Goal: Transaction & Acquisition: Subscribe to service/newsletter

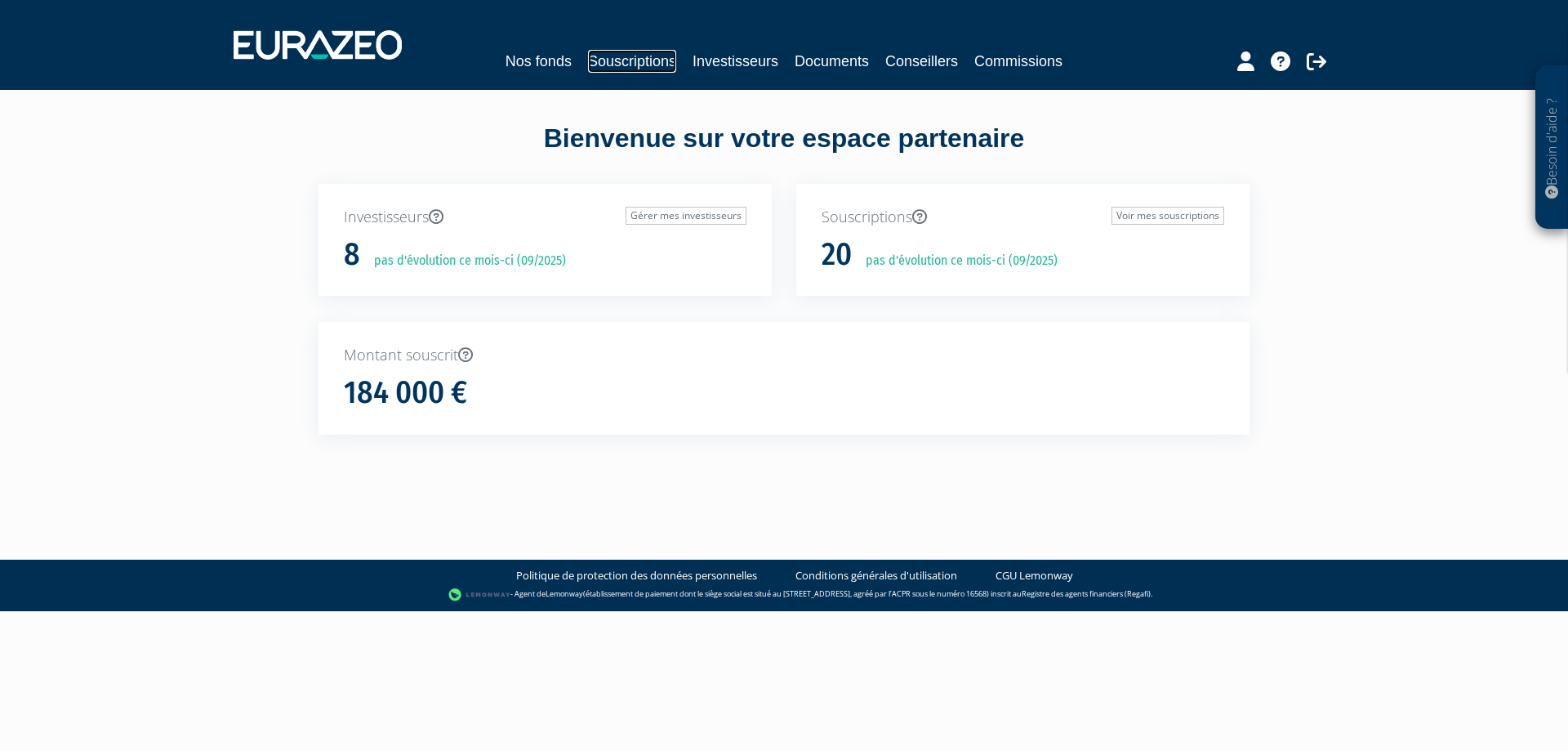
click at [634, 54] on link "Souscriptions" at bounding box center [632, 61] width 89 height 23
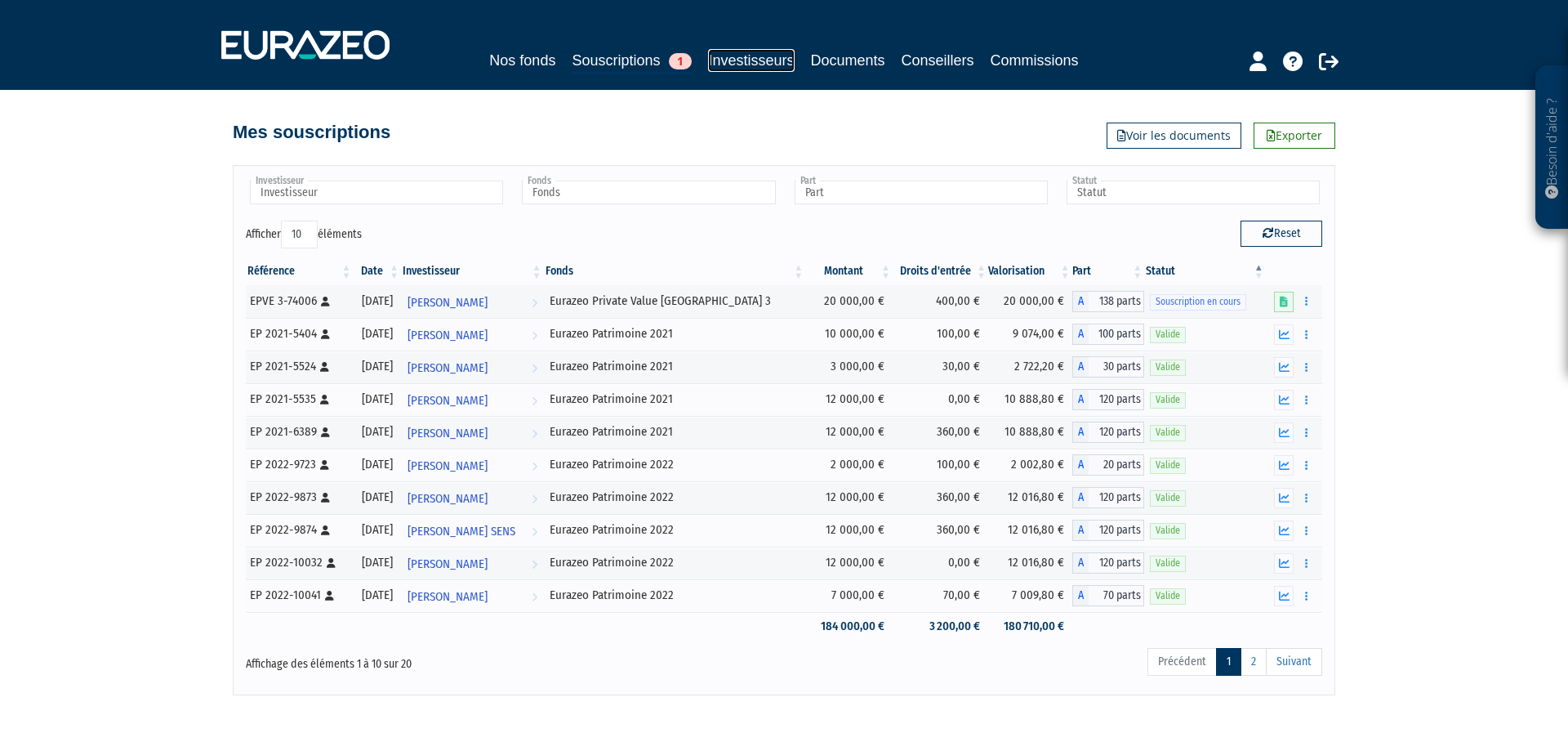
click at [746, 67] on link "Investisseurs" at bounding box center [752, 60] width 86 height 23
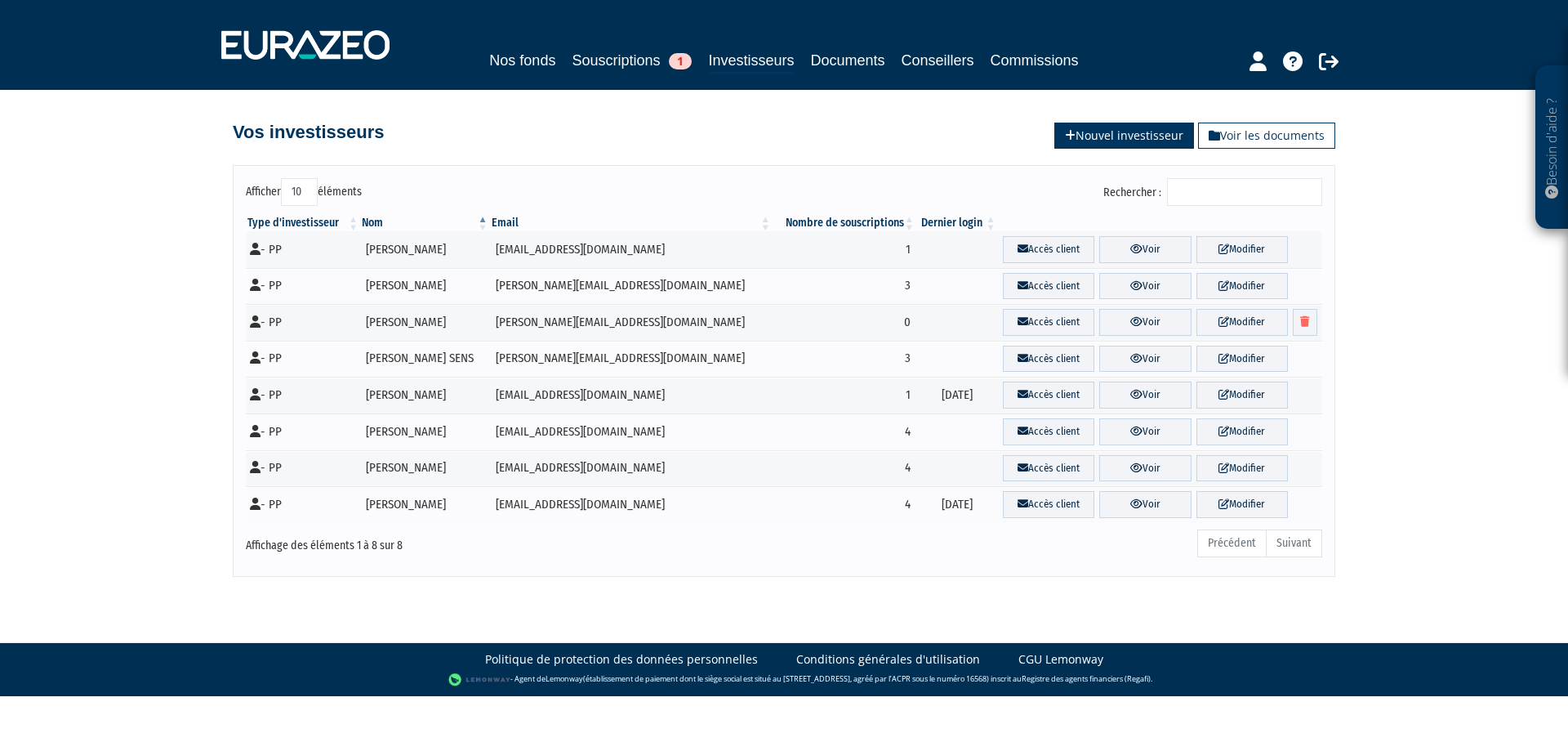
click at [1111, 141] on link "Nouvel investisseur" at bounding box center [1124, 135] width 140 height 26
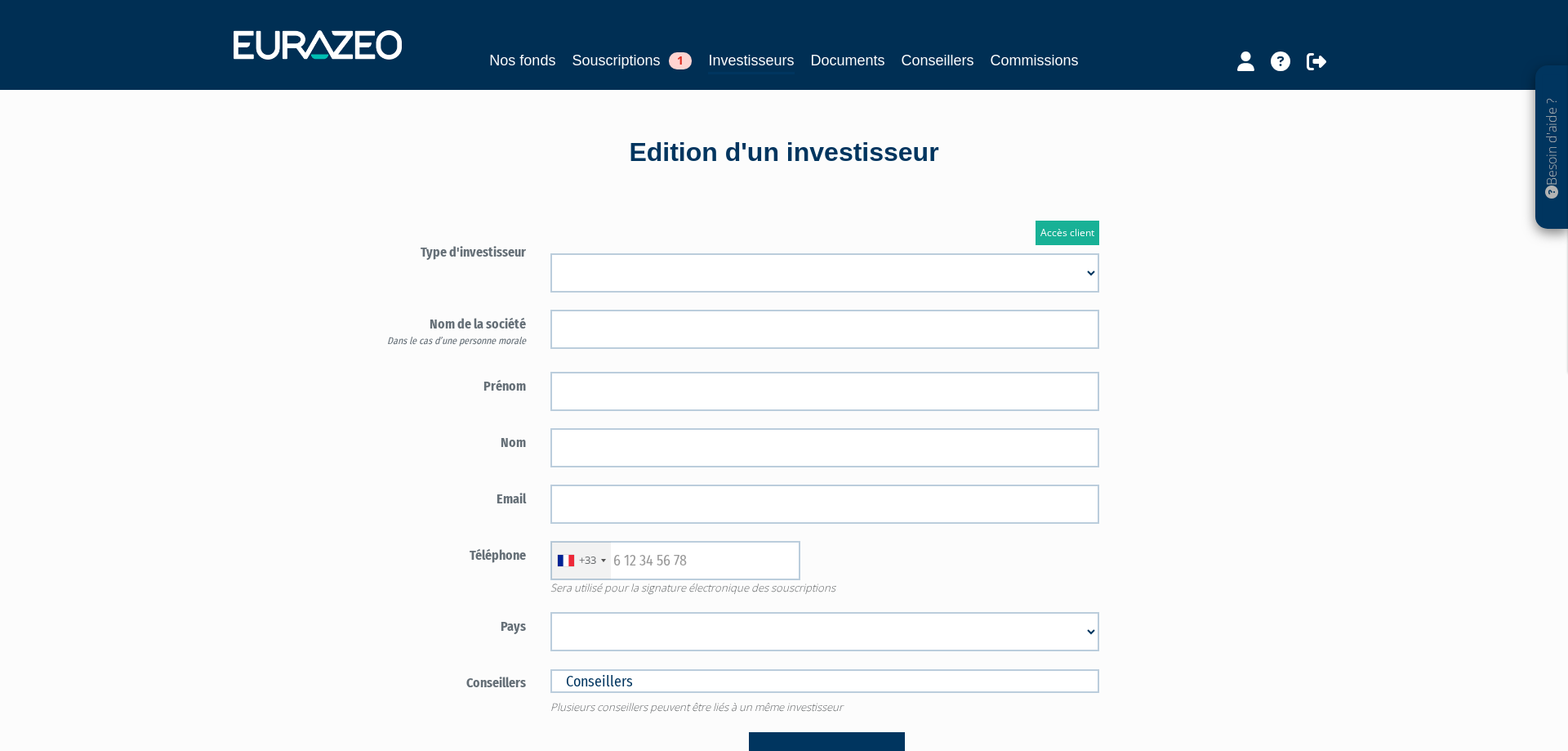
click at [551, 253] on select "Mr Mme Société" at bounding box center [825, 273] width 549 height 39
select select "1"
click option "Mr" at bounding box center [0, 0] width 0 height 0
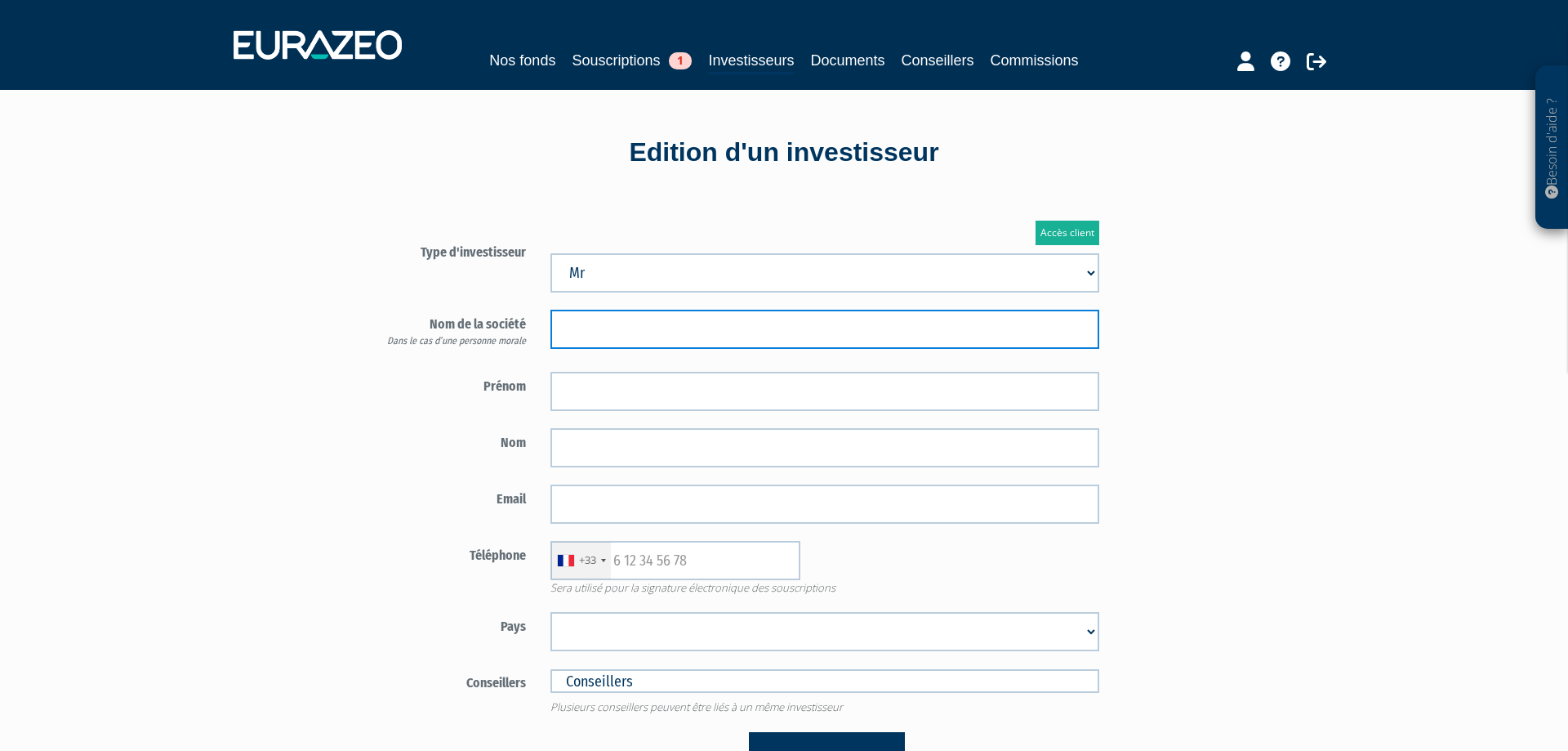
click at [655, 336] on input "text" at bounding box center [825, 329] width 549 height 39
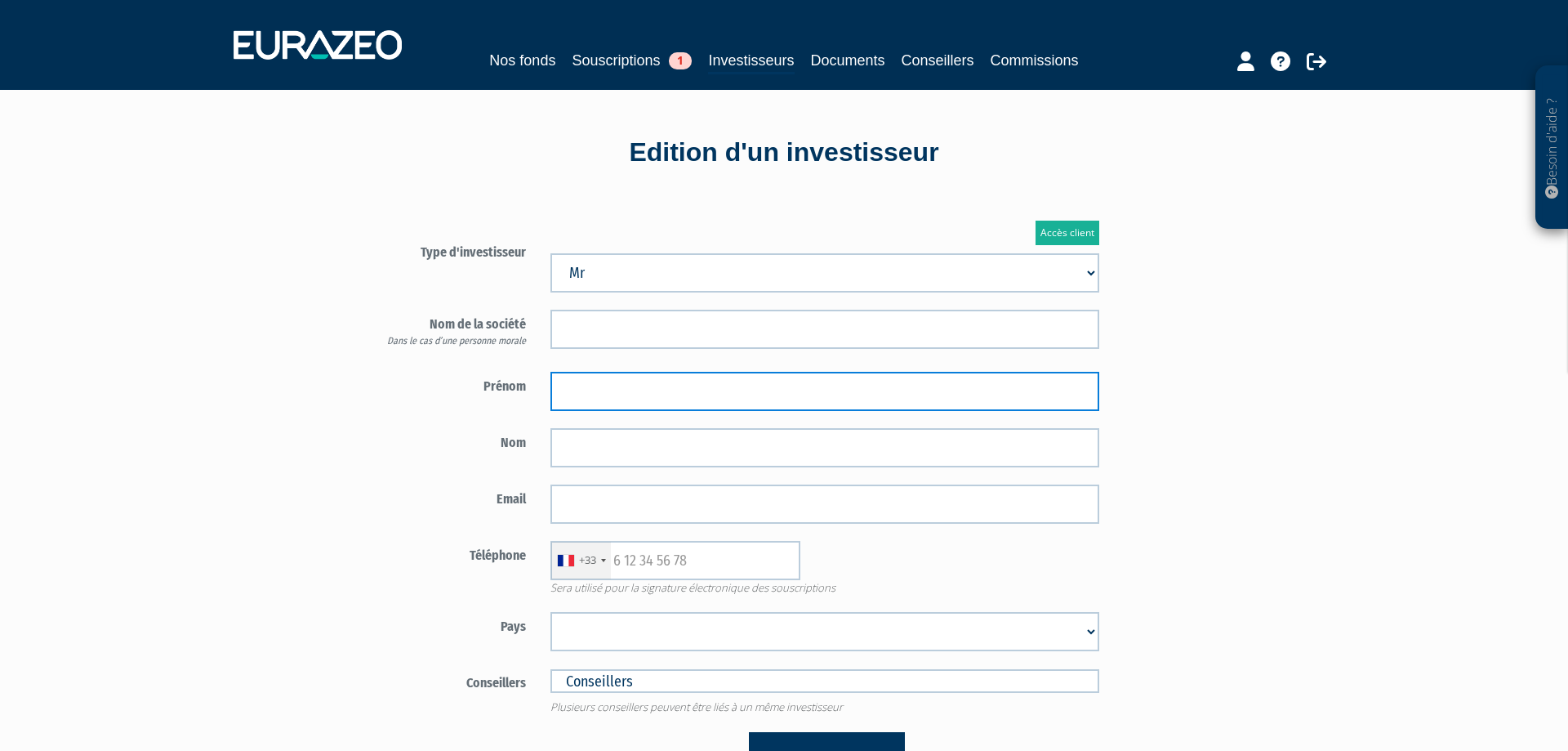
click at [642, 383] on input "text" at bounding box center [825, 392] width 549 height 39
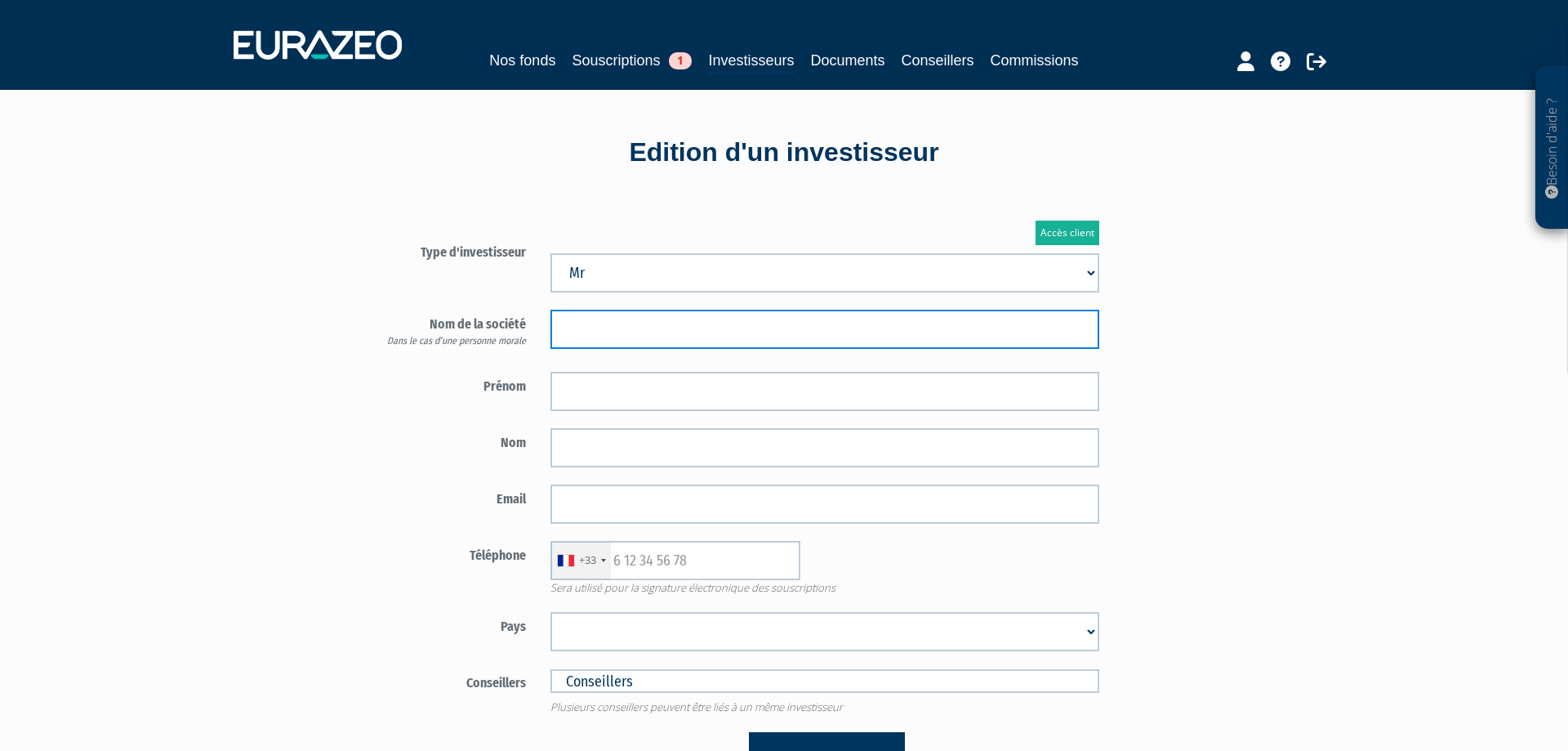
click at [653, 337] on input "text" at bounding box center [825, 329] width 549 height 39
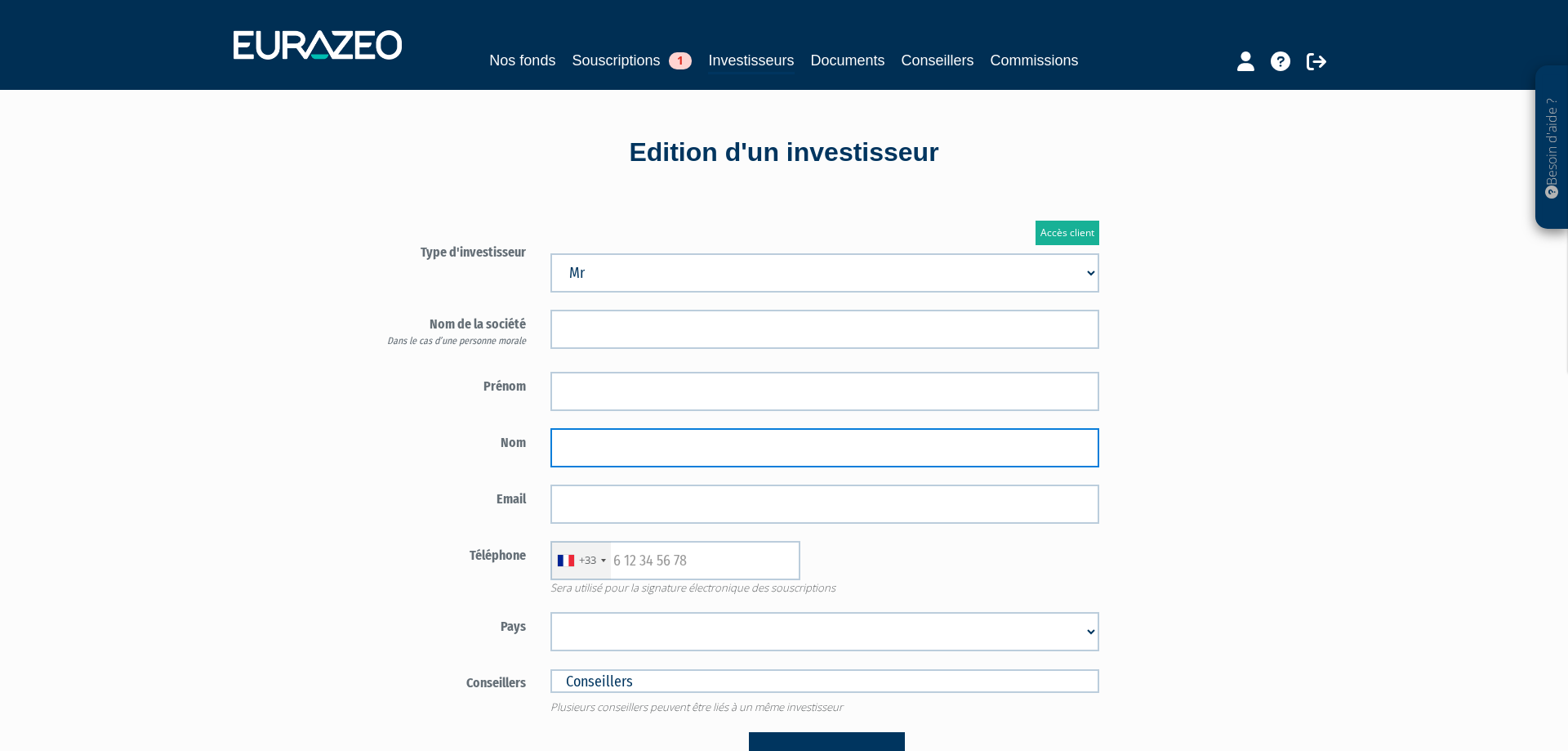
click at [623, 453] on input "text" at bounding box center [825, 447] width 549 height 39
type input "GUENON"
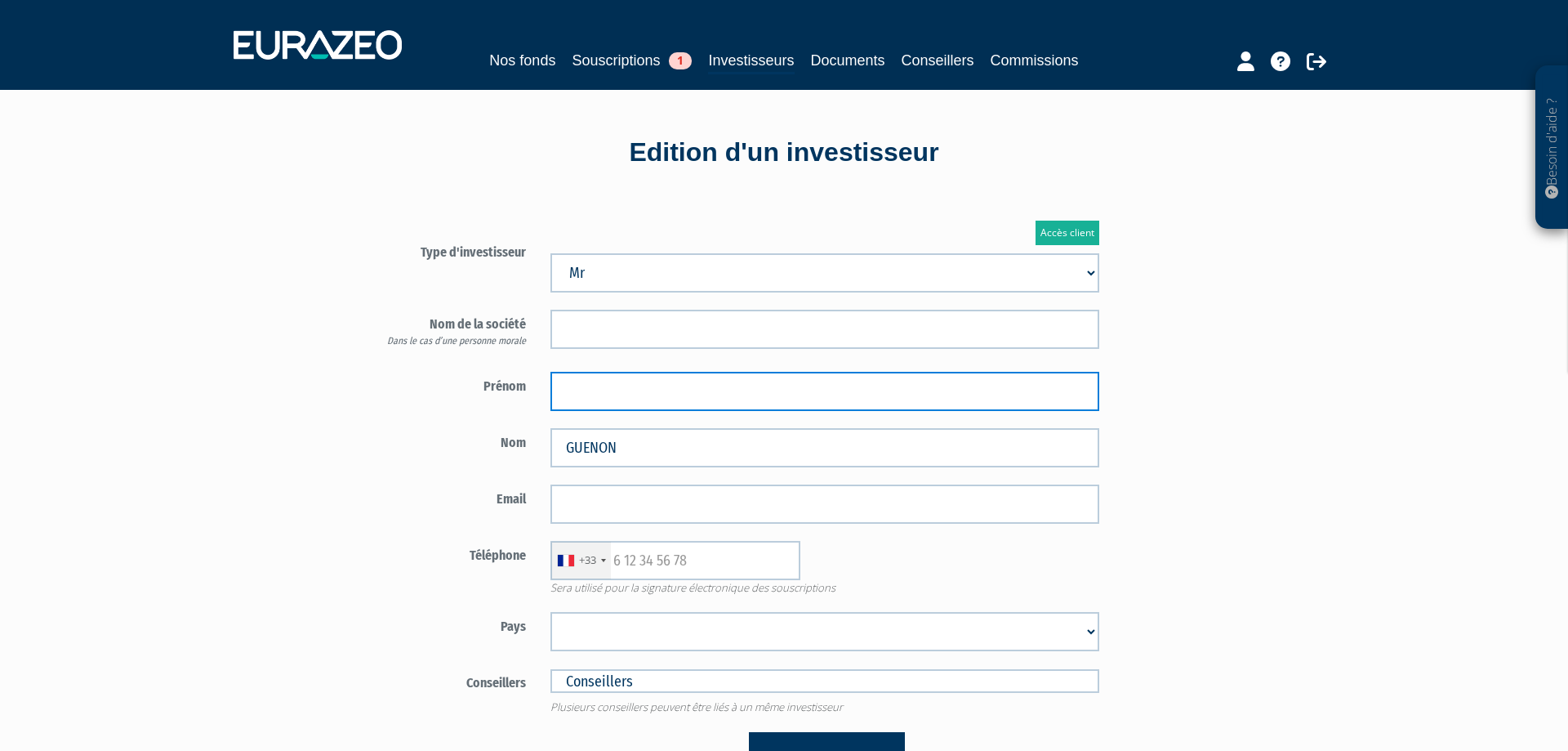
click at [704, 393] on input "text" at bounding box center [825, 392] width 549 height 39
type input "Baptiste"
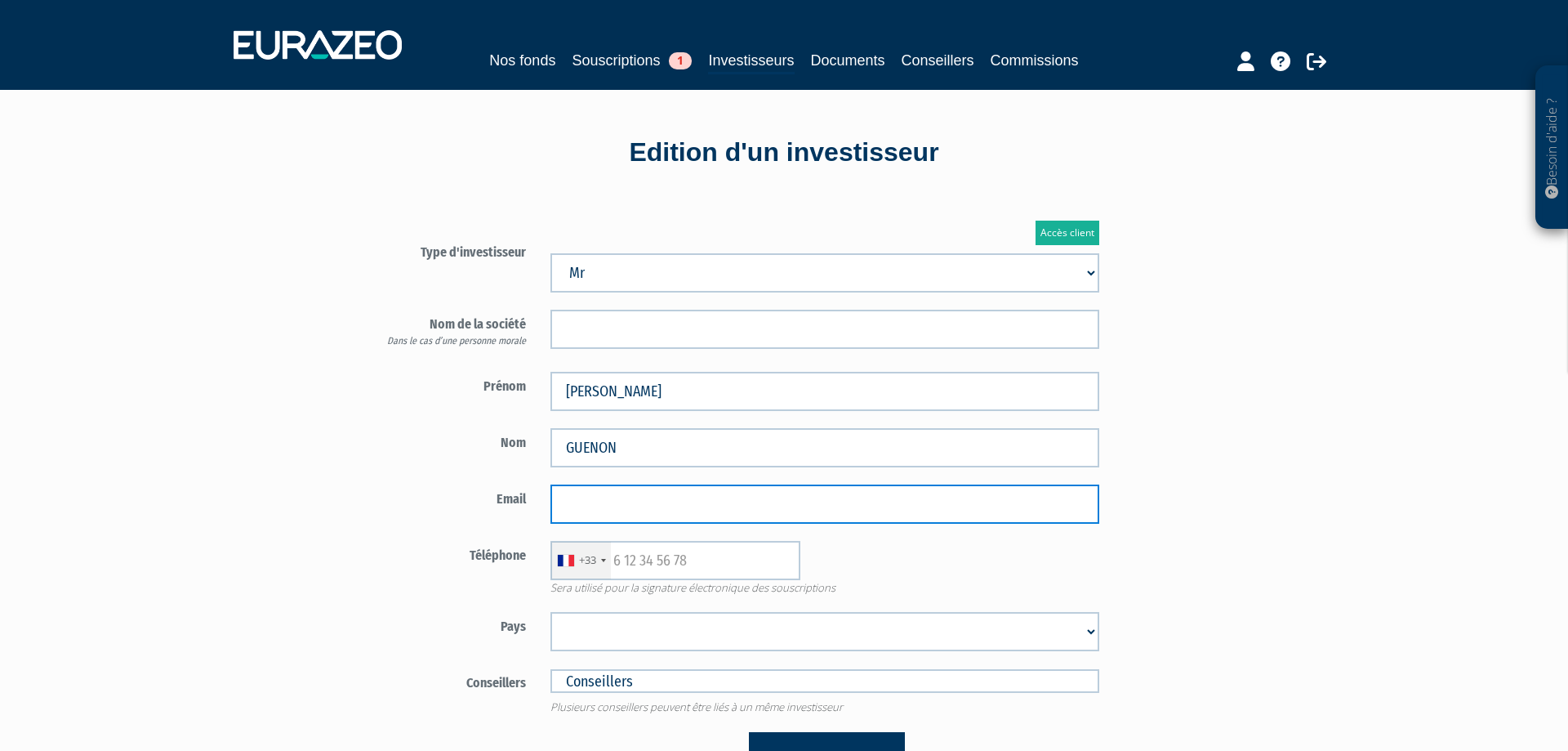
click at [595, 510] on input "email" at bounding box center [825, 504] width 549 height 39
click at [615, 517] on input "email" at bounding box center [825, 504] width 549 height 39
paste input "[PERSON_NAME][EMAIL_ADDRESS][DOMAIN_NAME]"
type input "[PERSON_NAME][EMAIL_ADDRESS][DOMAIN_NAME]"
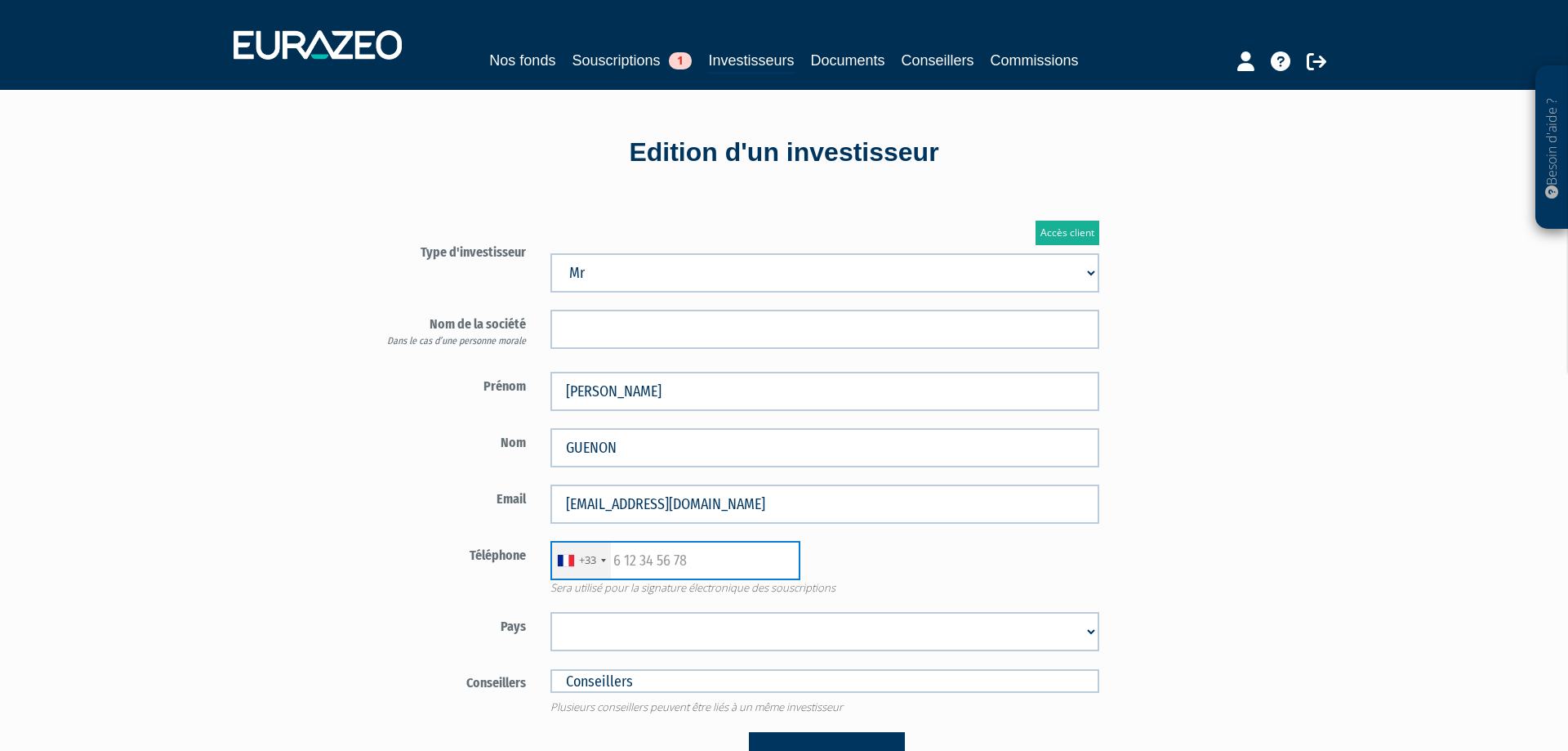
click at [643, 557] on input "text" at bounding box center [676, 560] width 250 height 39
paste input "06 21 49 41 80"
click at [615, 559] on input "06 21 49 41 80" at bounding box center [676, 560] width 250 height 39
type input "6 21 49 41 80"
click at [551, 612] on select "Afghanistan Afrique du Sud Albanie Algérie Allemagne Andorre Angola Anguilla An…" at bounding box center [825, 631] width 549 height 39
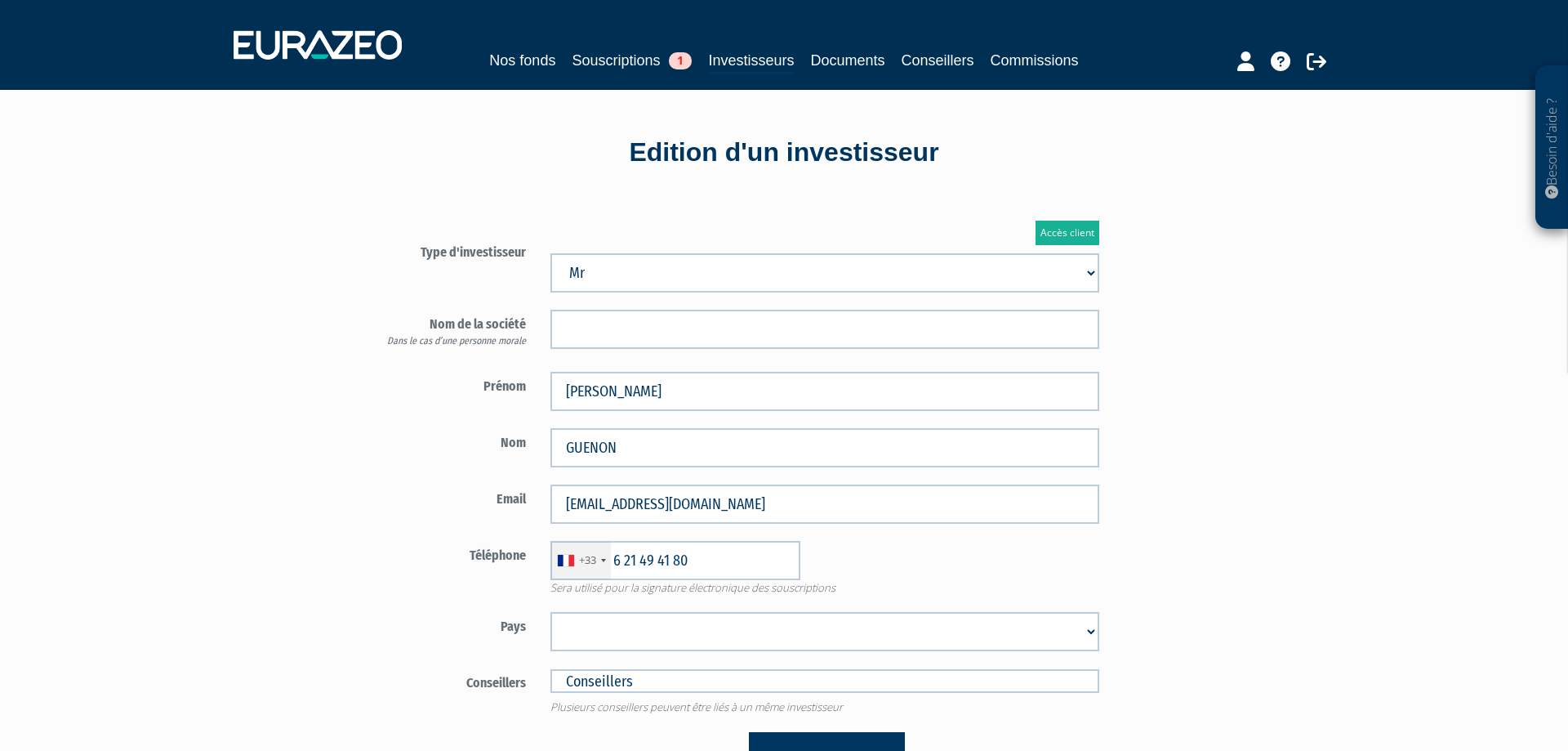
select select "75"
click option "France" at bounding box center [0, 0] width 0 height 0
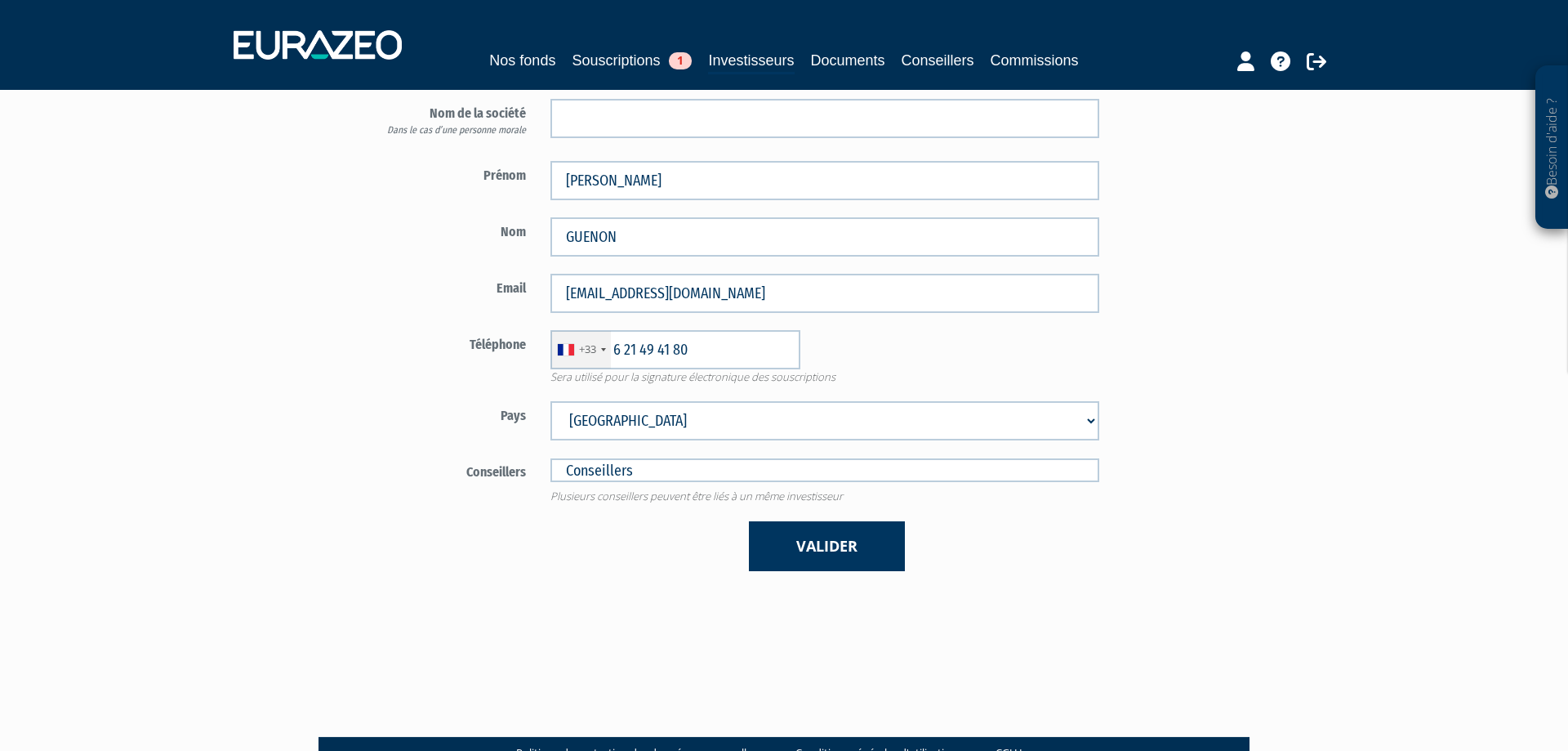
scroll to position [314, 0]
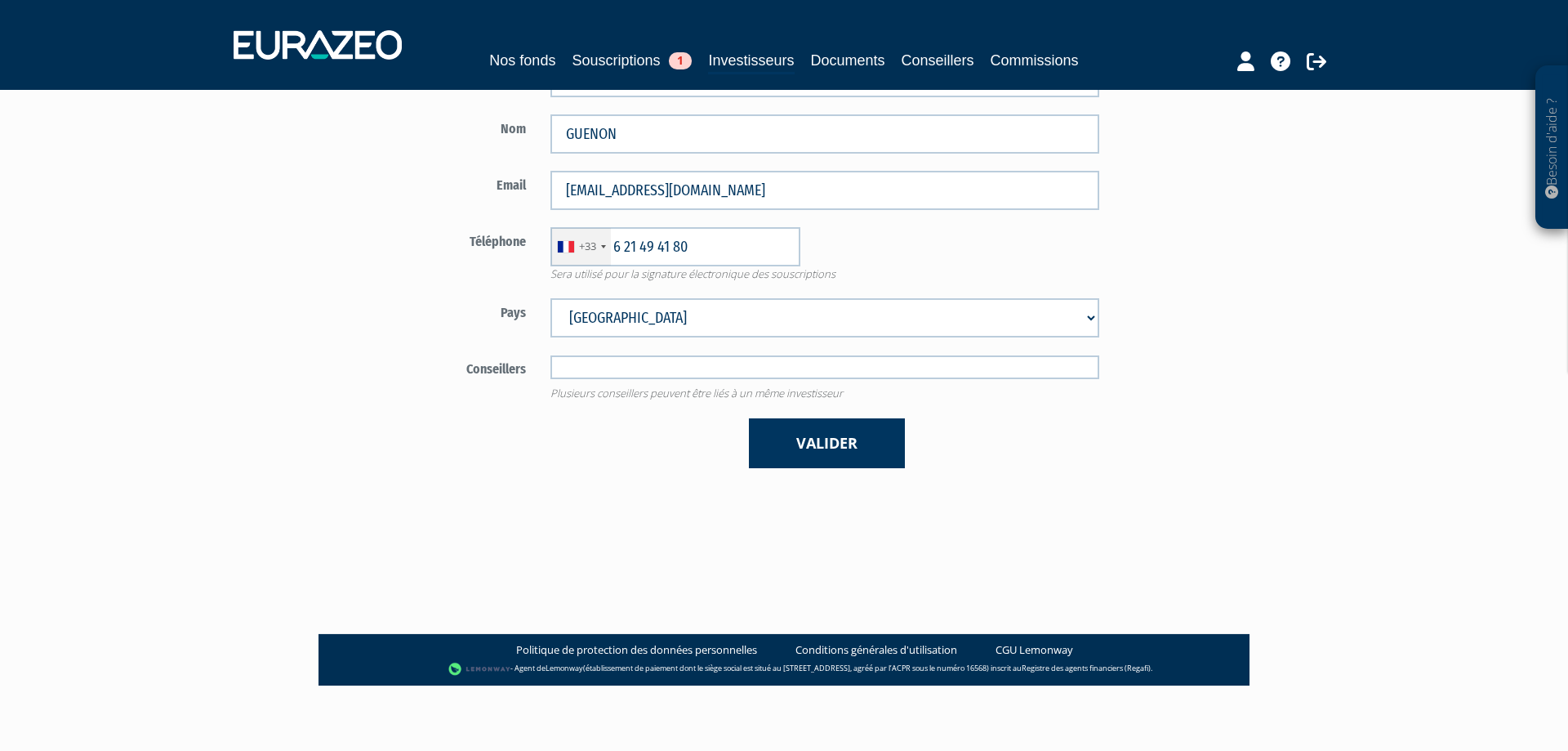
click at [608, 368] on input "text" at bounding box center [825, 367] width 549 height 24
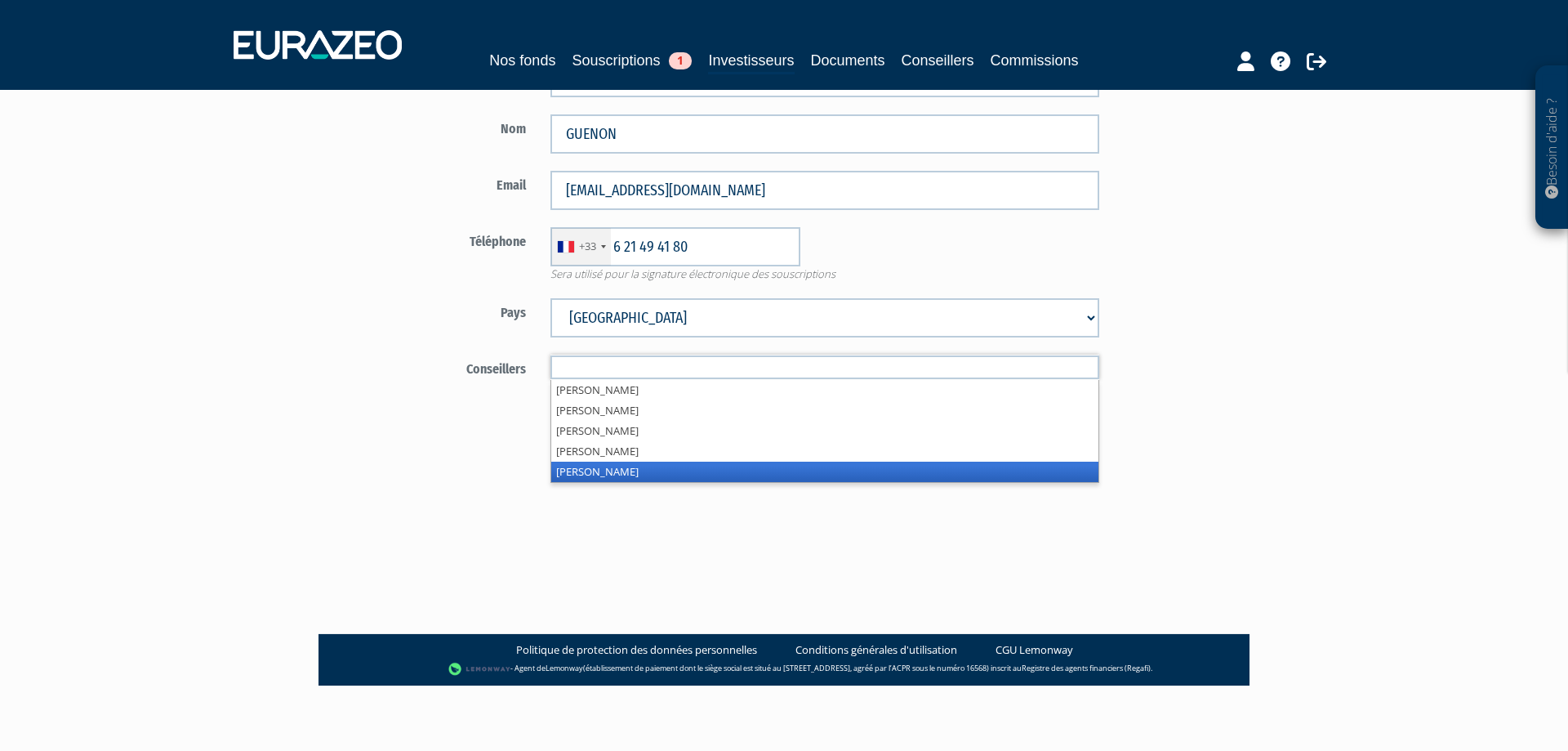
click at [608, 469] on li "Aymeric Legros" at bounding box center [825, 472] width 547 height 20
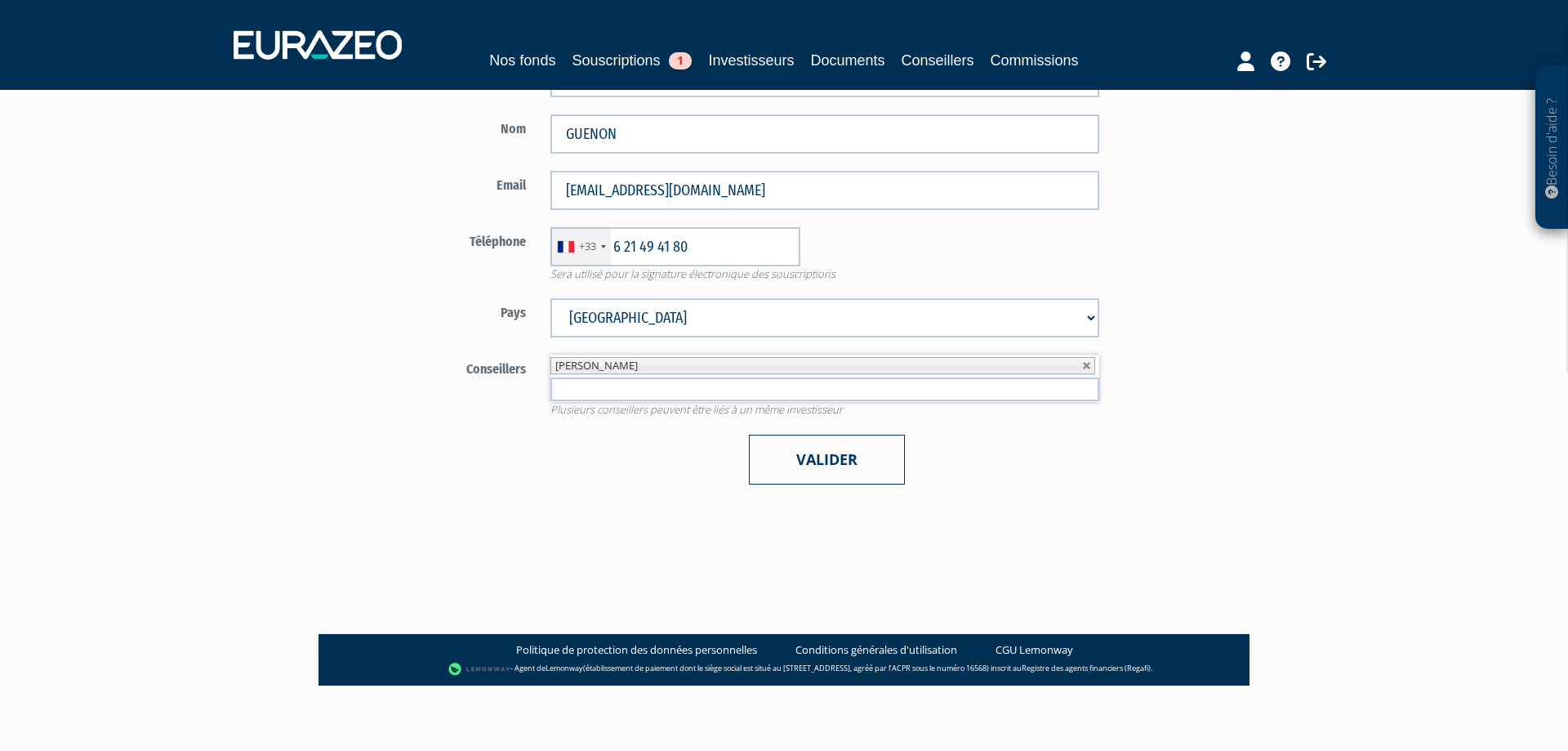
click at [829, 464] on button "Valider" at bounding box center [827, 459] width 156 height 50
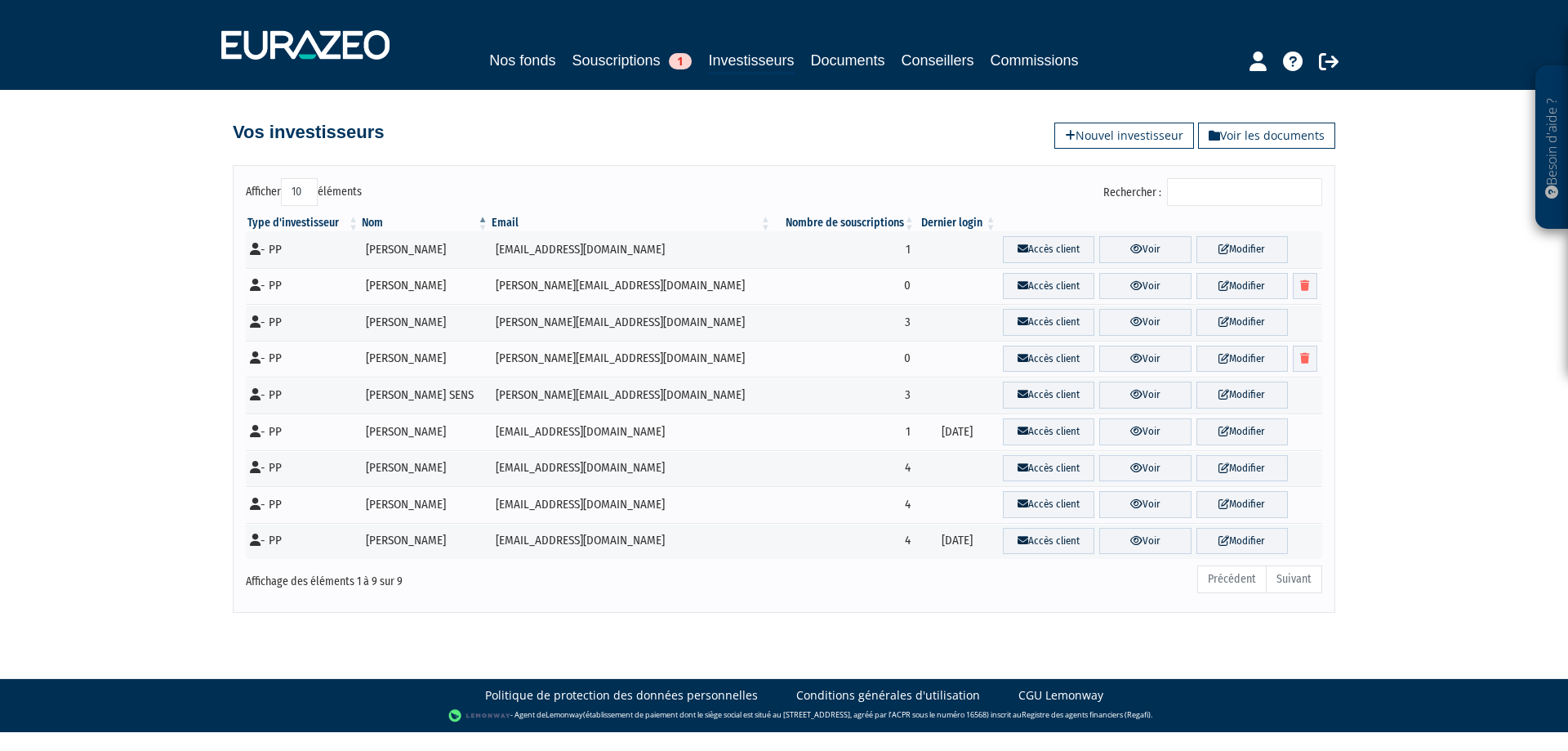
click at [1302, 579] on ul "Précédent Suivant" at bounding box center [1260, 579] width 125 height 28
click at [583, 54] on link "Souscriptions 1" at bounding box center [632, 60] width 120 height 23
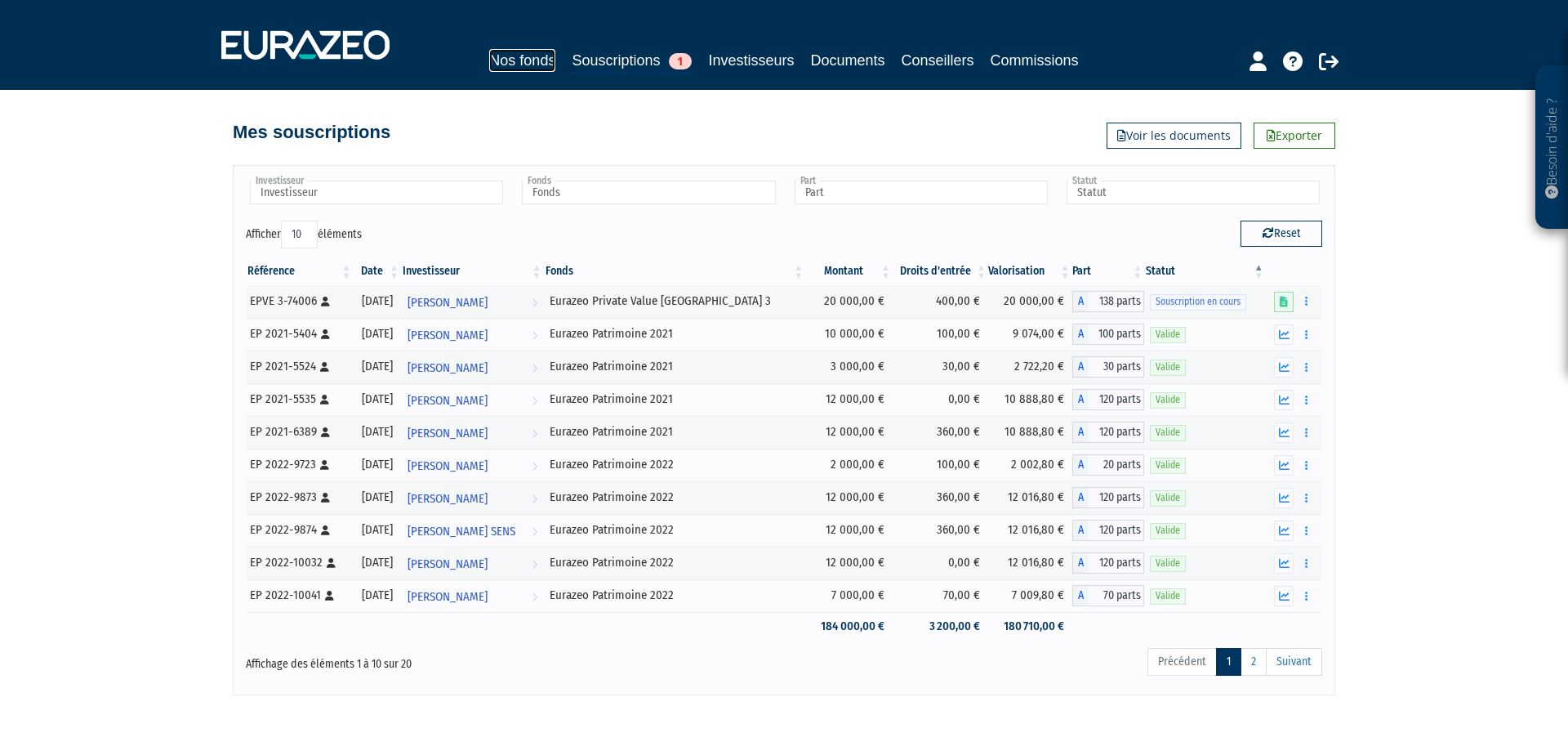
click at [536, 63] on link "Nos fonds" at bounding box center [522, 60] width 66 height 23
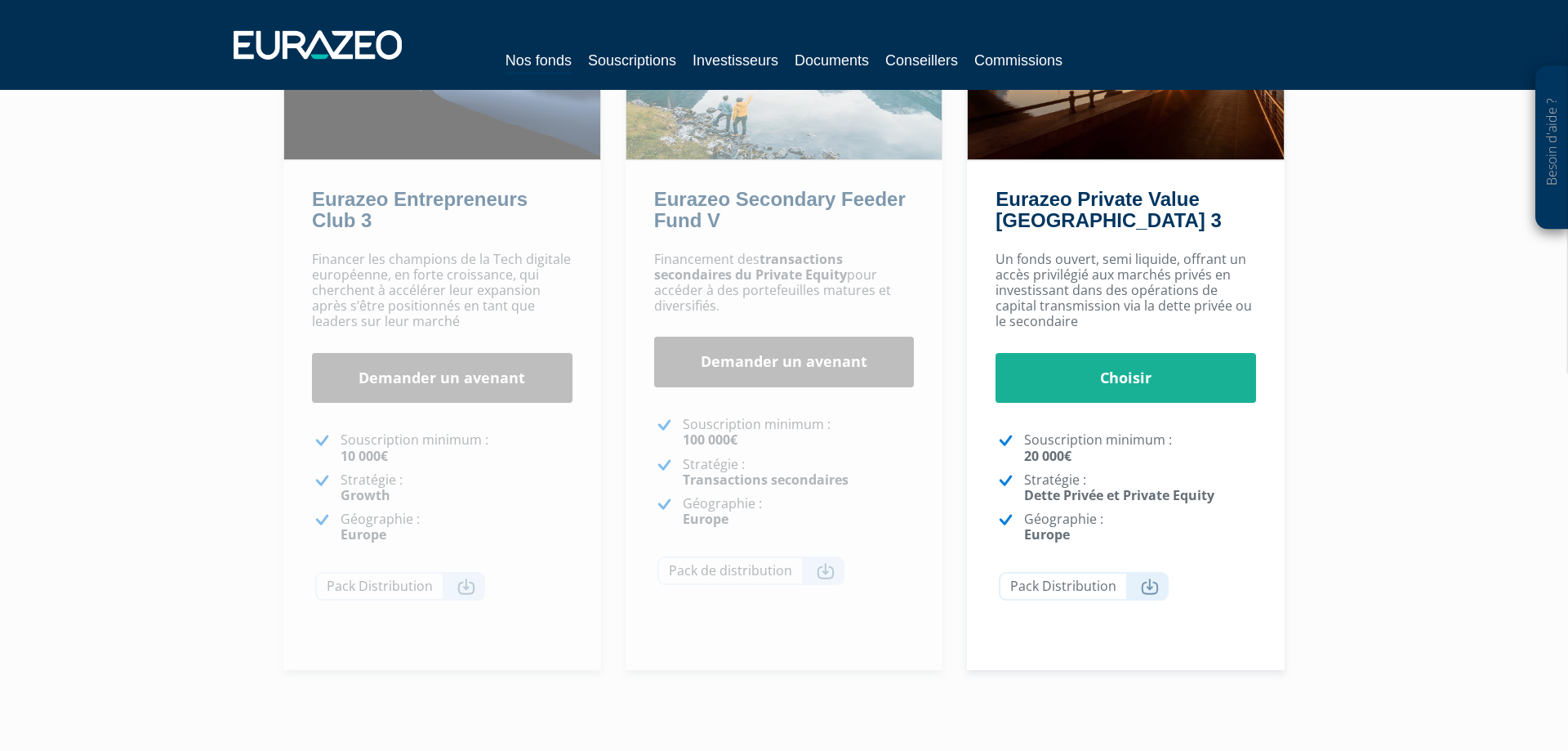
scroll to position [250, 0]
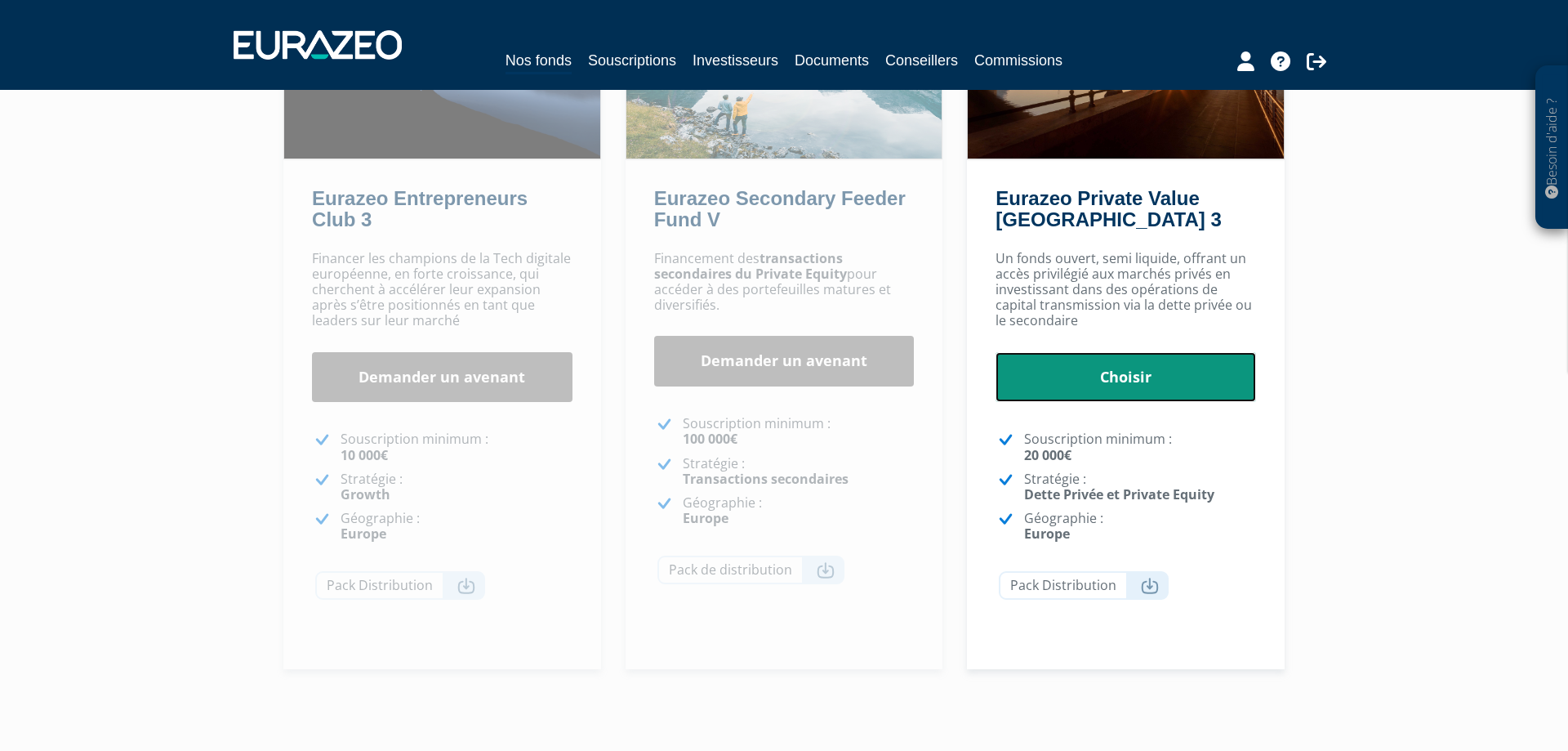
click at [1159, 381] on link "Choisir" at bounding box center [1126, 377] width 261 height 51
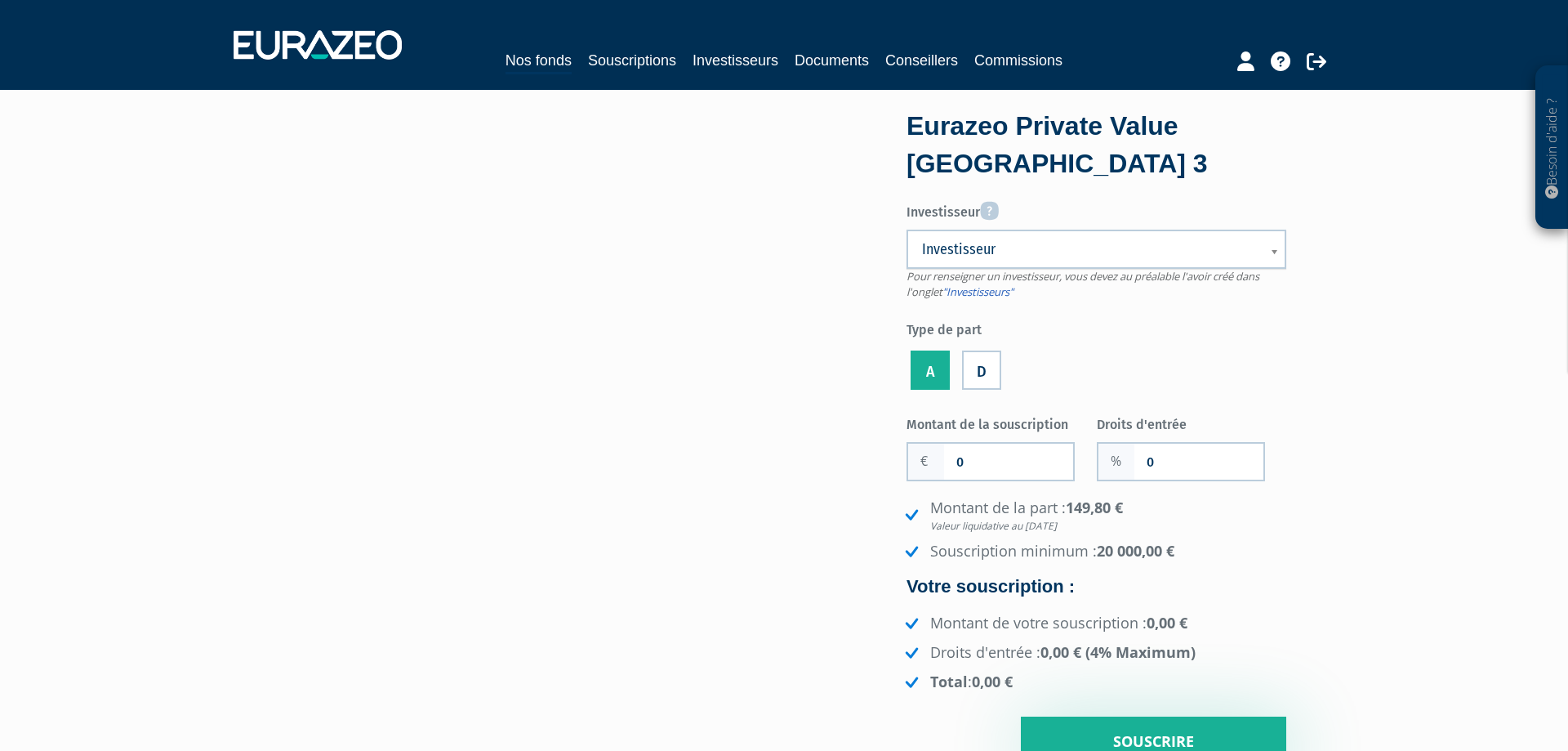
click at [976, 245] on span "Investisseur" at bounding box center [1086, 249] width 327 height 19
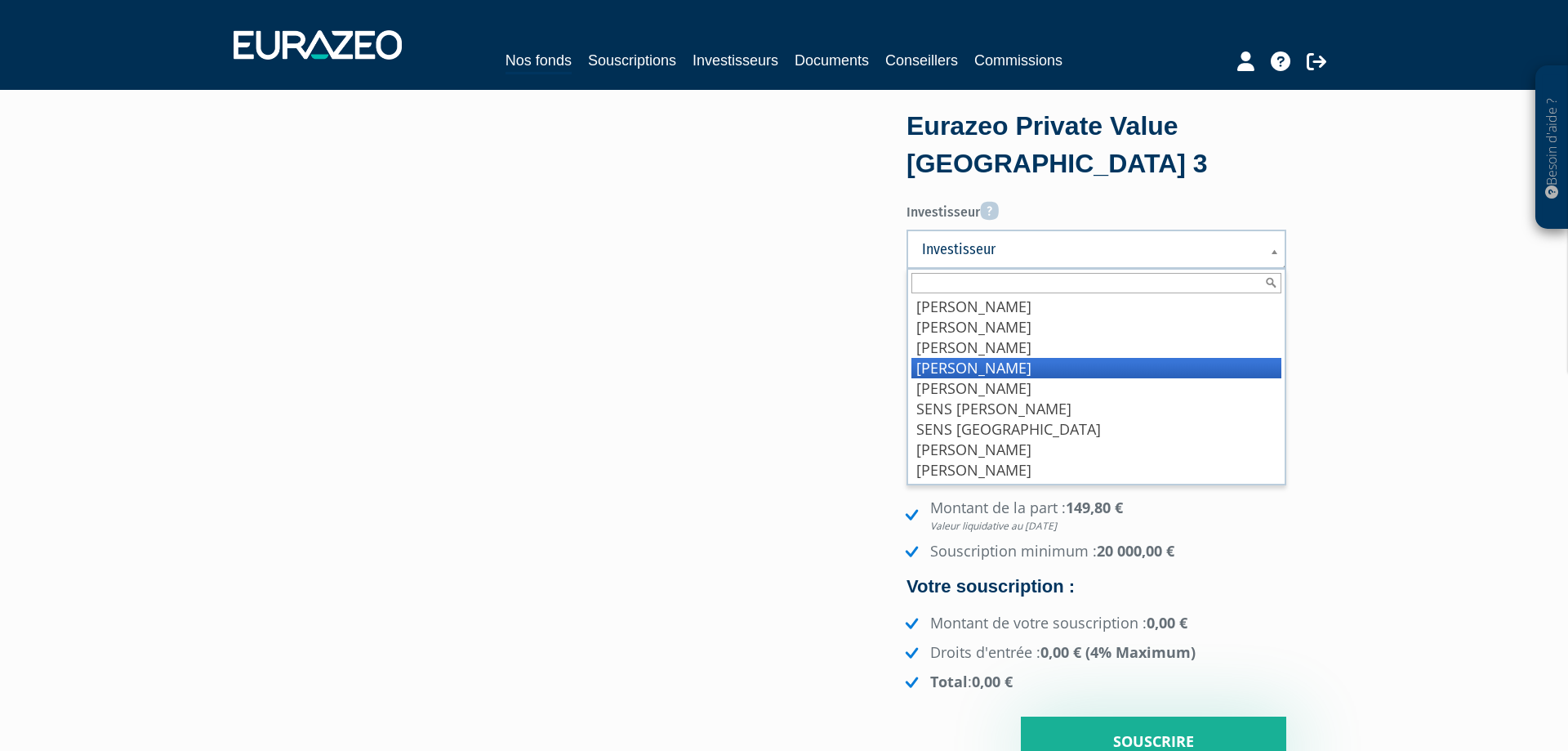
click at [1000, 374] on li "GUENON Baptiste" at bounding box center [1097, 368] width 370 height 20
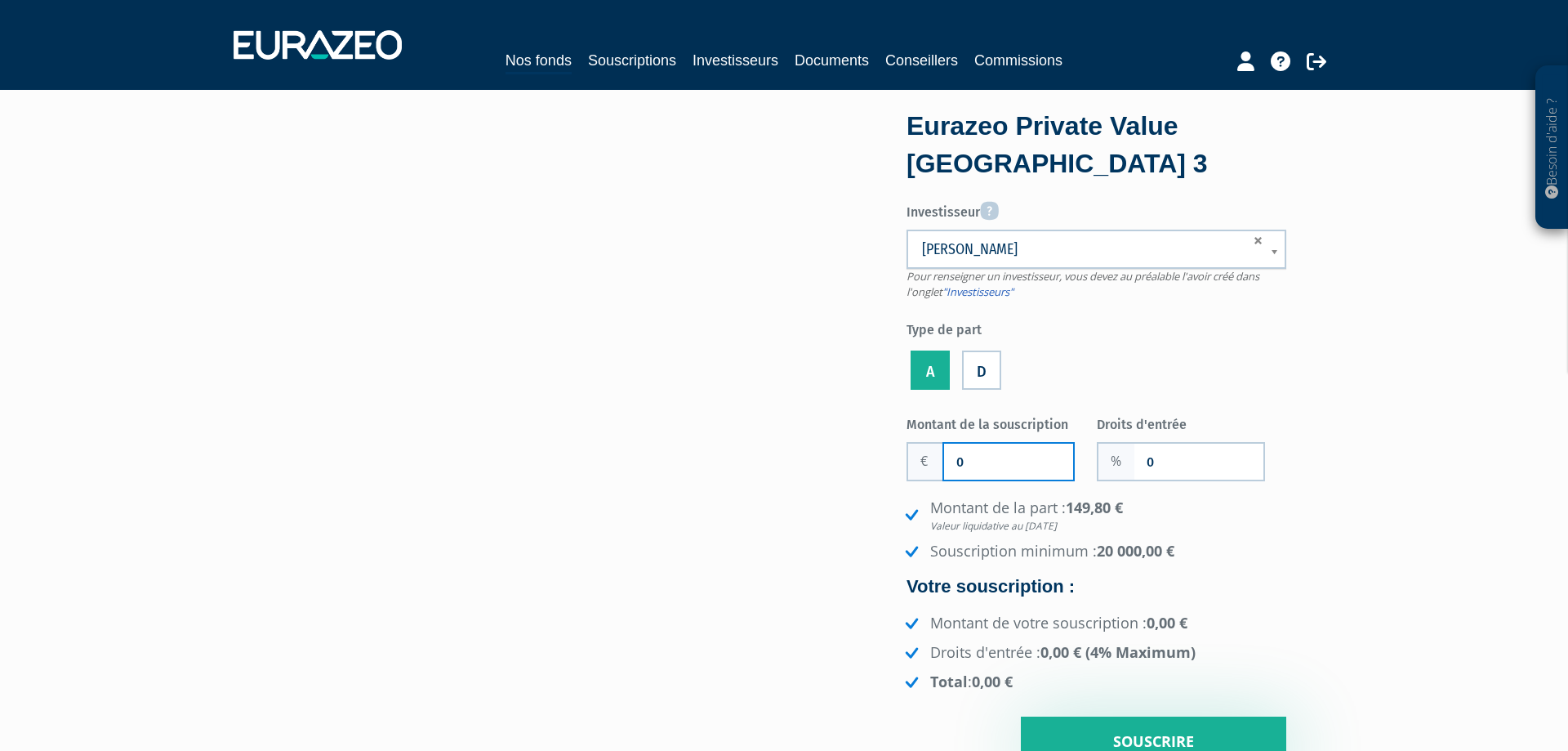
drag, startPoint x: 994, startPoint y: 464, endPoint x: 830, endPoint y: 467, distance: 164.0
click at [945, 467] on input "0" at bounding box center [1009, 462] width 129 height 36
type input "50 000"
click at [1181, 465] on input "0" at bounding box center [1199, 462] width 129 height 36
drag, startPoint x: 1181, startPoint y: 465, endPoint x: 1105, endPoint y: 465, distance: 76.0
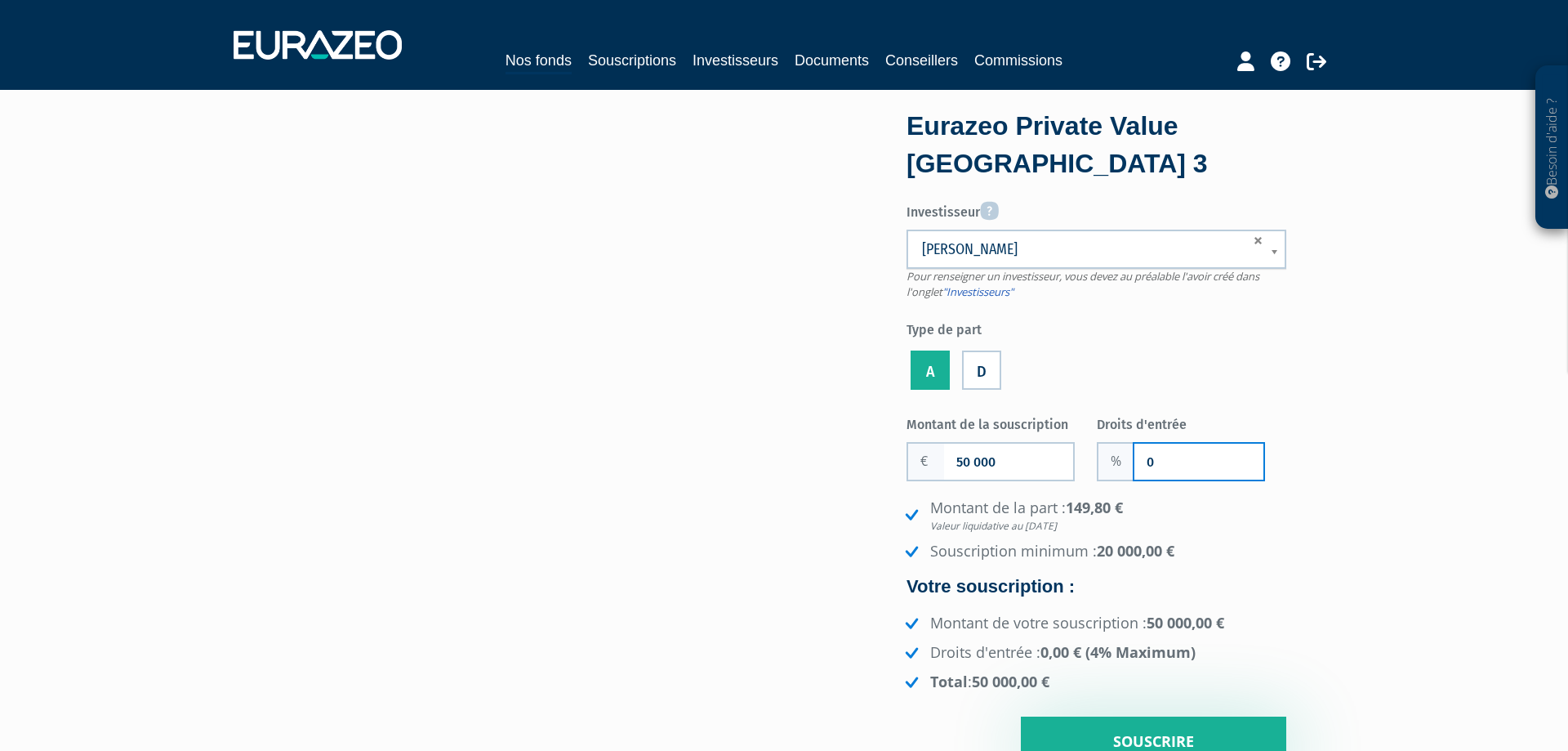
click at [1134, 465] on input "0" at bounding box center [1199, 462] width 129 height 36
type input "3"
click at [1224, 511] on li "Montant de la part : 149,80 € Valeur liquidative au 22/08/2025" at bounding box center [1094, 516] width 385 height 35
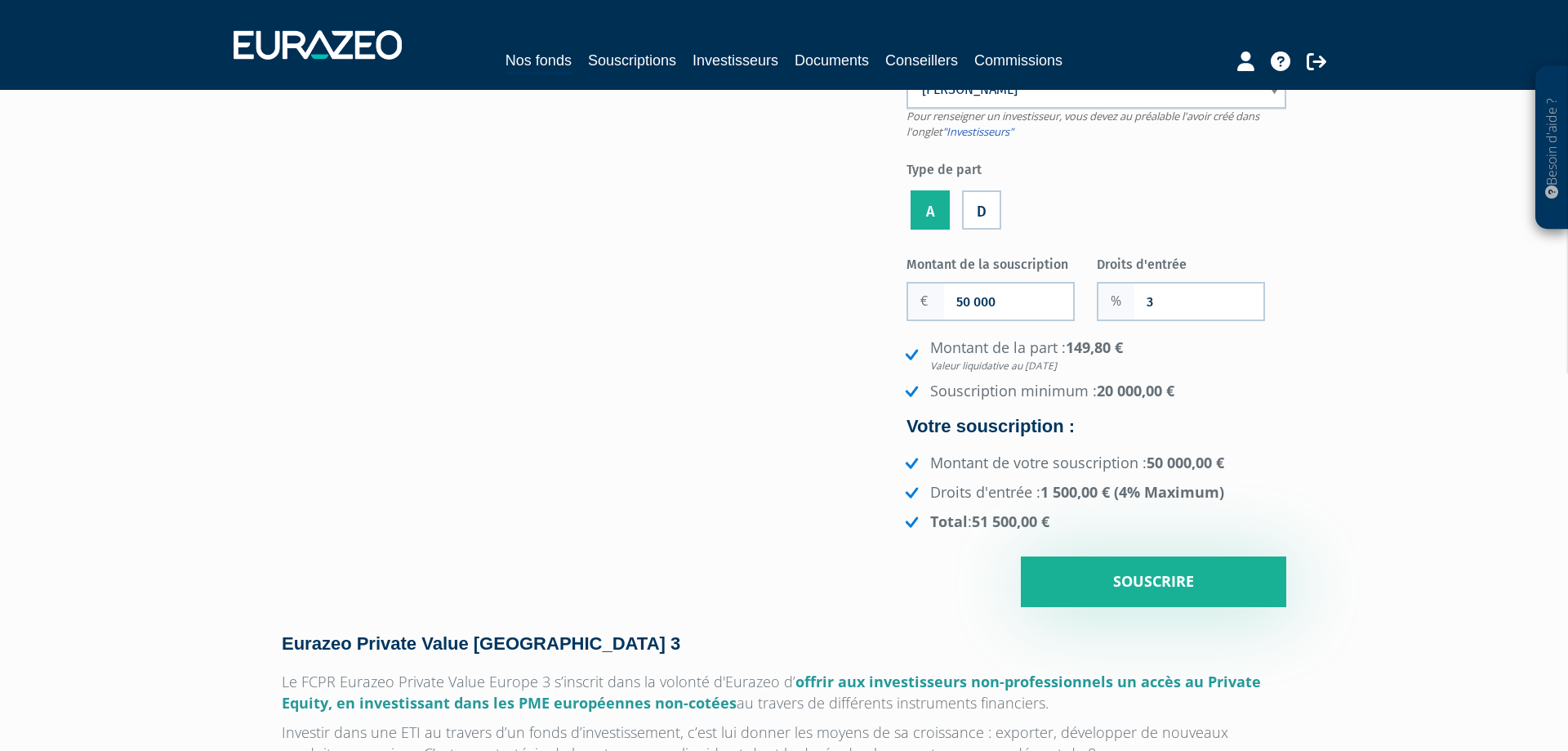
scroll to position [167, 0]
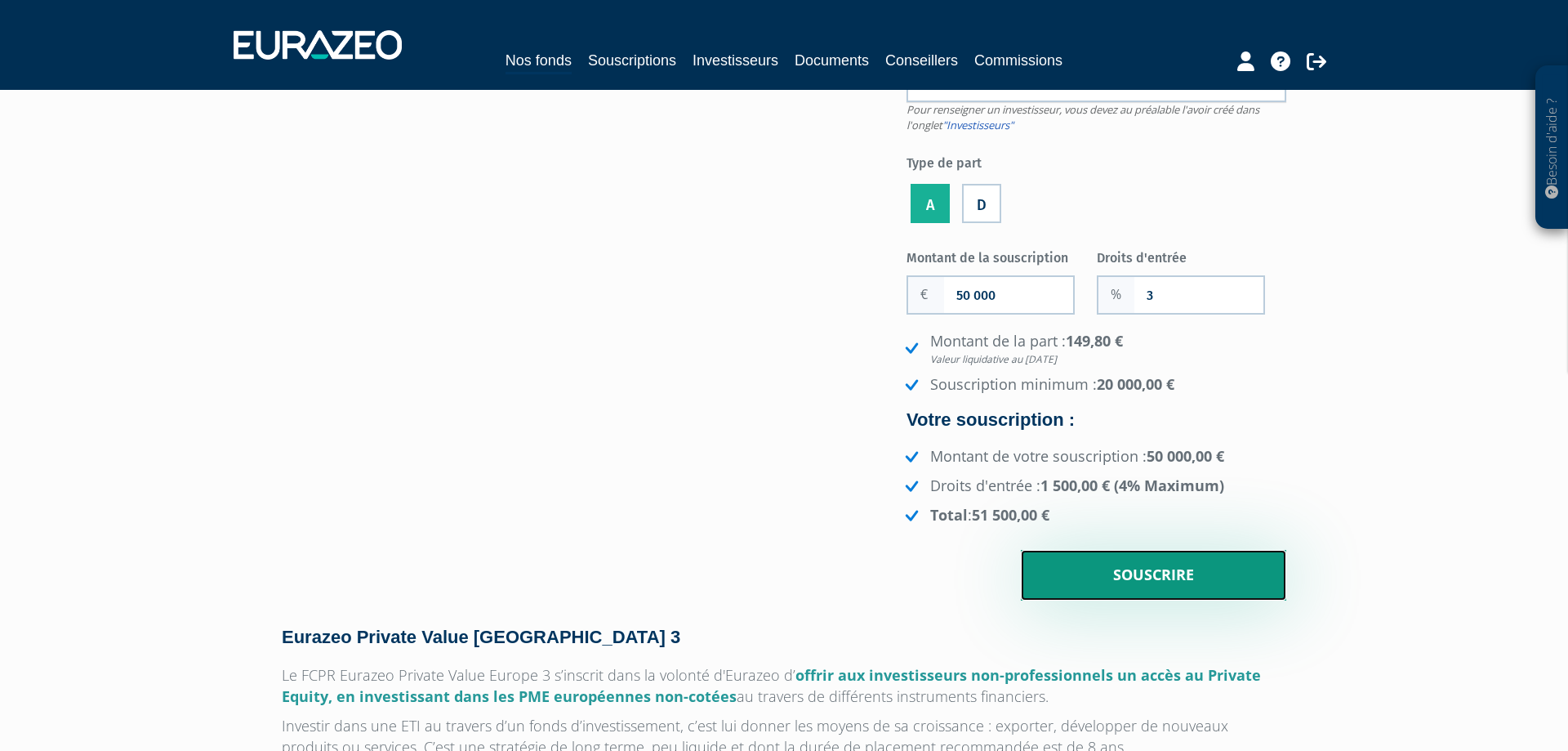
click at [1162, 580] on input "Souscrire" at bounding box center [1154, 575] width 266 height 51
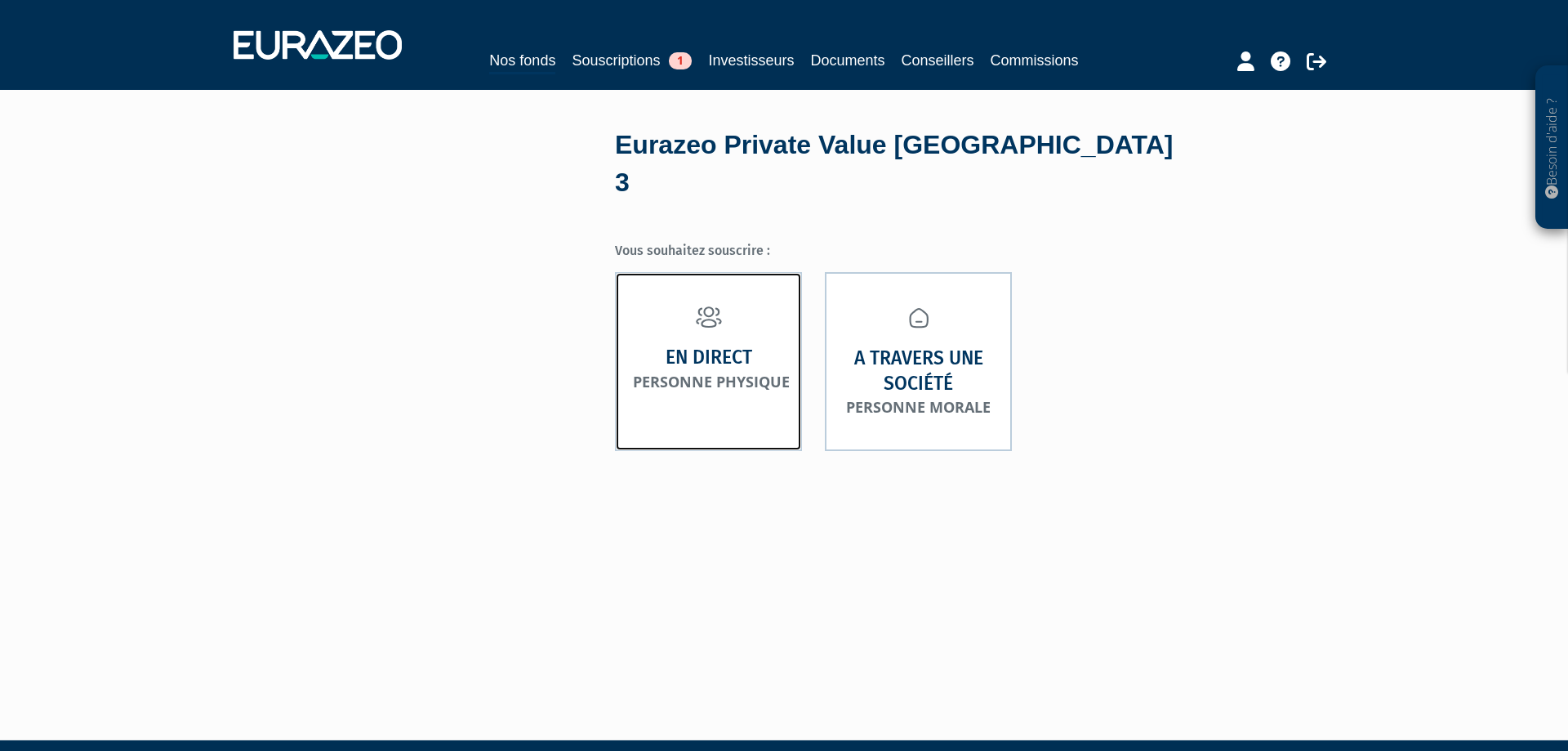
click at [728, 368] on link "En direct Personne physique" at bounding box center [709, 361] width 187 height 179
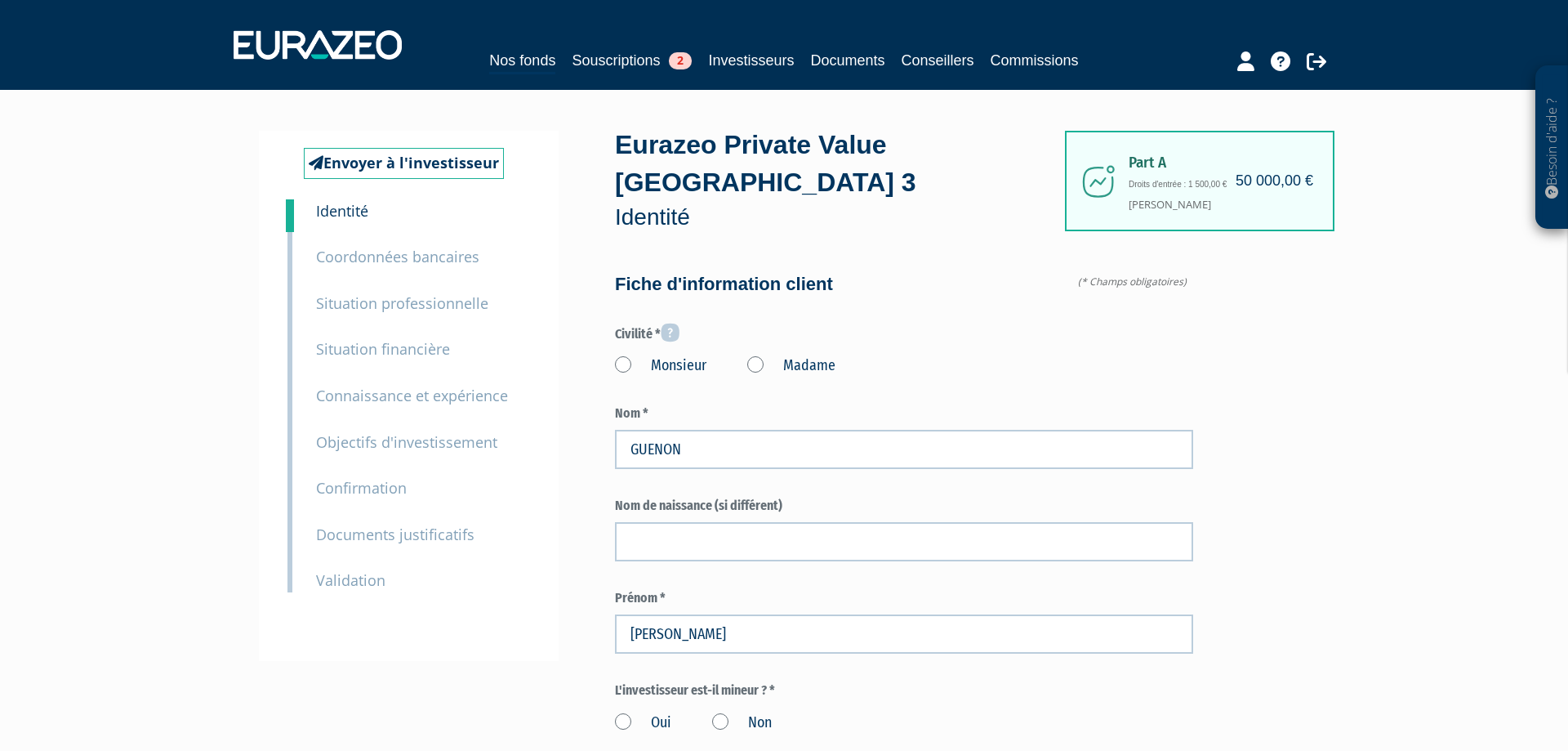
click at [621, 362] on label "Monsieur" at bounding box center [660, 365] width 91 height 21
click at [0, 0] on input "Monsieur" at bounding box center [0, 0] width 0 height 0
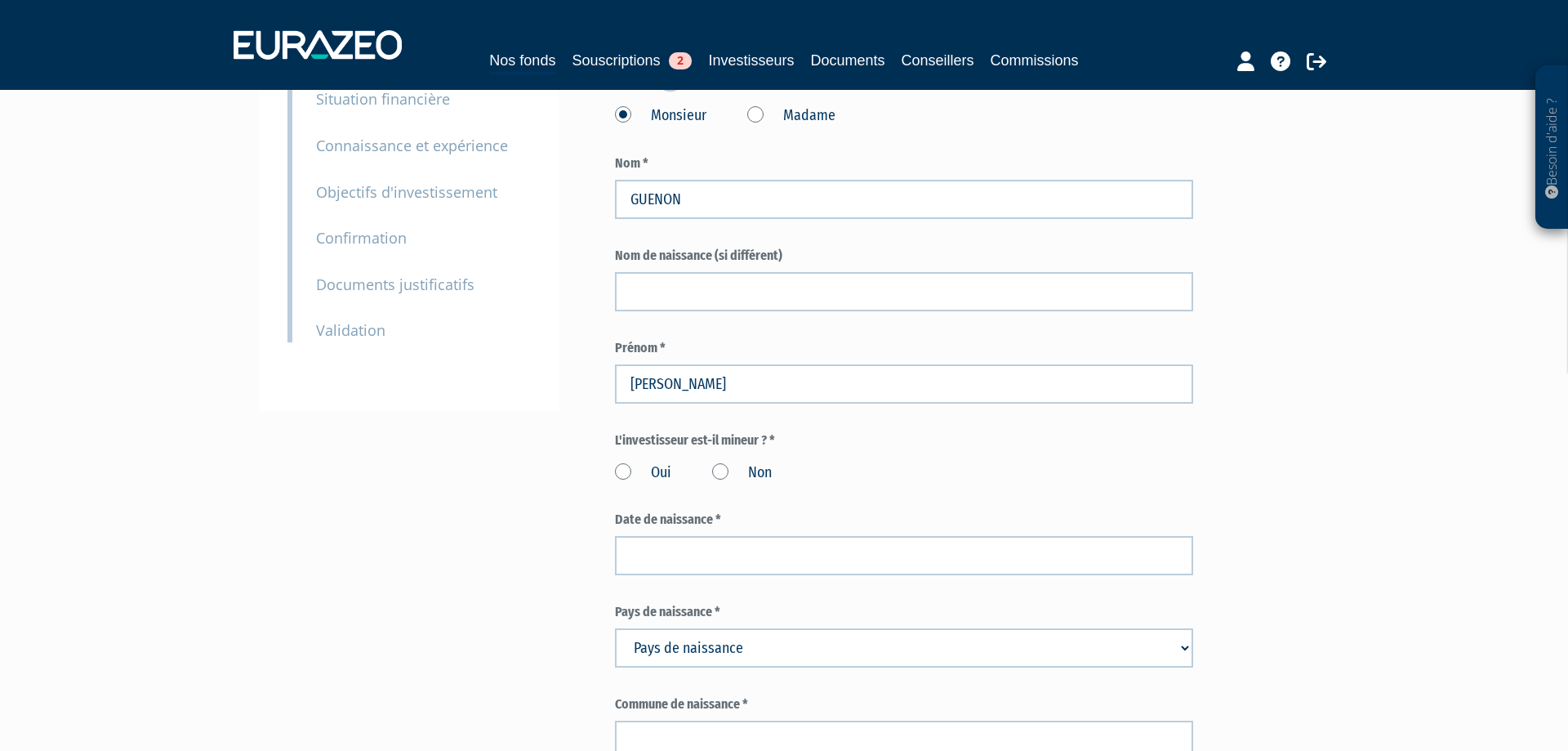
scroll to position [417, 0]
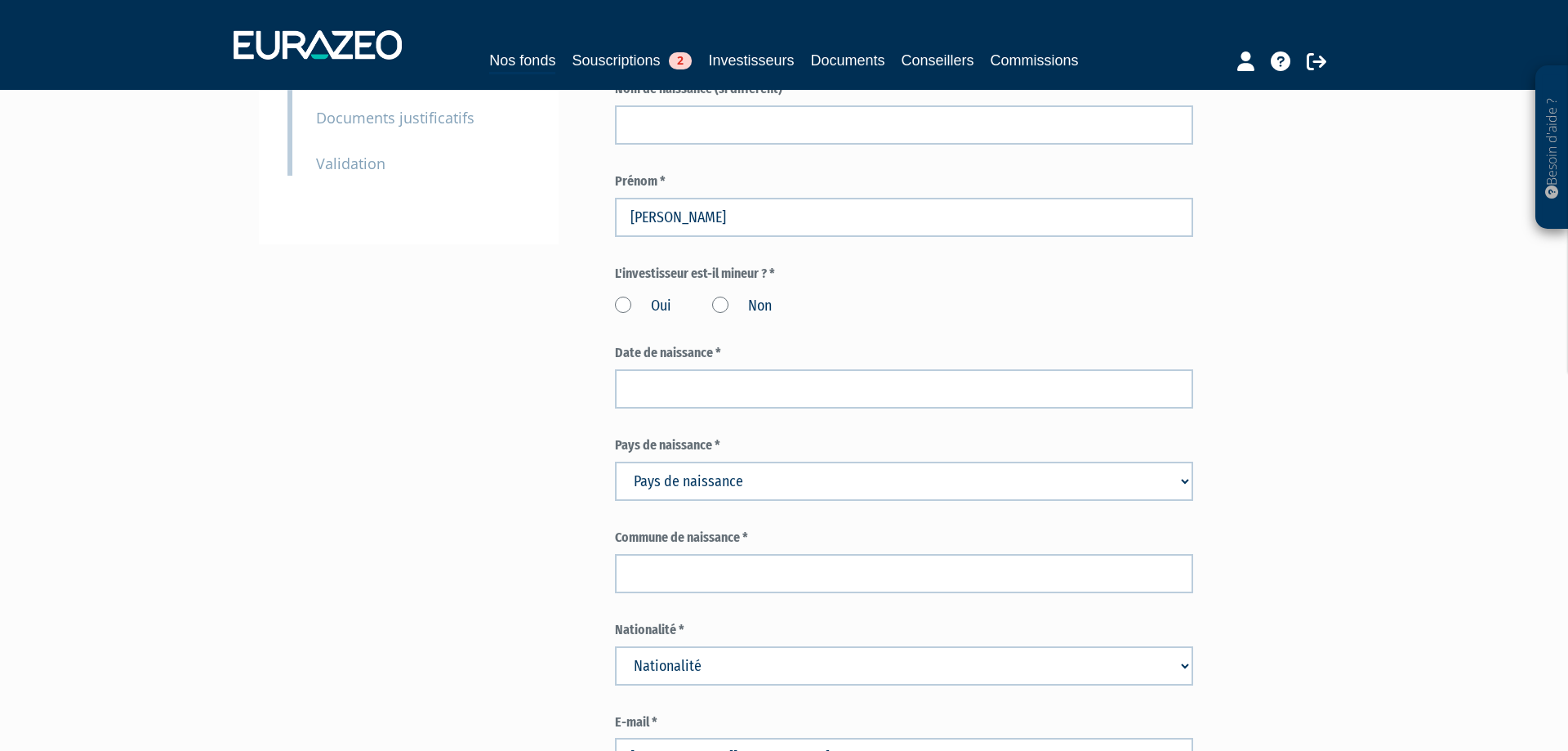
click at [721, 302] on label "Non" at bounding box center [741, 306] width 60 height 21
click at [0, 0] on input "Non" at bounding box center [0, 0] width 0 height 0
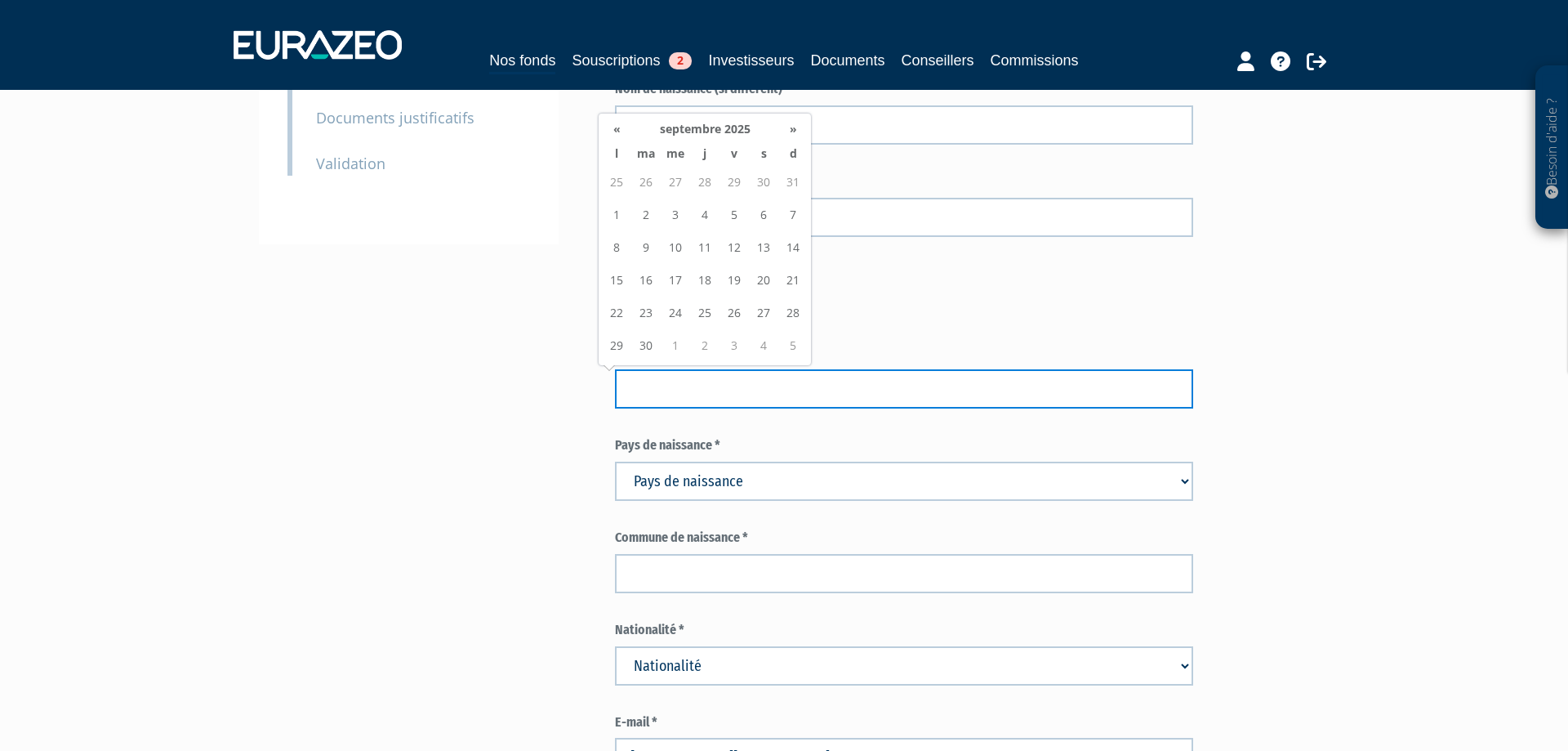
click at [672, 396] on input at bounding box center [904, 389] width 579 height 39
click at [637, 392] on input at bounding box center [904, 389] width 579 height 39
type input "04/03/1982"
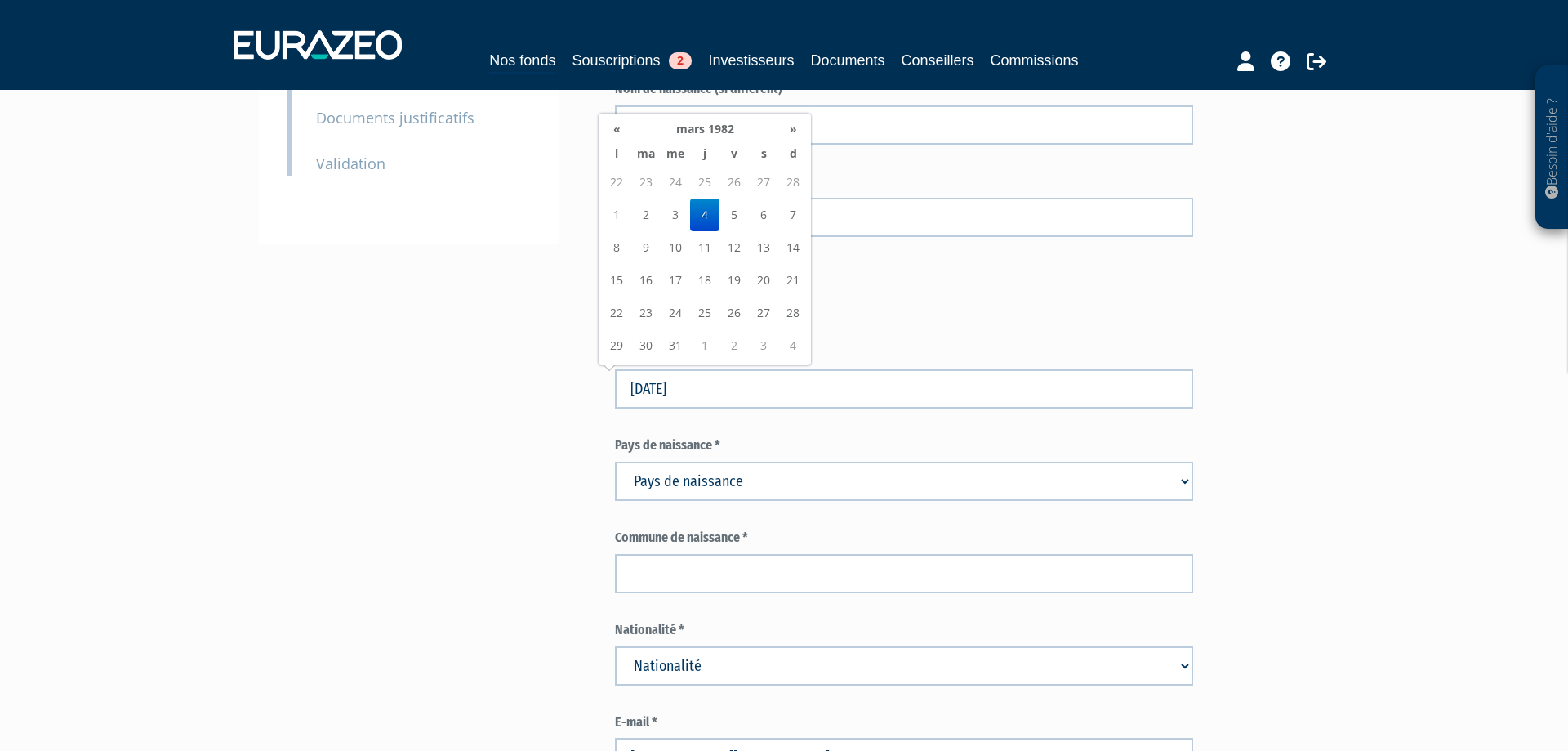
click at [705, 215] on td "4" at bounding box center [704, 214] width 30 height 33
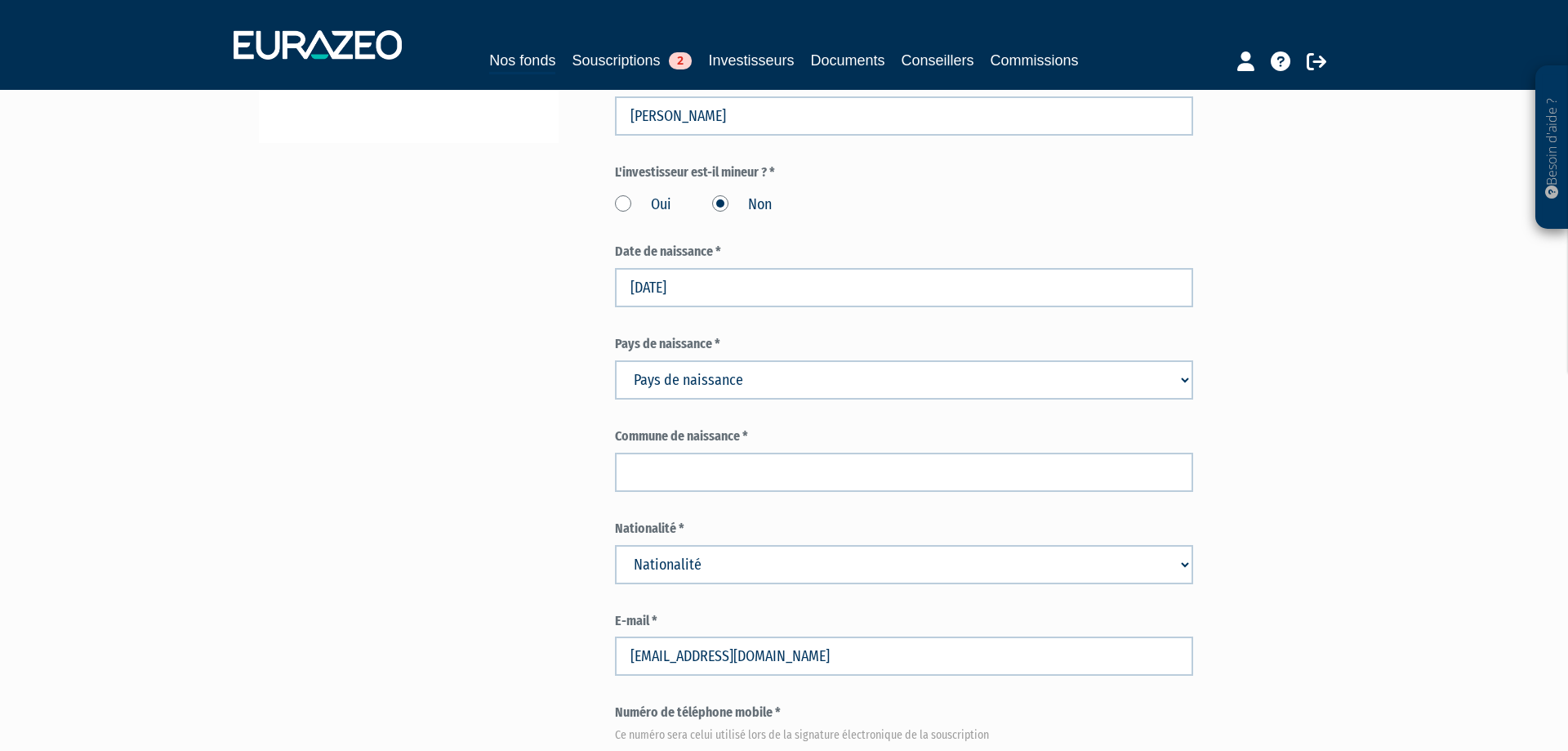
scroll to position [583, 0]
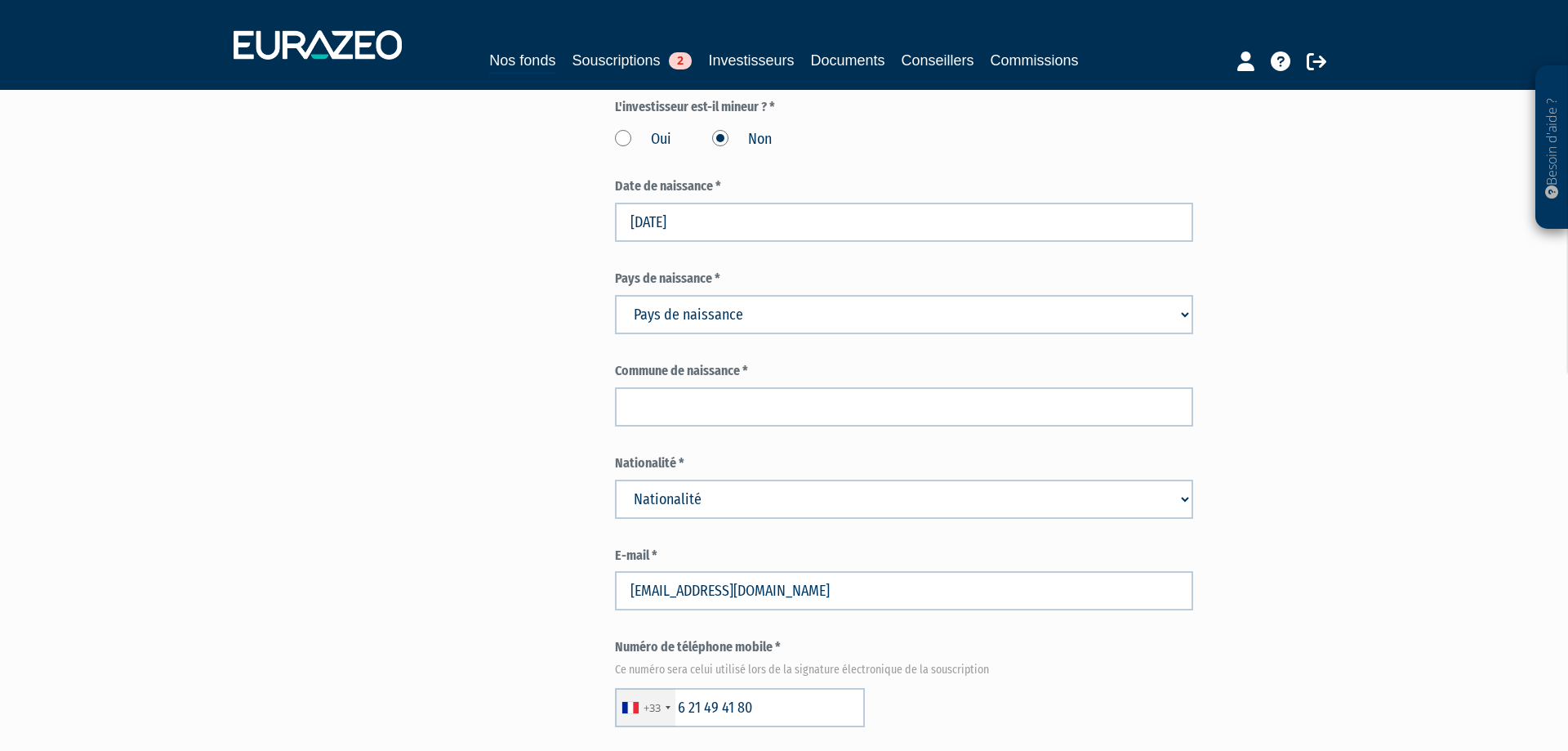
click at [615, 295] on select "Pays de naissance Afghanistan Afrique du Sud Albanie Algérie Allemagne Andorre" at bounding box center [904, 315] width 579 height 39
select select "75"
click option "France" at bounding box center [0, 0] width 0 height 0
click at [686, 315] on select "Pays de naissance Afghanistan Afrique du Sud Albanie Algérie Allemagne Andorre" at bounding box center [904, 315] width 579 height 39
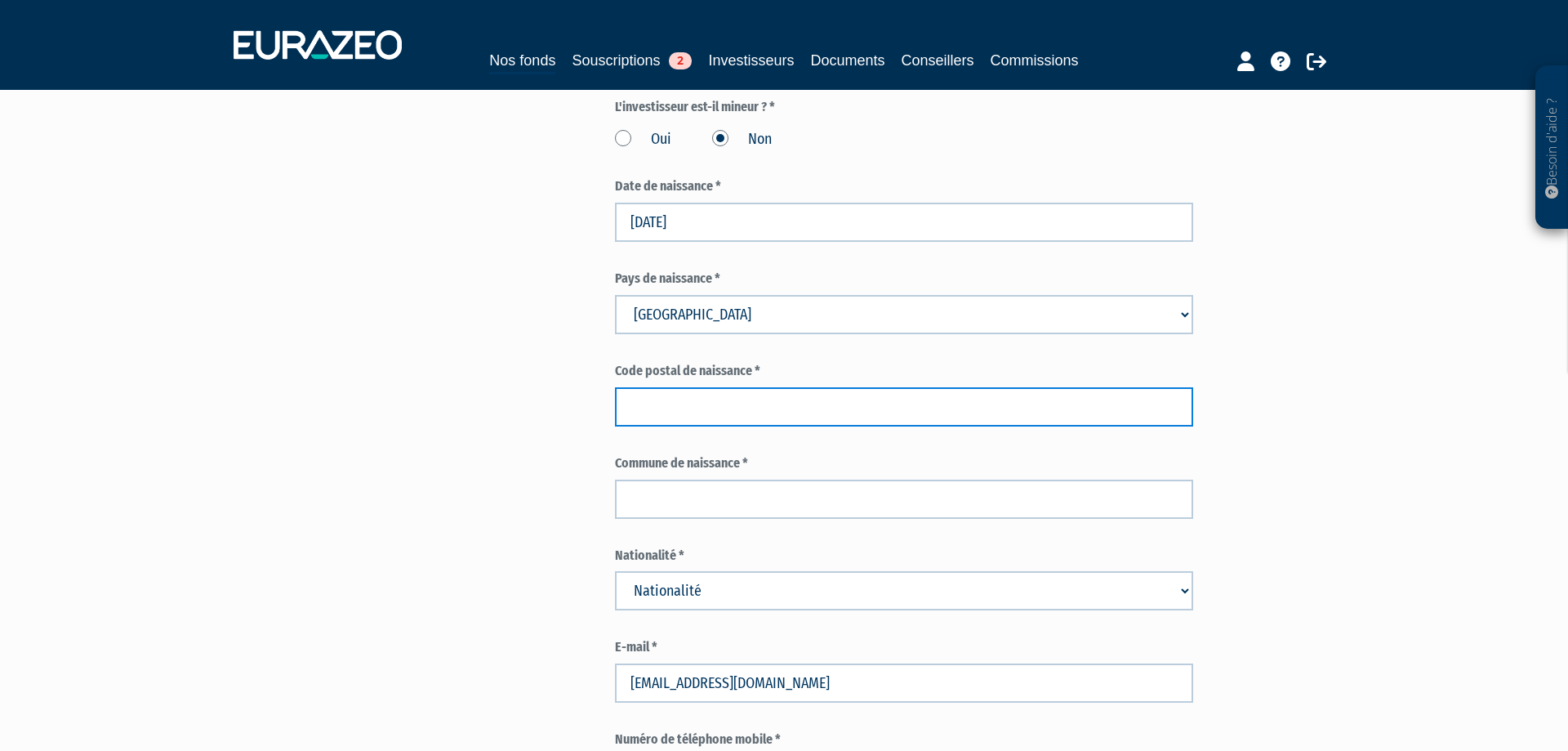
click at [692, 403] on input "text" at bounding box center [904, 407] width 579 height 39
type input "45000"
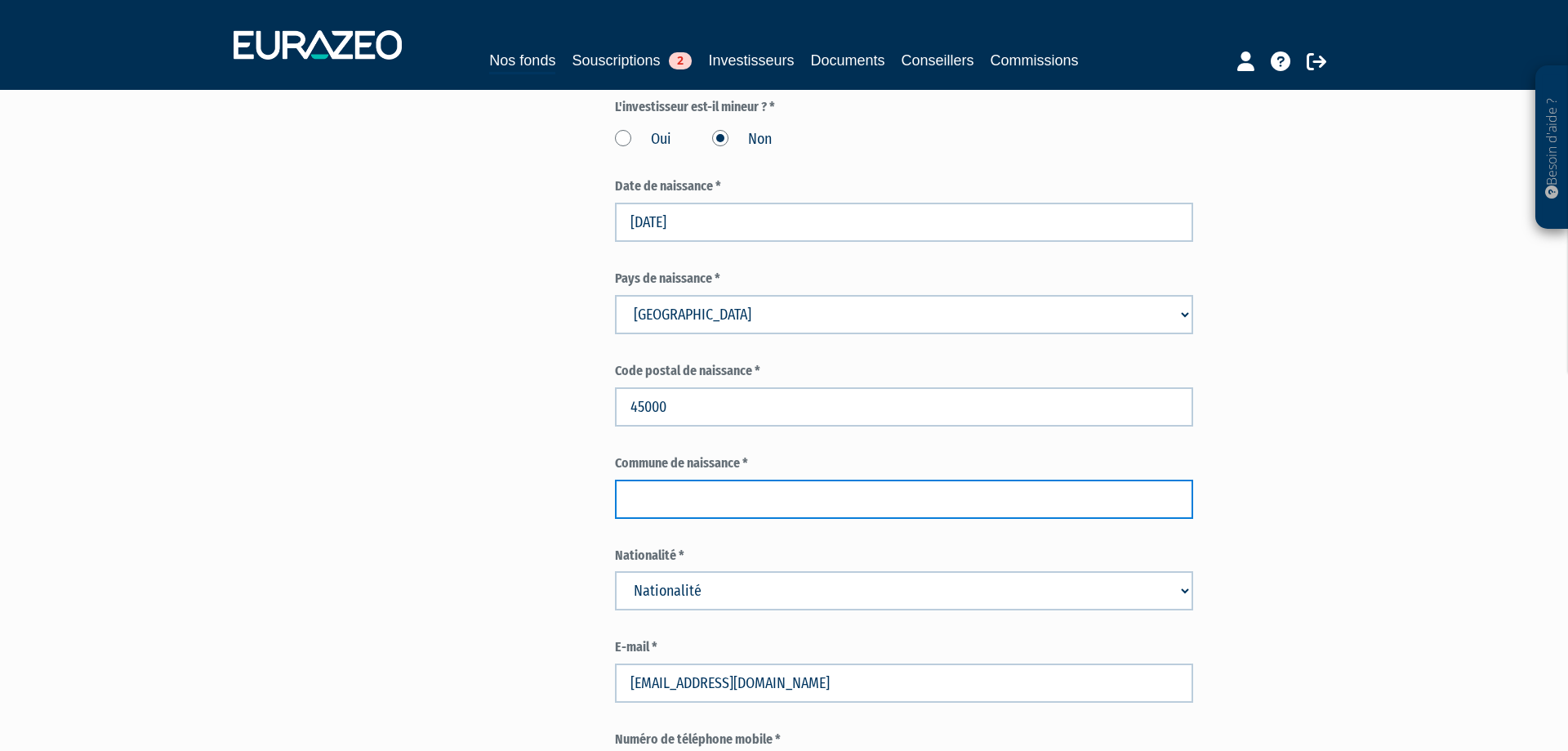
click at [713, 508] on input "text" at bounding box center [904, 499] width 579 height 39
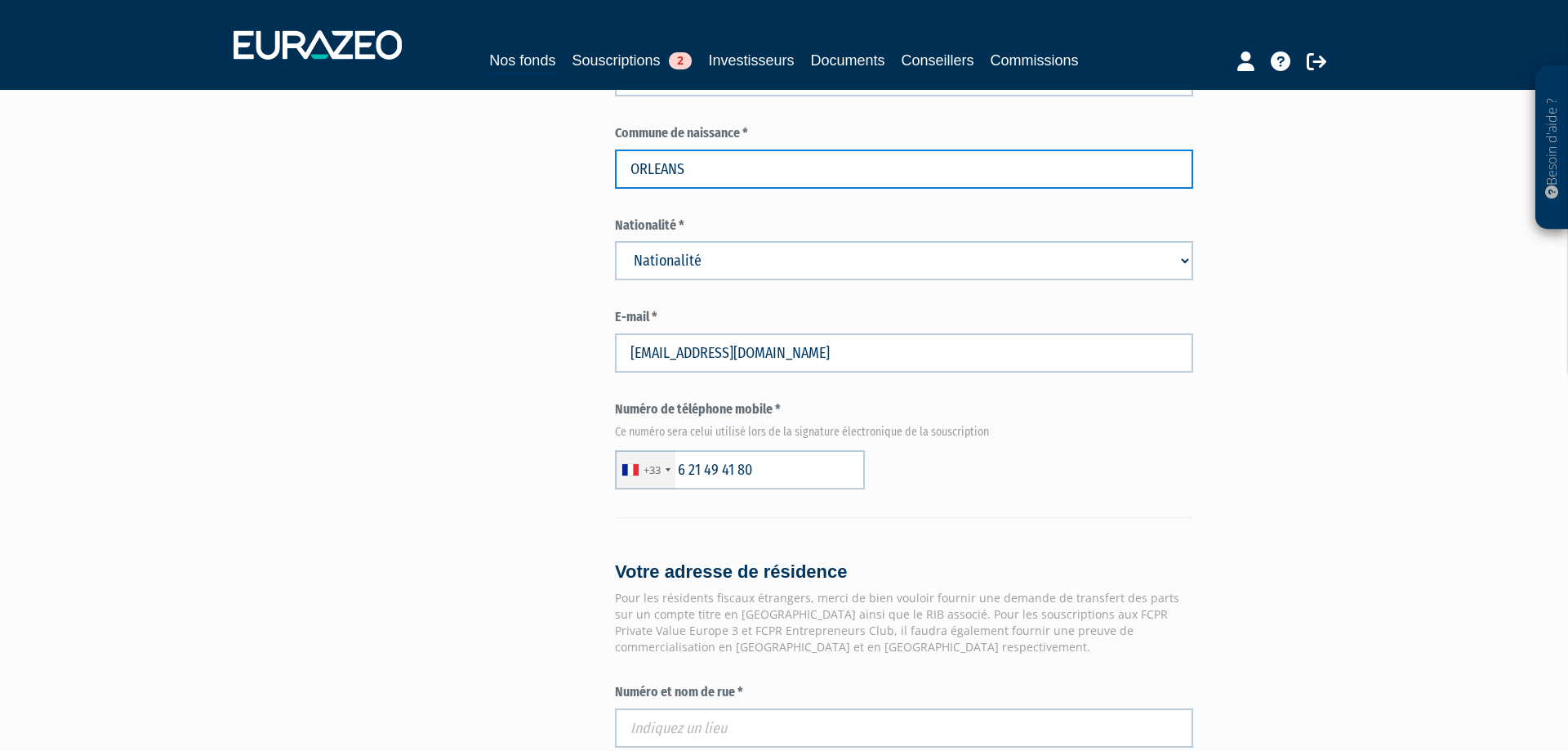
scroll to position [917, 0]
type input "ORLEANS"
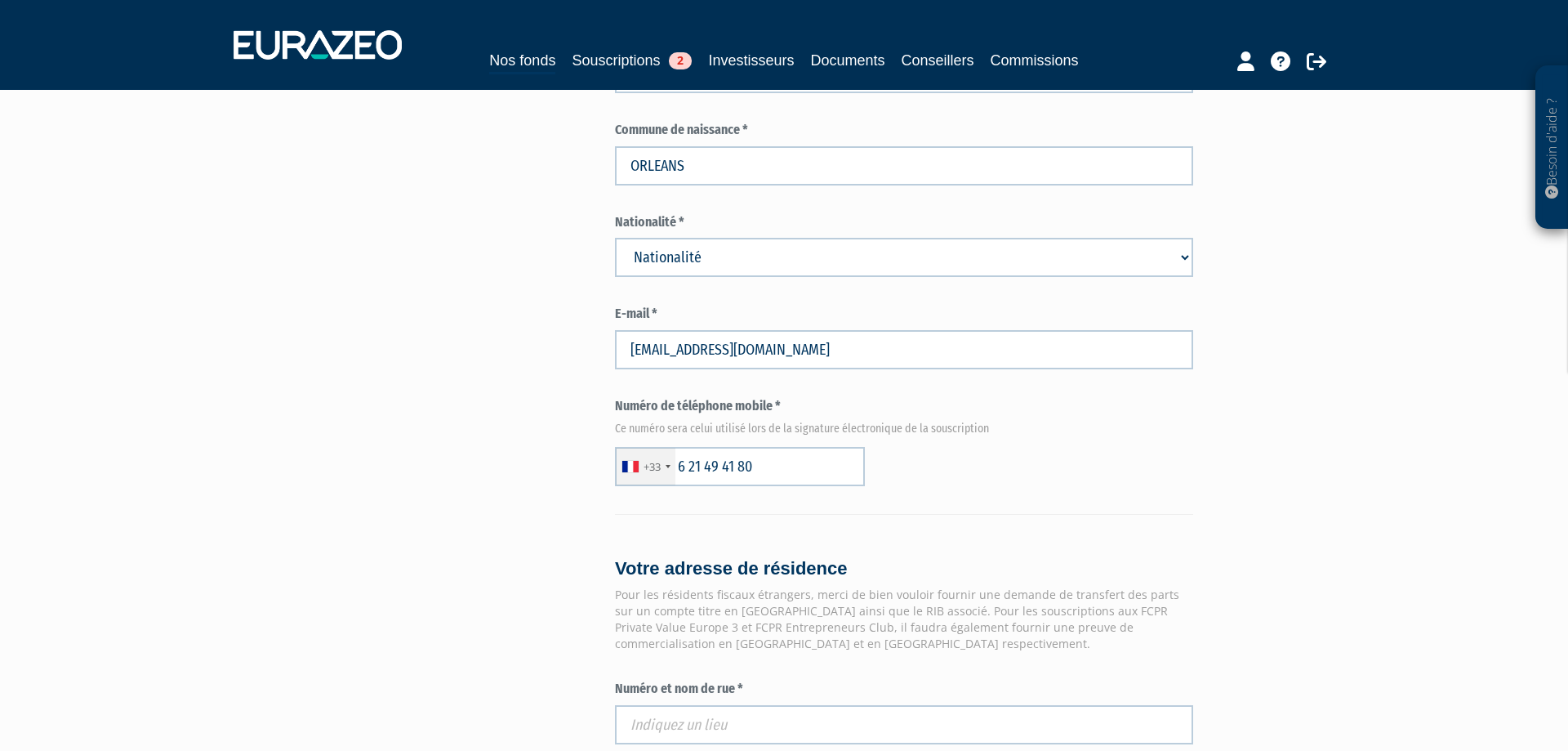
click at [615, 238] on select "Nationalité Afghanistan Afrique du Sud Albanie Algérie Allemagne Andorre" at bounding box center [904, 257] width 579 height 39
select select "75"
click option "France" at bounding box center [0, 0] width 0 height 0
click at [681, 256] on select "Nationalité Afghanistan Afrique du Sud Albanie Algérie Allemagne Andorre" at bounding box center [904, 257] width 579 height 39
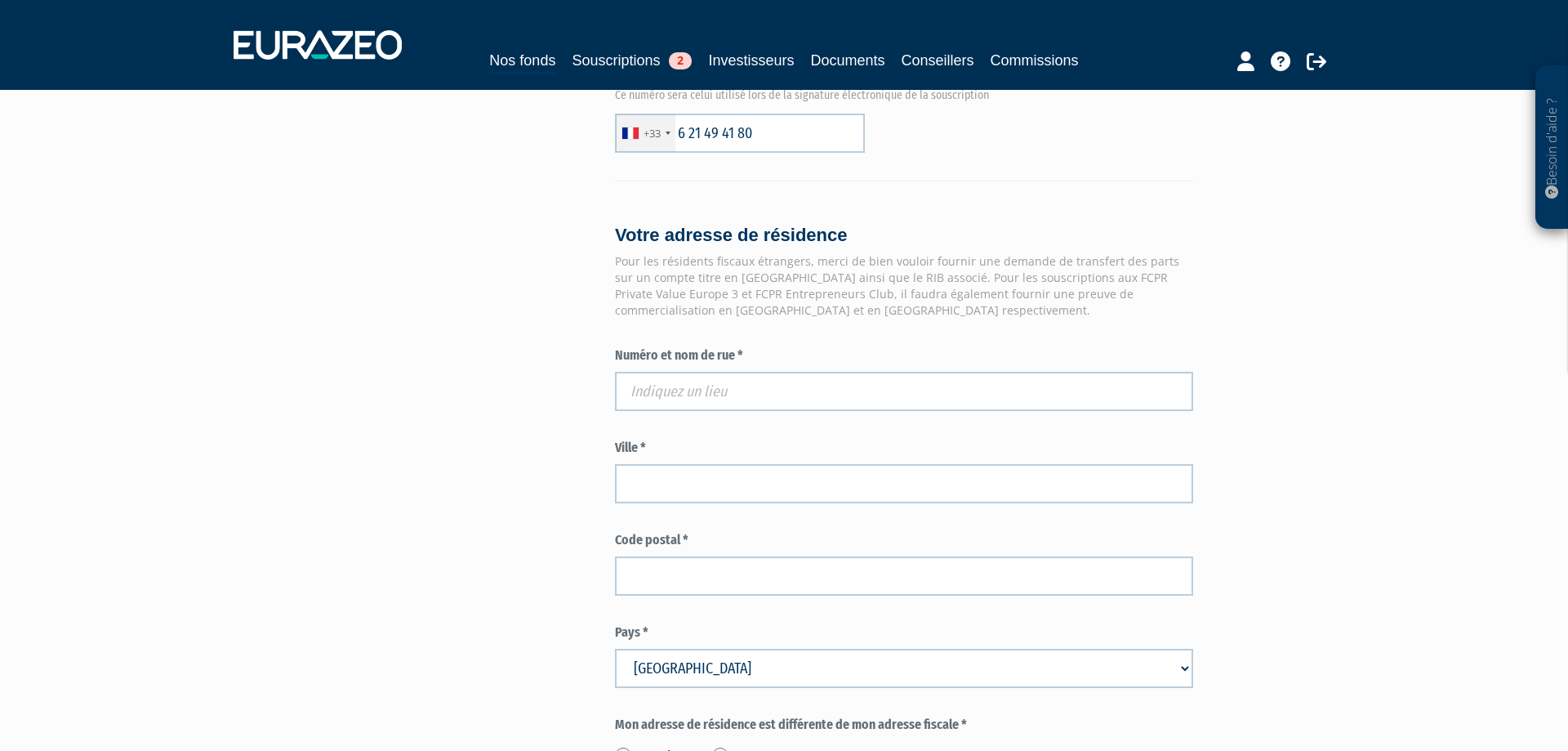
scroll to position [1334, 0]
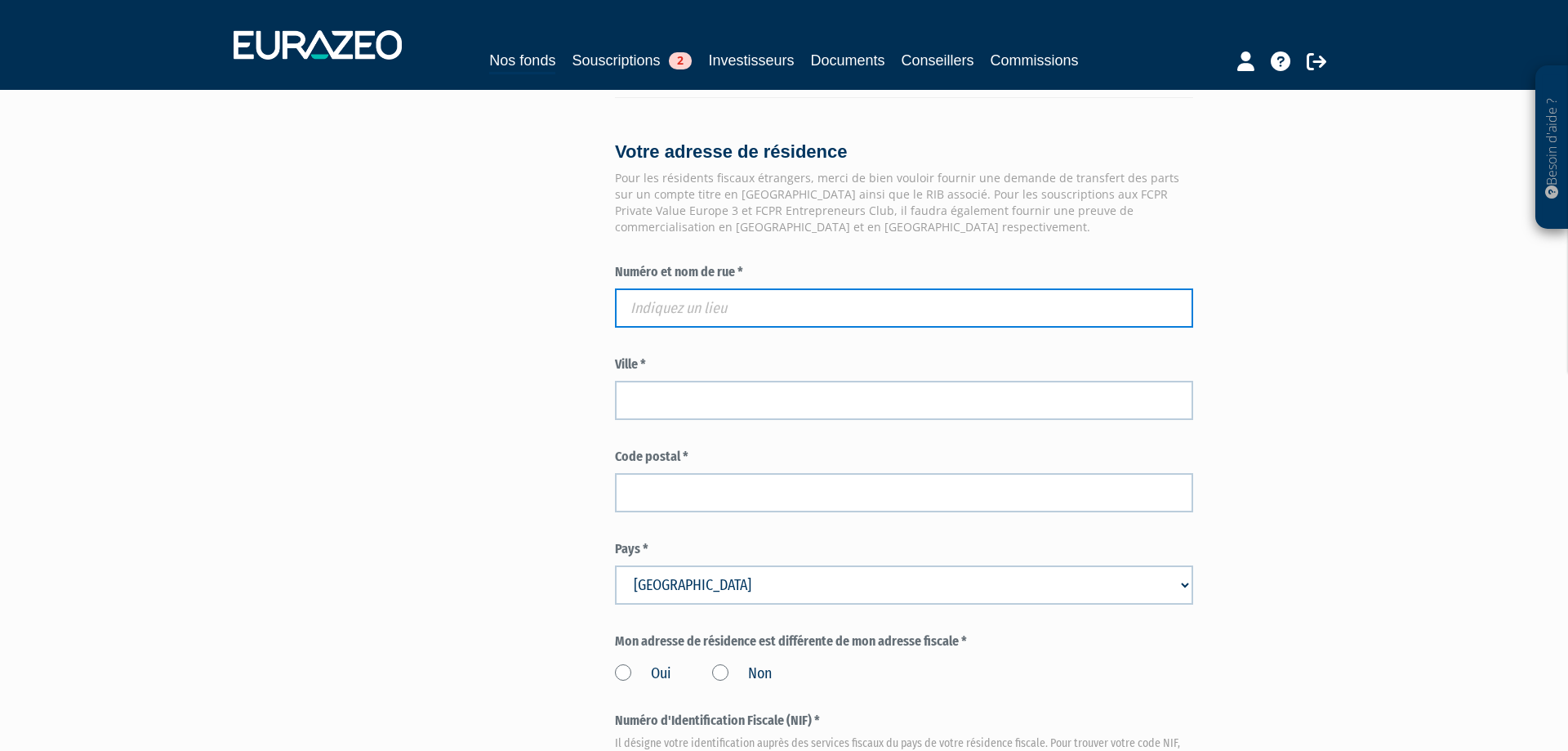
click at [648, 305] on input "text" at bounding box center [904, 308] width 579 height 39
click at [730, 300] on input "text" at bounding box center [904, 308] width 579 height 39
paste input "54 boulevard Franklin Roosevelt"
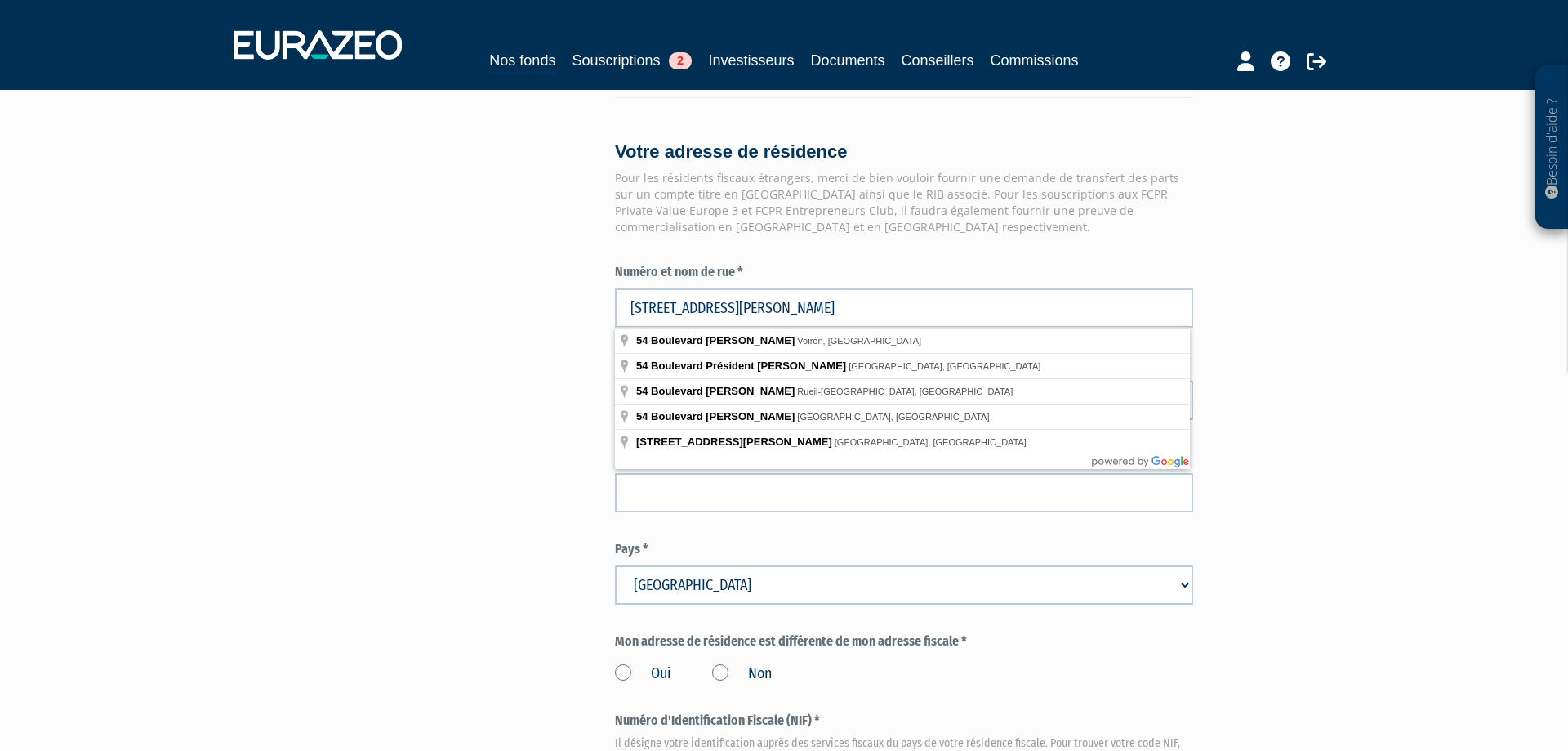
type input "54 Boulevard Franklin Roosevelt, Rueil-Malmaison, France"
type input "Rueil-Malmaison"
type input "92500"
type input "54 Boulevard Franklin Roosevelt"
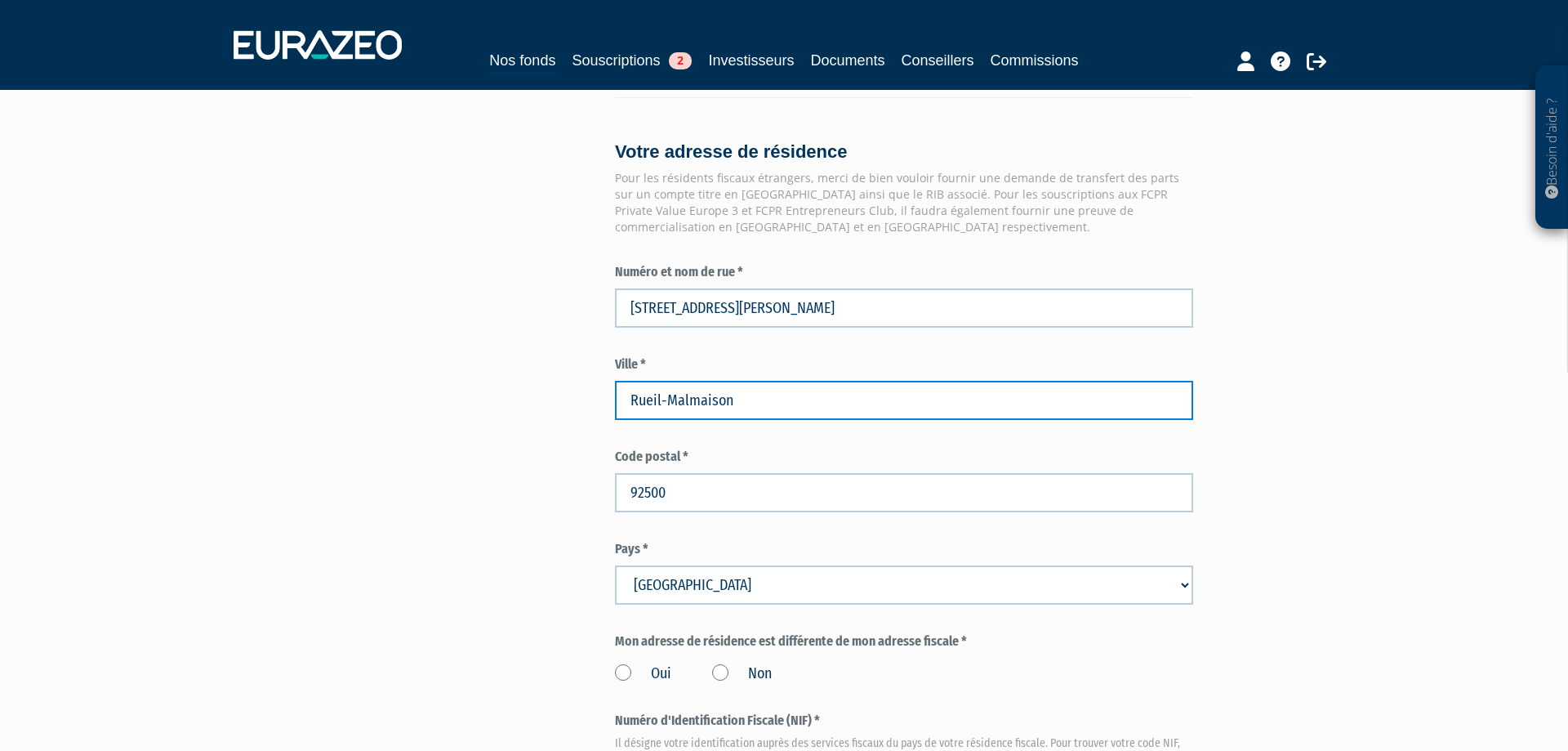
drag, startPoint x: 772, startPoint y: 402, endPoint x: 353, endPoint y: 402, distance: 419.0
click at [615, 402] on input "Rueil-Malmaison" at bounding box center [904, 400] width 579 height 39
drag, startPoint x: 649, startPoint y: 386, endPoint x: 574, endPoint y: 390, distance: 75.1
click at [615, 390] on input "38500" at bounding box center [904, 400] width 579 height 39
type input "VOIRON"
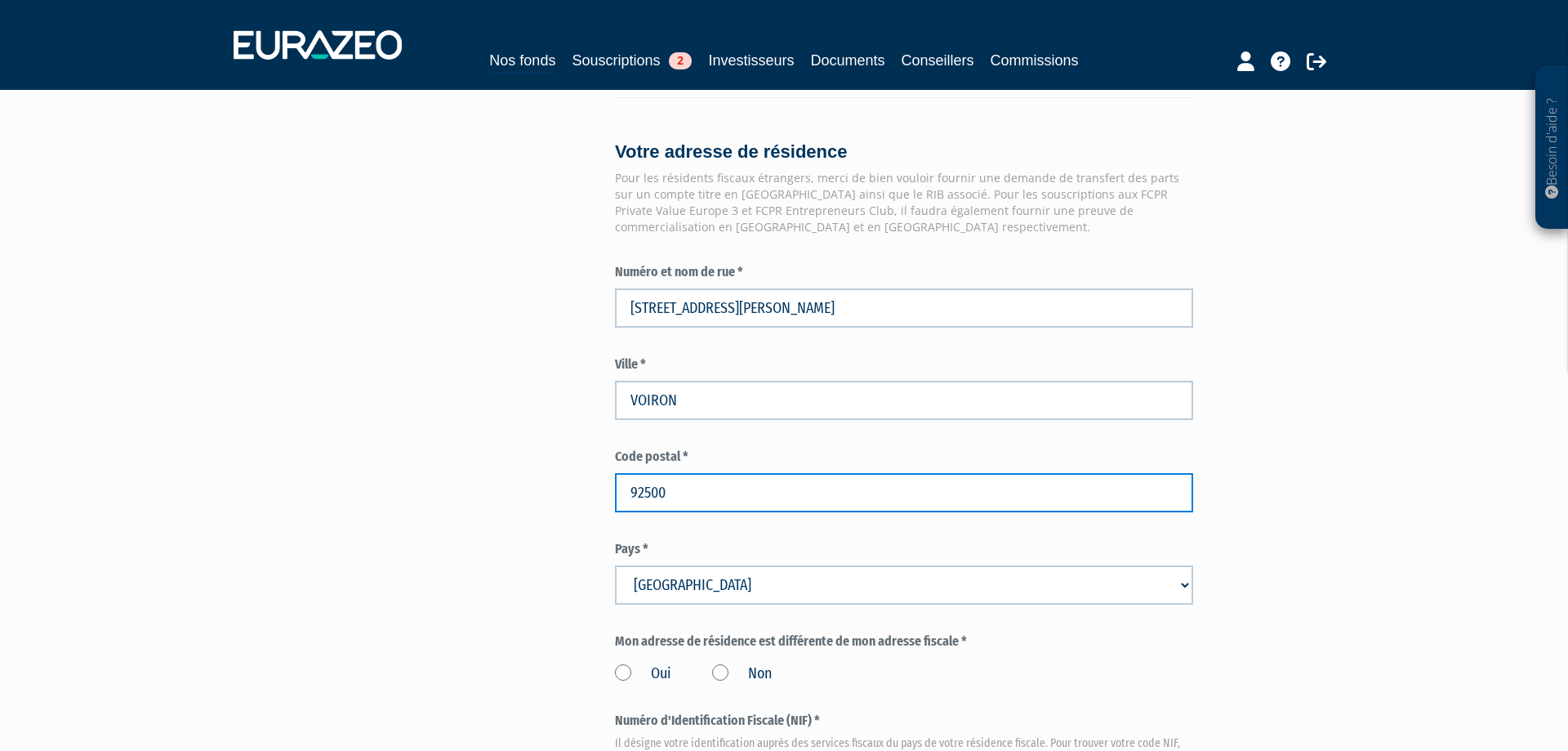
drag, startPoint x: 725, startPoint y: 489, endPoint x: 572, endPoint y: 489, distance: 153.0
click at [615, 489] on input "92500" at bounding box center [904, 493] width 579 height 39
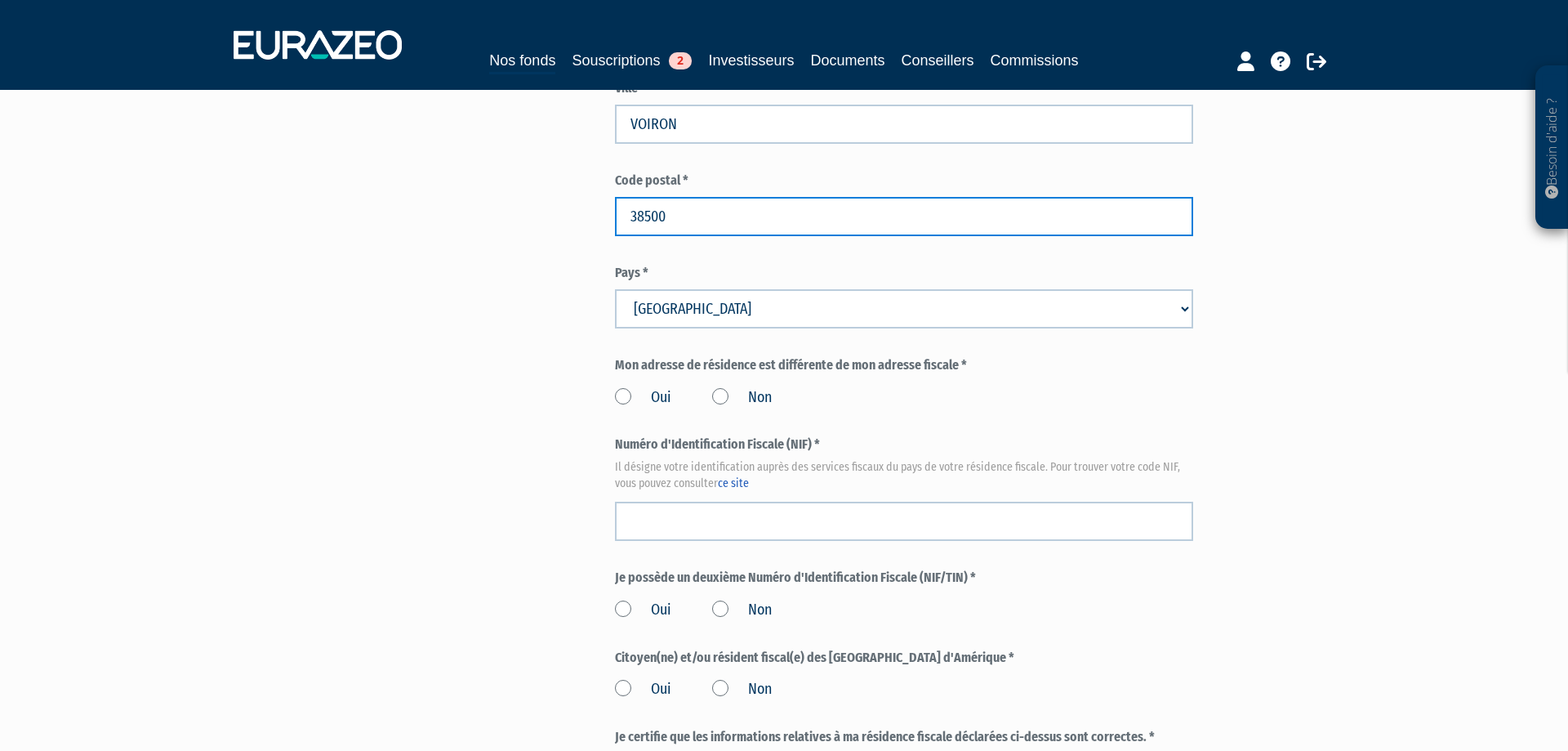
scroll to position [1667, 0]
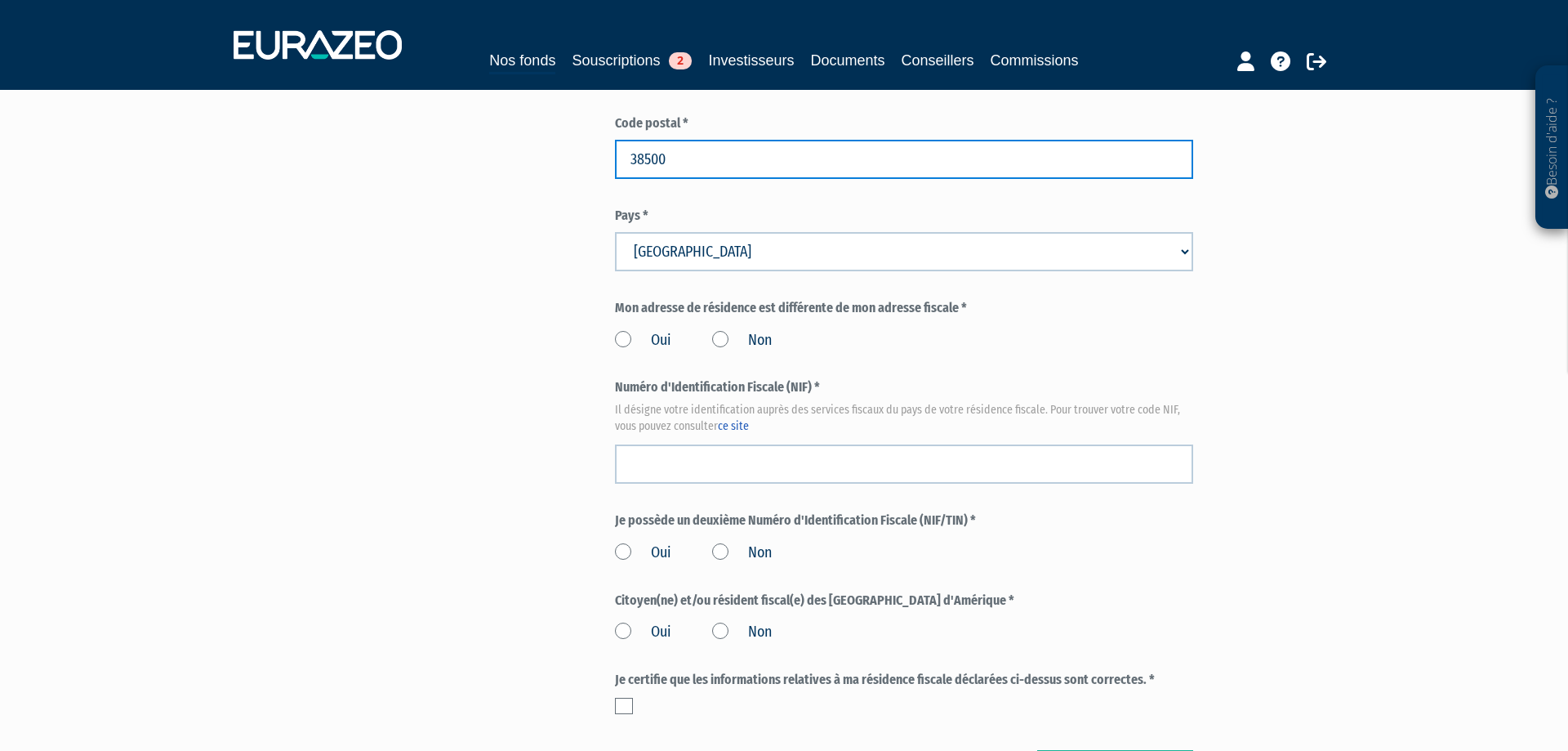
type input "38500"
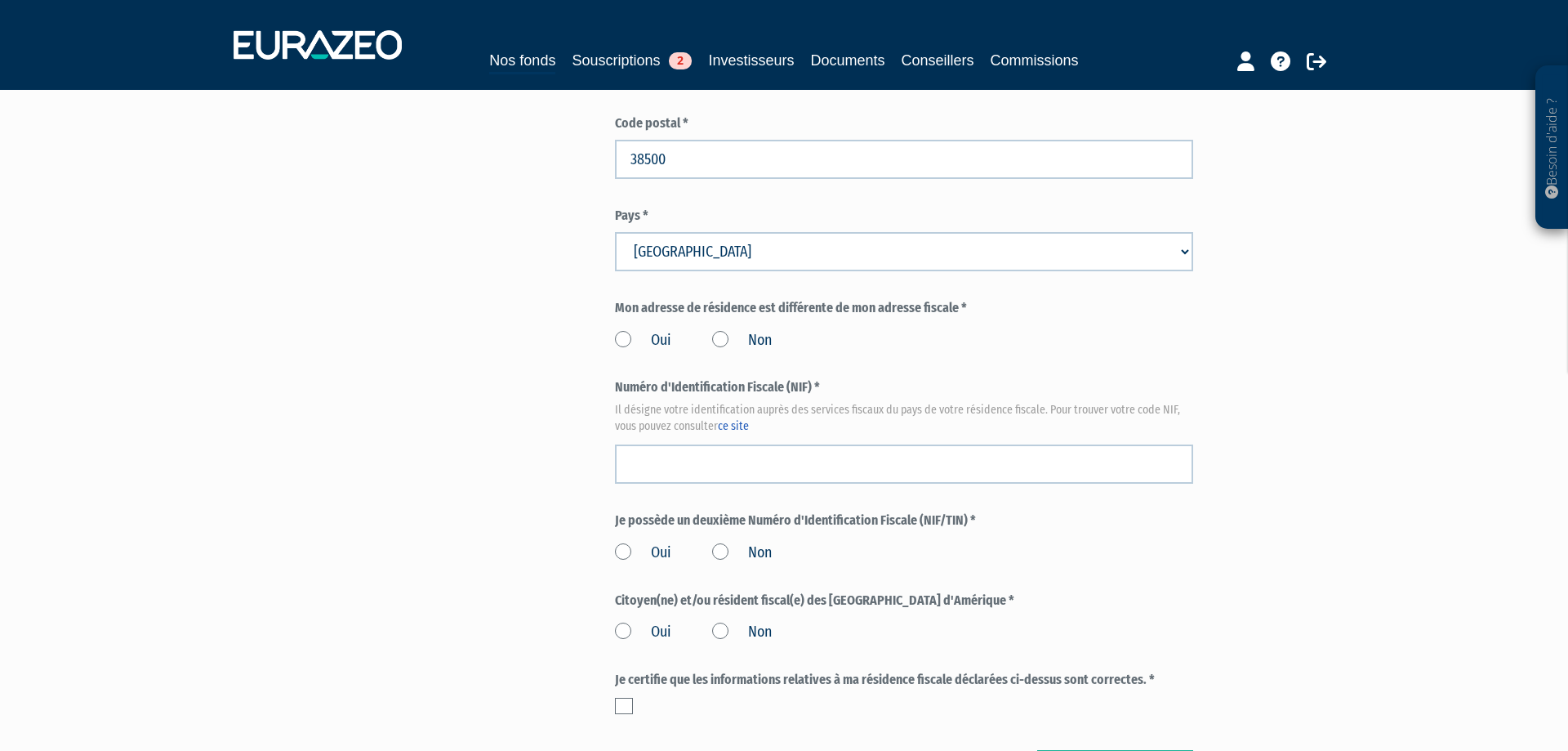
click at [723, 336] on label "Non" at bounding box center [741, 340] width 60 height 21
click at [0, 0] on input "Non" at bounding box center [0, 0] width 0 height 0
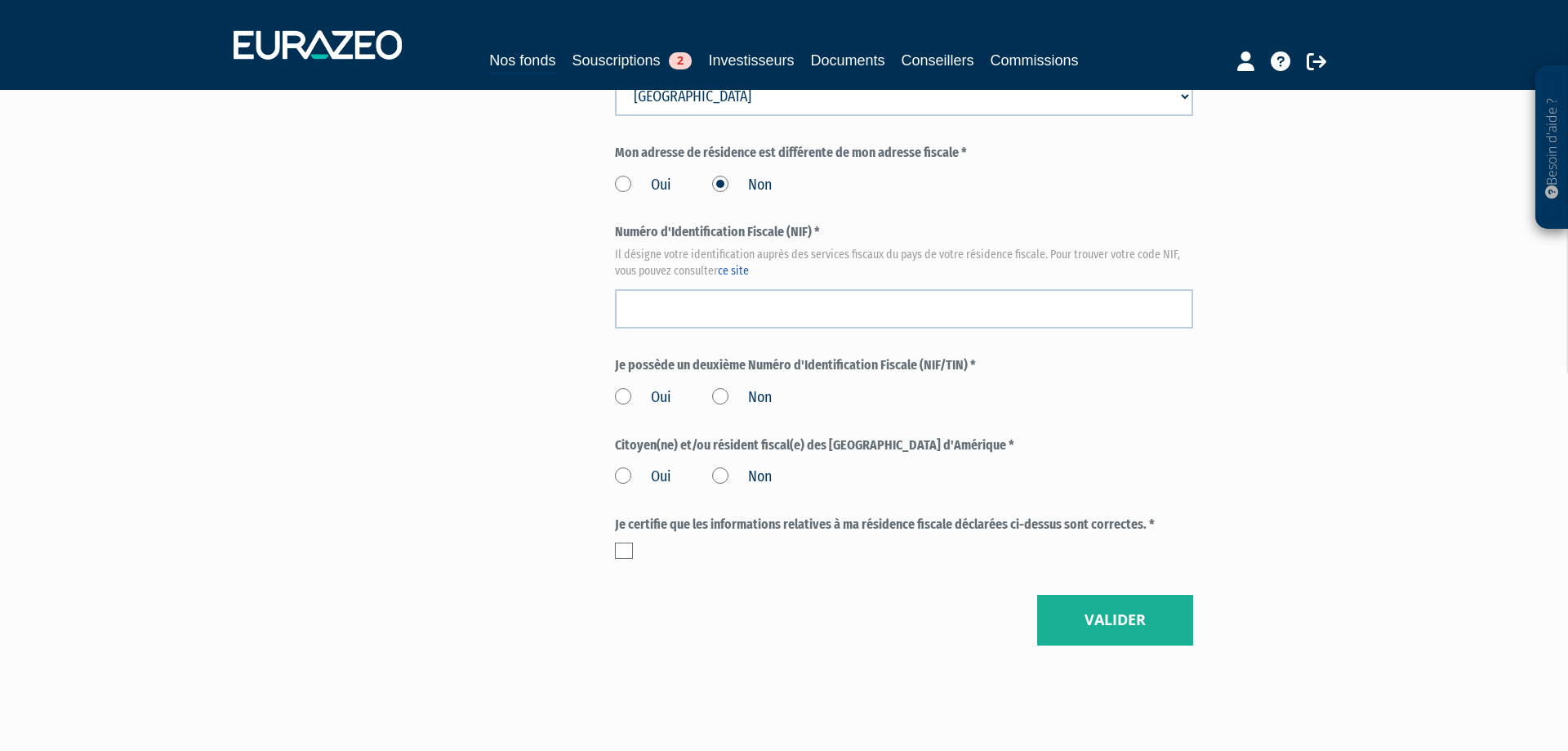
scroll to position [1834, 0]
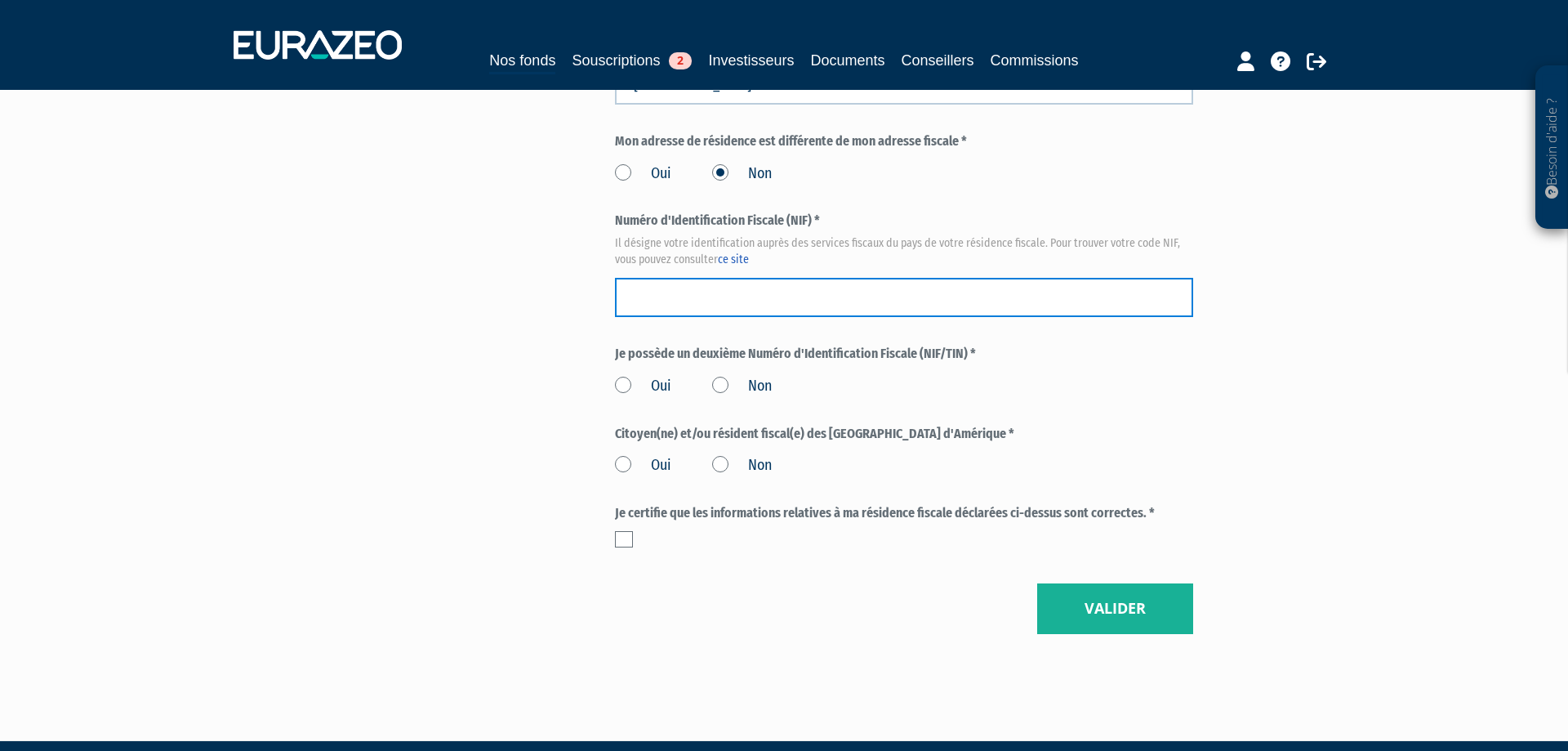
click at [686, 279] on input "text" at bounding box center [904, 297] width 579 height 39
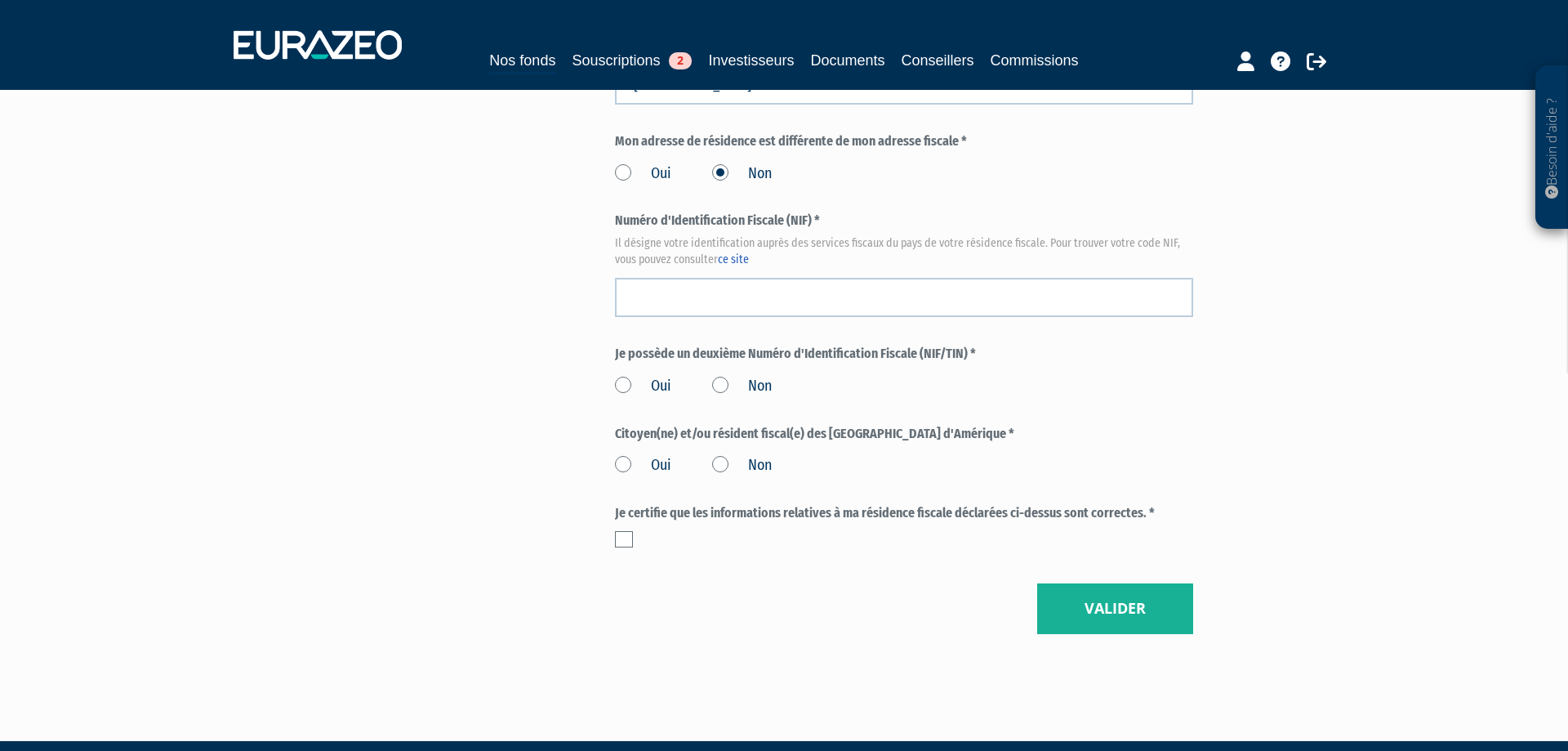
click at [721, 384] on label "Non" at bounding box center [741, 386] width 60 height 21
click at [0, 0] on input "Non" at bounding box center [0, 0] width 0 height 0
click at [718, 459] on label "Non" at bounding box center [741, 465] width 60 height 21
click at [0, 0] on input "Non" at bounding box center [0, 0] width 0 height 0
click at [624, 534] on label at bounding box center [623, 538] width 18 height 16
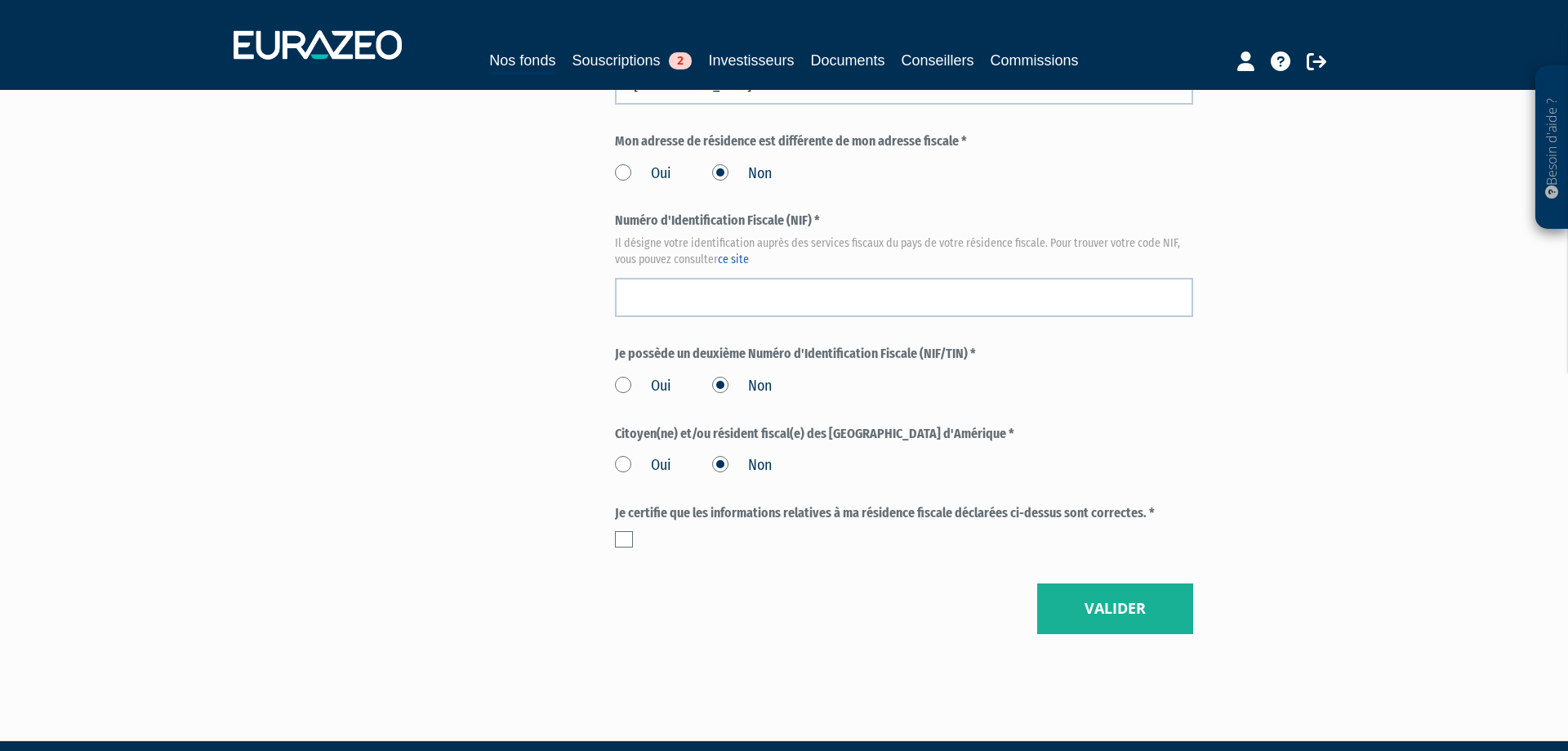
click at [0, 0] on input "checkbox" at bounding box center [0, 0] width 0 height 0
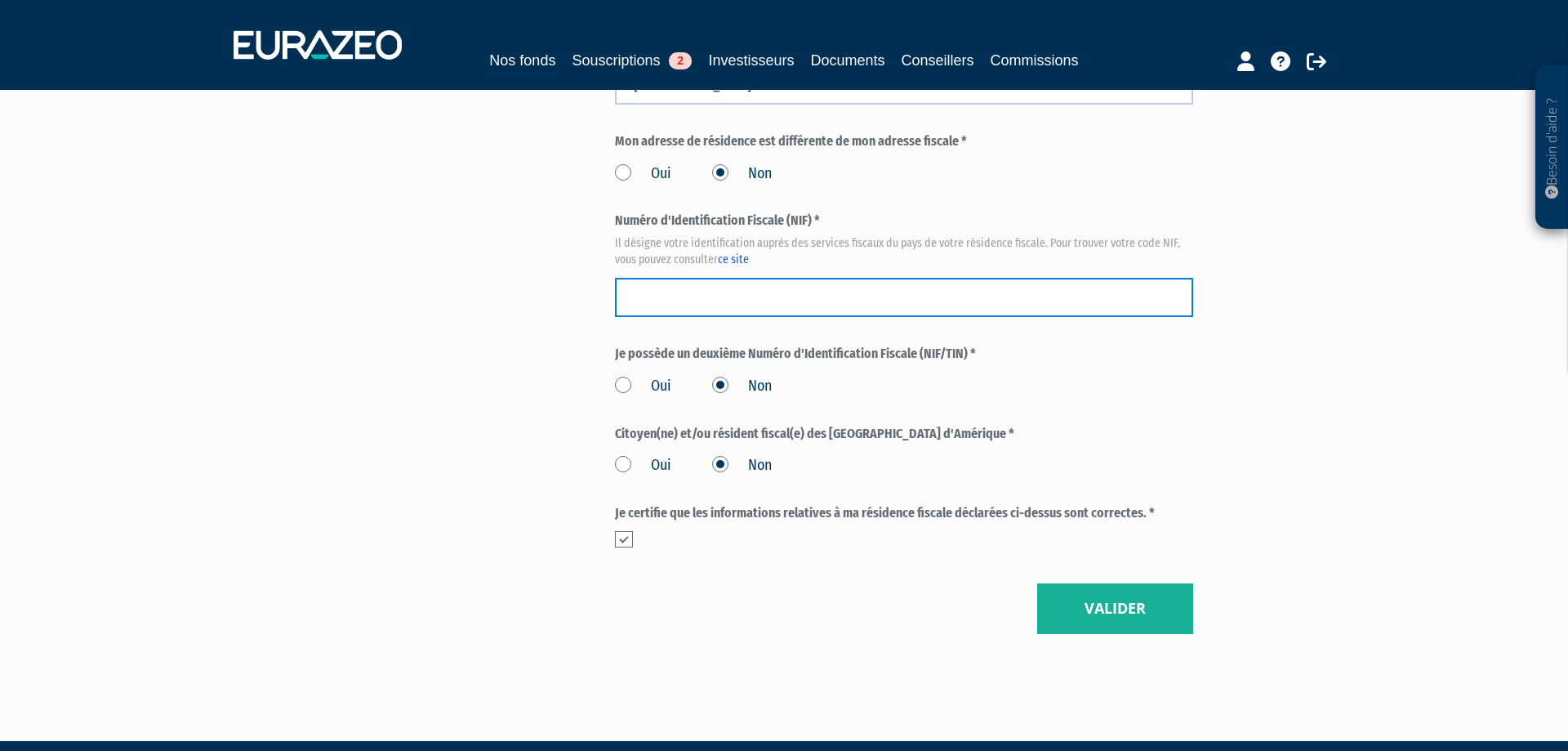
click at [648, 300] on input "text" at bounding box center [904, 297] width 579 height 39
type input "1328630060422"
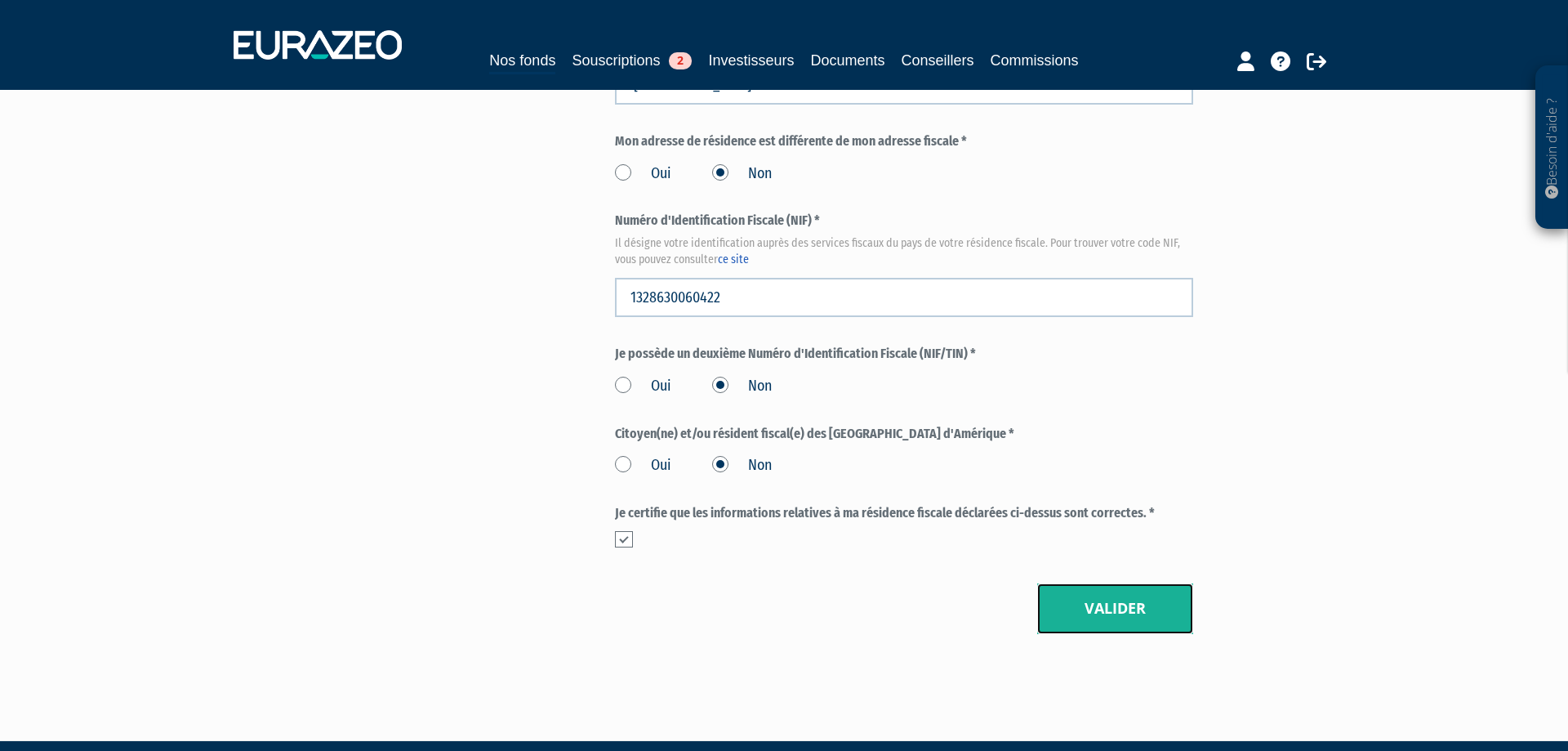
click at [1065, 608] on button "Valider" at bounding box center [1115, 608] width 156 height 51
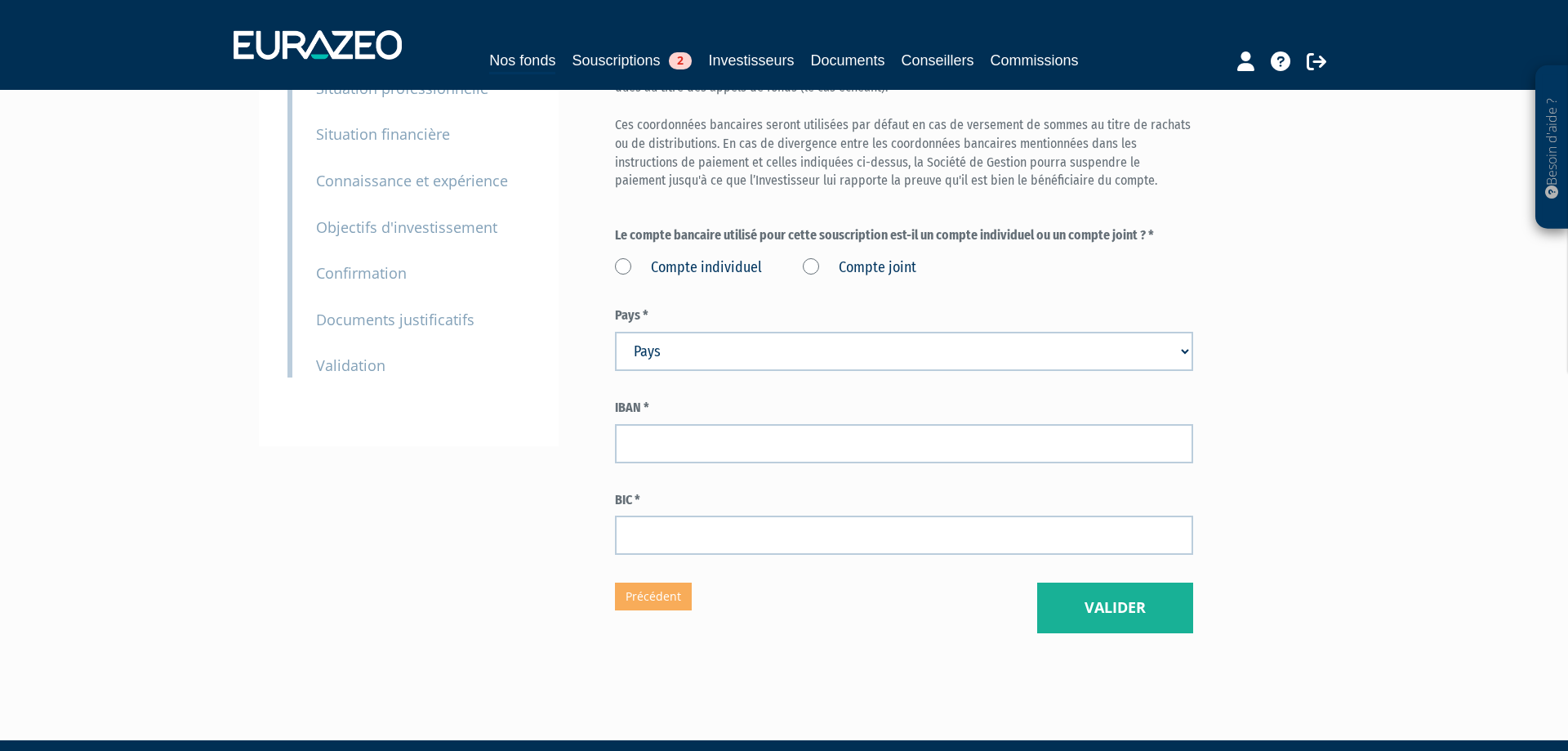
scroll to position [250, 0]
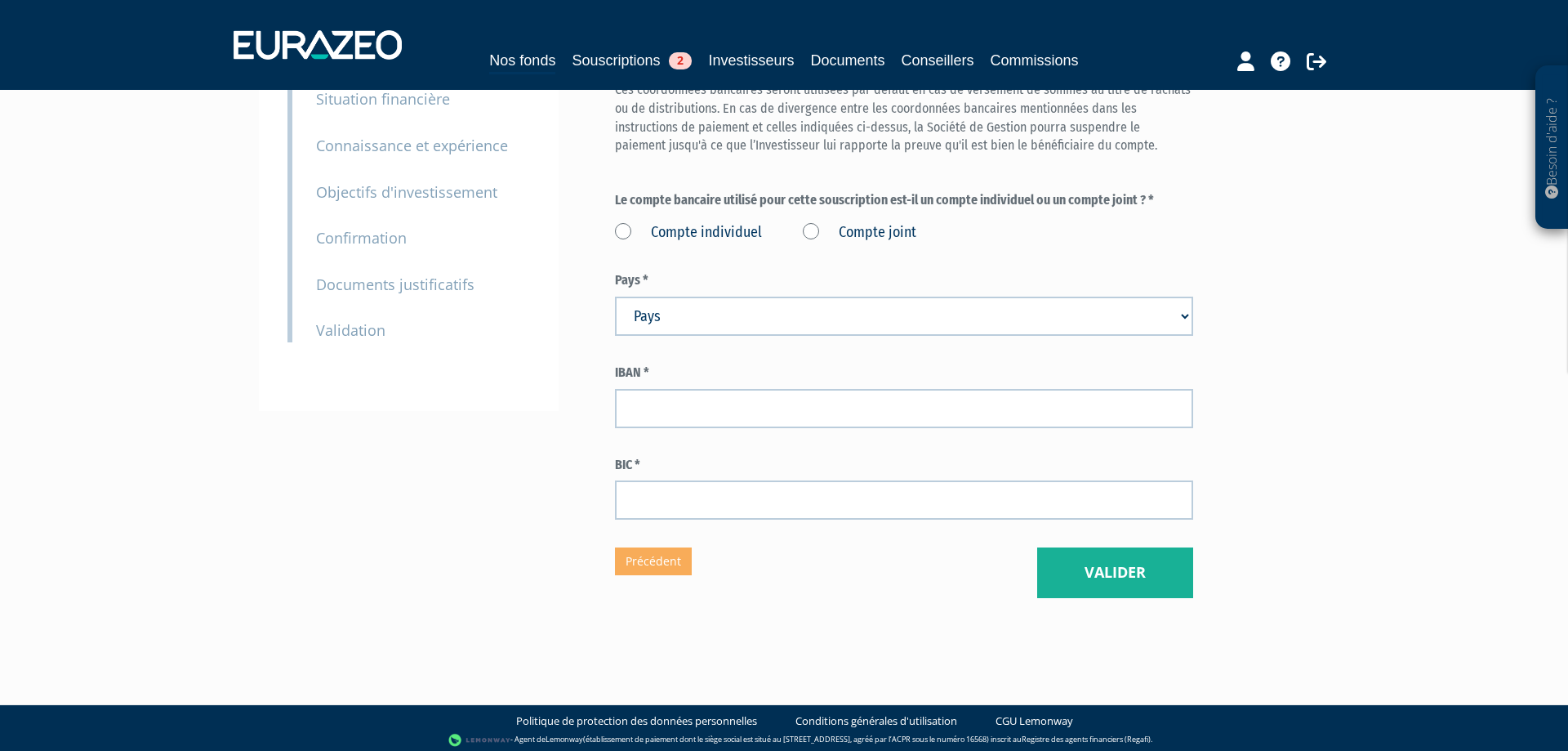
click at [687, 230] on label "Compte individuel" at bounding box center [688, 232] width 147 height 21
click at [0, 0] on individuel "Compte individuel" at bounding box center [0, 0] width 0 height 0
click at [615, 297] on select "Pays Afghanistan Afrique du Sud Albanie Algérie Allemagne Andorre" at bounding box center [904, 316] width 579 height 39
select select "75"
click option "[GEOGRAPHIC_DATA]" at bounding box center [0, 0] width 0 height 0
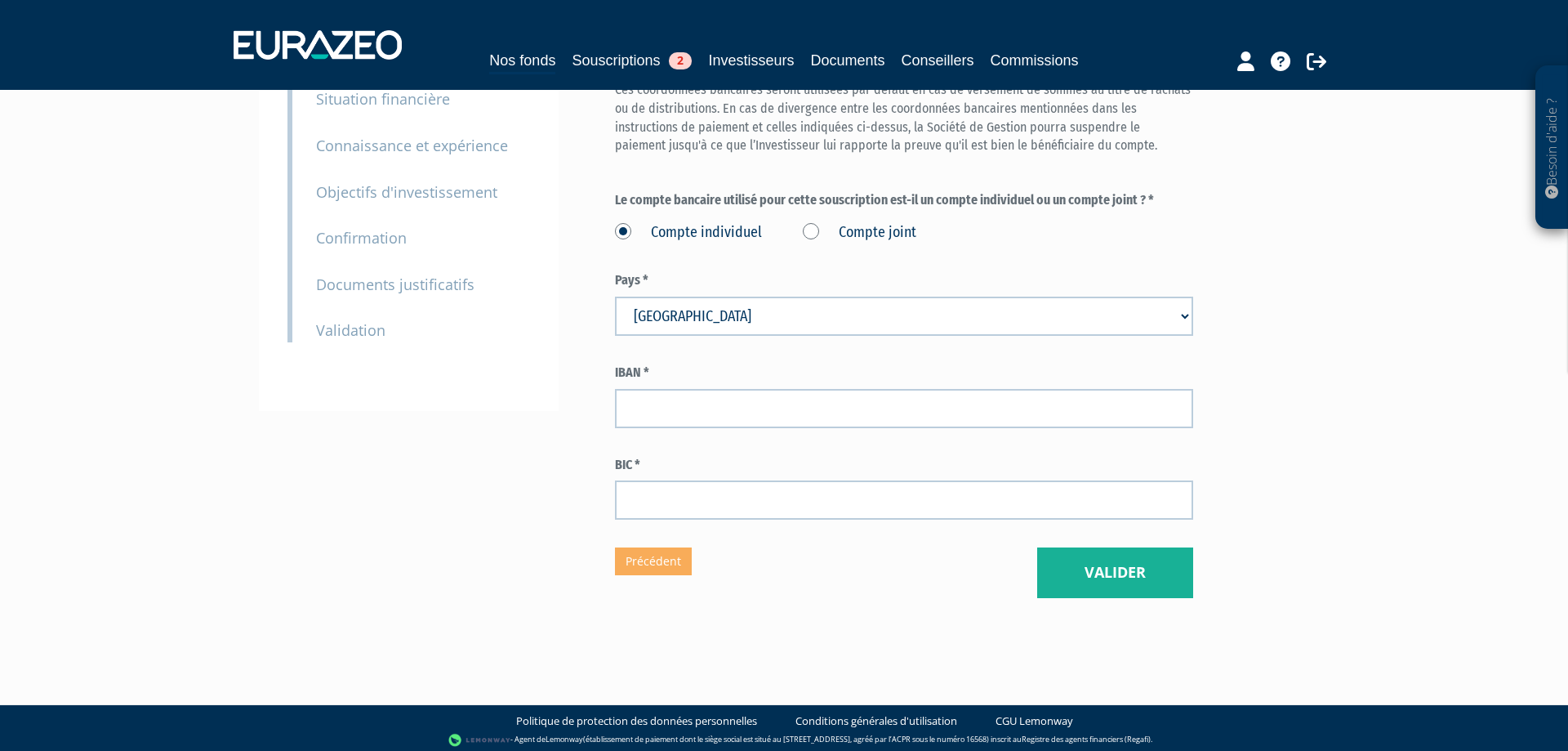
click at [548, 394] on div "Envoyer à l'investisseur 1 Identité 2 Coordonnées bancaires 3 Situation profess…" at bounding box center [408, 146] width 299 height 531
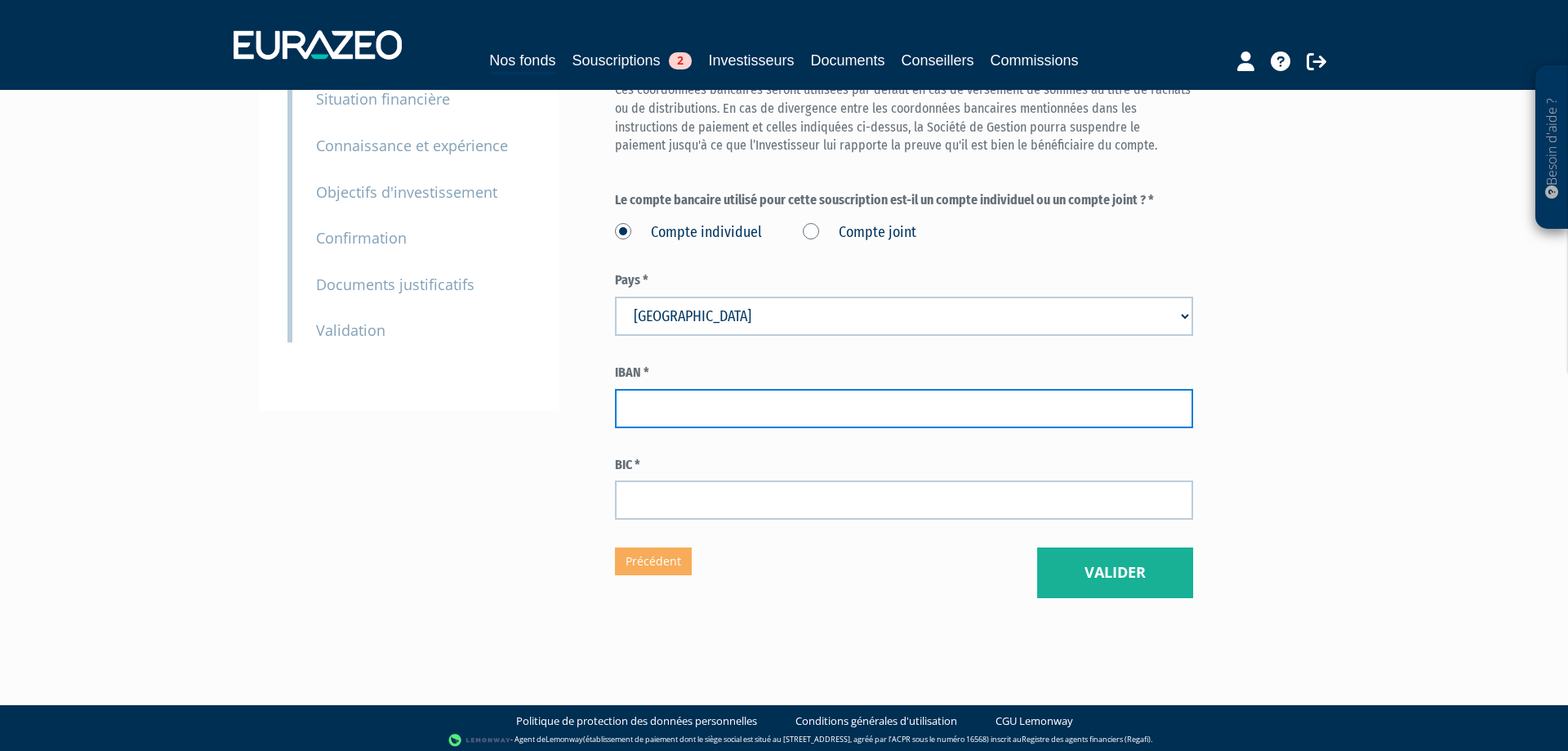
click at [683, 402] on input "text" at bounding box center [904, 408] width 579 height 39
type input "Fr7614806000412944759500092"
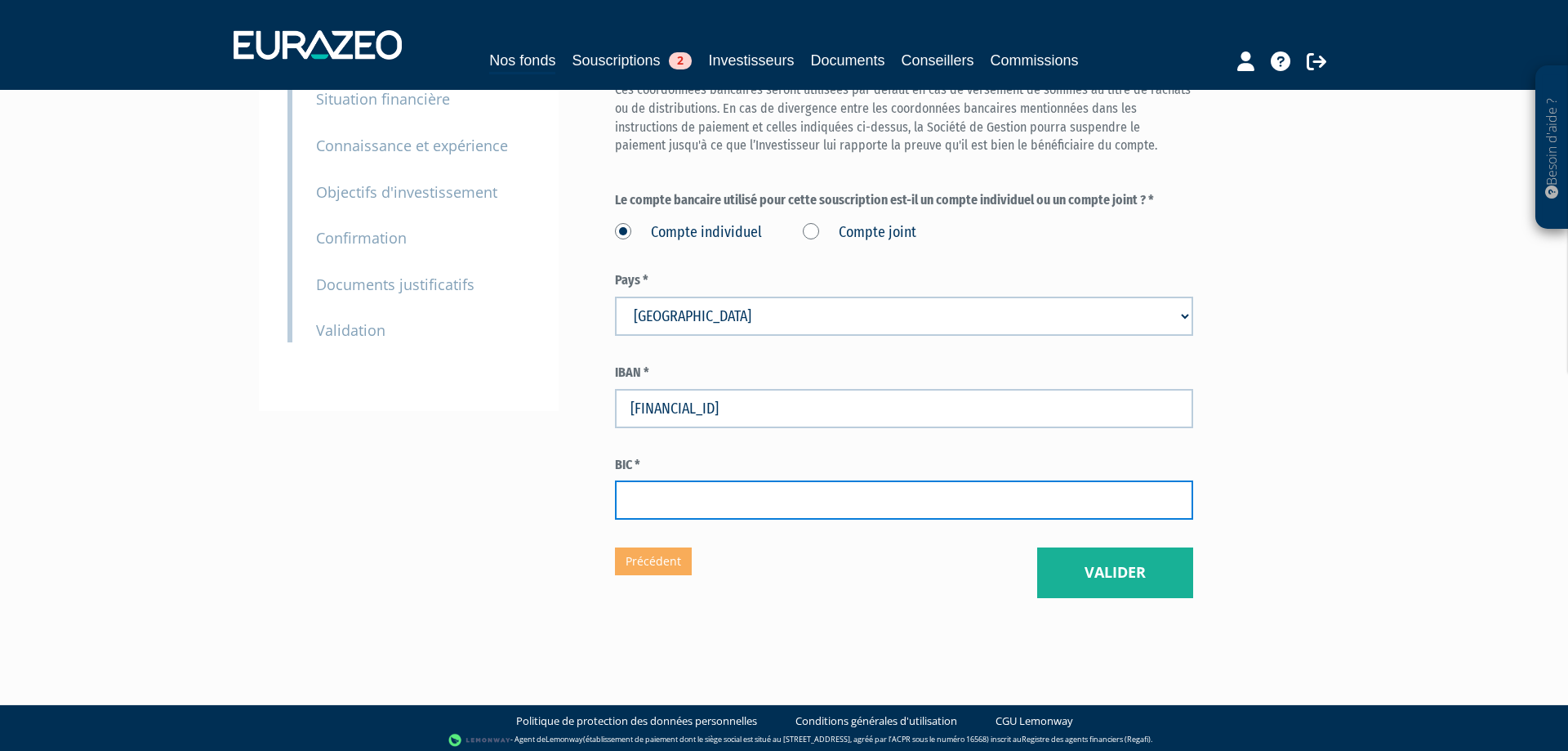
click at [723, 505] on input "text" at bounding box center [904, 500] width 579 height 39
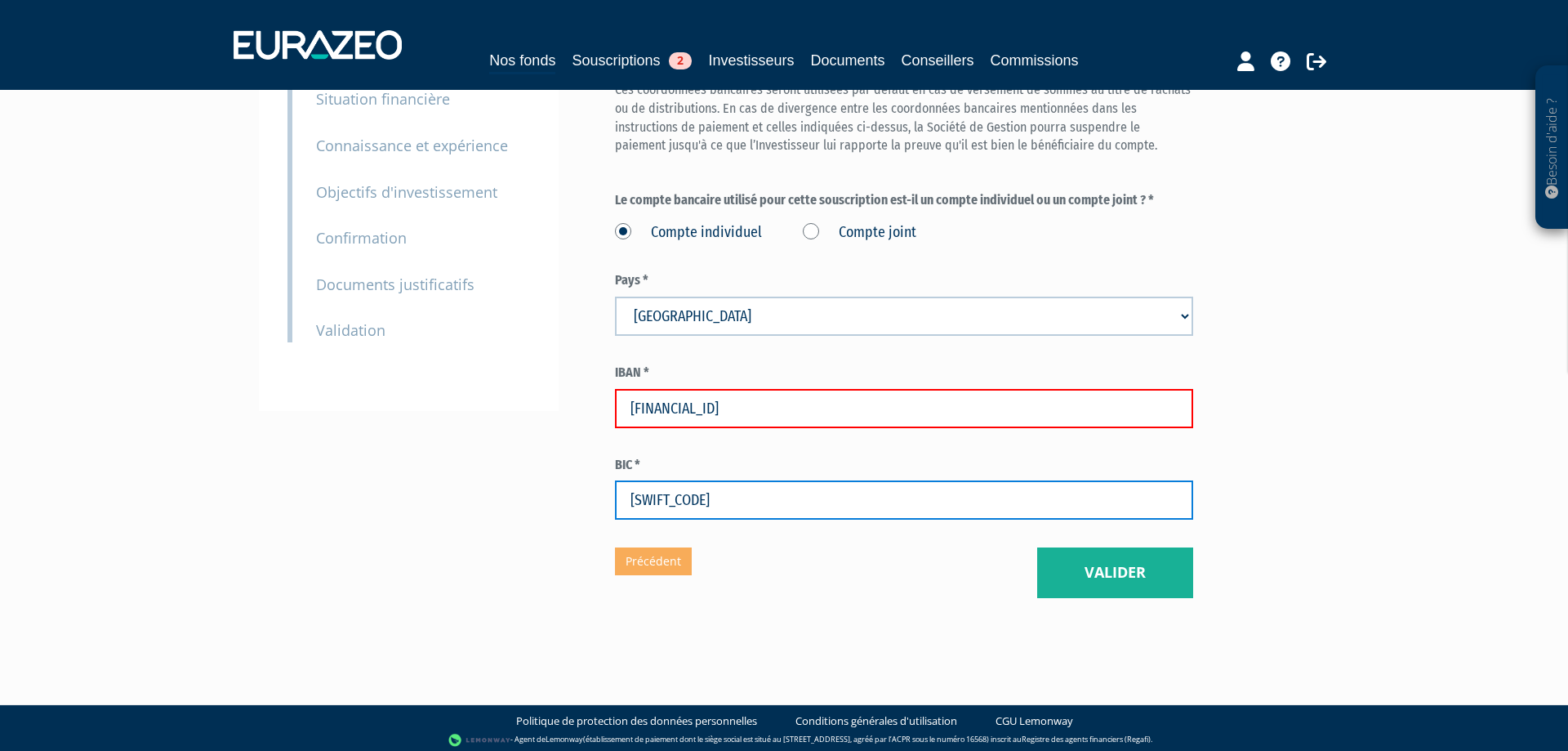
click at [726, 504] on input "AGRIFRPP" at bounding box center [904, 500] width 579 height 39
type input "AGRIFRPP"
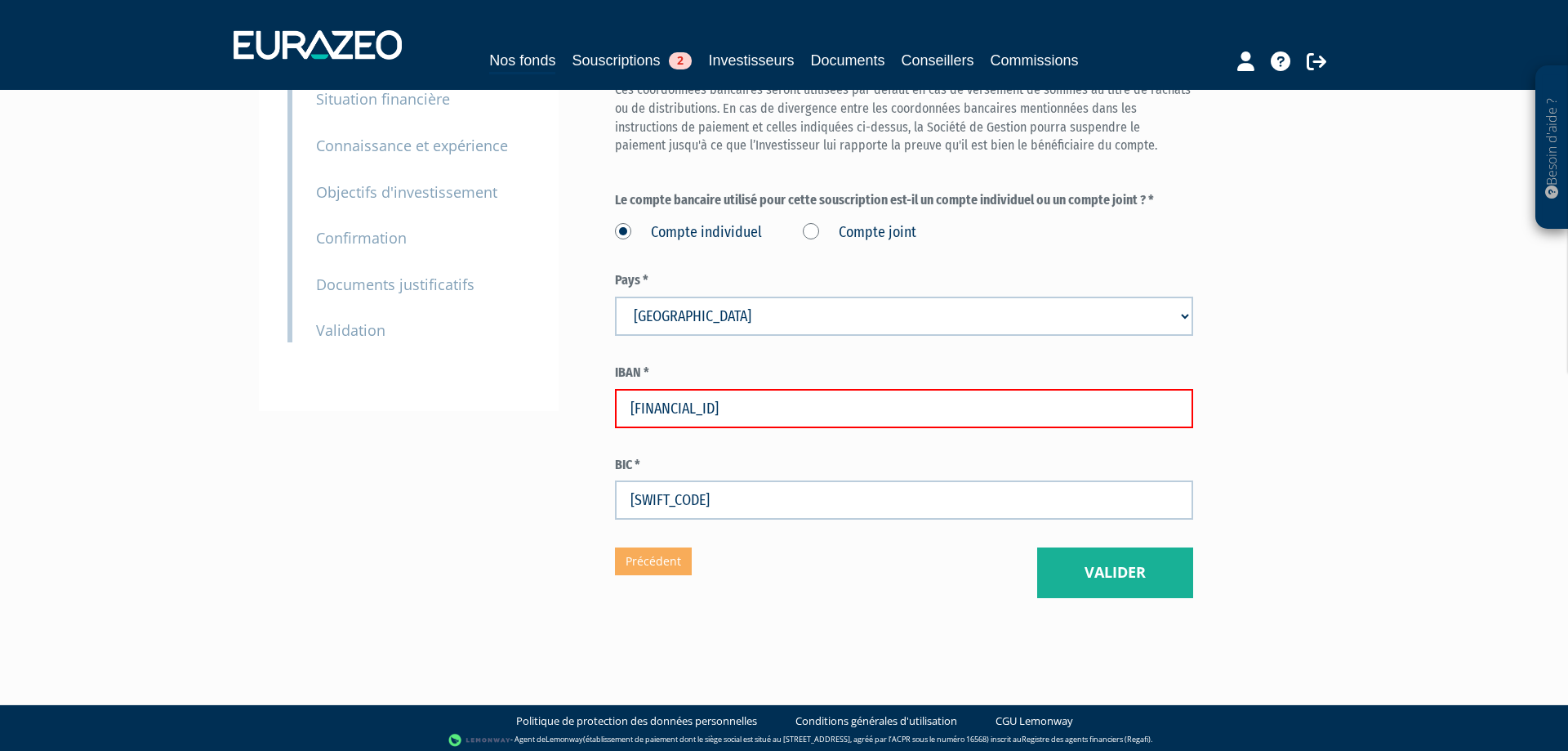
click at [640, 409] on input "Fr7614806000412944759500092" at bounding box center [904, 408] width 579 height 39
type input "FR7614806000412944759500092"
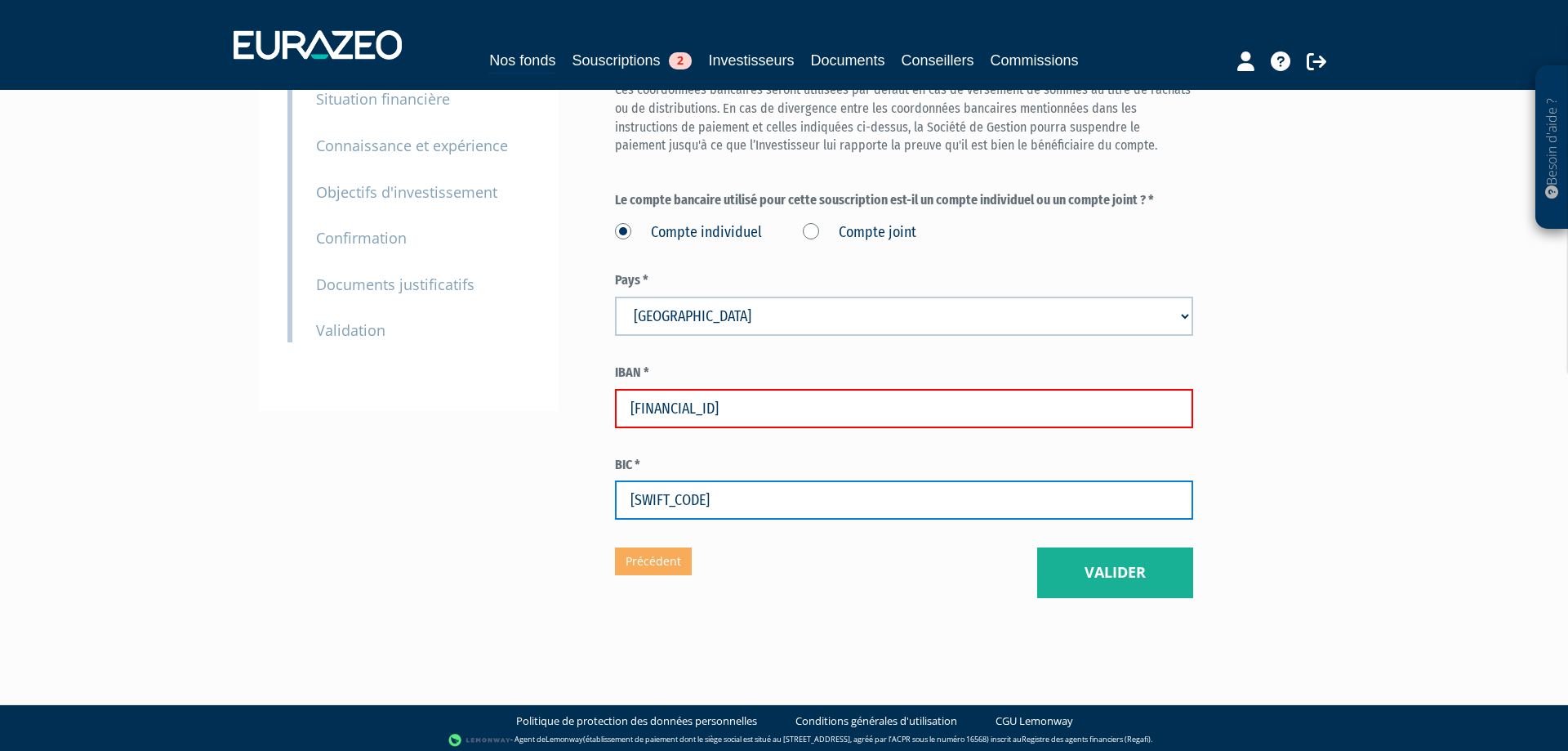
click at [786, 513] on input "AGRIFRPP" at bounding box center [904, 500] width 579 height 39
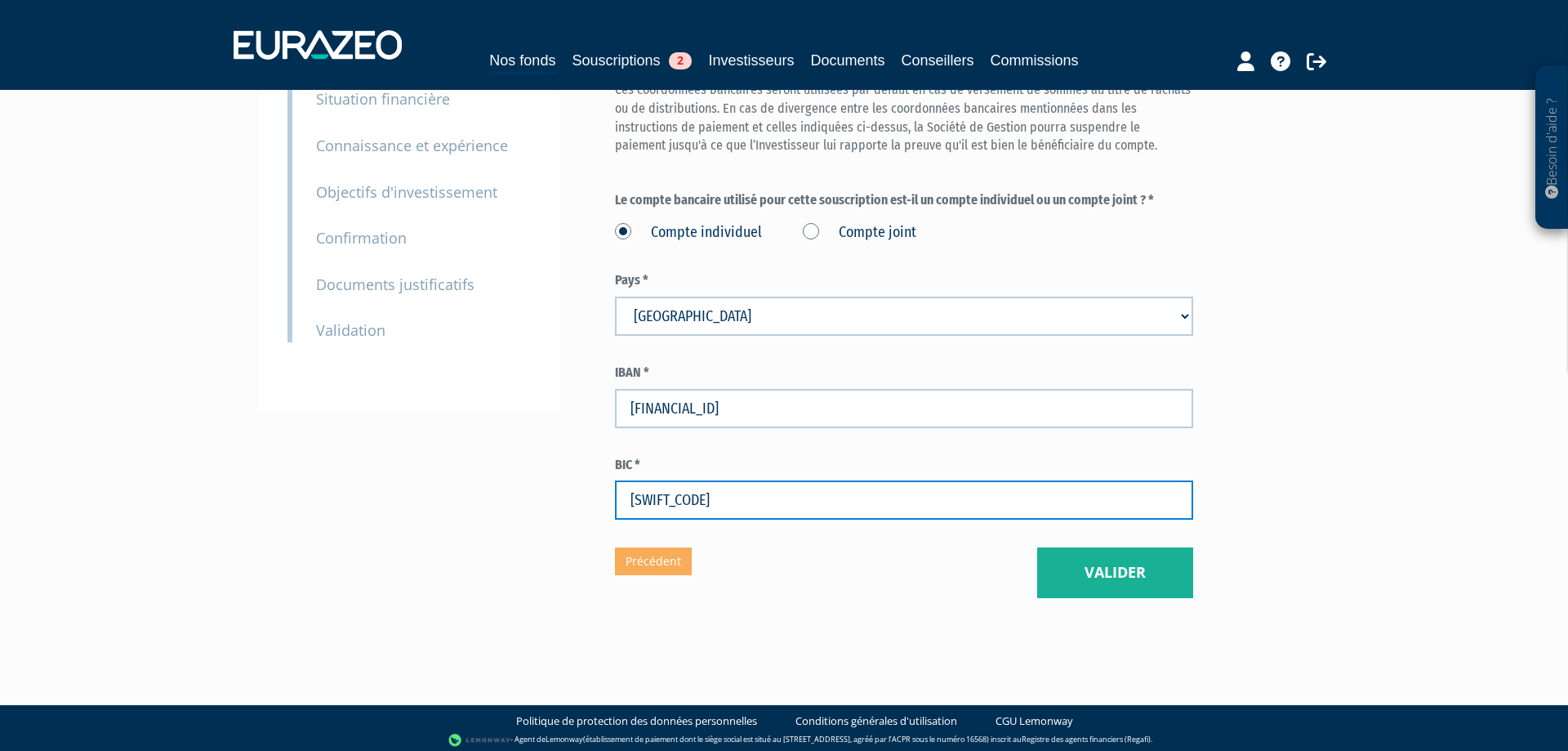
type input "AGRIFRPP848"
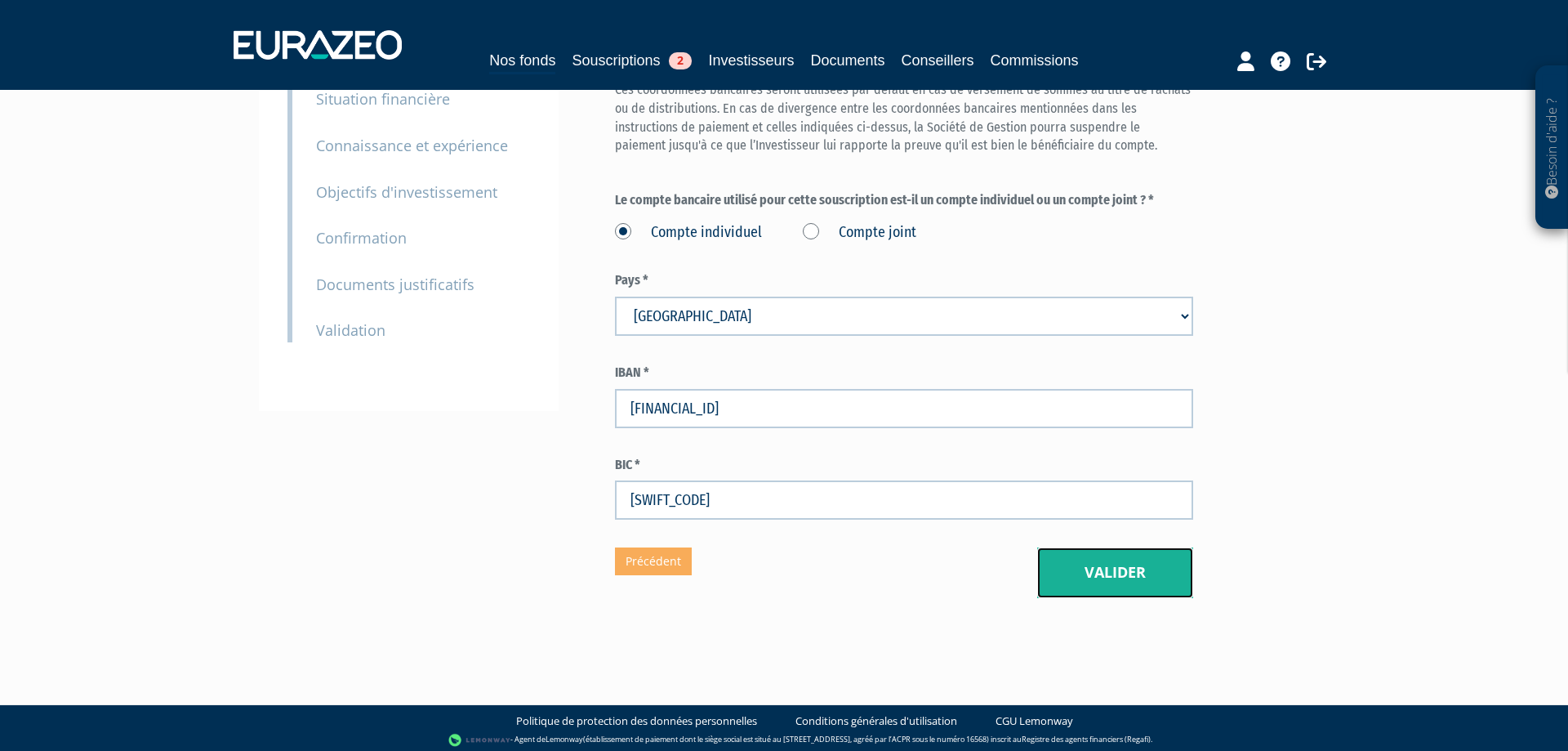
click at [1075, 567] on button "Valider" at bounding box center [1115, 573] width 156 height 51
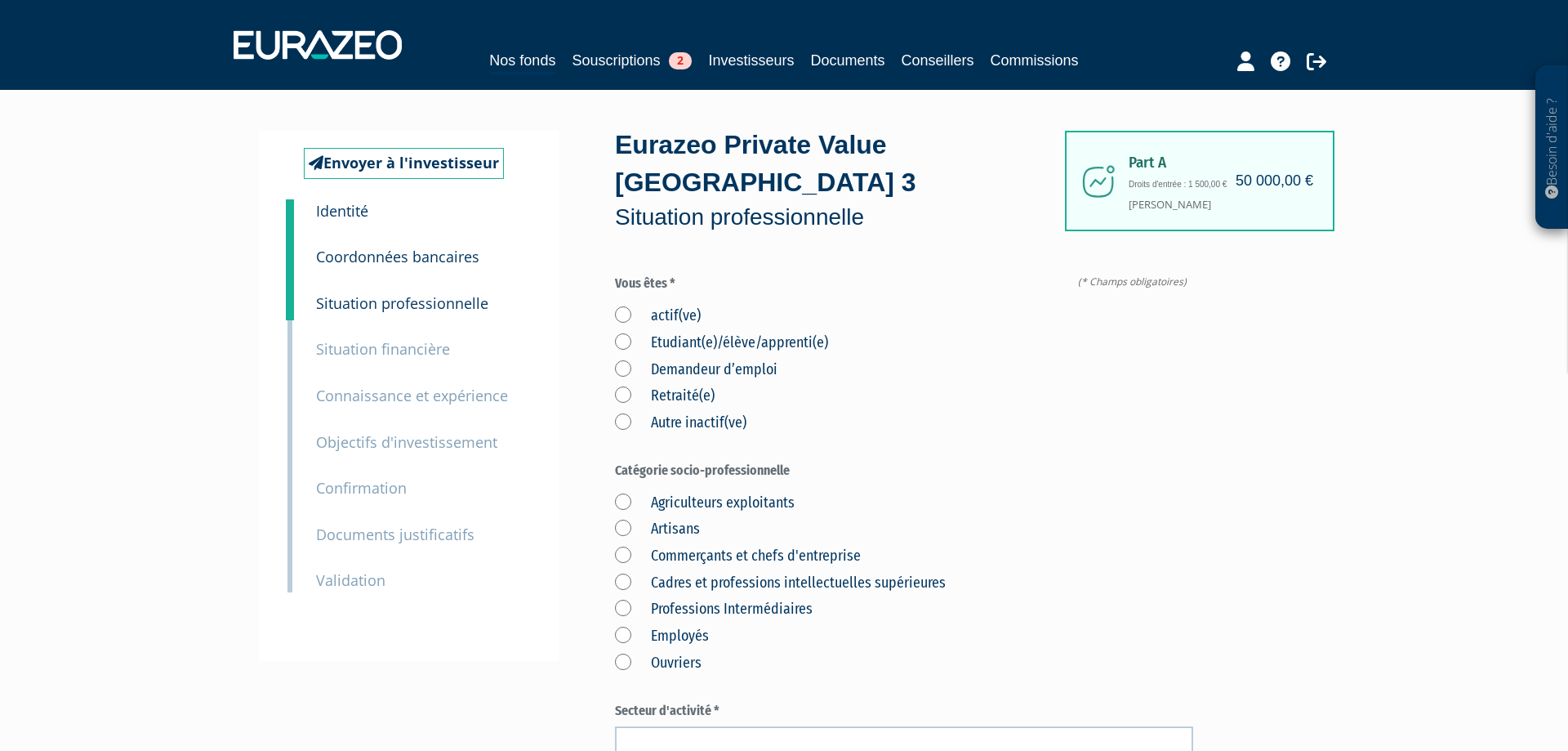
click at [634, 317] on label "actif(ve)" at bounding box center [658, 316] width 86 height 21
click at [0, 0] on input "actif(ve)" at bounding box center [0, 0] width 0 height 0
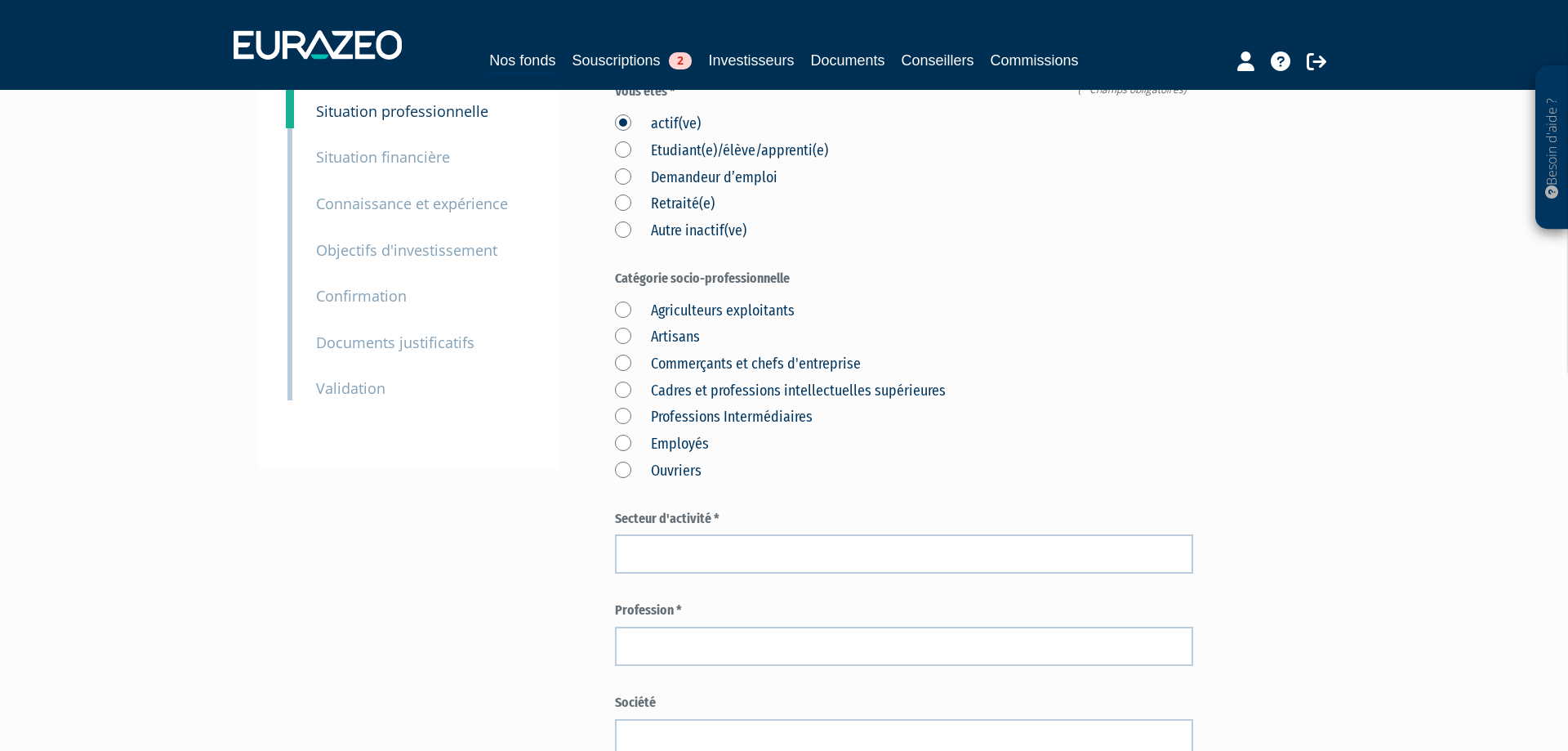
scroll to position [250, 0]
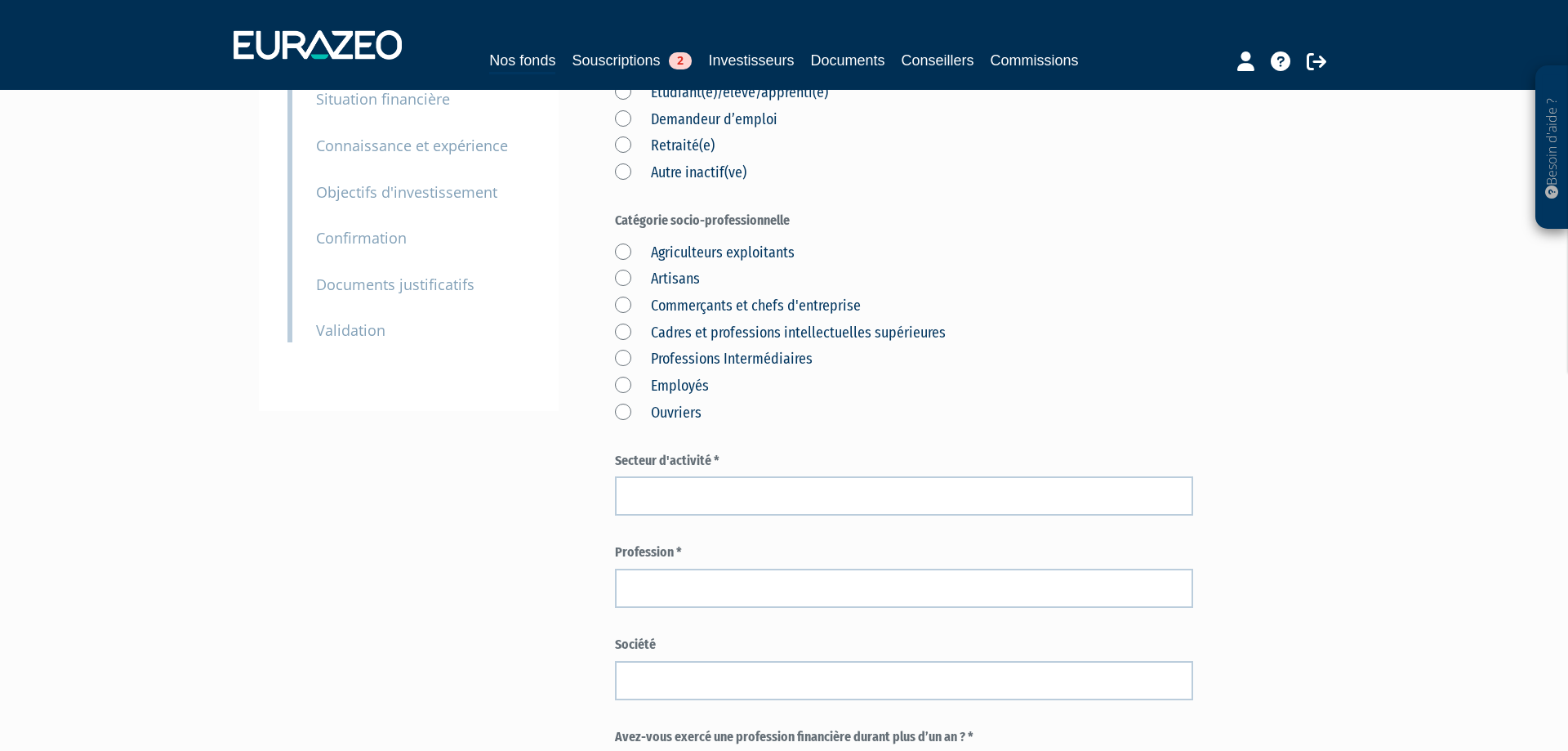
click at [699, 359] on label "Professions Intermédiaires" at bounding box center [714, 359] width 197 height 21
click at [0, 0] on Intermédiaires "Professions Intermédiaires" at bounding box center [0, 0] width 0 height 0
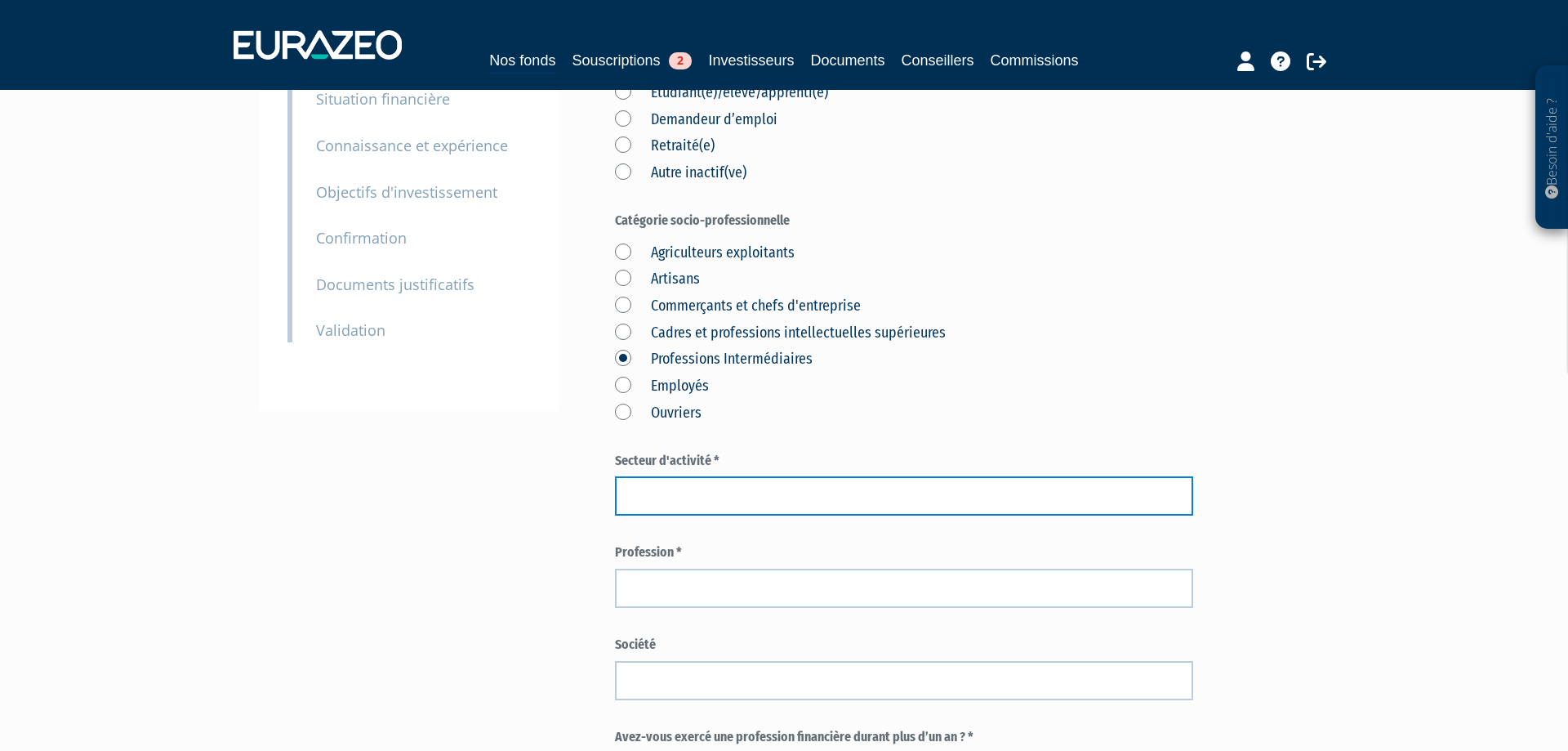
click at [697, 489] on input "text" at bounding box center [904, 496] width 579 height 39
type input "Paramédicale"
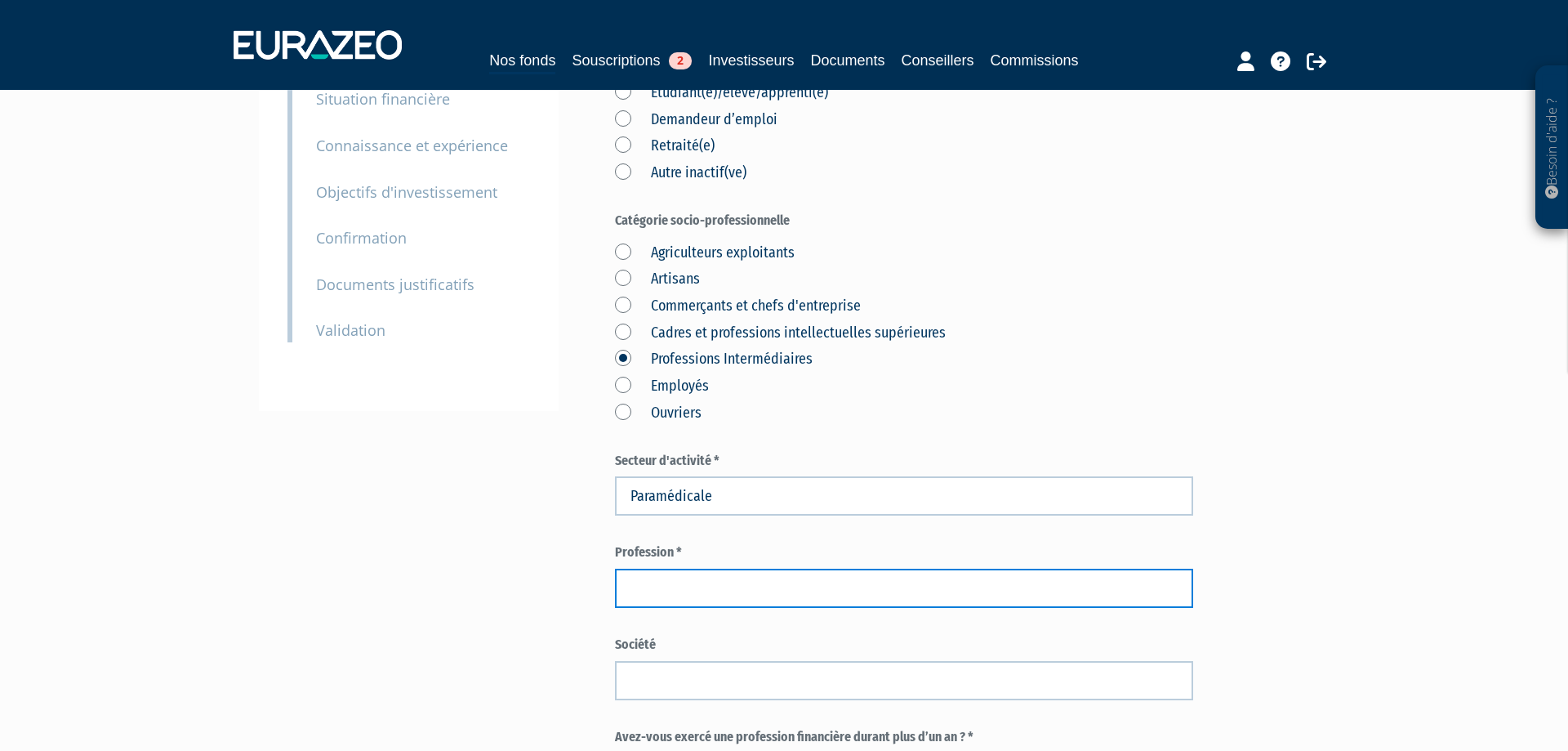
click at [701, 578] on input "text" at bounding box center [904, 588] width 579 height 39
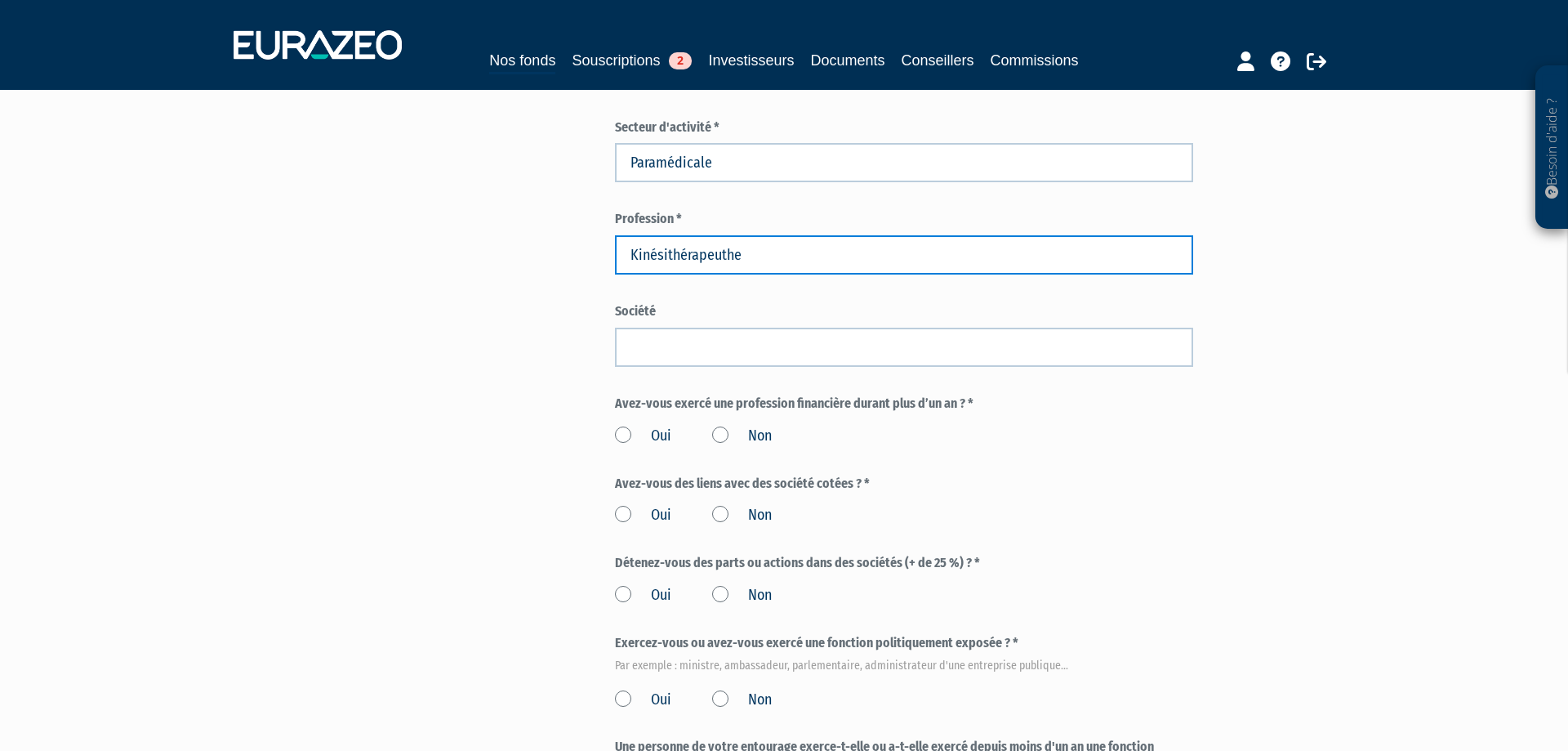
type input "Kinésithérapeuthe"
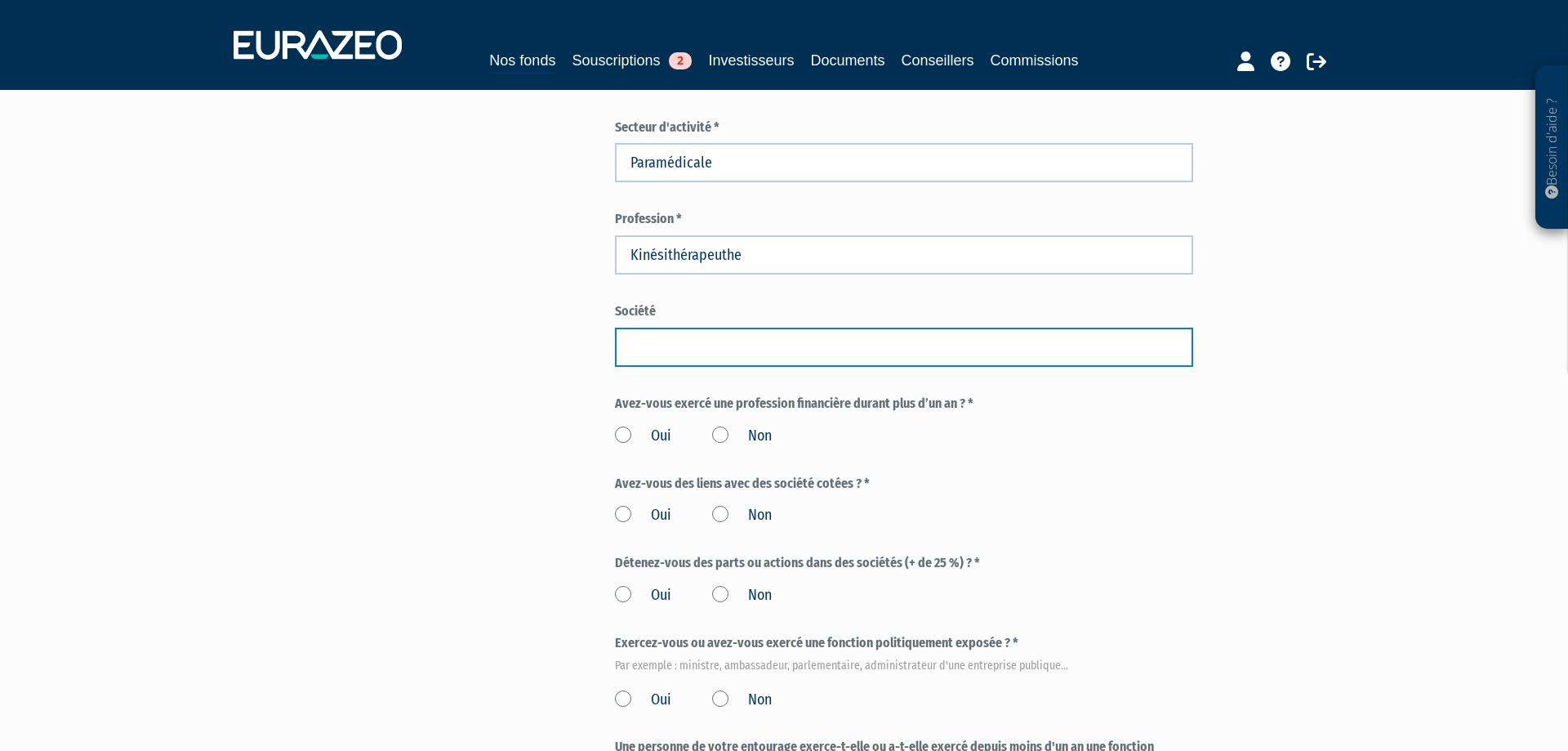
click at [690, 345] on input "text" at bounding box center [904, 347] width 579 height 39
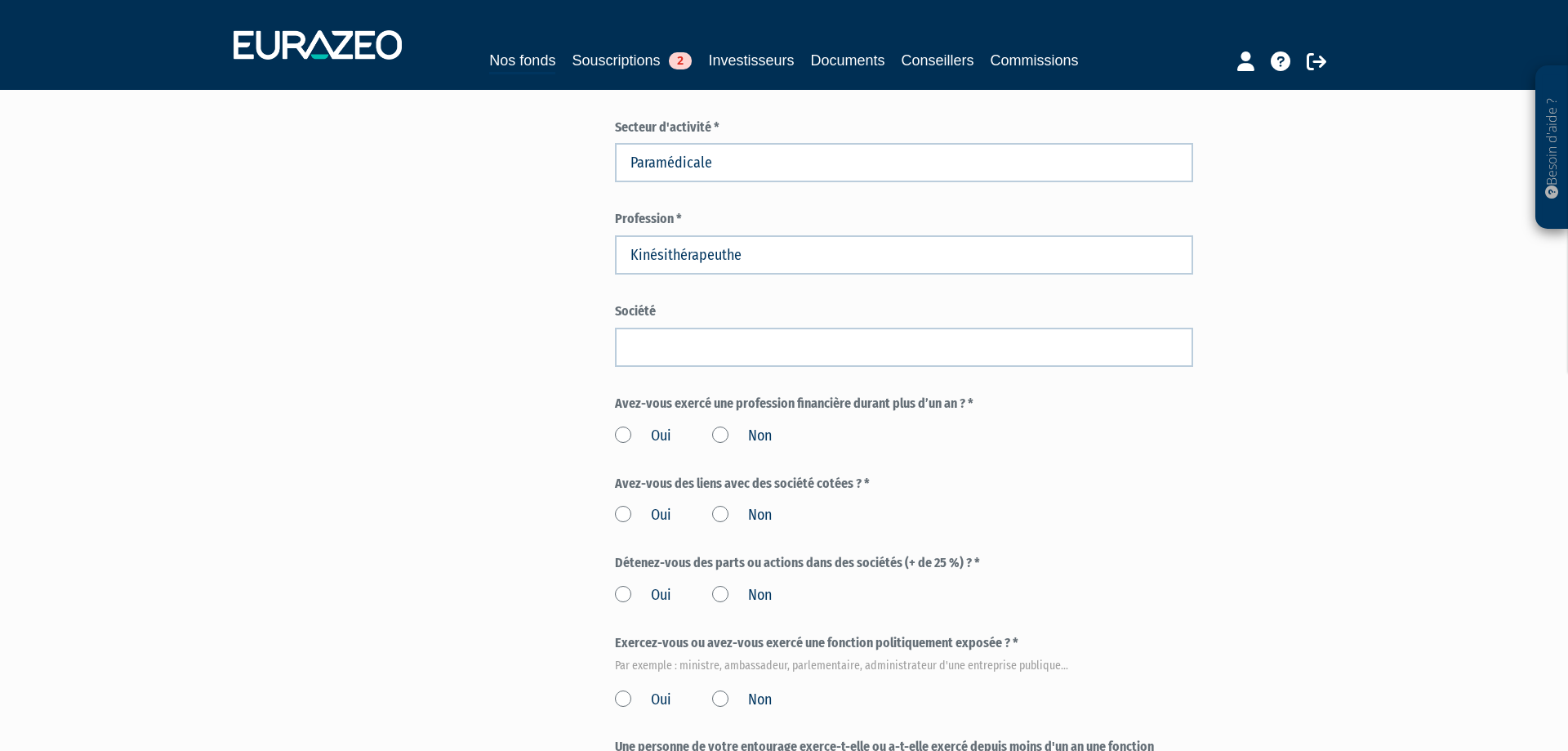
click at [730, 433] on label "Non" at bounding box center [741, 436] width 60 height 21
click at [0, 0] on input "Non" at bounding box center [0, 0] width 0 height 0
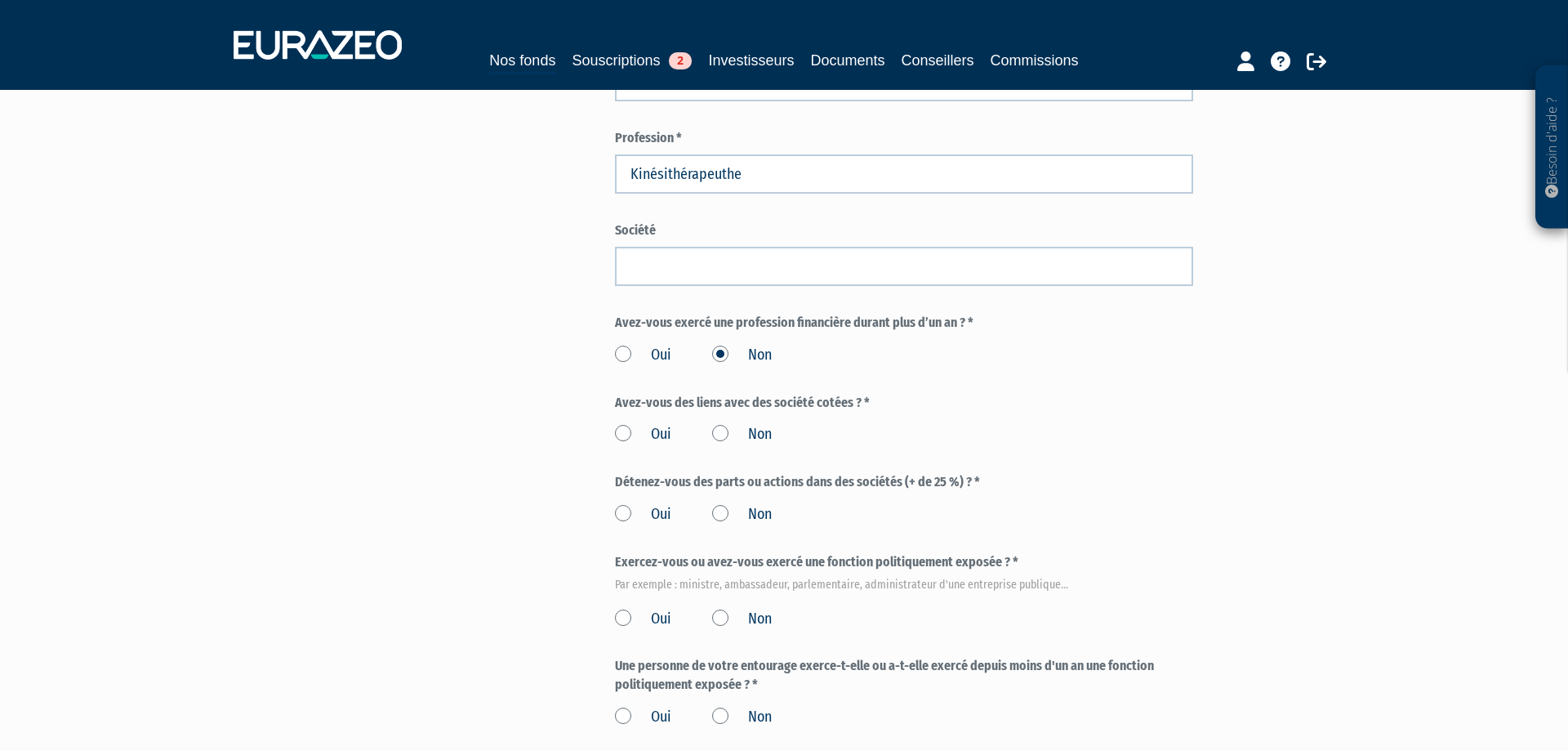
scroll to position [667, 0]
click at [725, 509] on label "Non" at bounding box center [741, 512] width 60 height 21
click at [0, 0] on input "Non" at bounding box center [0, 0] width 0 height 0
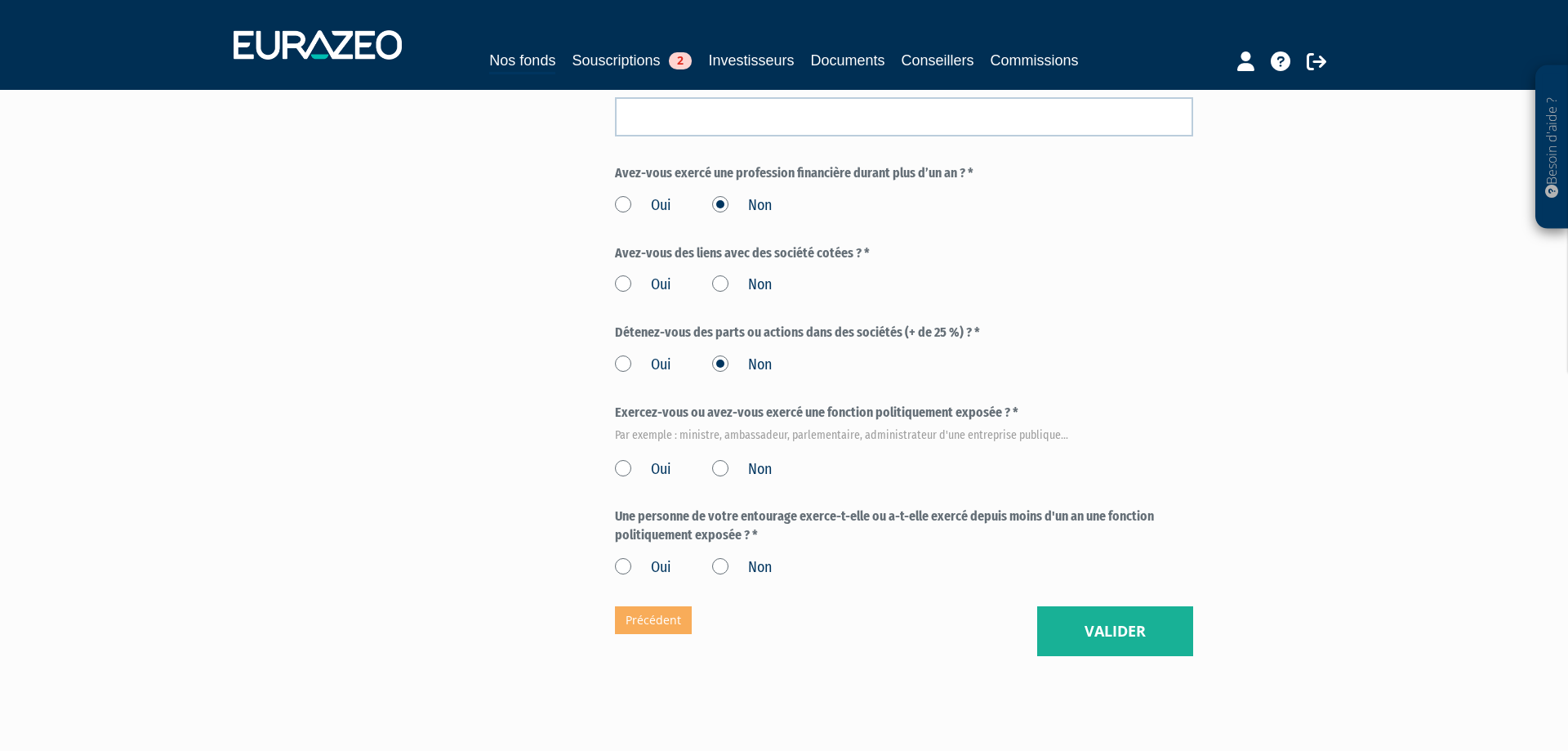
scroll to position [834, 0]
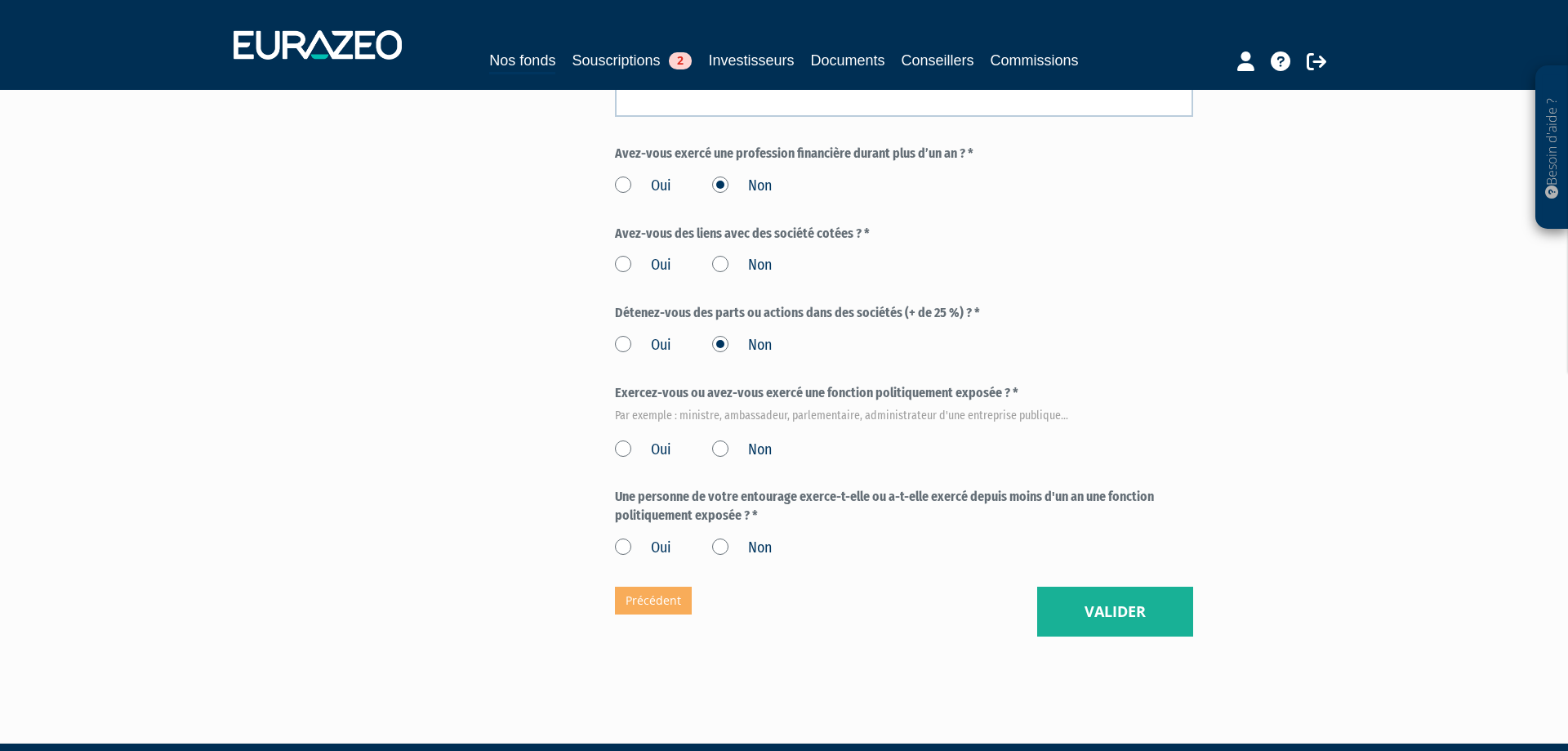
click at [729, 449] on label "Non" at bounding box center [741, 450] width 60 height 21
click at [0, 0] on input "Non" at bounding box center [0, 0] width 0 height 0
click at [721, 544] on label "Non" at bounding box center [741, 548] width 60 height 21
click at [0, 0] on input "Non" at bounding box center [0, 0] width 0 height 0
click at [724, 265] on label "Non" at bounding box center [741, 265] width 60 height 21
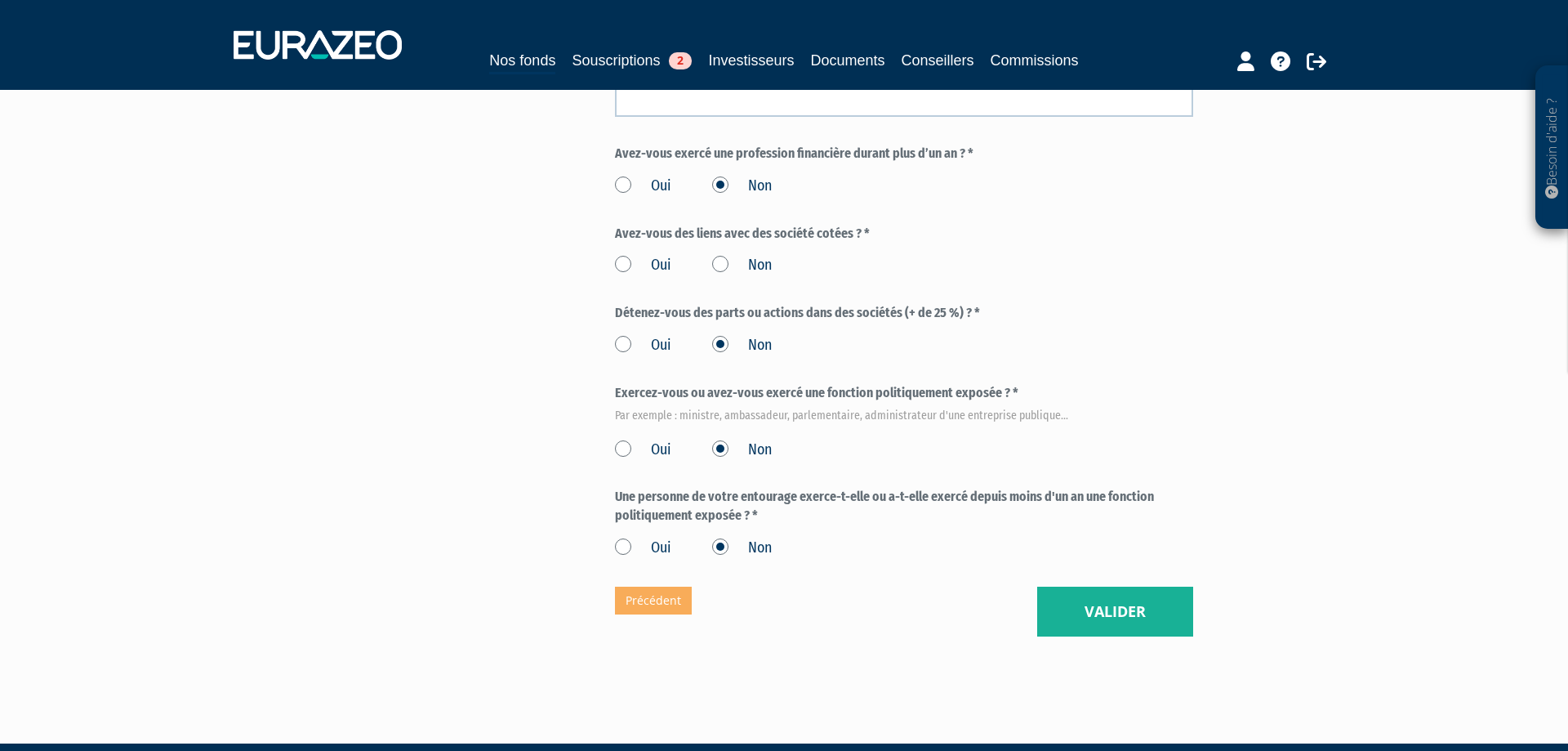
click at [0, 0] on input "Non" at bounding box center [0, 0] width 0 height 0
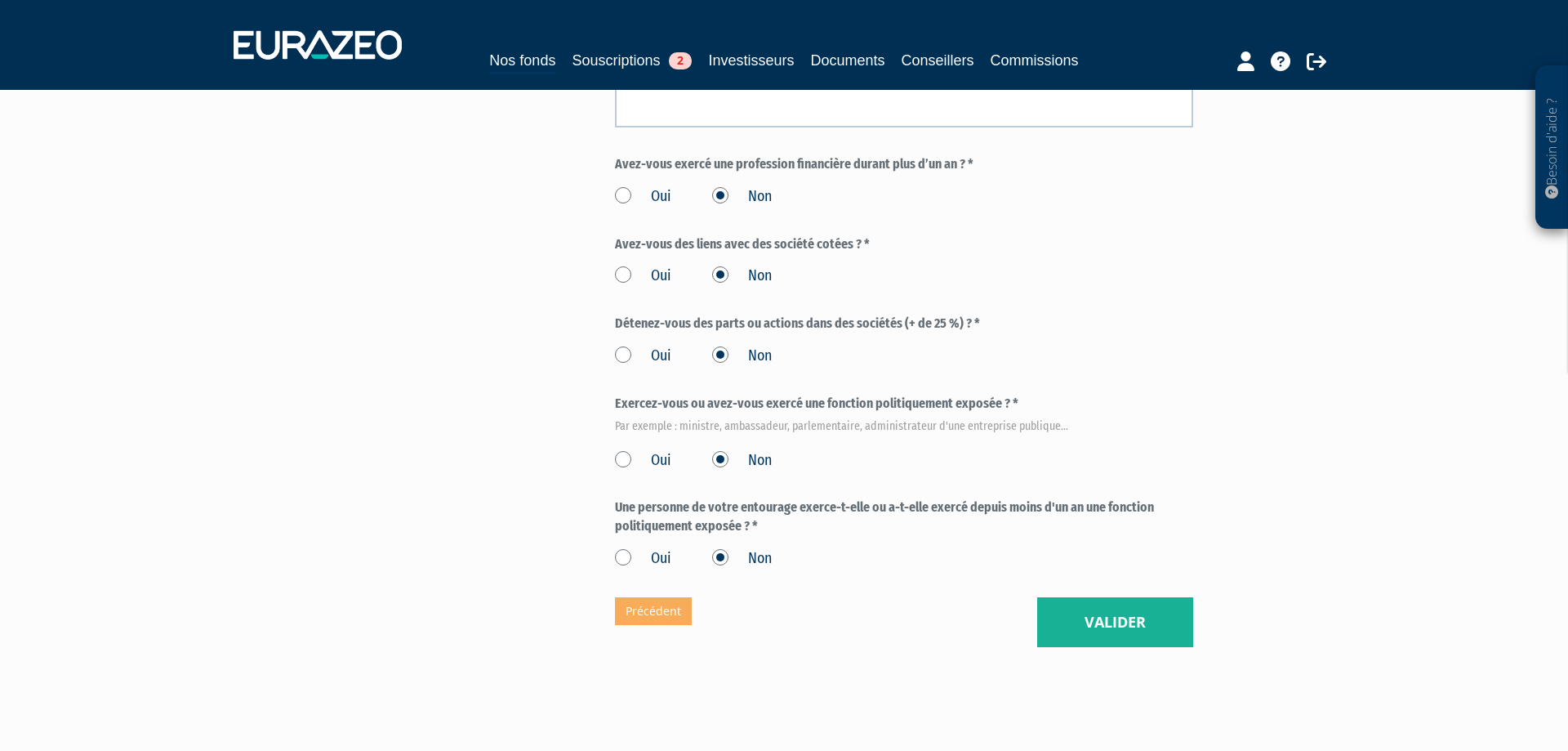
scroll to position [795, 0]
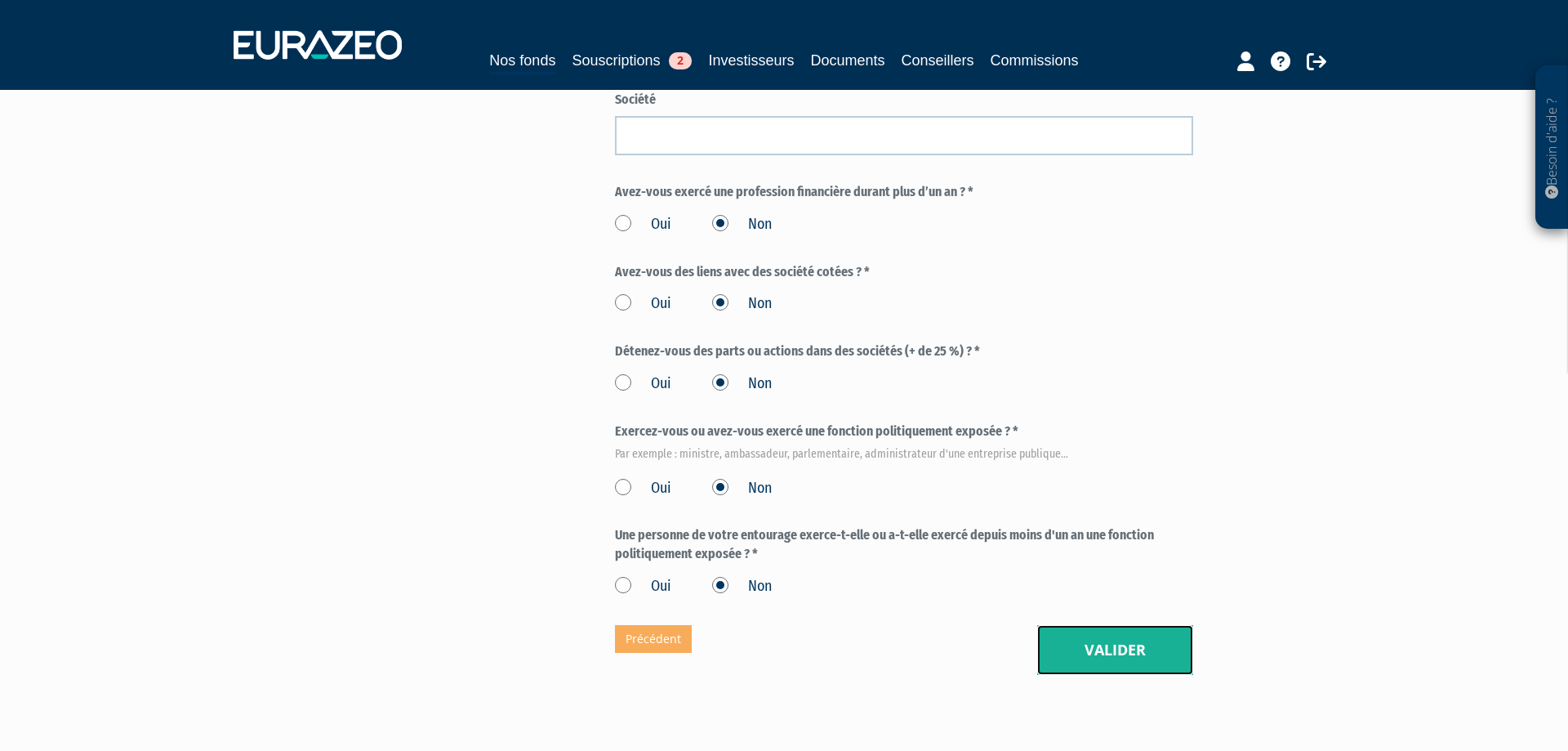
click at [1137, 658] on button "Valider" at bounding box center [1115, 651] width 156 height 51
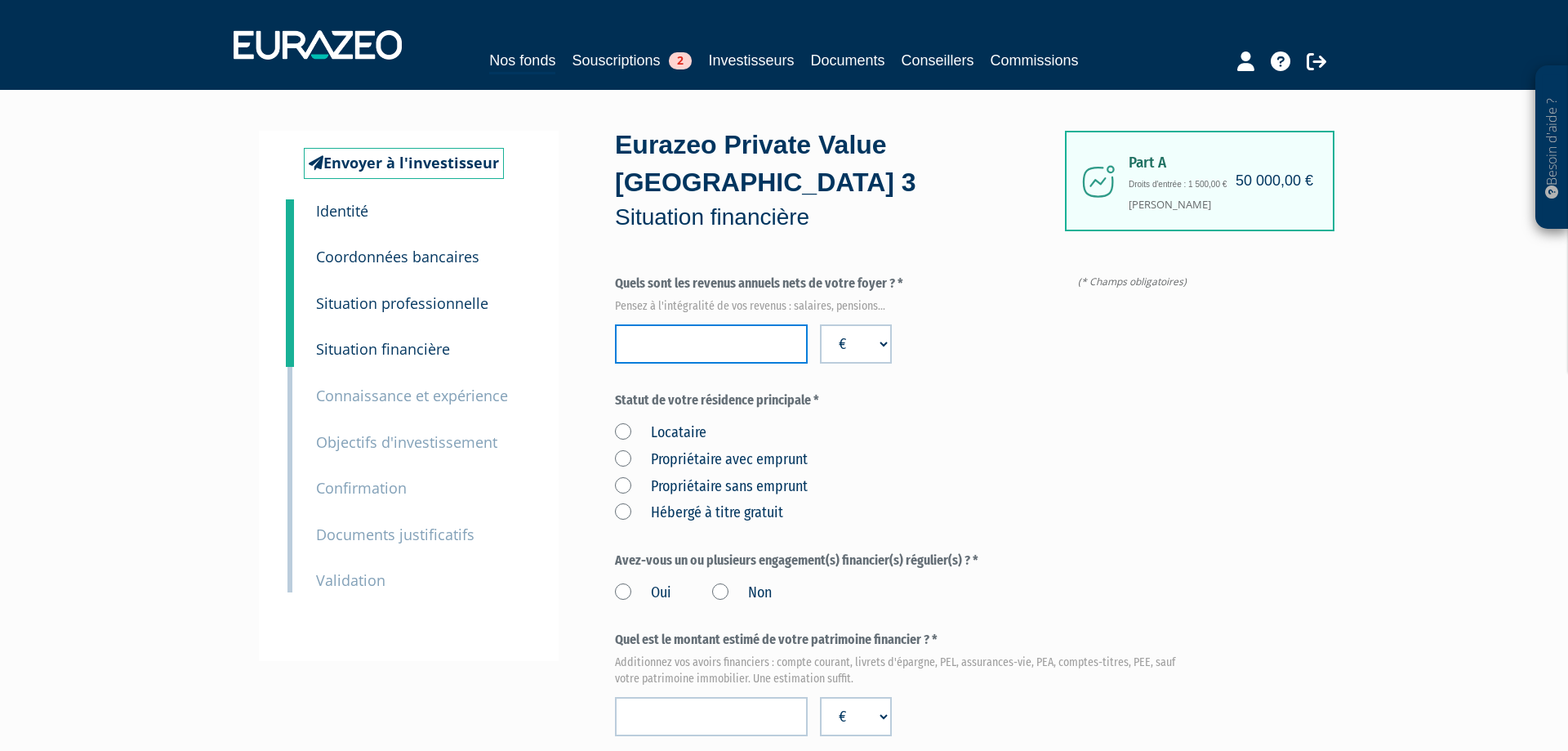
click at [714, 348] on input "number" at bounding box center [711, 343] width 193 height 39
type input "101000"
click at [620, 453] on label "Propriétaire avec emprunt" at bounding box center [711, 460] width 193 height 21
click at [0, 0] on emprunt "Propriétaire avec emprunt" at bounding box center [0, 0] width 0 height 0
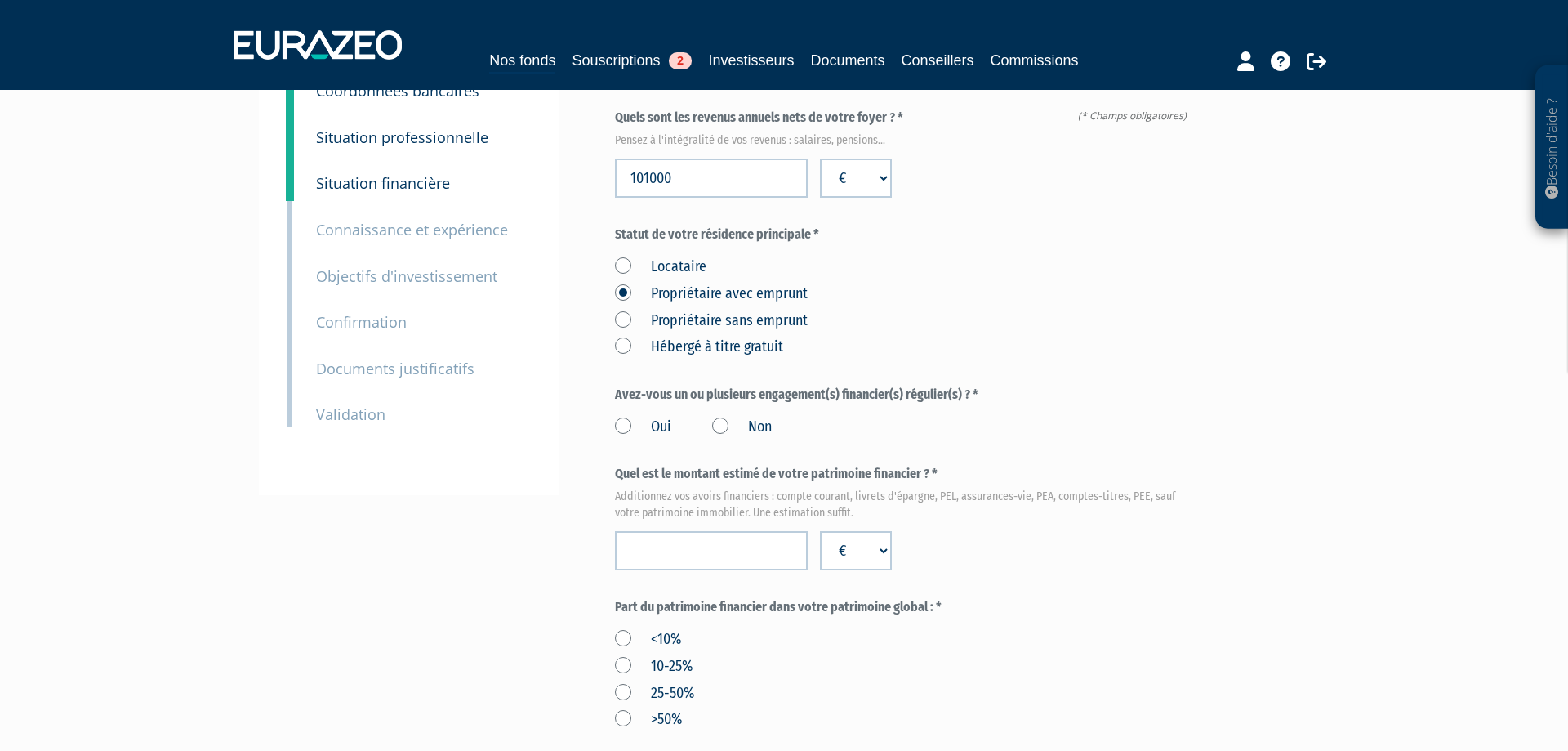
scroll to position [167, 0]
click at [624, 426] on label "Oui" at bounding box center [643, 426] width 57 height 21
click at [0, 0] on input "Oui" at bounding box center [0, 0] width 0 height 0
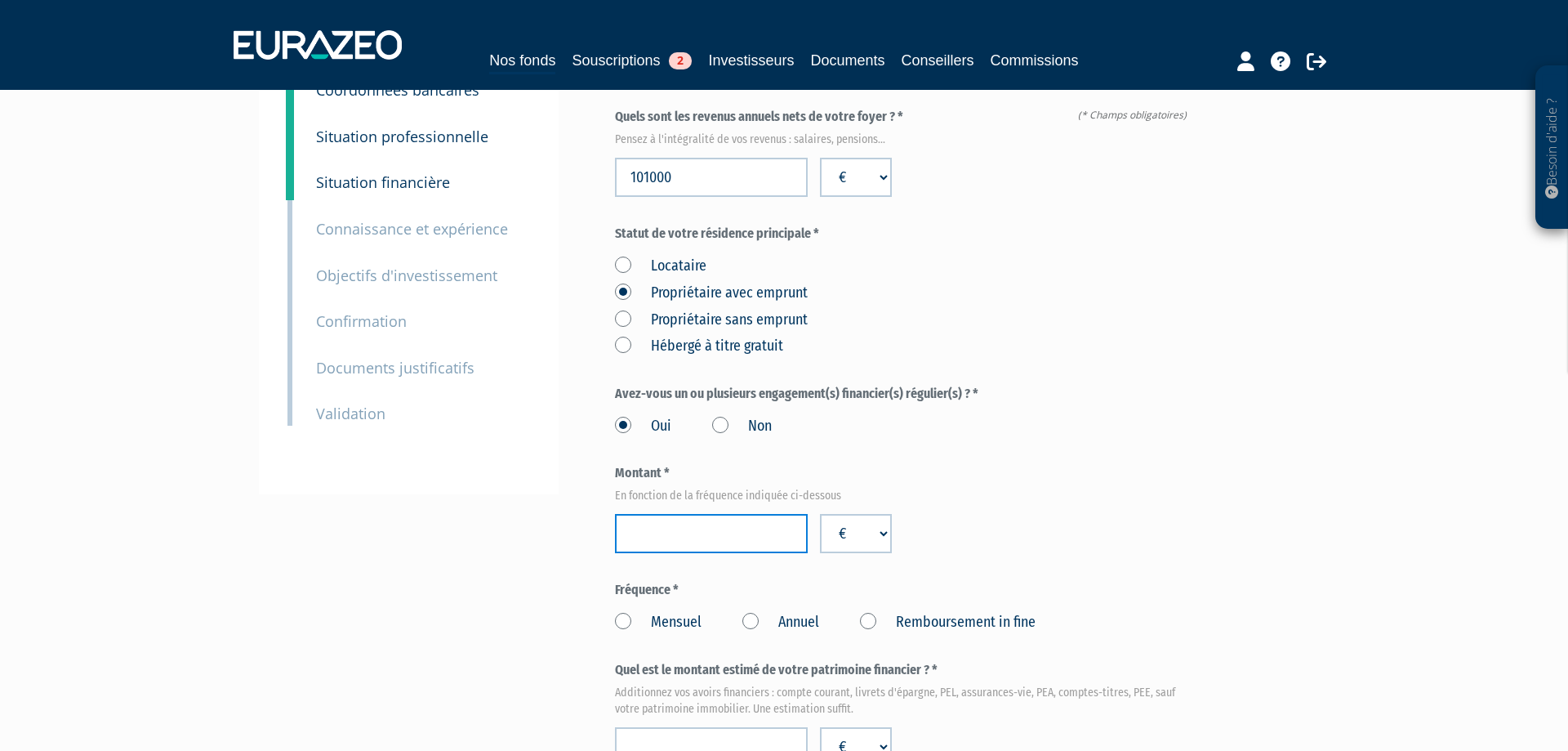
click at [736, 531] on input "number" at bounding box center [711, 533] width 193 height 39
type input "2000"
click at [624, 620] on label "Mensuel" at bounding box center [658, 622] width 87 height 21
click at [0, 0] on input "Mensuel" at bounding box center [0, 0] width 0 height 0
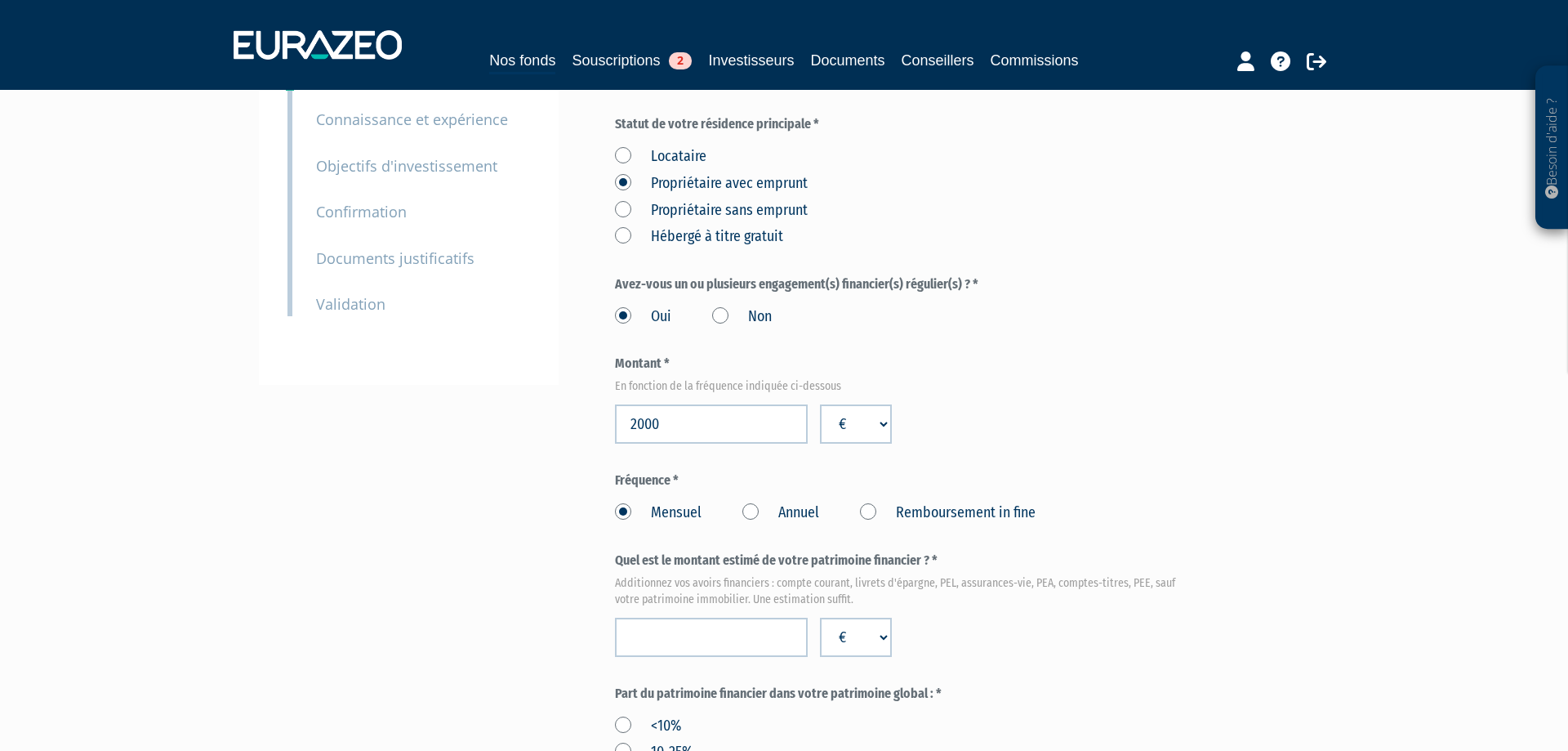
scroll to position [333, 0]
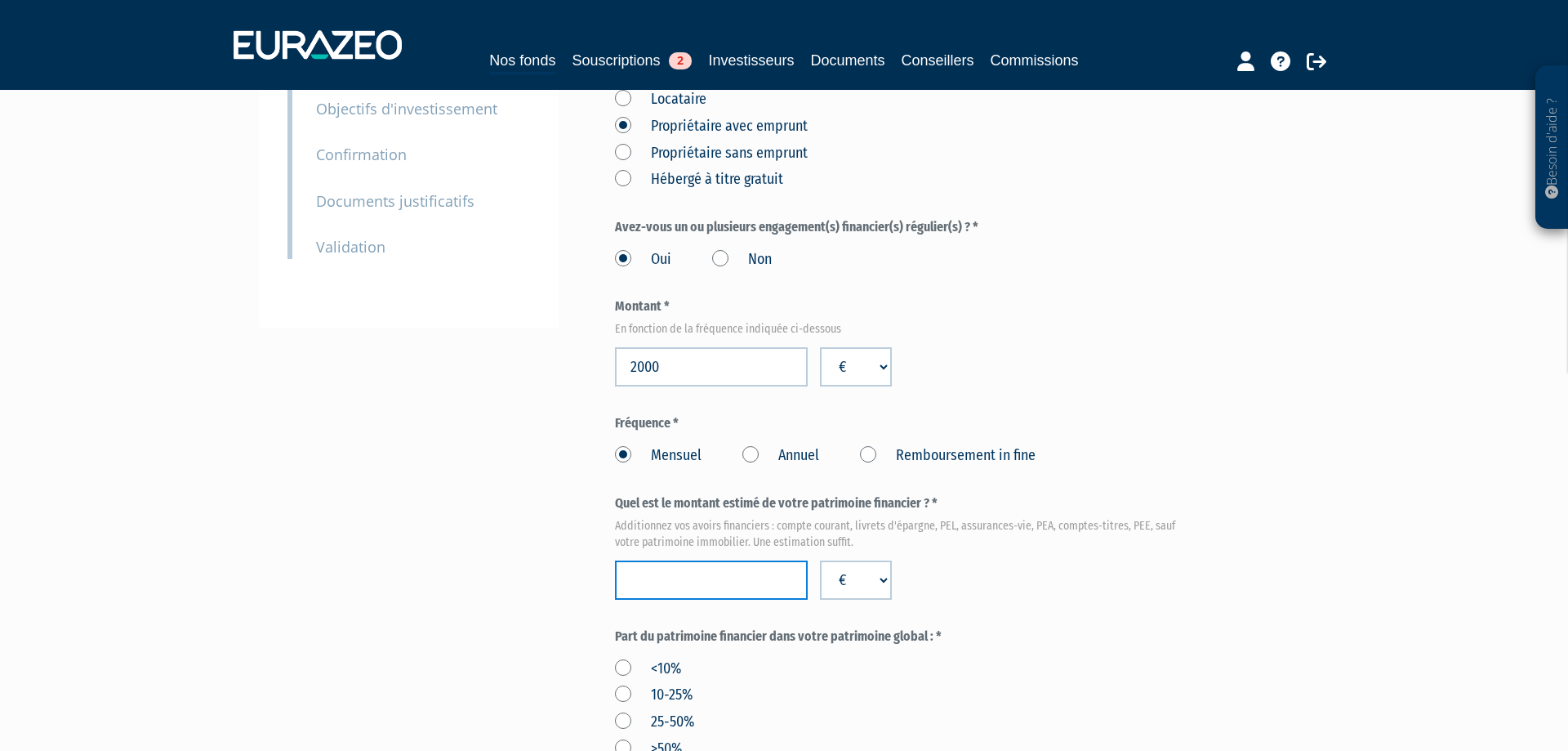
click at [699, 578] on input "number" at bounding box center [711, 580] width 193 height 39
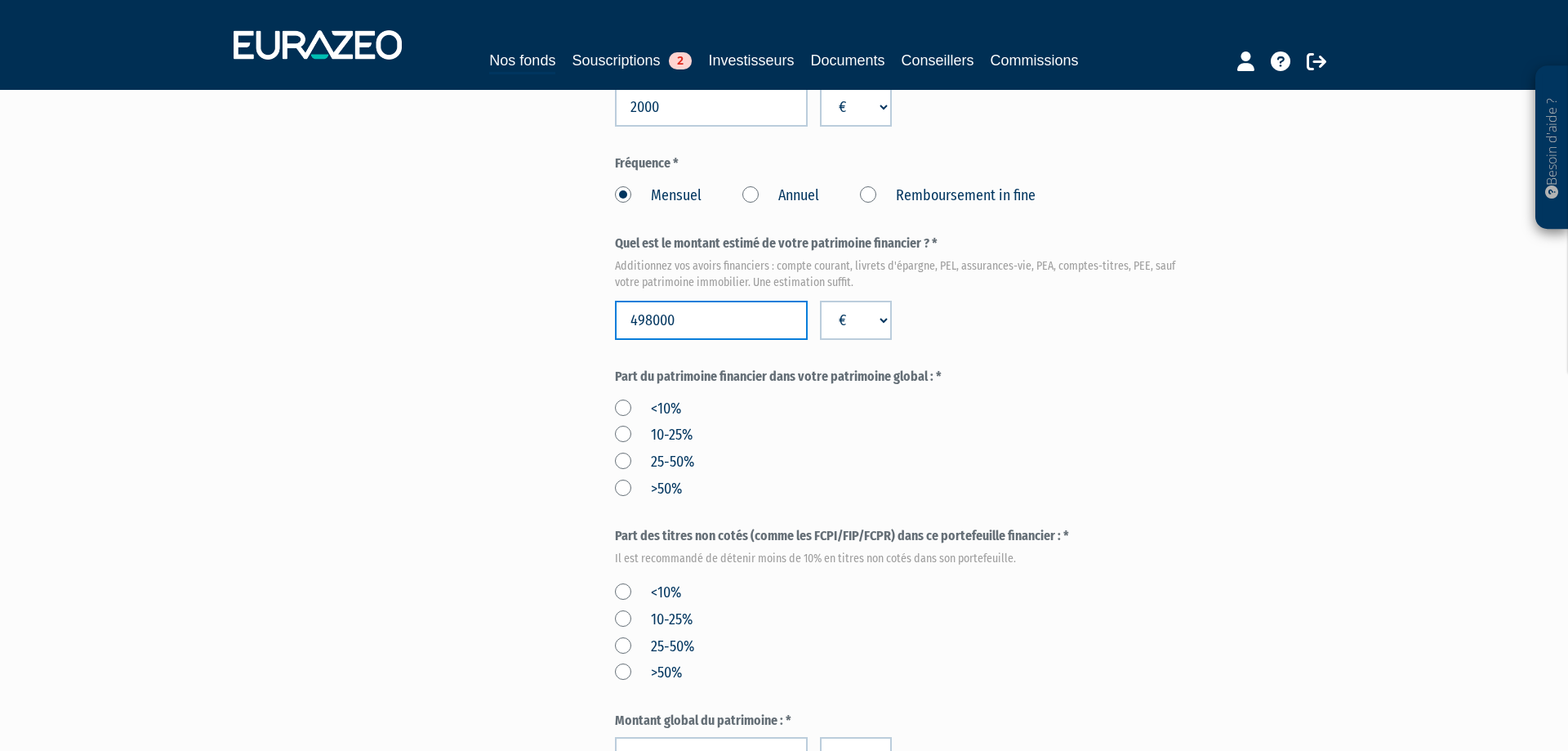
scroll to position [667, 0]
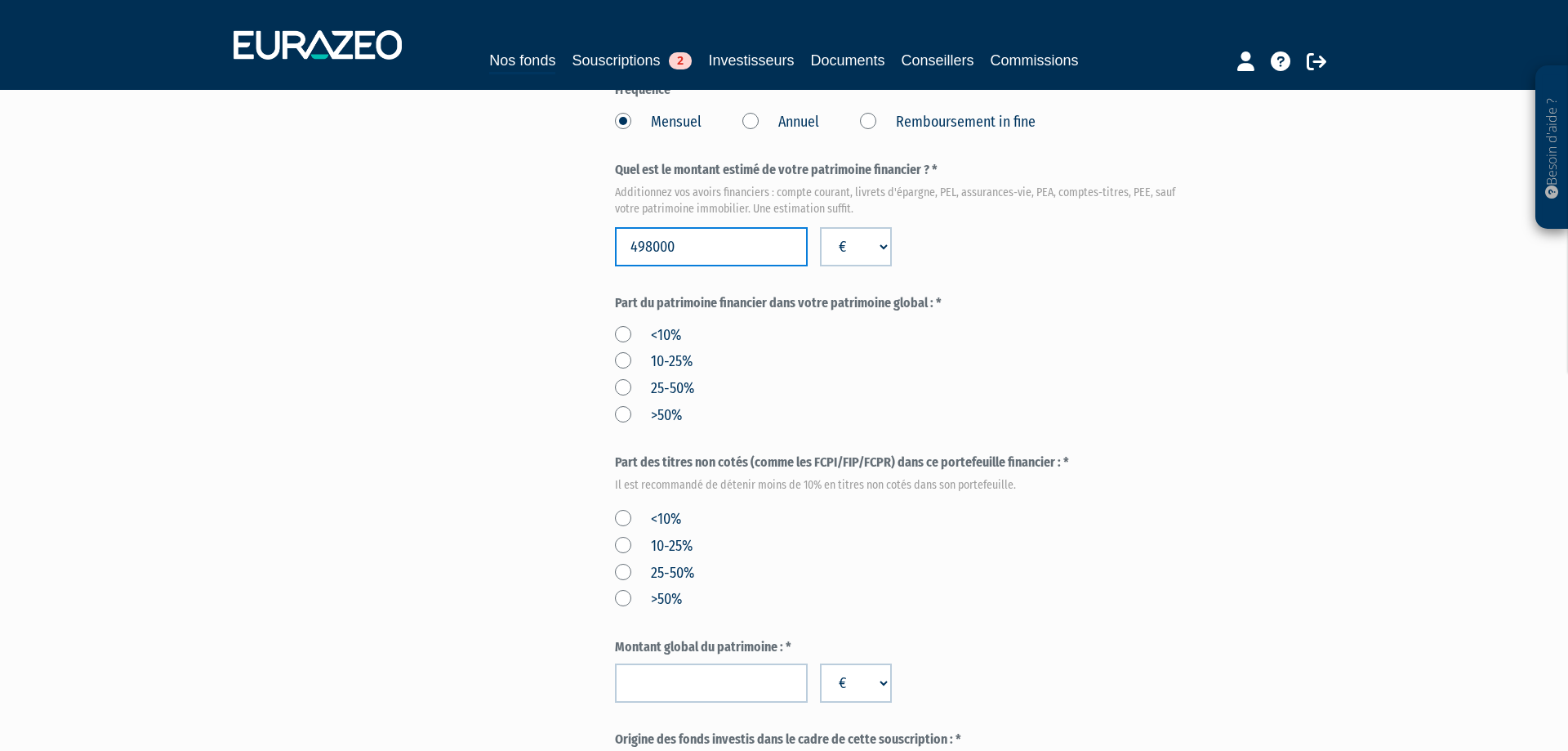
type input "498000"
click at [615, 521] on label "<10%" at bounding box center [648, 519] width 66 height 21
click at [0, 0] on input "<10%" at bounding box center [0, 0] width 0 height 0
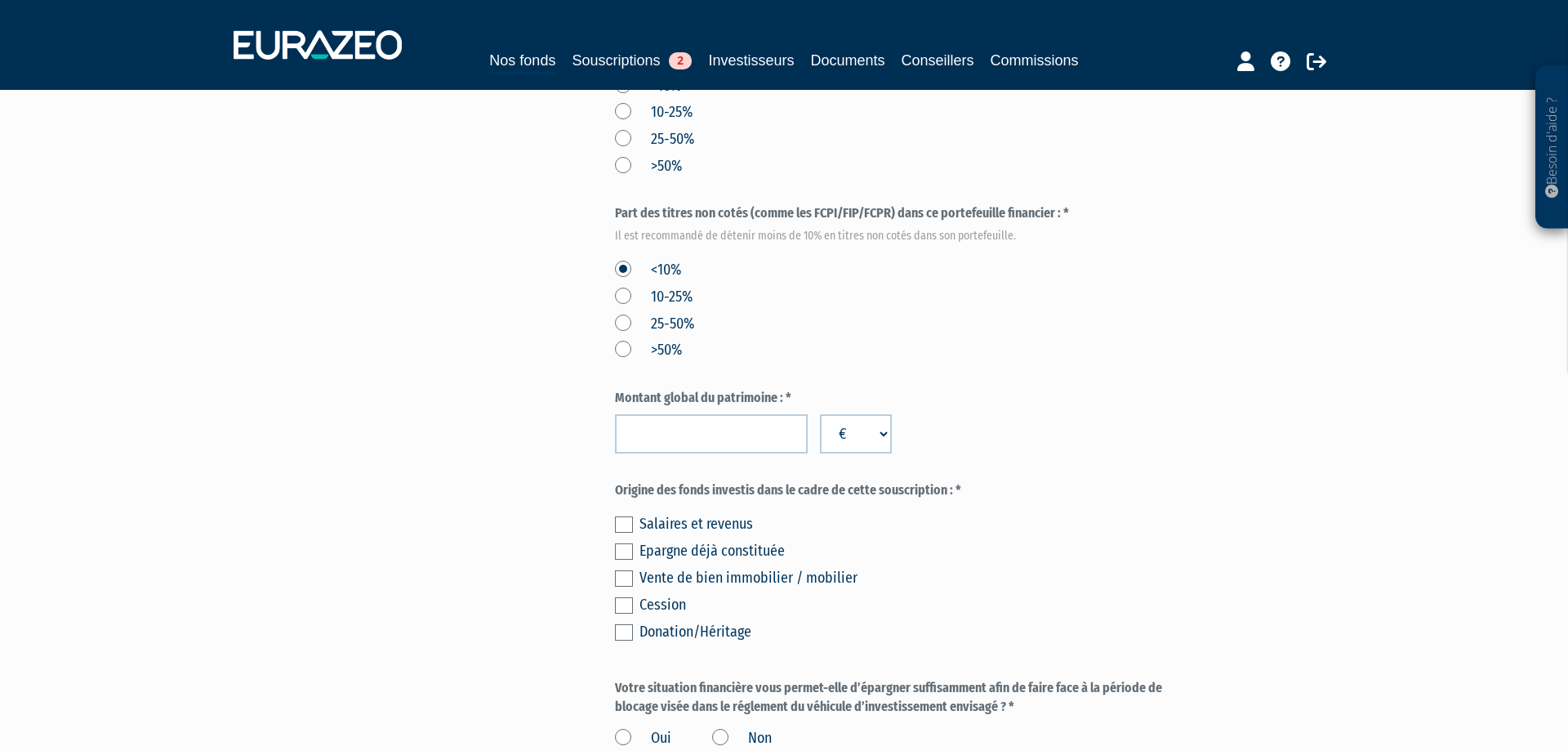
scroll to position [917, 0]
click at [752, 428] on input "number" at bounding box center [711, 433] width 193 height 39
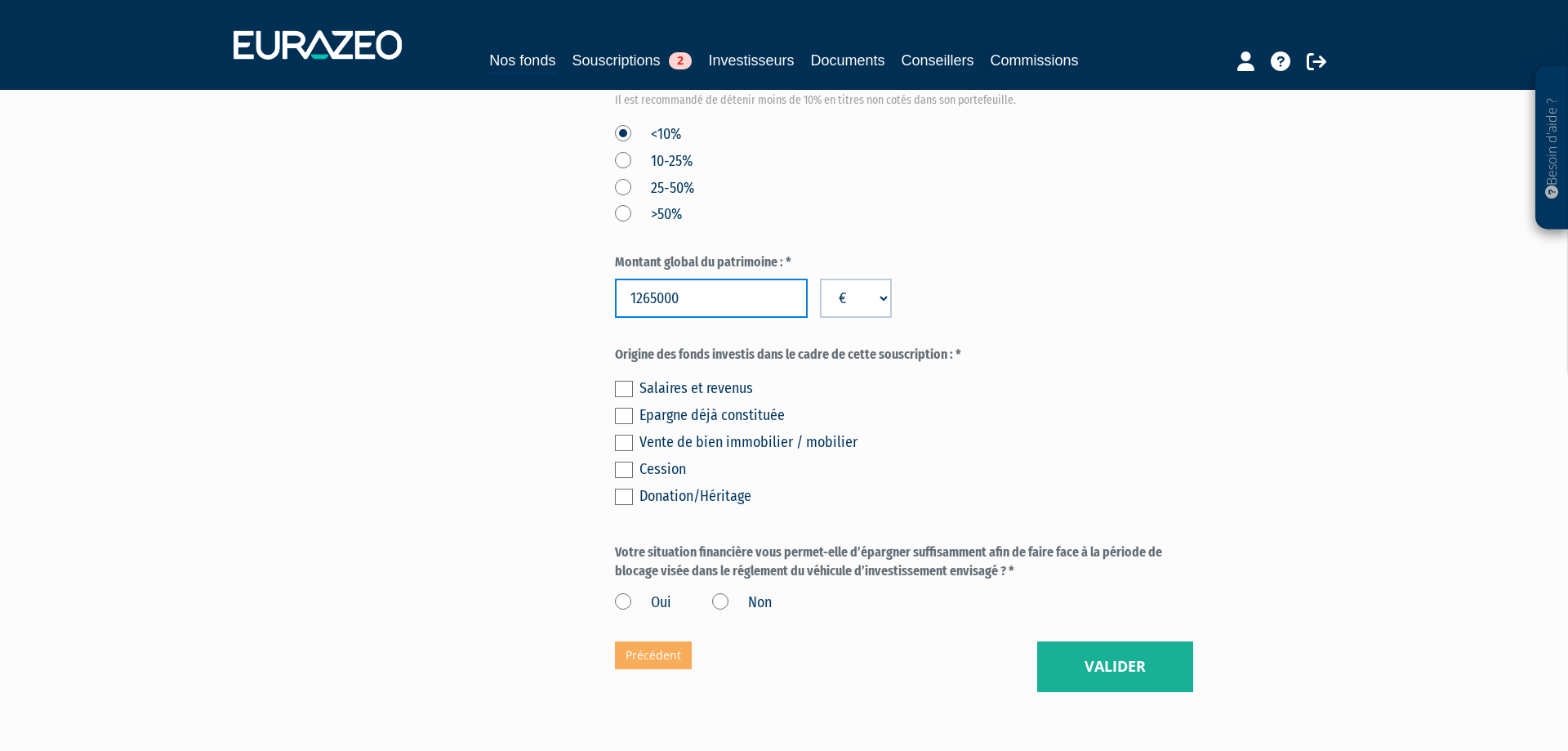
scroll to position [1083, 0]
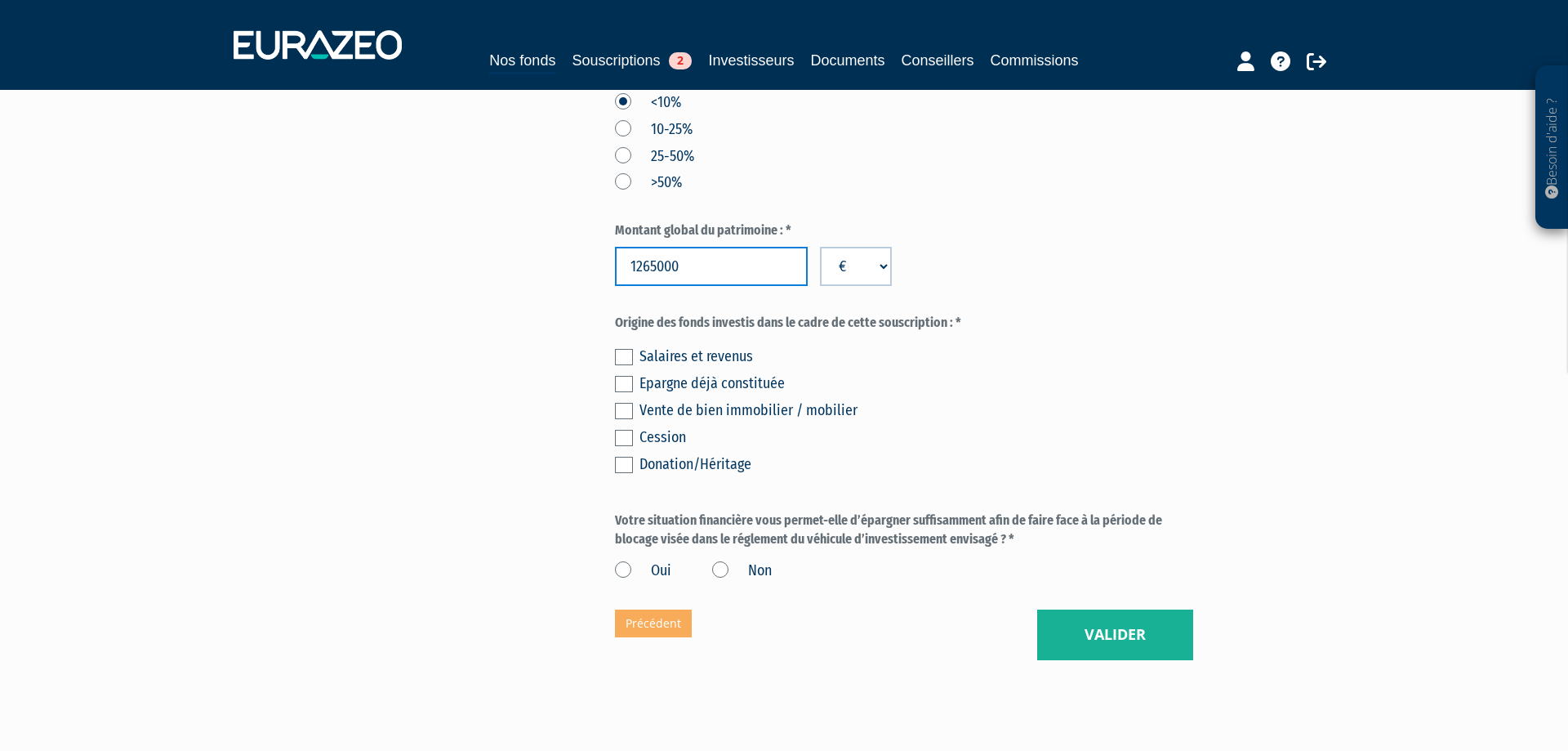
type input "1265000"
click at [631, 359] on label at bounding box center [623, 357] width 18 height 16
click at [0, 0] on input "checkbox" at bounding box center [0, 0] width 0 height 0
click at [629, 380] on label at bounding box center [623, 383] width 18 height 16
click at [0, 0] on input "checkbox" at bounding box center [0, 0] width 0 height 0
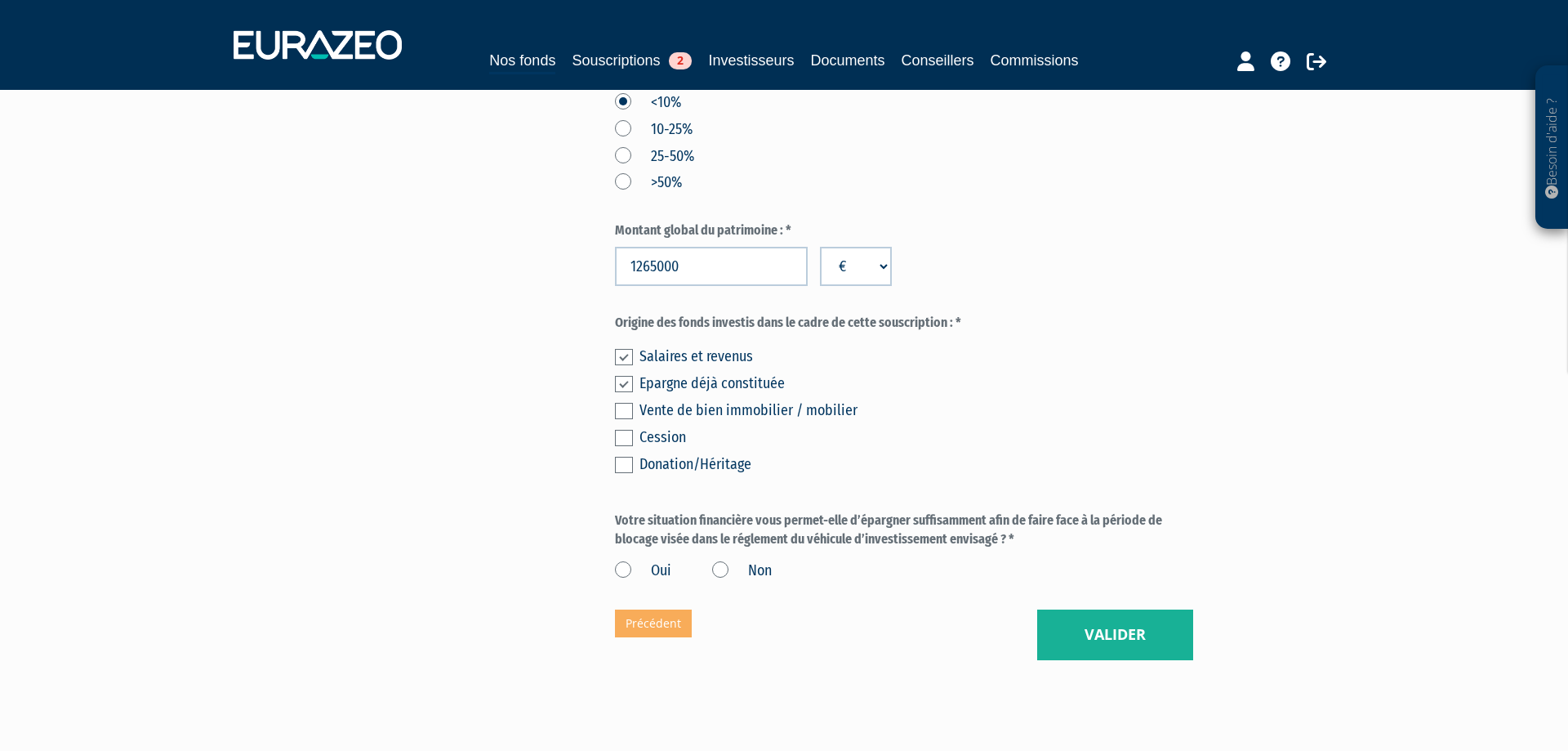
click at [628, 355] on label at bounding box center [623, 357] width 18 height 16
click at [0, 0] on input "checkbox" at bounding box center [0, 0] width 0 height 0
click at [622, 566] on label "Oui" at bounding box center [643, 570] width 57 height 21
click at [0, 0] on input "Oui" at bounding box center [0, 0] width 0 height 0
click at [1097, 633] on button "Valider" at bounding box center [1115, 635] width 156 height 51
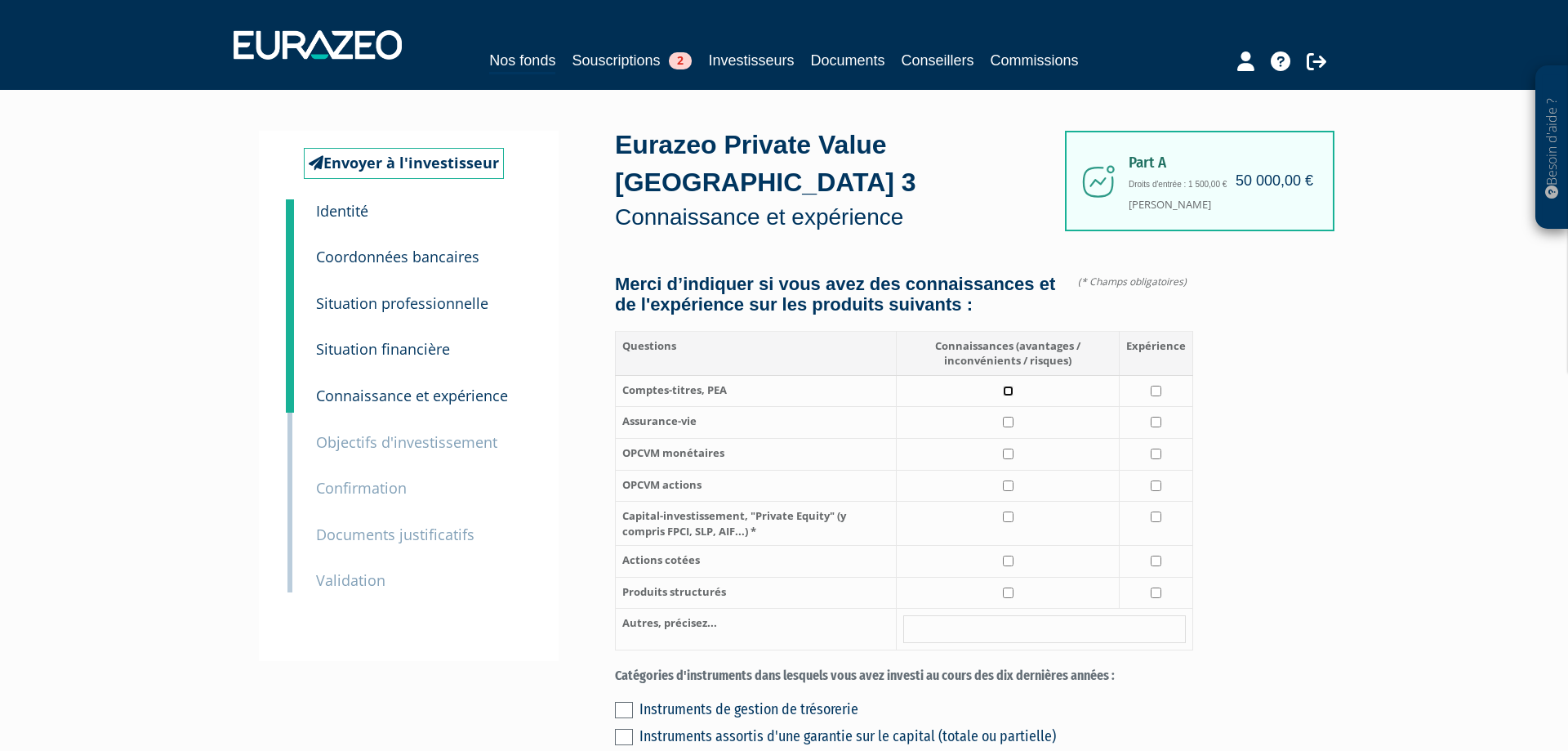
click at [1007, 397] on input "checkbox" at bounding box center [1008, 391] width 11 height 11
checkbox input "true"
click at [1155, 397] on input "checkbox" at bounding box center [1156, 391] width 11 height 11
checkbox input "true"
click at [1007, 427] on input "checkbox" at bounding box center [1008, 422] width 11 height 11
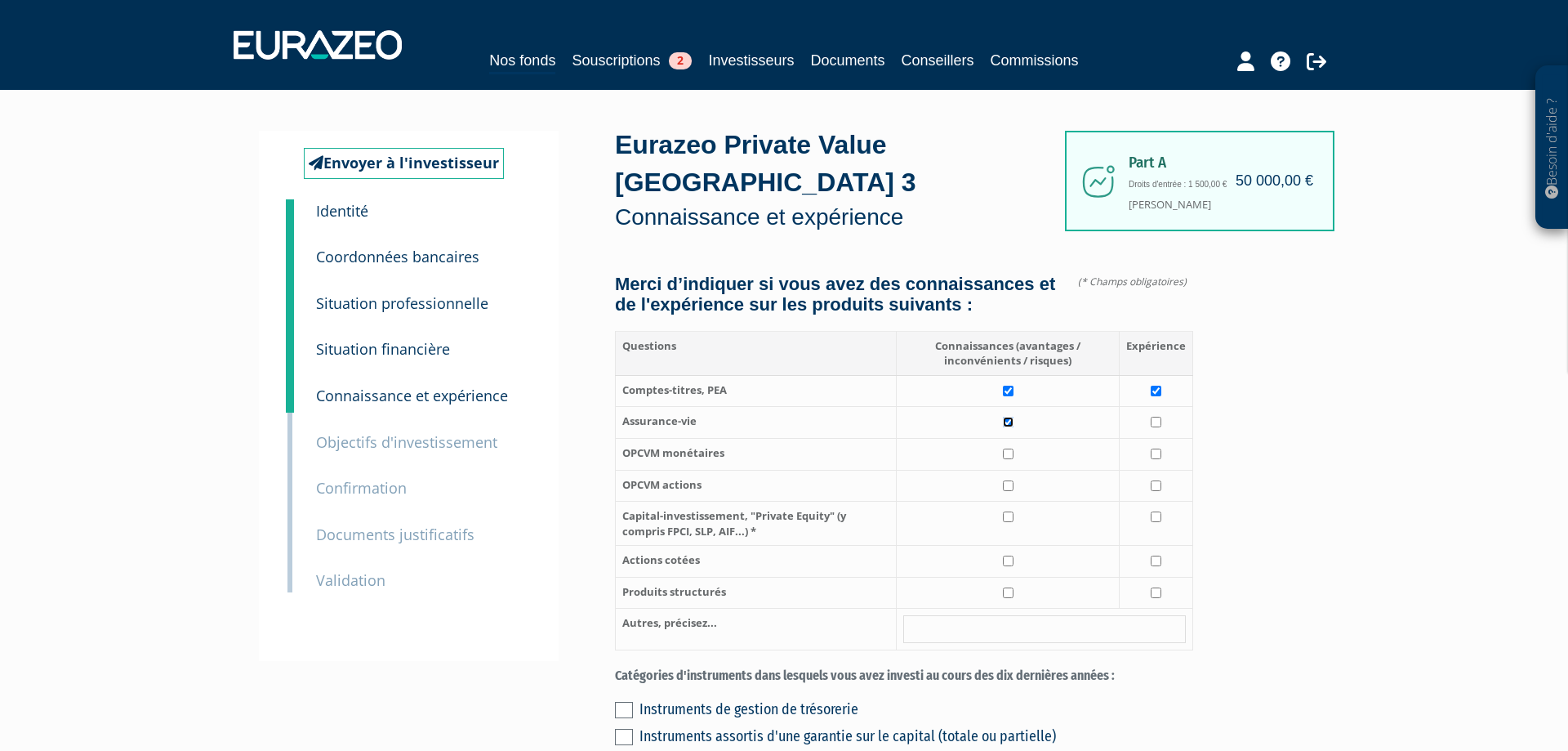
checkbox input "true"
click at [1156, 427] on input "checkbox" at bounding box center [1156, 422] width 11 height 11
checkbox input "true"
click at [1012, 522] on input "checkbox" at bounding box center [1008, 516] width 11 height 11
checkbox input "true"
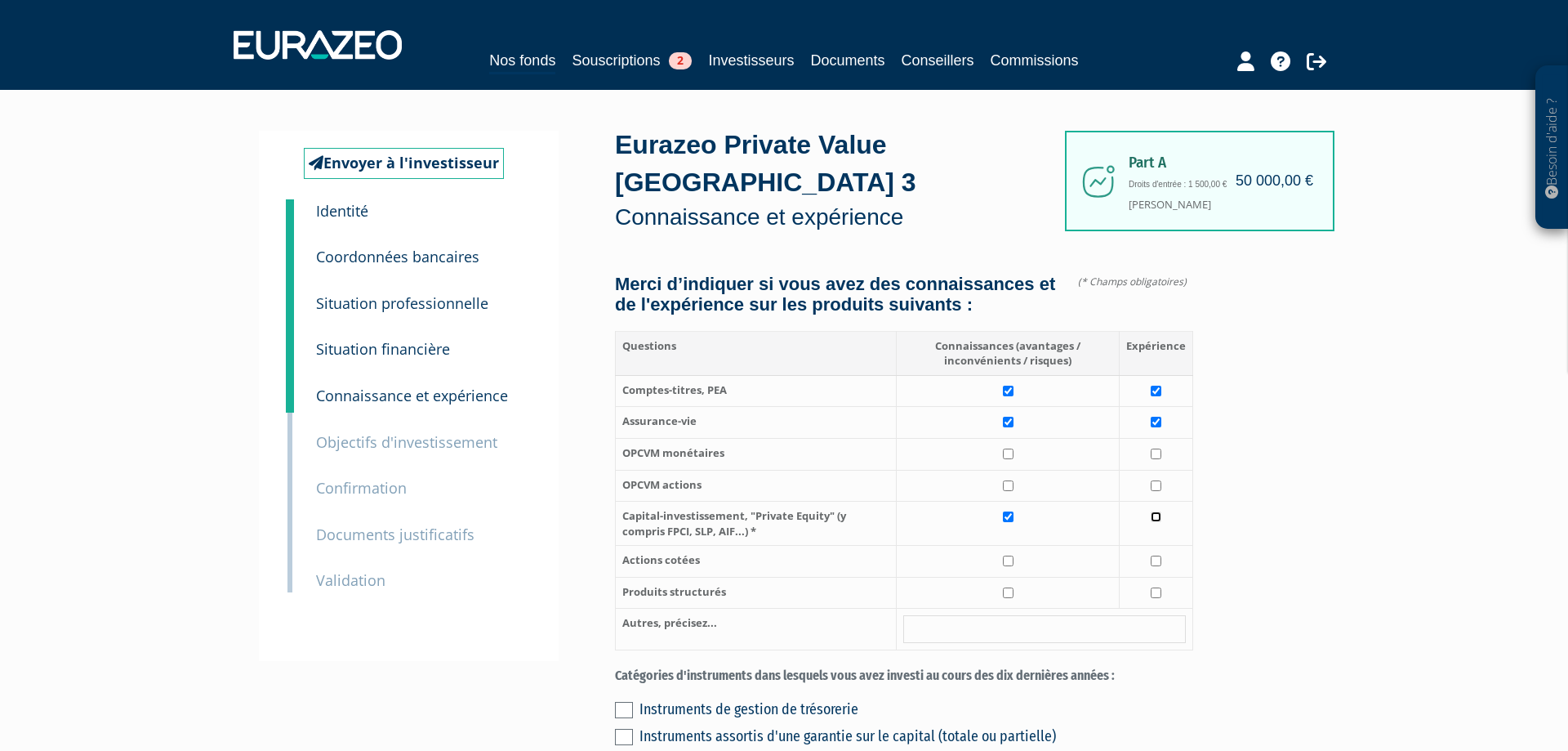
click at [1156, 522] on input "checkbox" at bounding box center [1156, 516] width 11 height 11
checkbox input "true"
click at [1005, 459] on input "checkbox" at bounding box center [1008, 454] width 11 height 11
checkbox input "true"
click at [1010, 491] on input "checkbox" at bounding box center [1008, 485] width 11 height 11
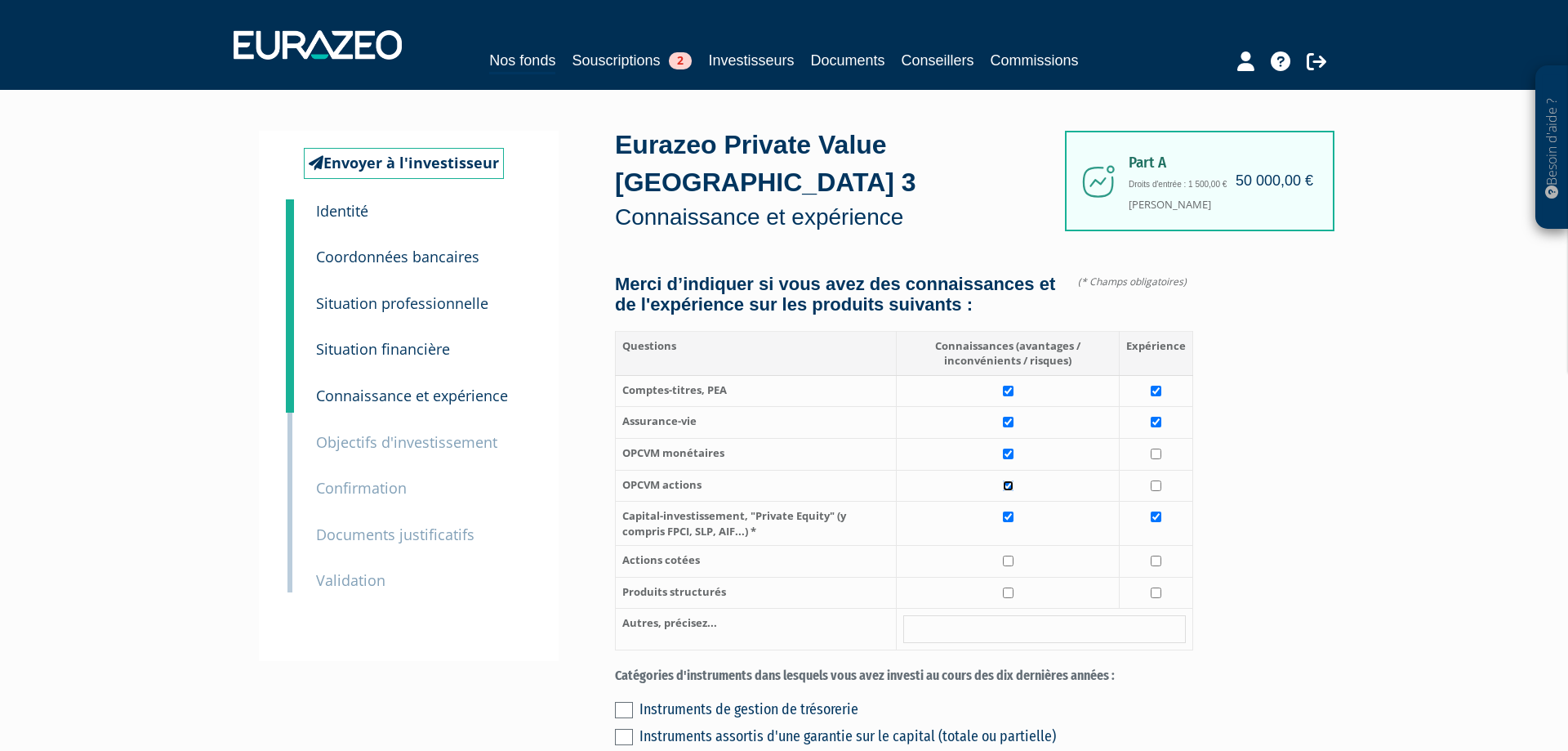
checkbox input "true"
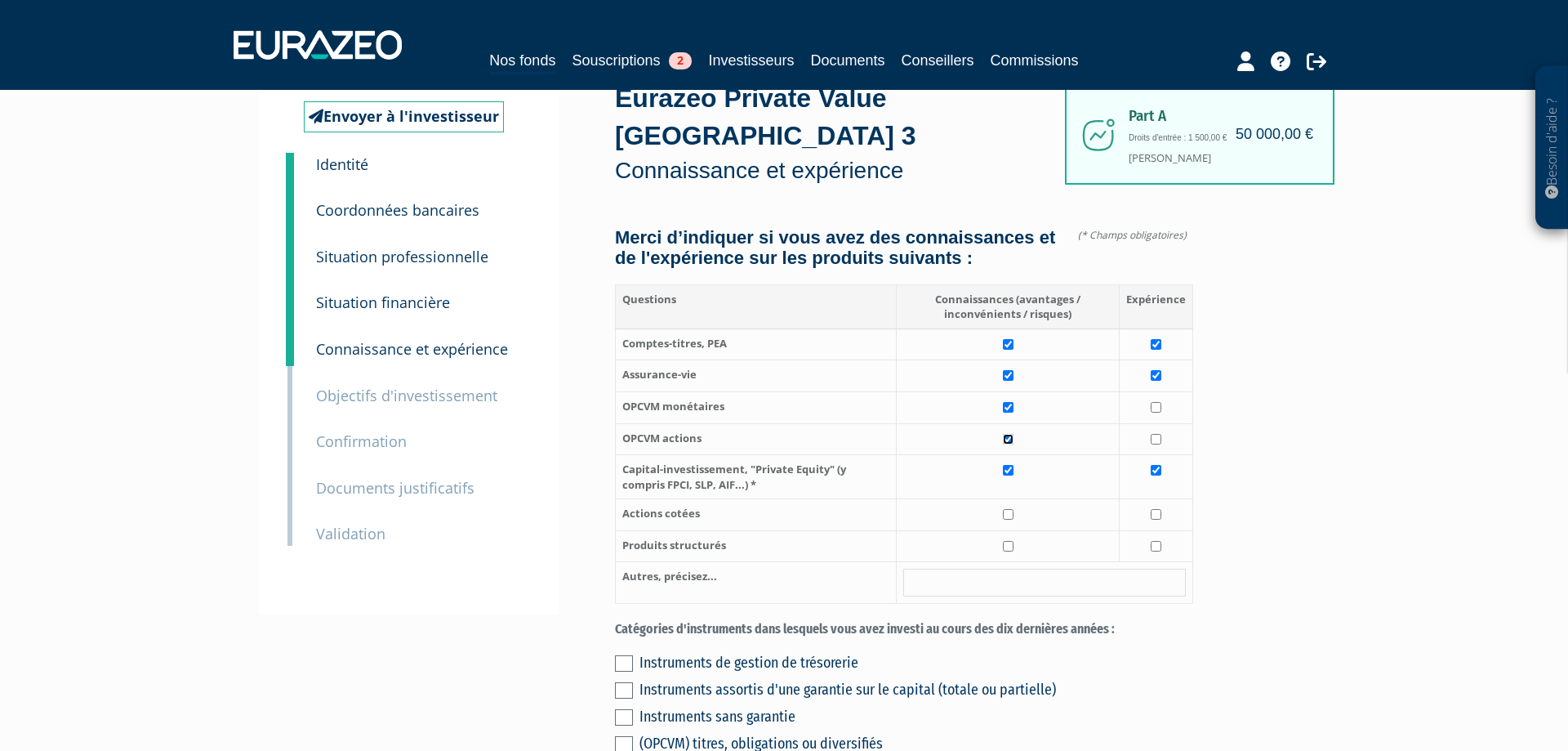
scroll to position [84, 0]
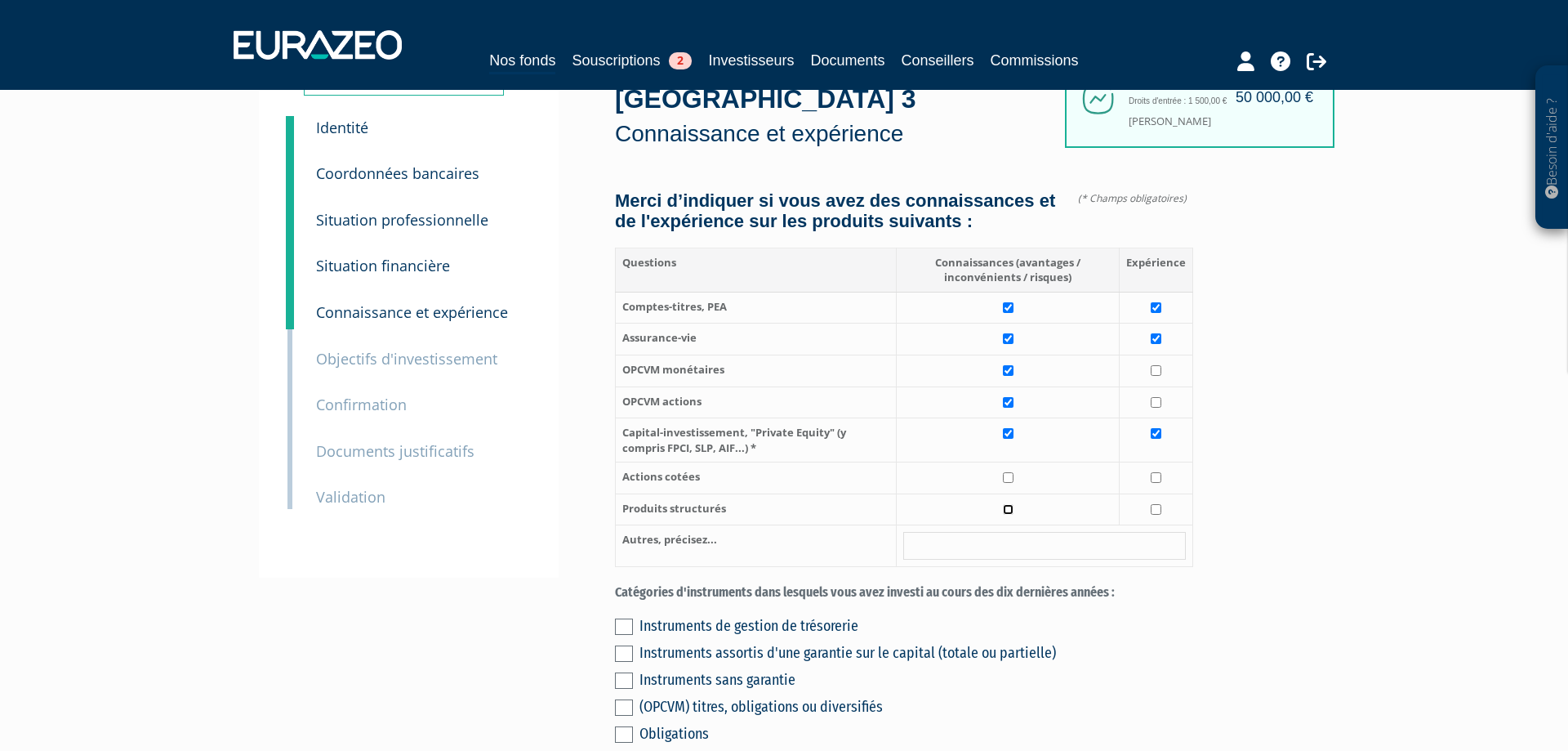
click at [1008, 515] on input "checkbox" at bounding box center [1008, 510] width 11 height 11
checkbox input "true"
click at [1158, 515] on input "checkbox" at bounding box center [1156, 510] width 11 height 11
checkbox input "true"
click at [1007, 483] on input "checkbox" at bounding box center [1008, 478] width 11 height 11
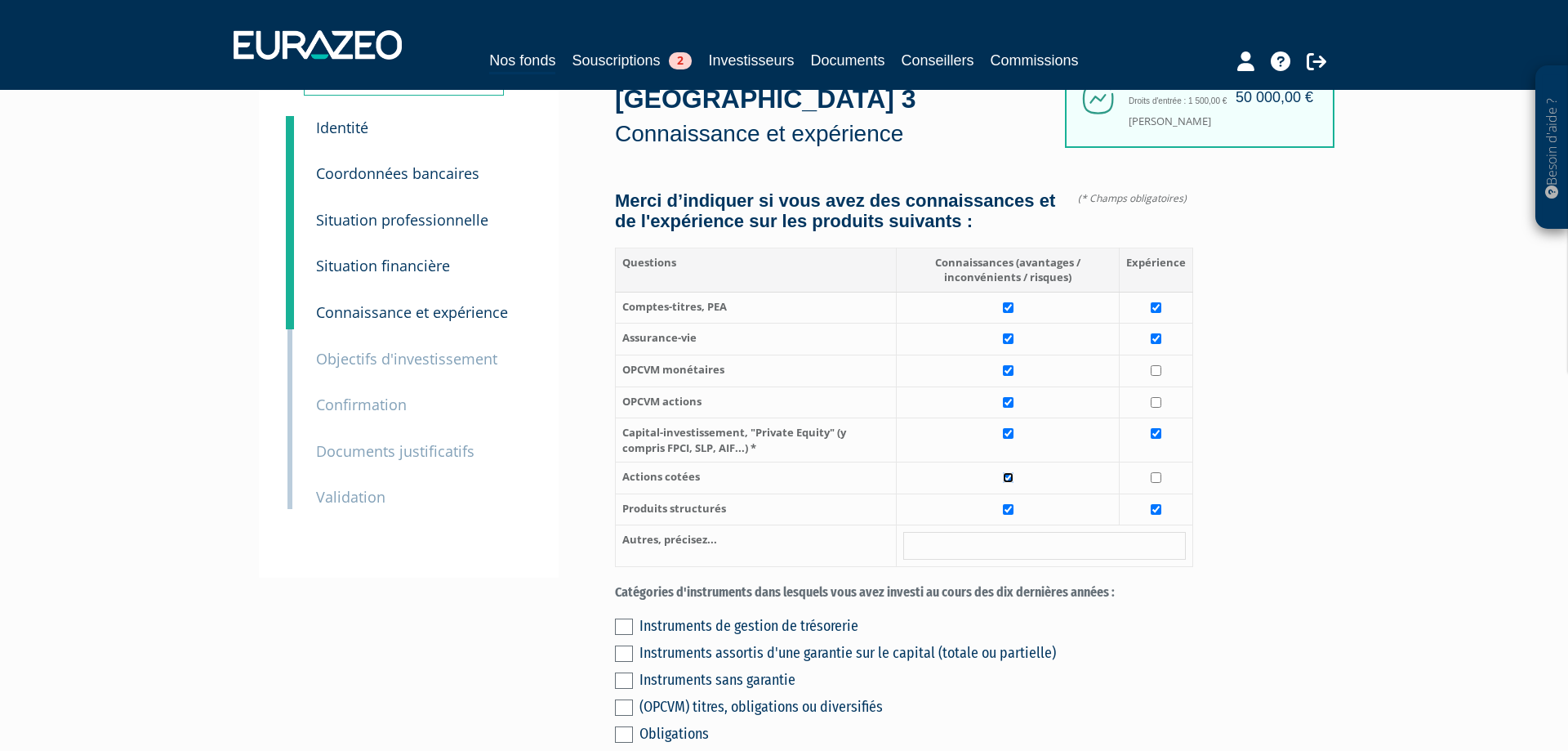
checkbox input "true"
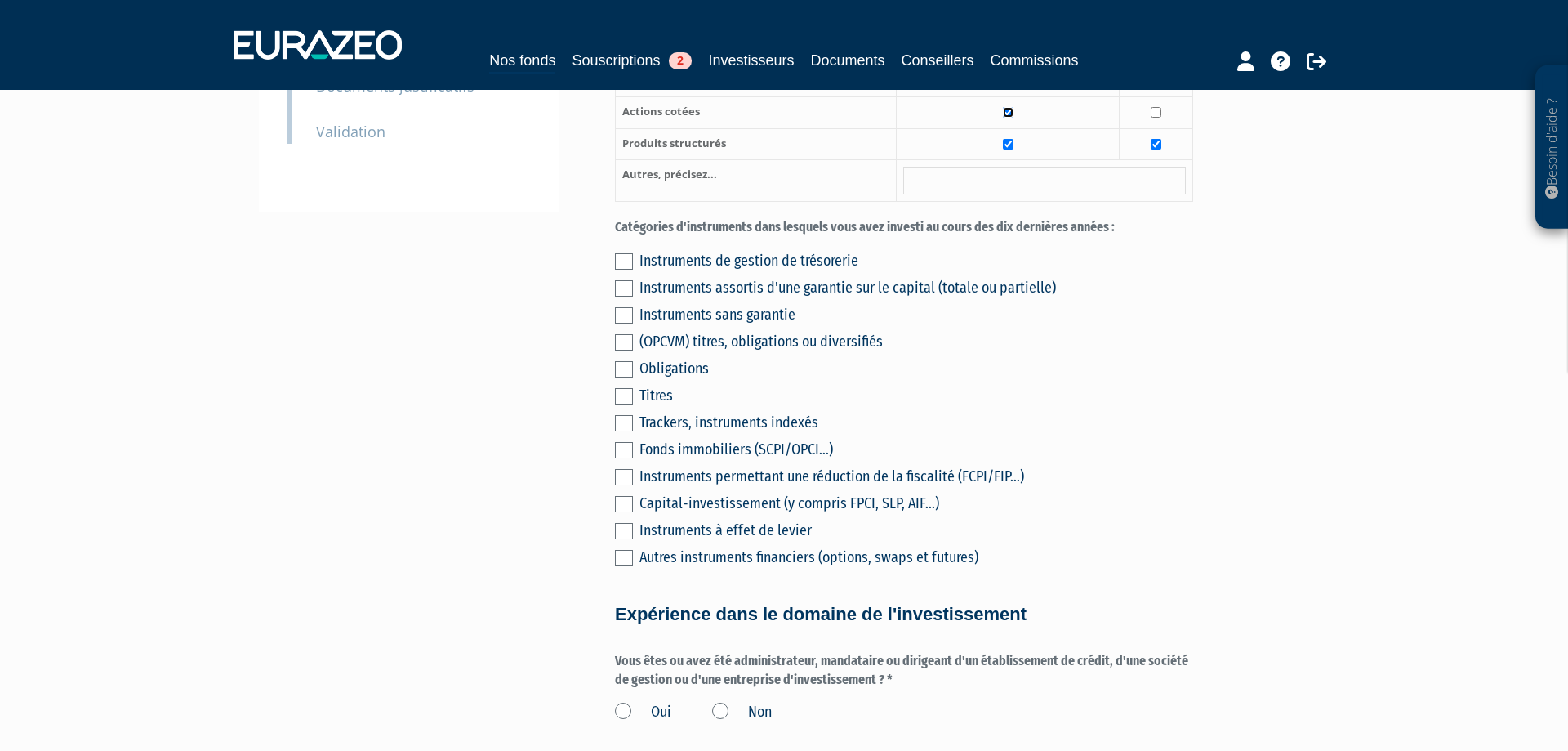
scroll to position [500, 0]
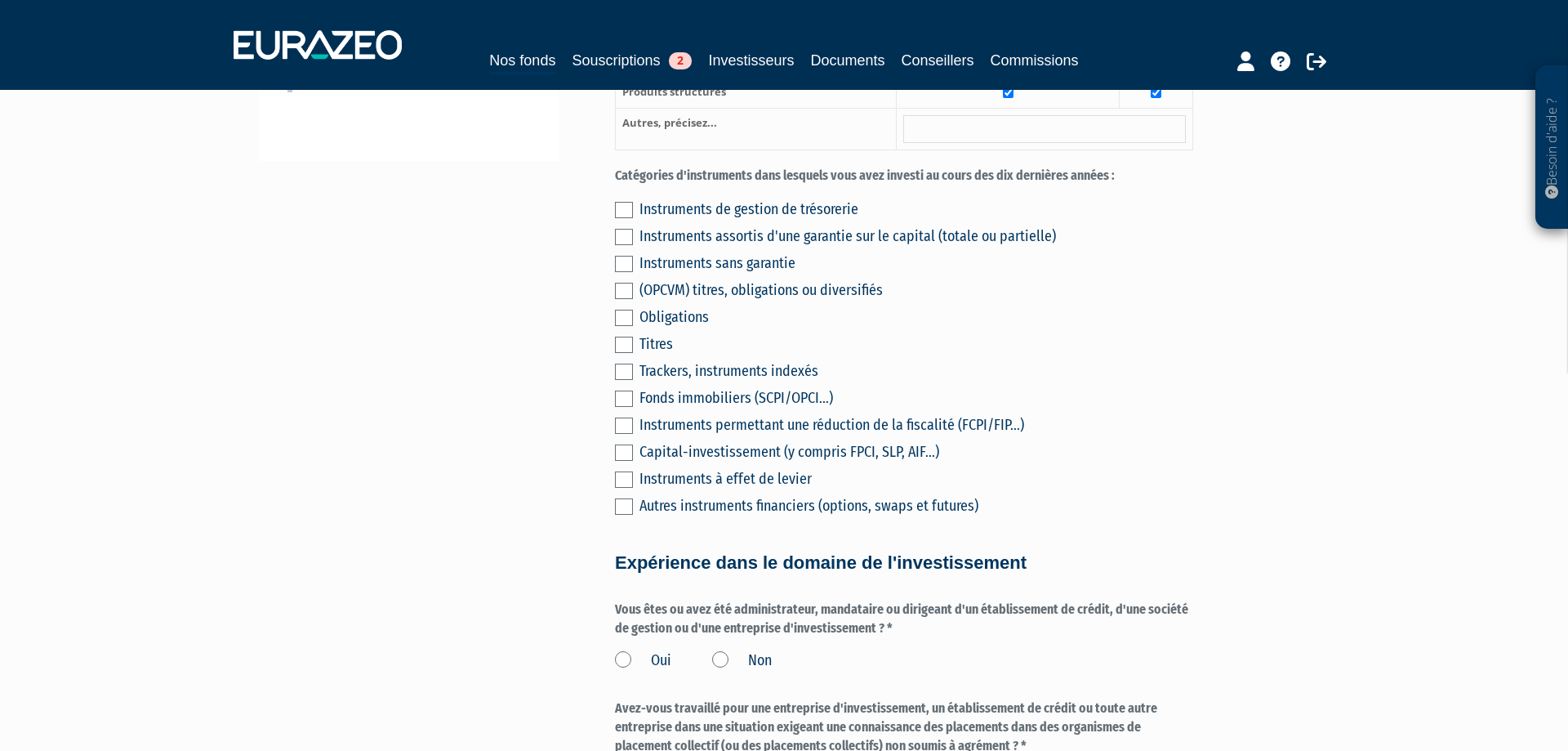
click at [625, 461] on label at bounding box center [623, 452] width 18 height 16
click at [0, 0] on input "checkbox" at bounding box center [0, 0] width 0 height 0
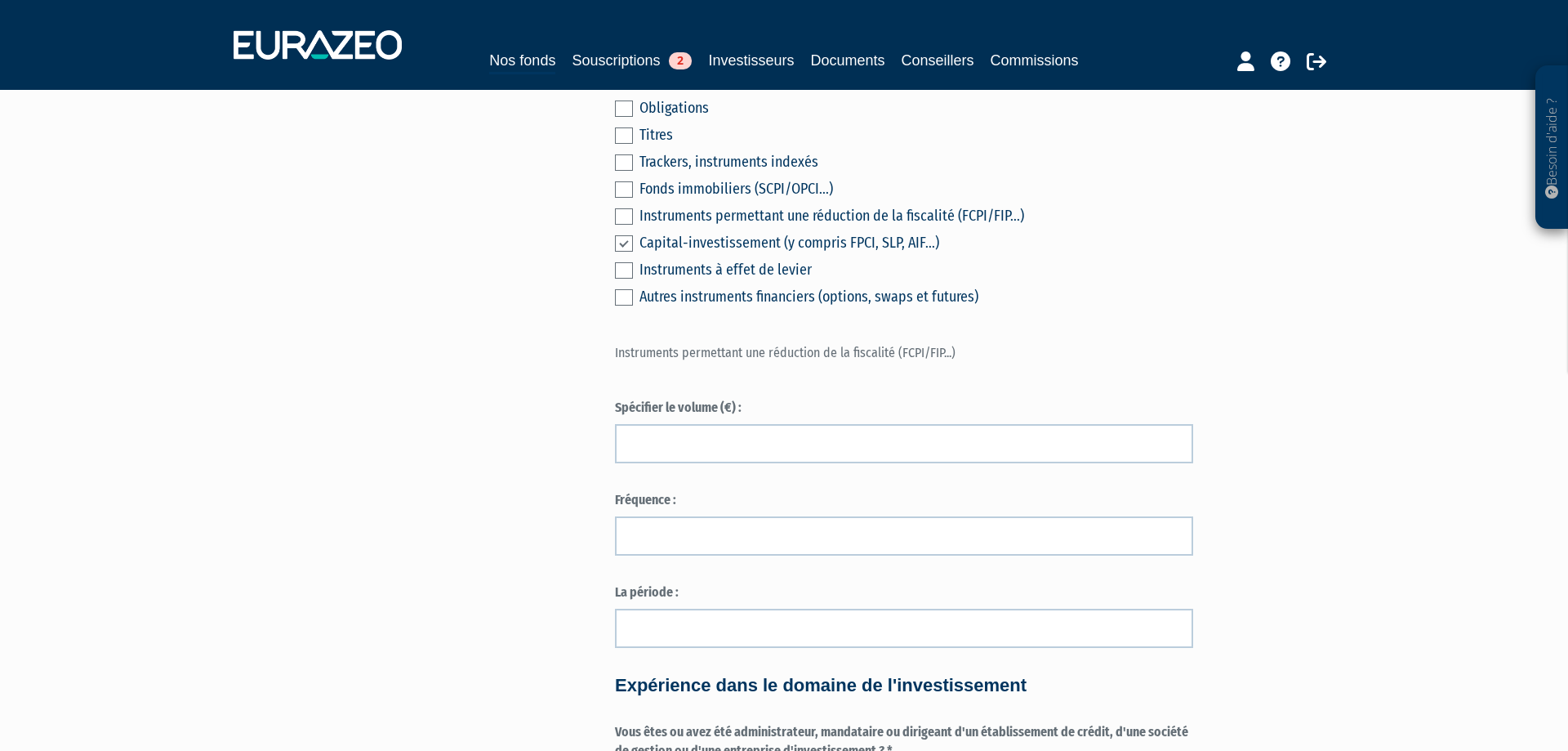
scroll to position [750, 0]
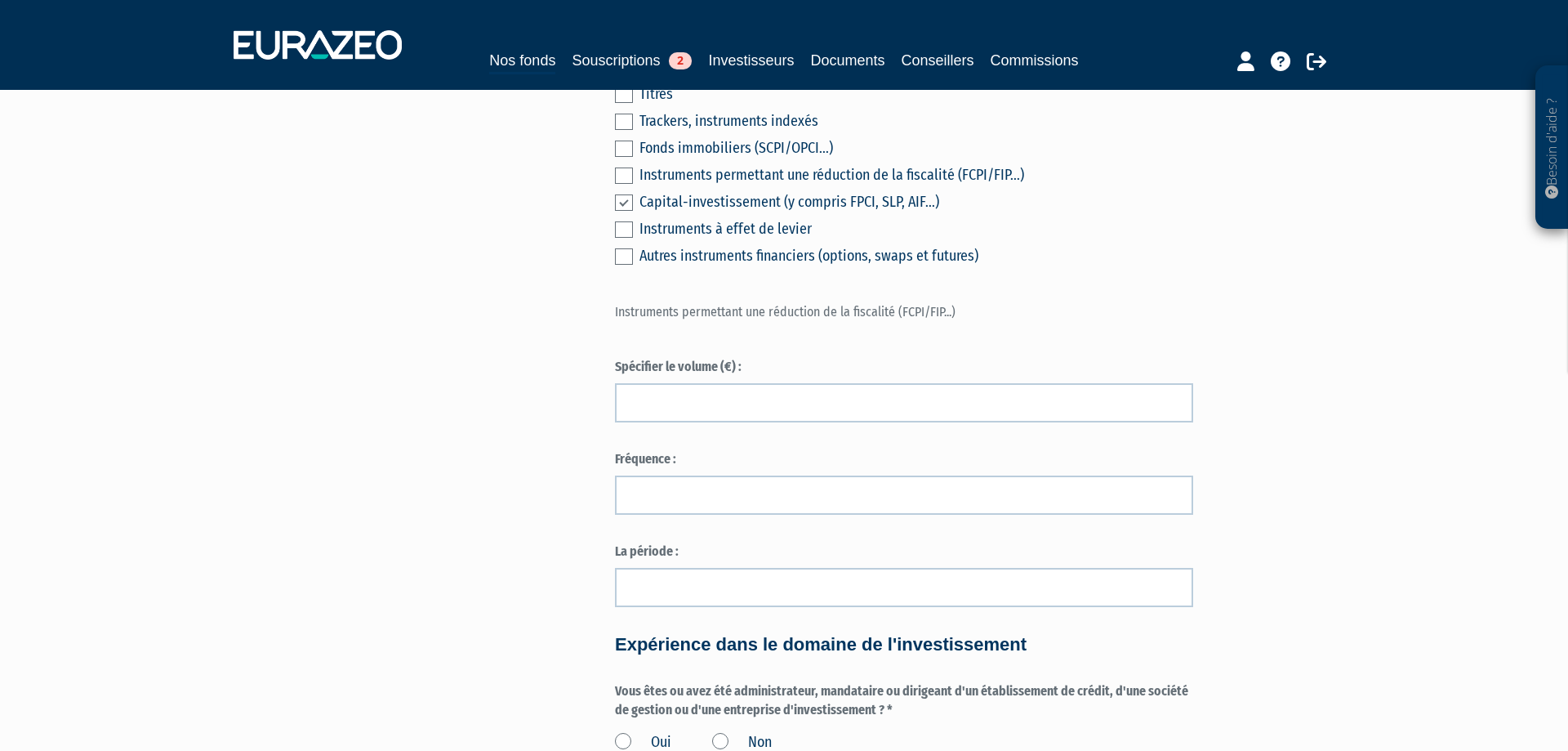
click at [630, 211] on label at bounding box center [623, 202] width 18 height 16
click at [0, 0] on input "checkbox" at bounding box center [0, 0] width 0 height 0
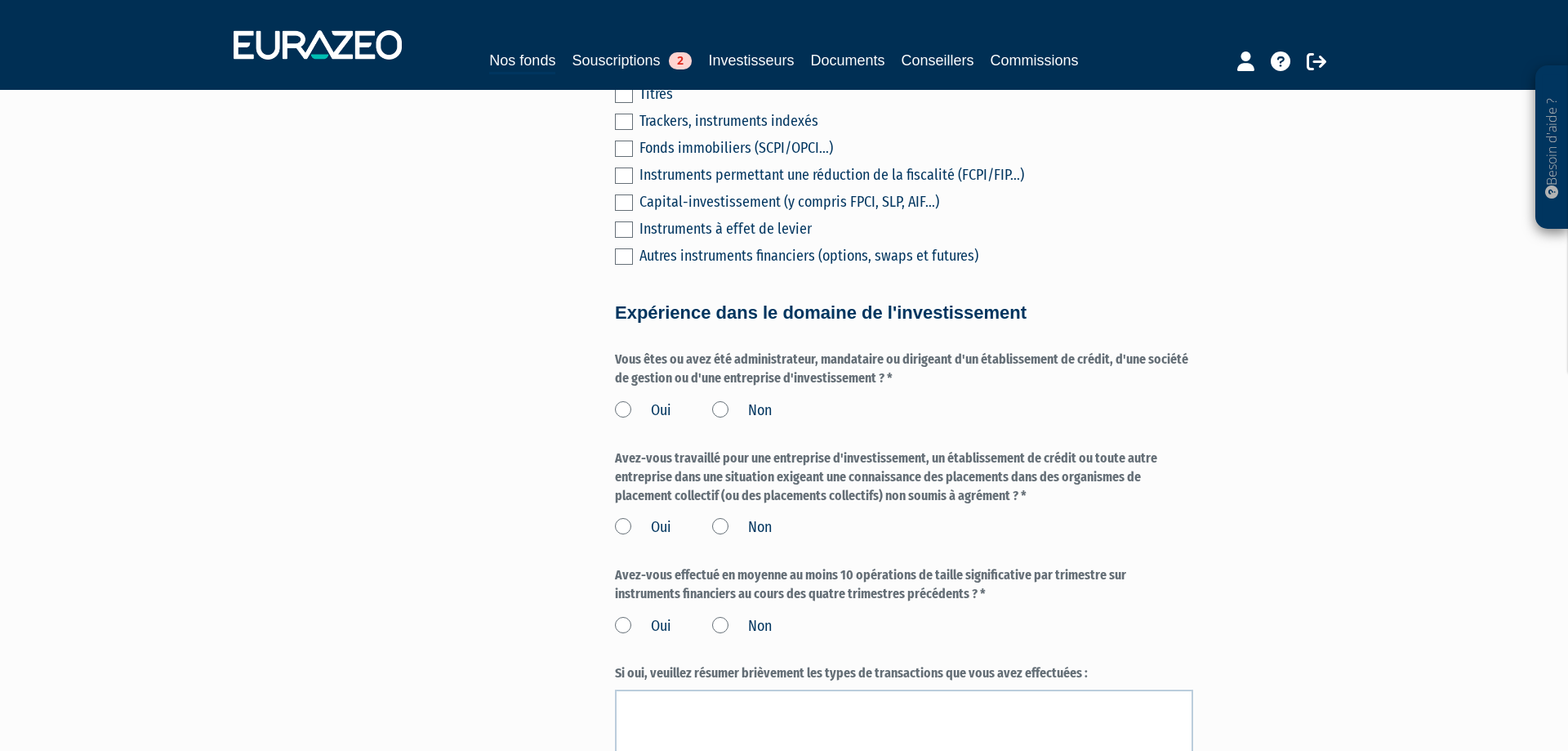
click at [627, 184] on label at bounding box center [623, 176] width 18 height 16
click at [0, 0] on input "checkbox" at bounding box center [0, 0] width 0 height 0
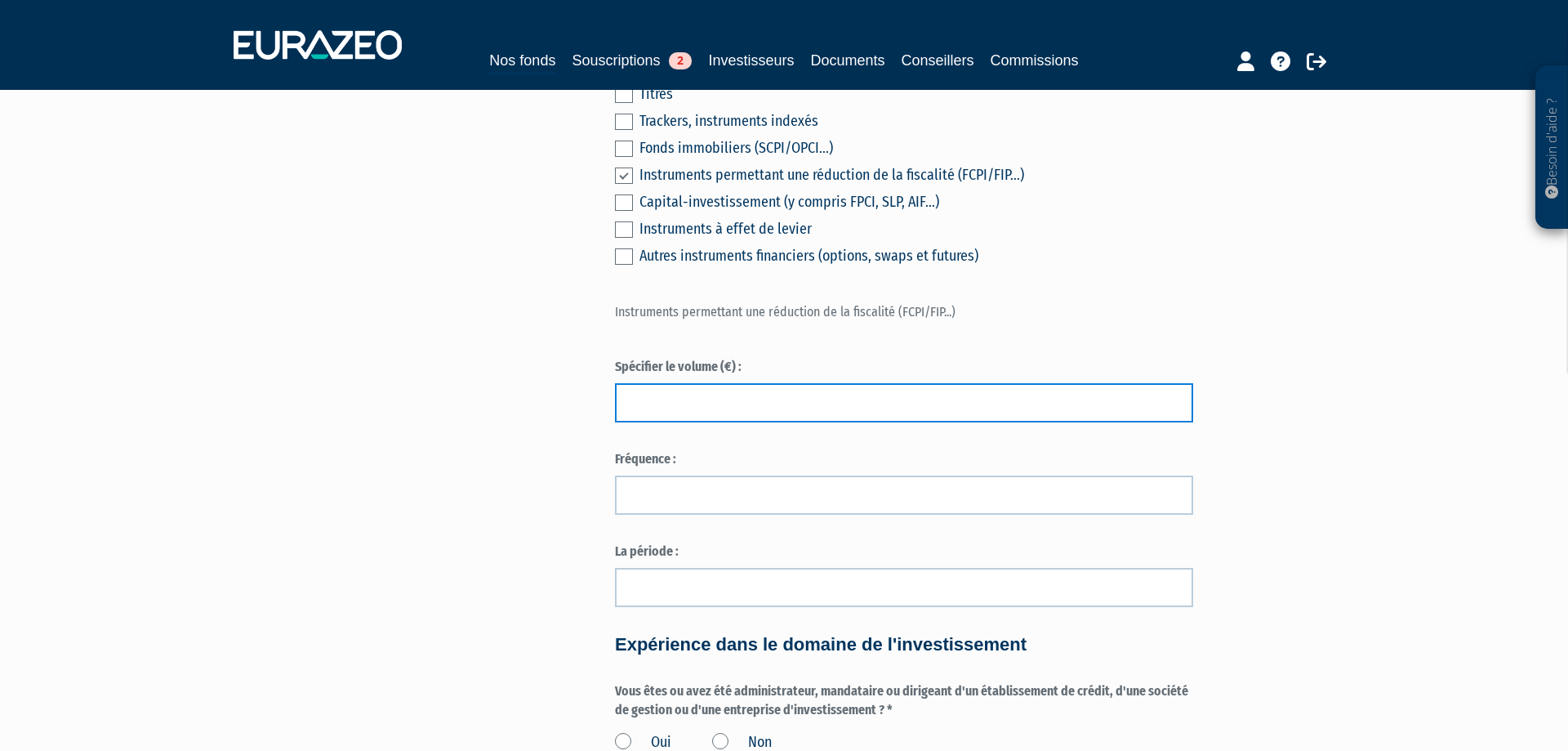
click at [715, 414] on input "text" at bounding box center [904, 403] width 579 height 39
type input "20000"
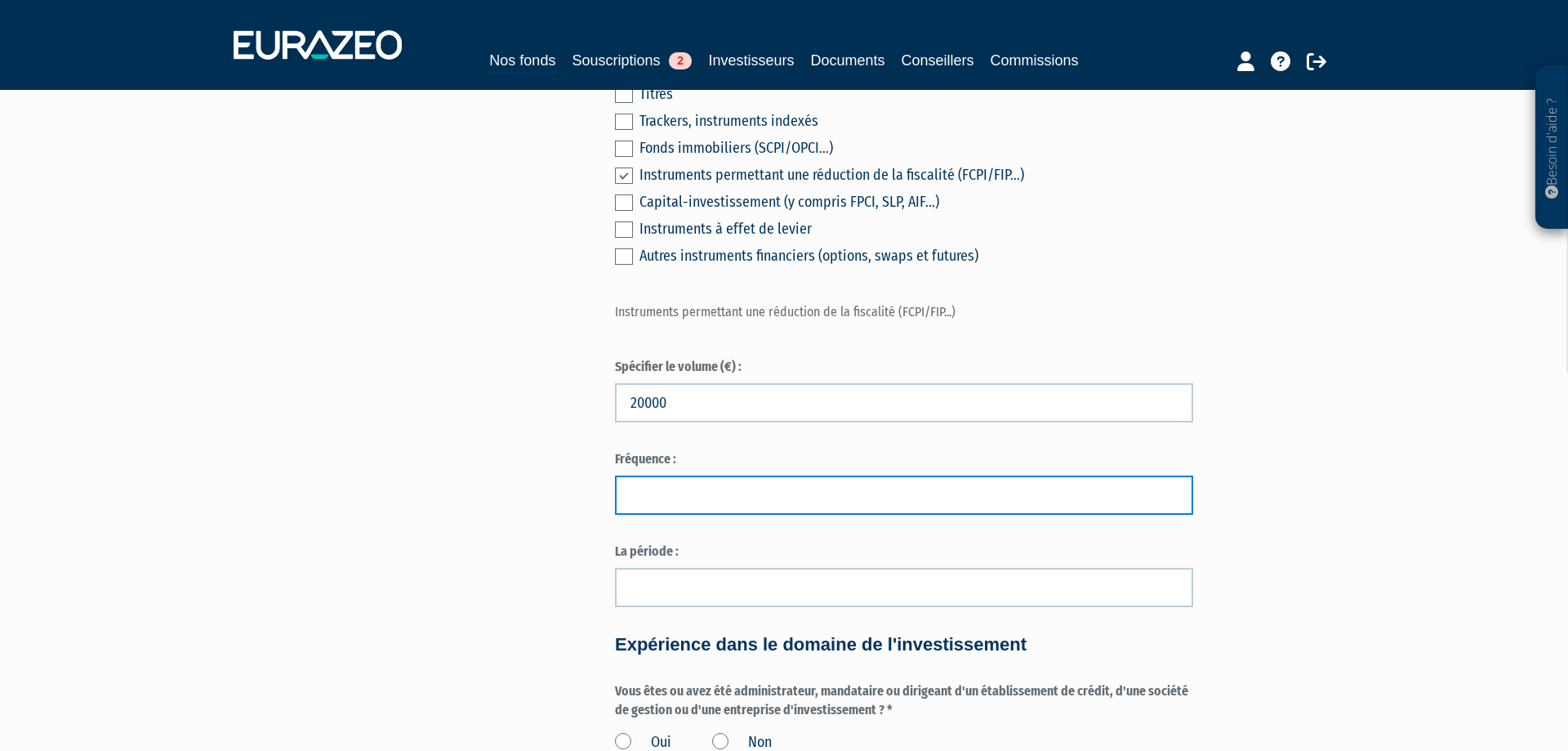
drag, startPoint x: 672, startPoint y: 508, endPoint x: 709, endPoint y: 513, distance: 37.3
click at [674, 508] on input "text" at bounding box center [904, 495] width 579 height 39
type input "semestrielle"
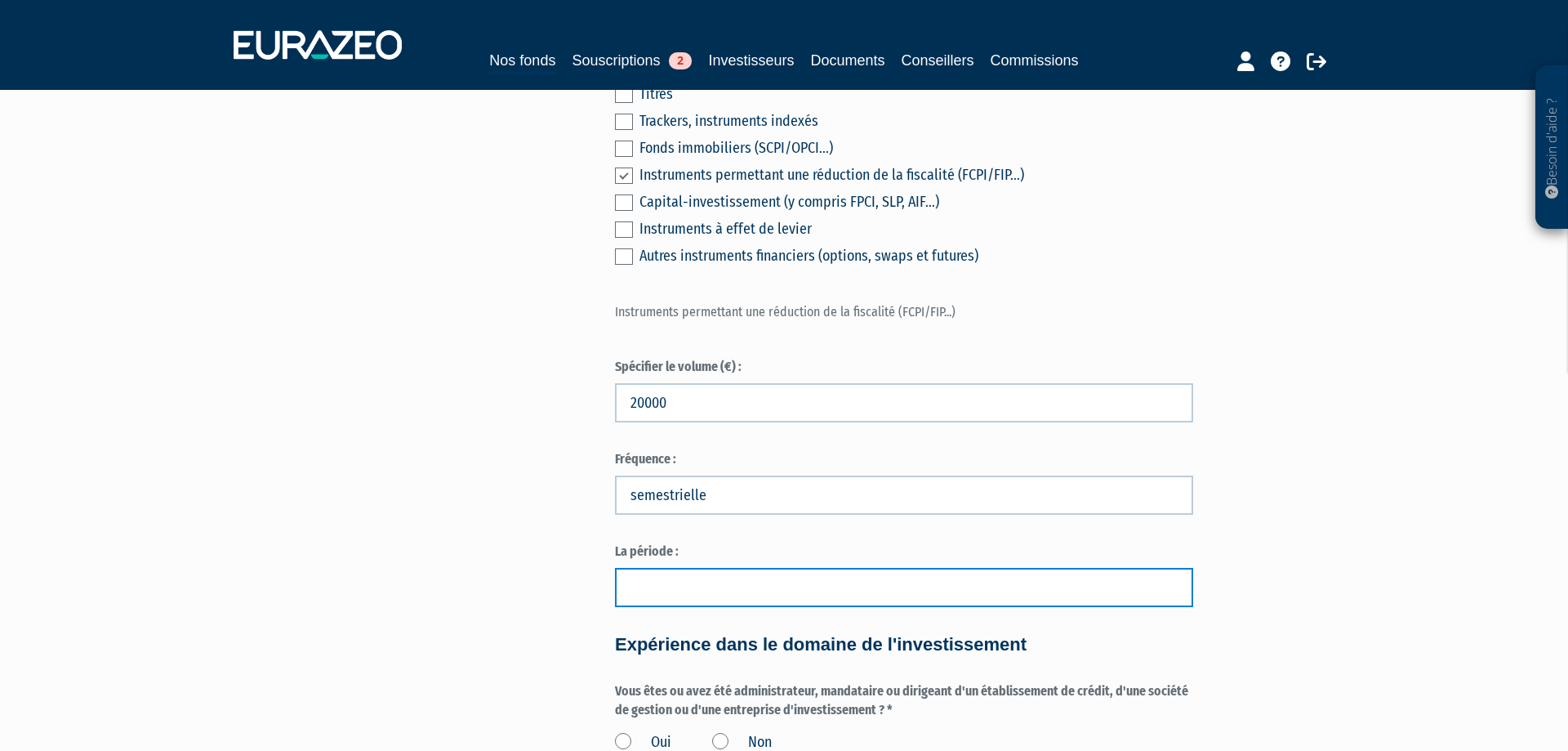
click at [770, 606] on input "text" at bounding box center [904, 587] width 579 height 39
type input "[DATE] à [DATE]"
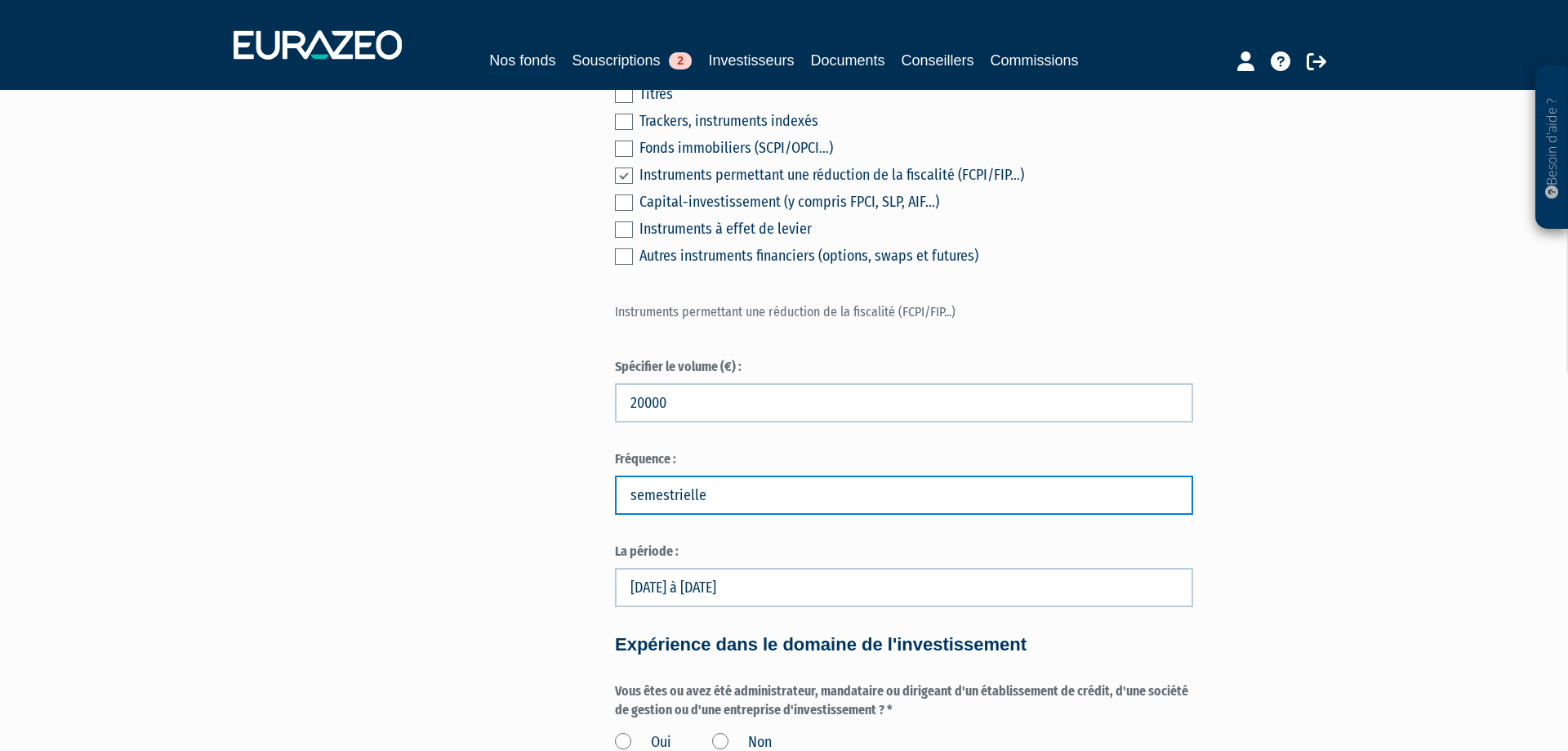
drag, startPoint x: 629, startPoint y: 514, endPoint x: 812, endPoint y: 514, distance: 183.0
click at [812, 514] on input "semestrielle" at bounding box center [904, 495] width 579 height 39
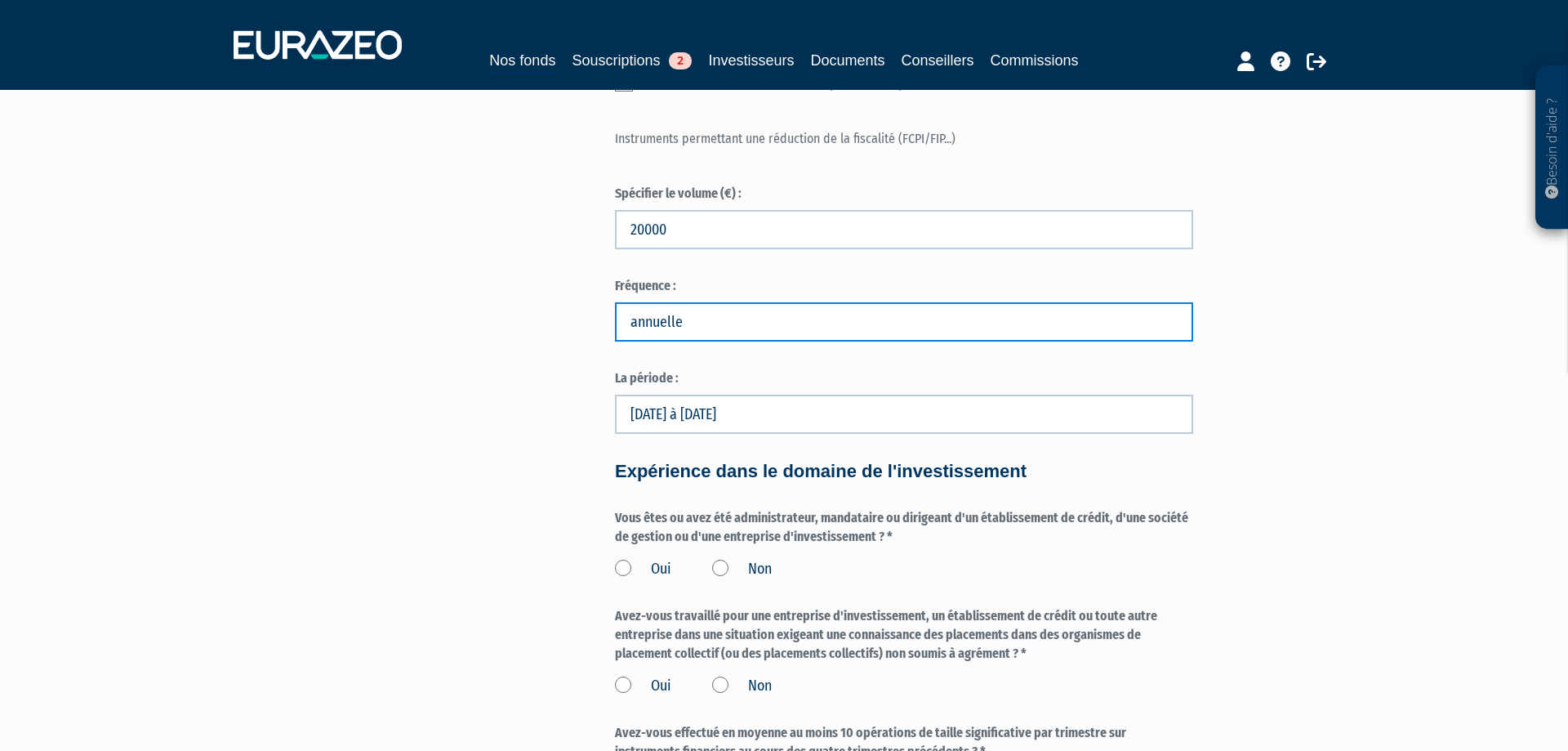
scroll to position [1000, 0]
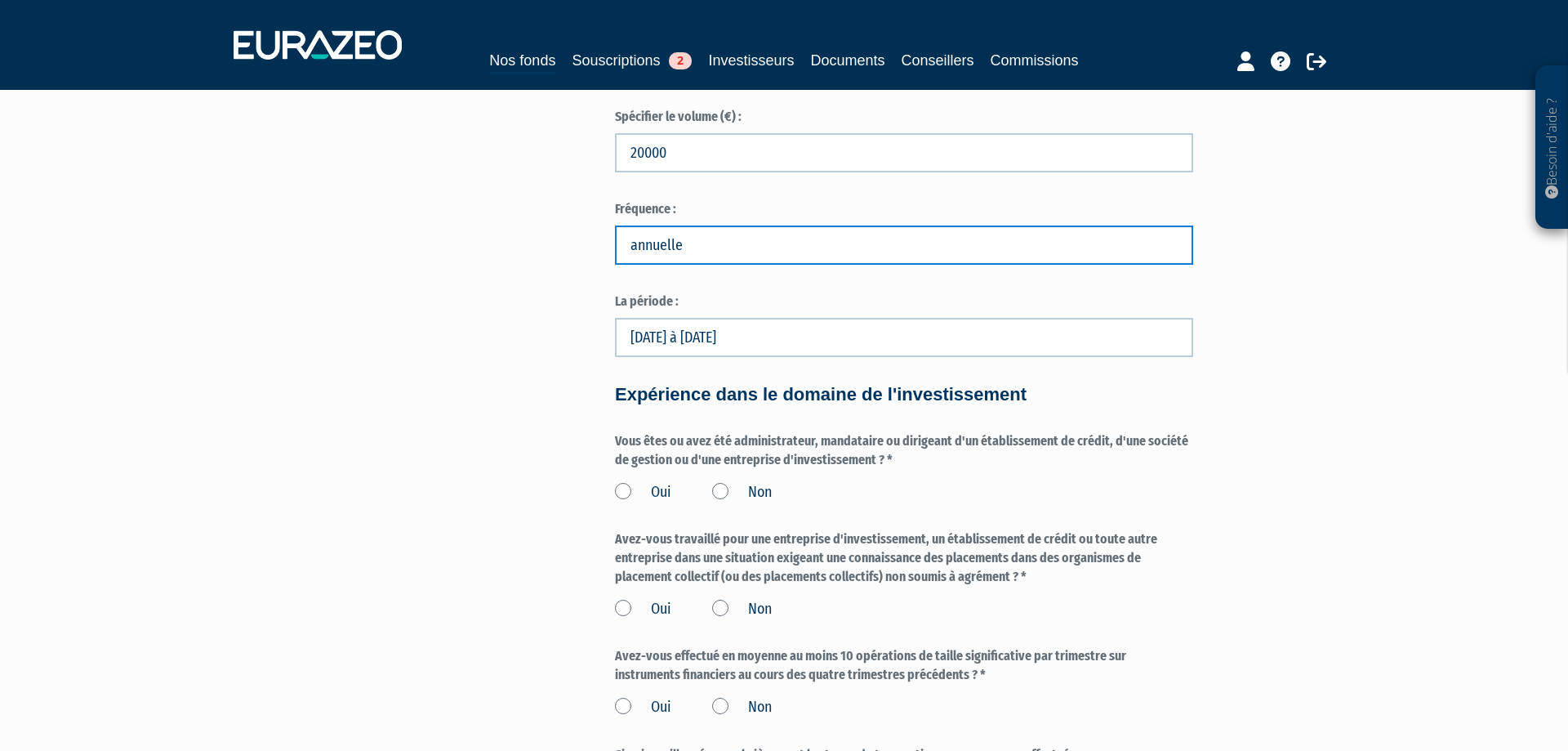
type input "annuelle"
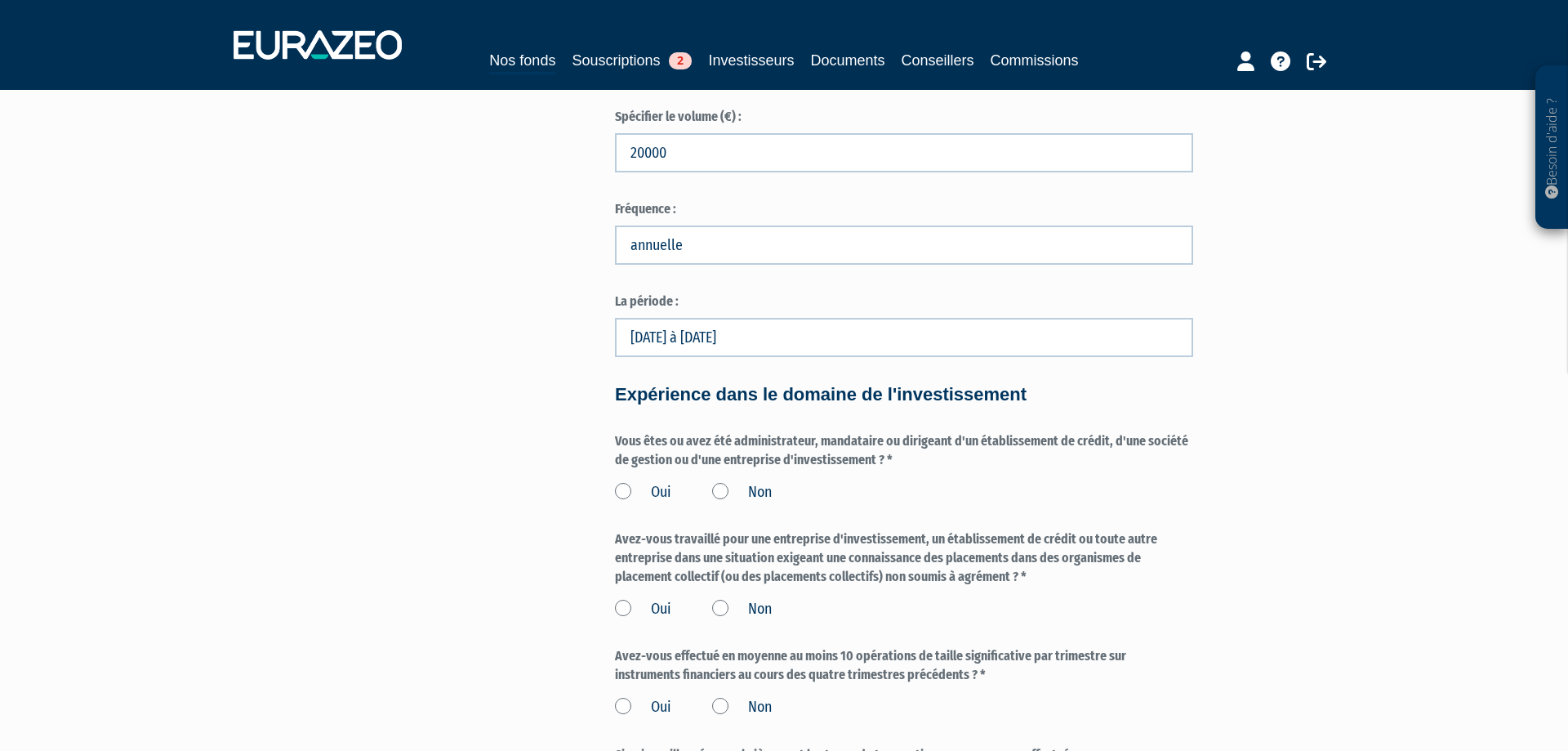
click at [725, 504] on label "Non" at bounding box center [741, 492] width 60 height 21
click at [0, 0] on input "Non" at bounding box center [0, 0] width 0 height 0
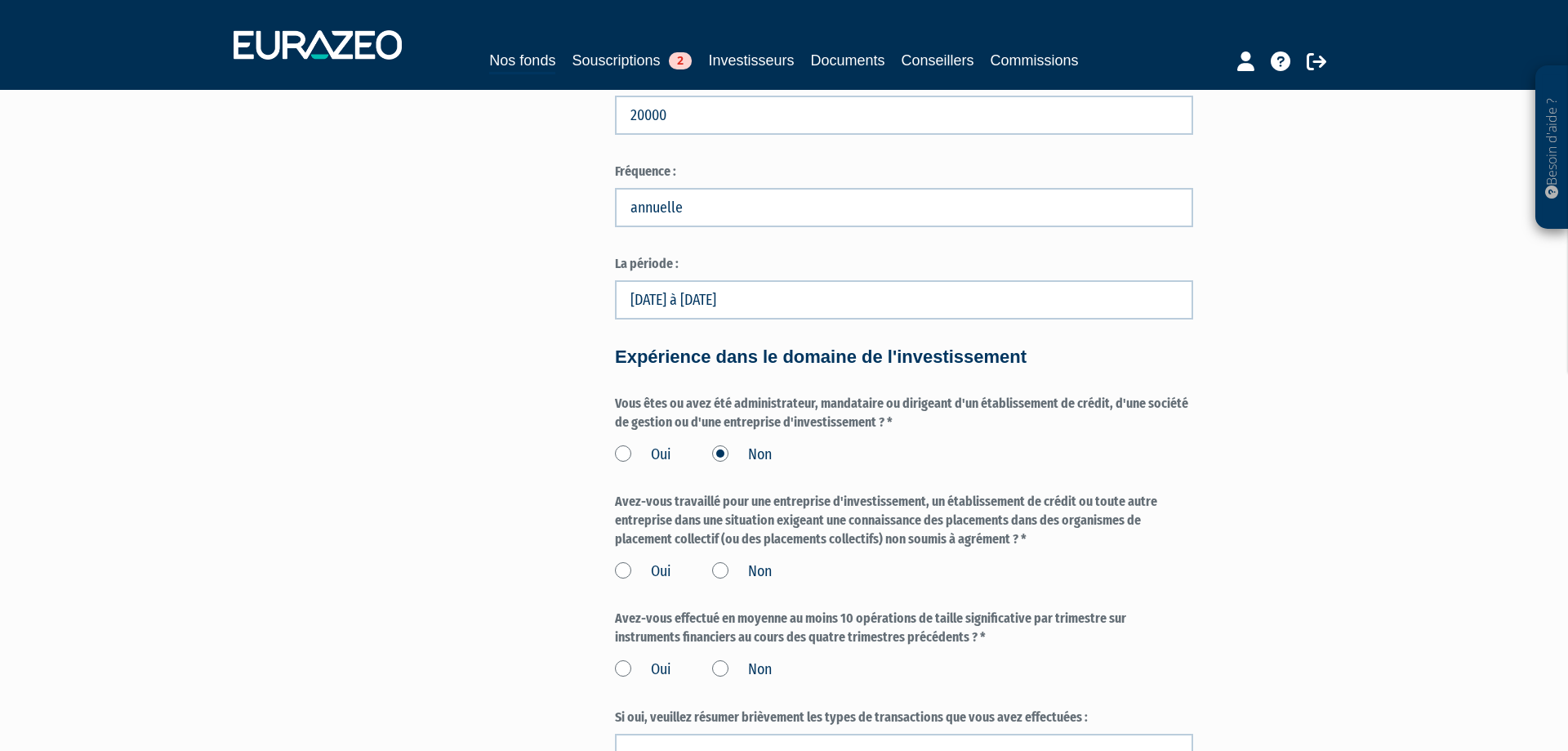
scroll to position [1083, 0]
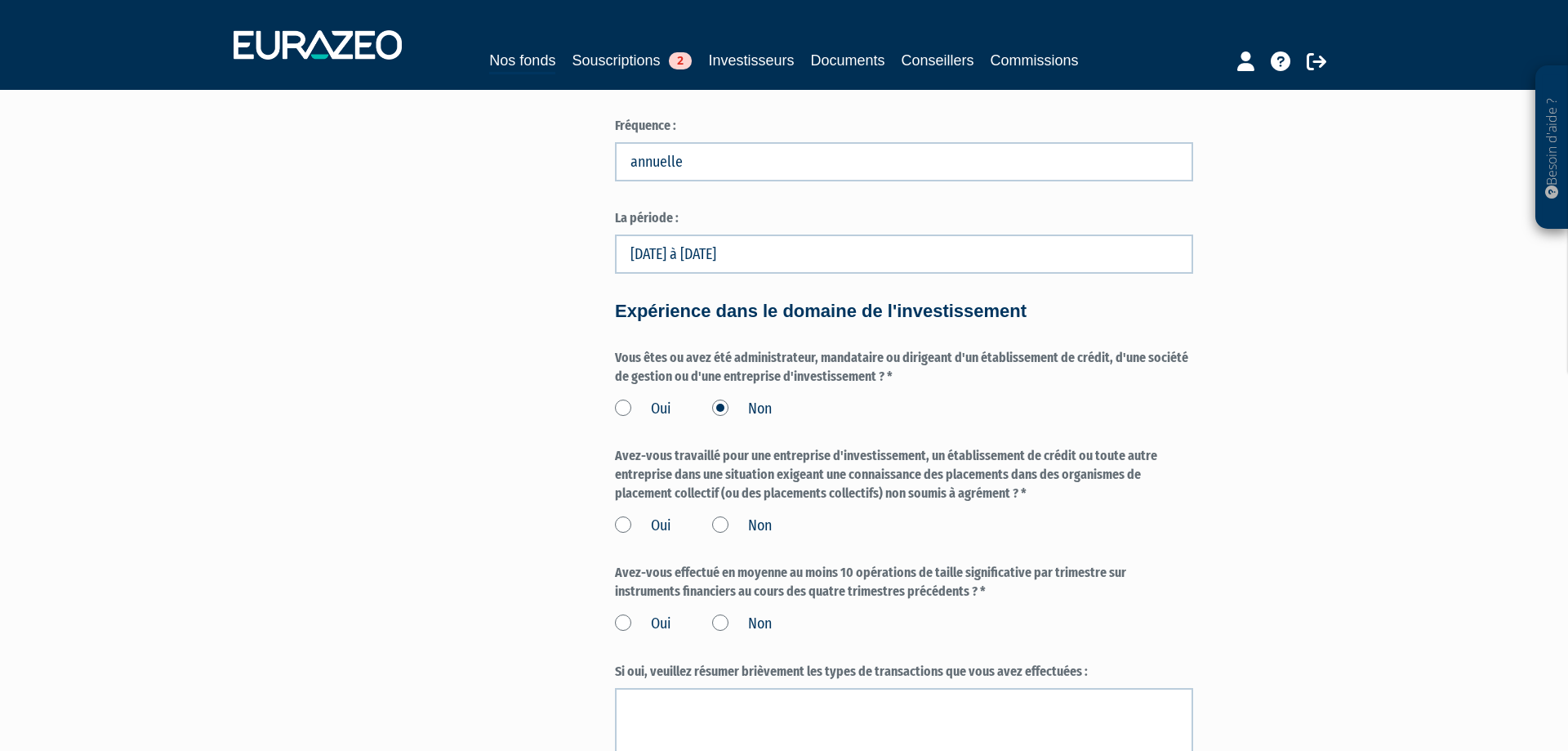
click at [713, 537] on label "Non" at bounding box center [741, 526] width 60 height 21
click at [0, 0] on input "Non" at bounding box center [0, 0] width 0 height 0
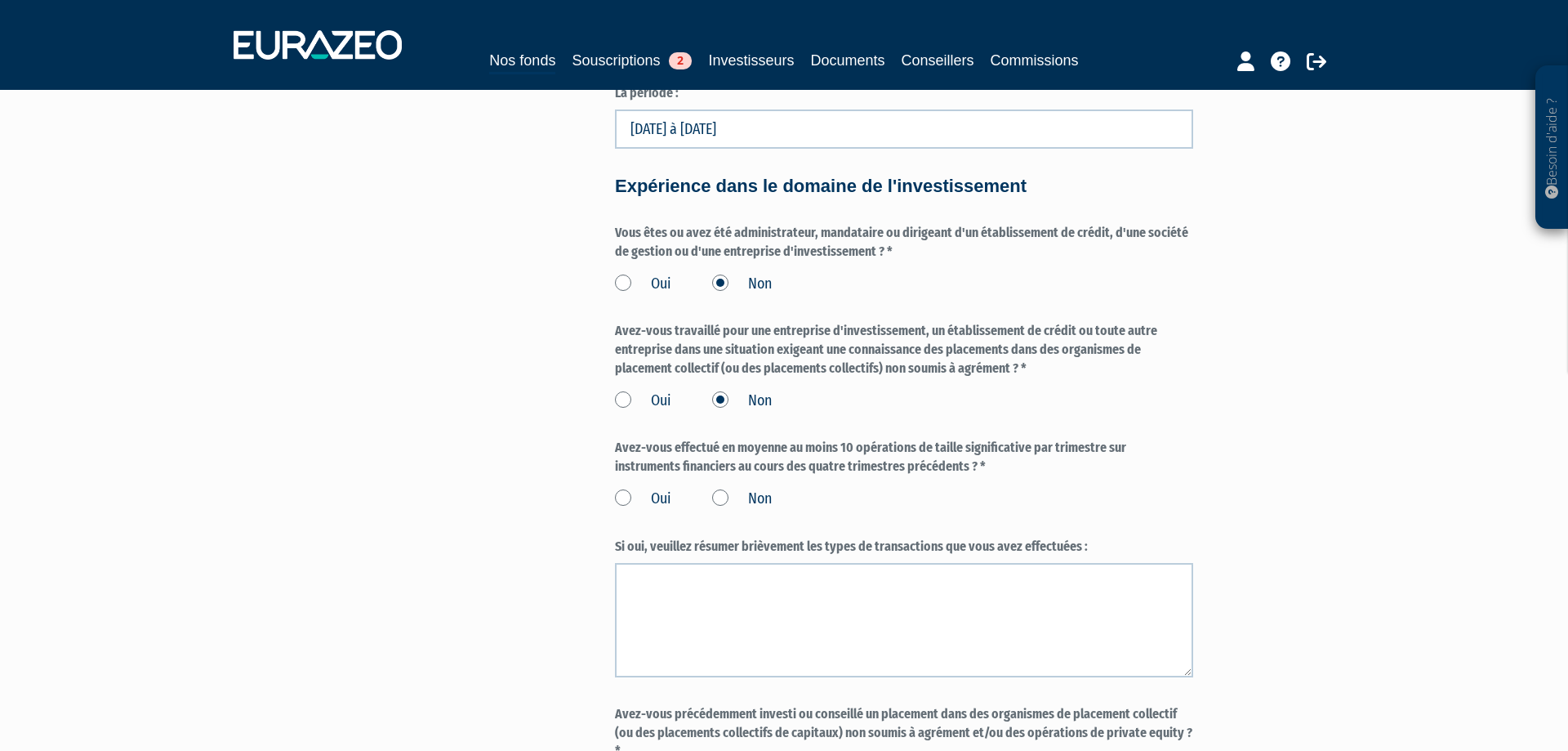
scroll to position [1251, 0]
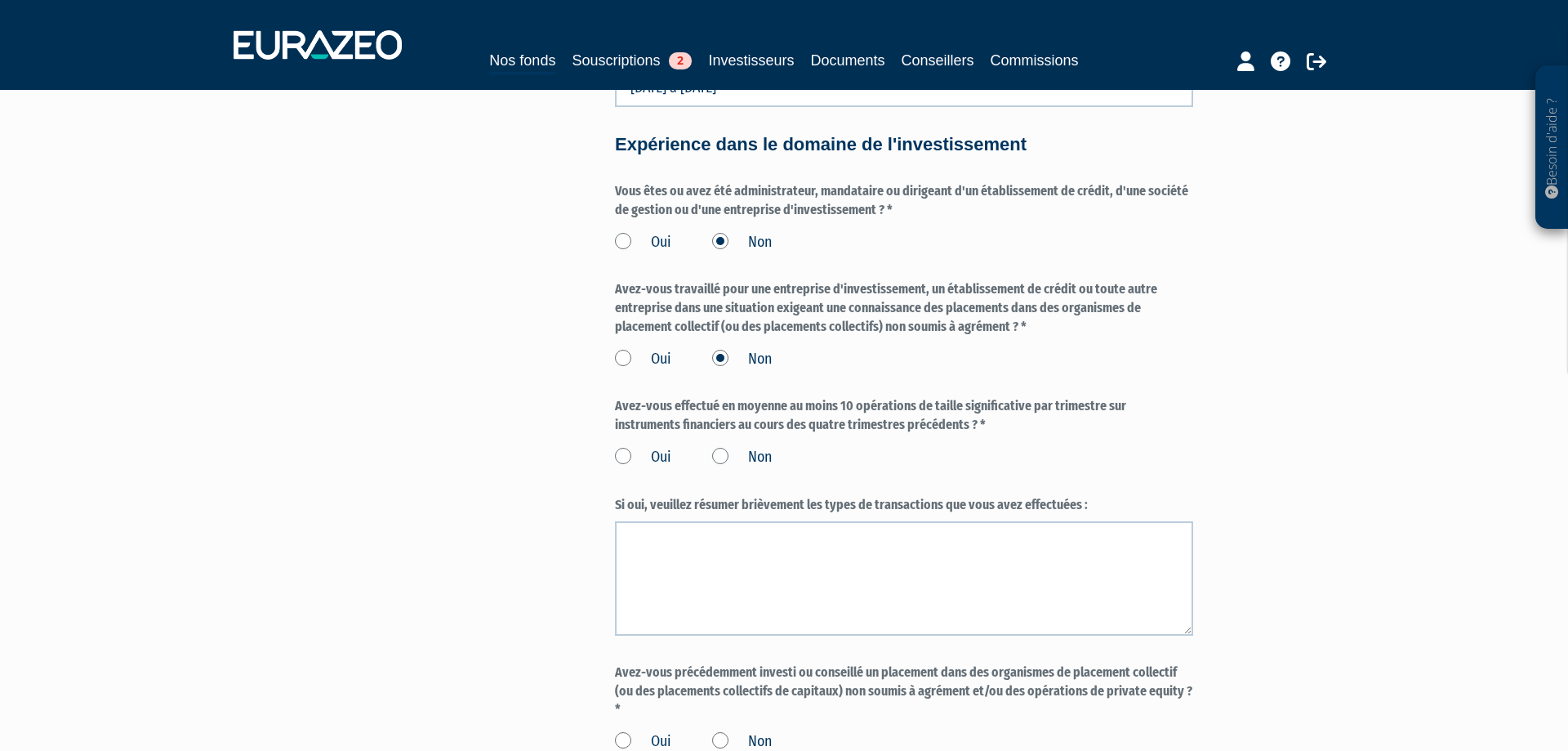
click at [724, 468] on label "Non" at bounding box center [741, 457] width 60 height 21
click at [0, 0] on input "Non" at bounding box center [0, 0] width 0 height 0
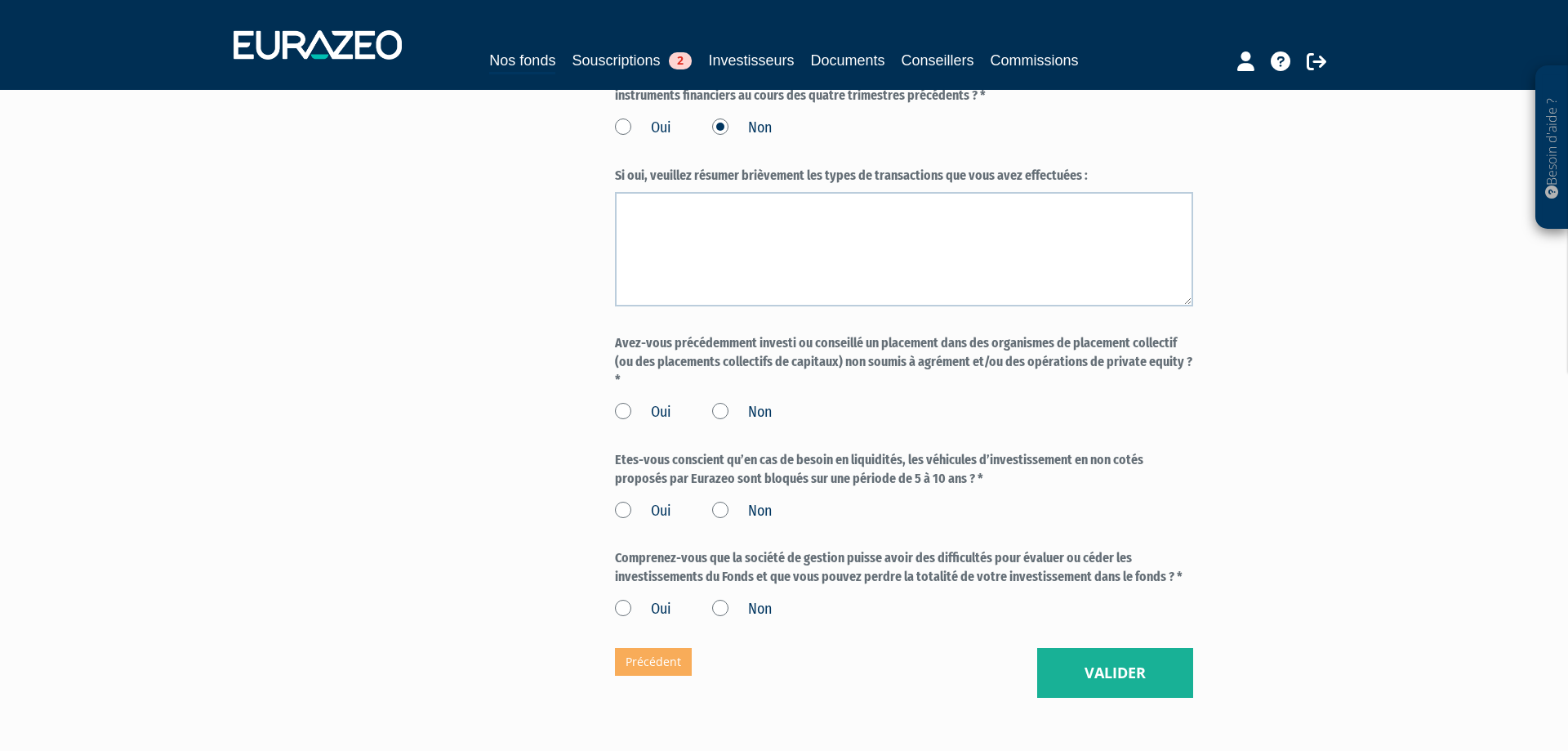
scroll to position [1584, 0]
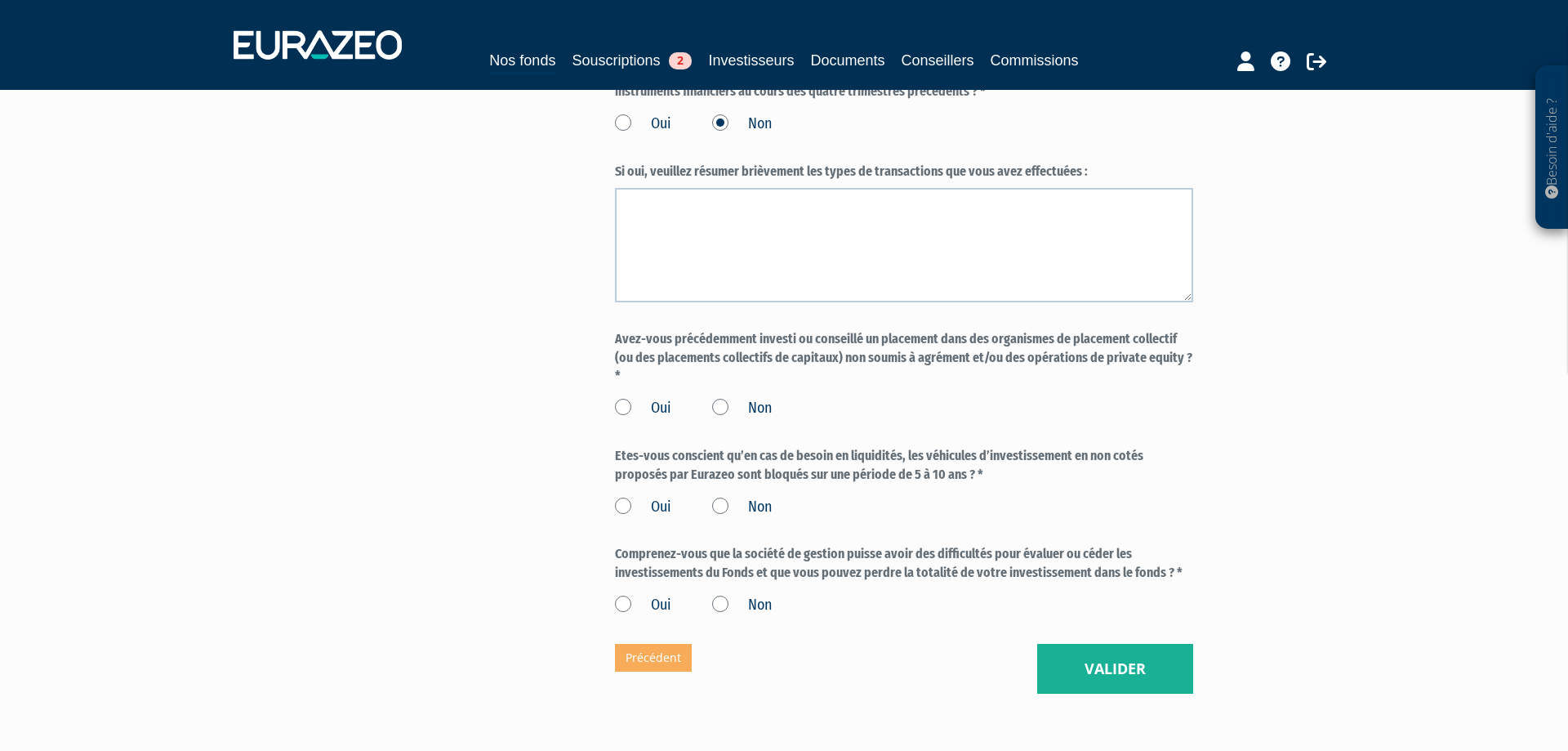
click at [622, 419] on label "Oui" at bounding box center [643, 408] width 57 height 21
click at [0, 0] on input "Oui" at bounding box center [0, 0] width 0 height 0
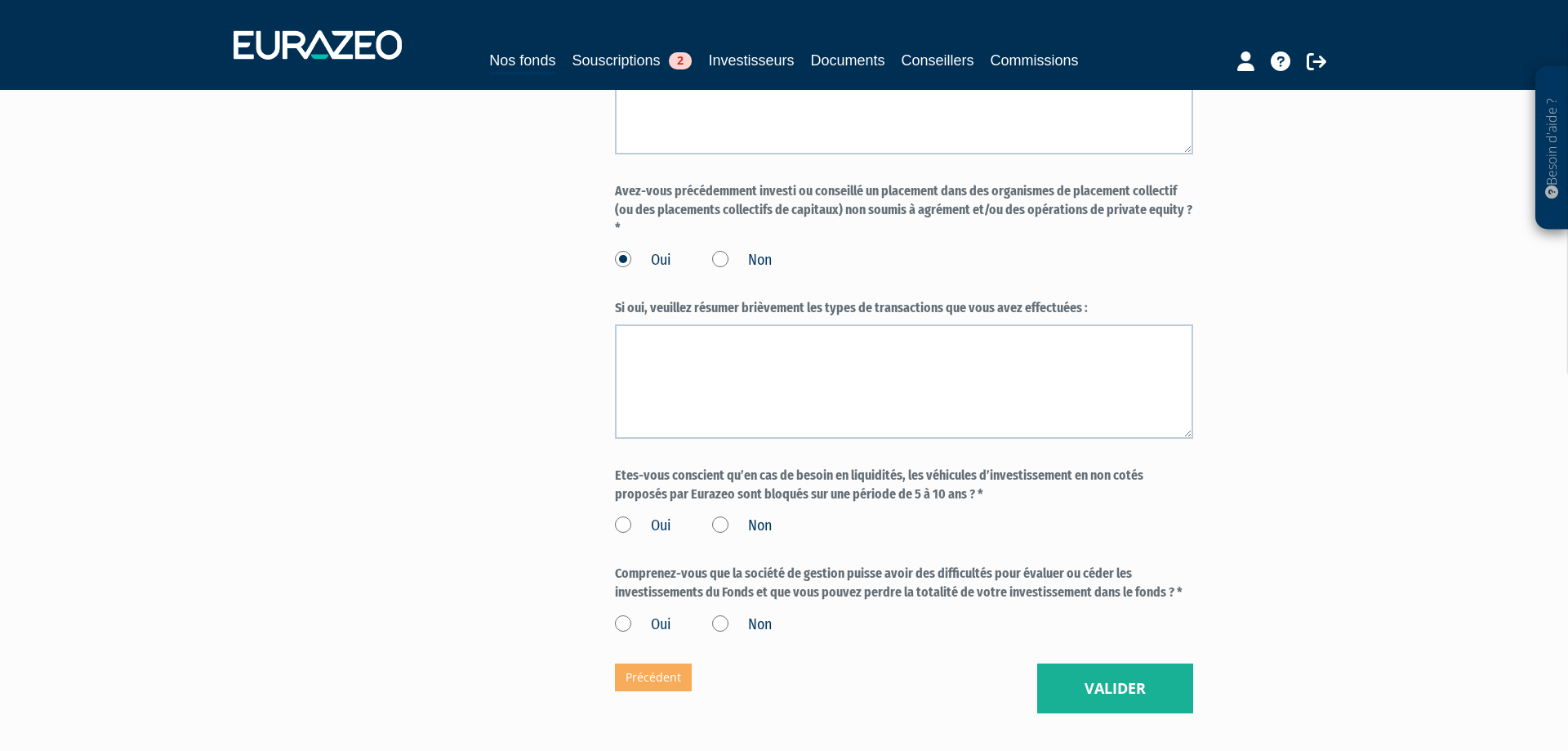
scroll to position [1750, 0]
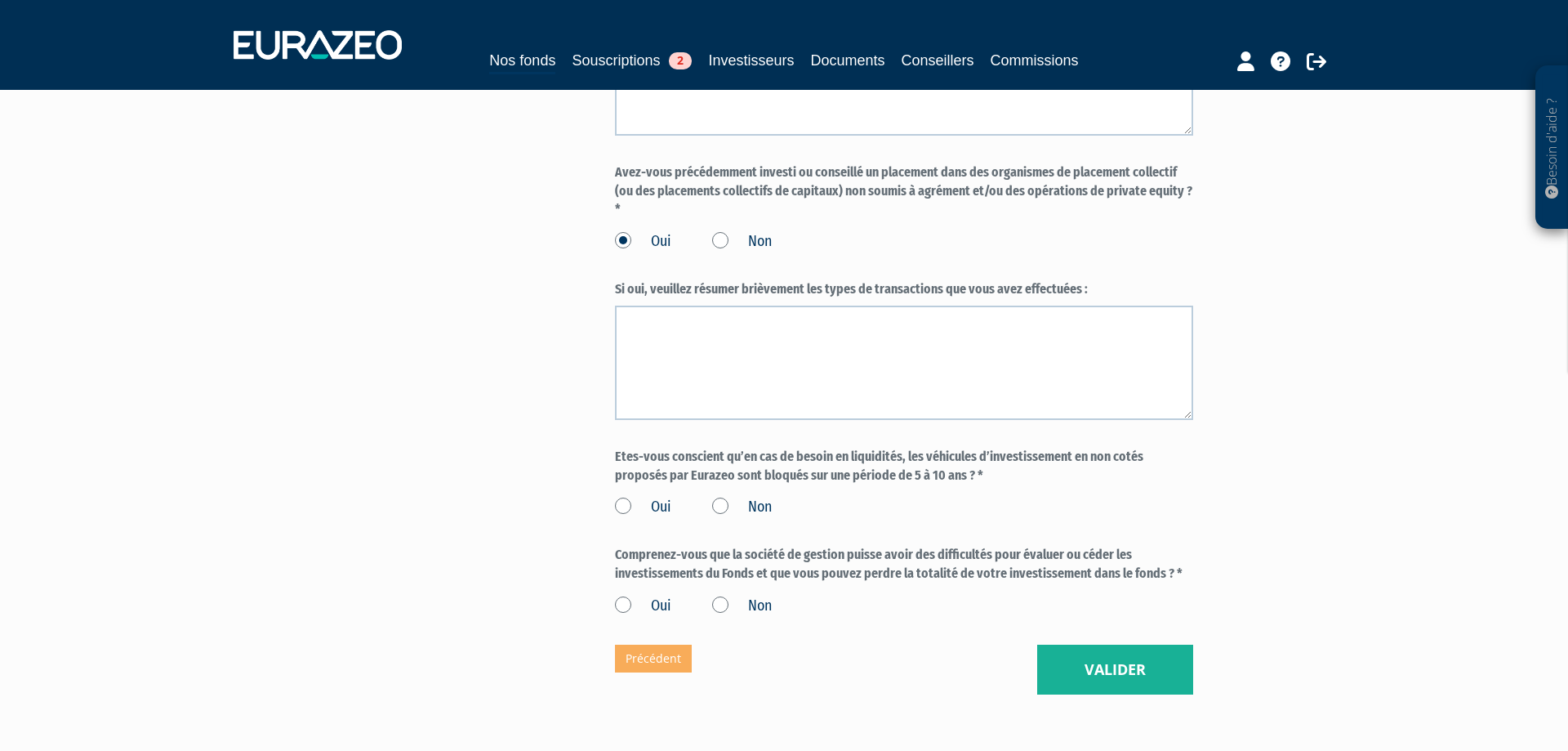
click at [629, 518] on label "Oui" at bounding box center [643, 507] width 57 height 21
click at [0, 0] on input "Oui" at bounding box center [0, 0] width 0 height 0
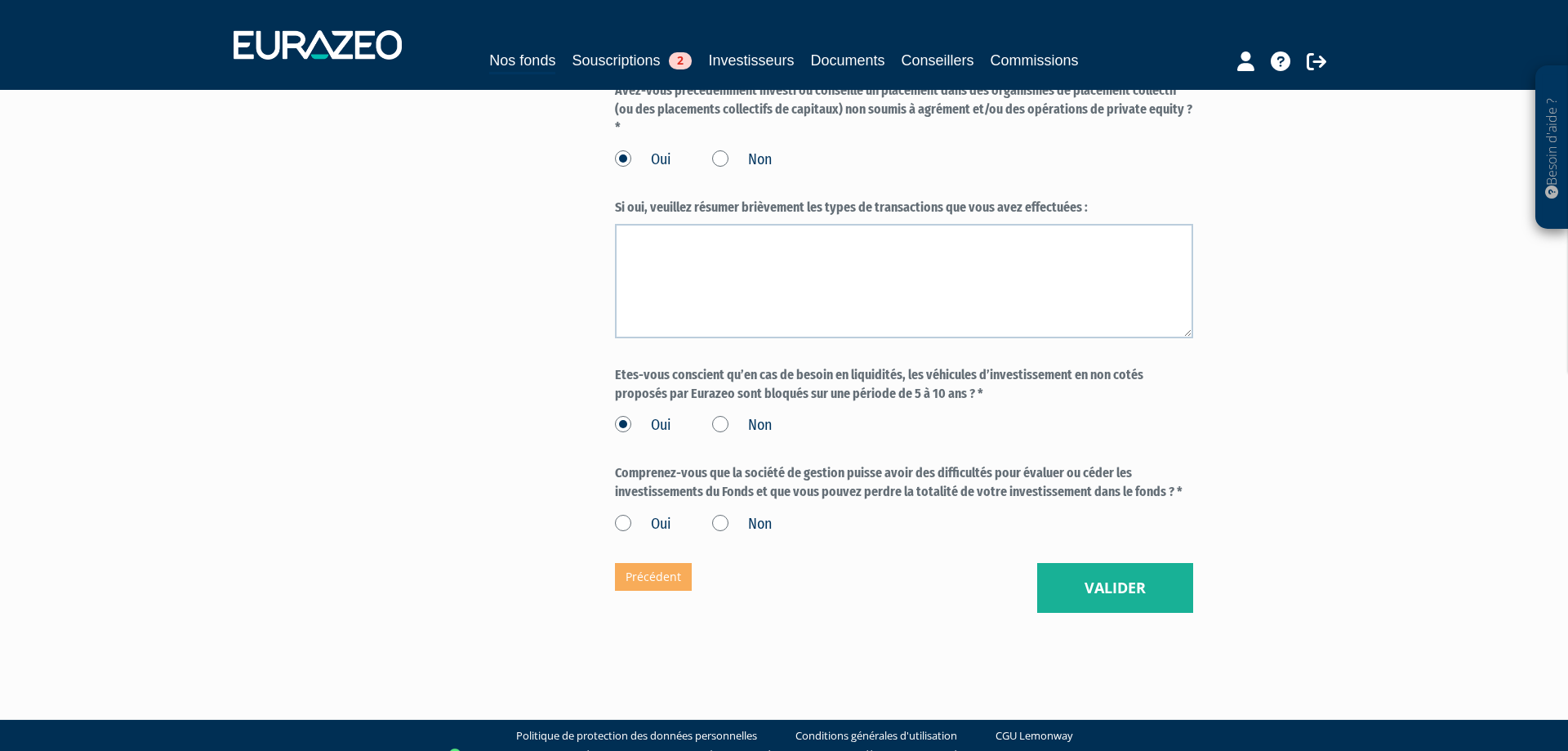
scroll to position [1834, 0]
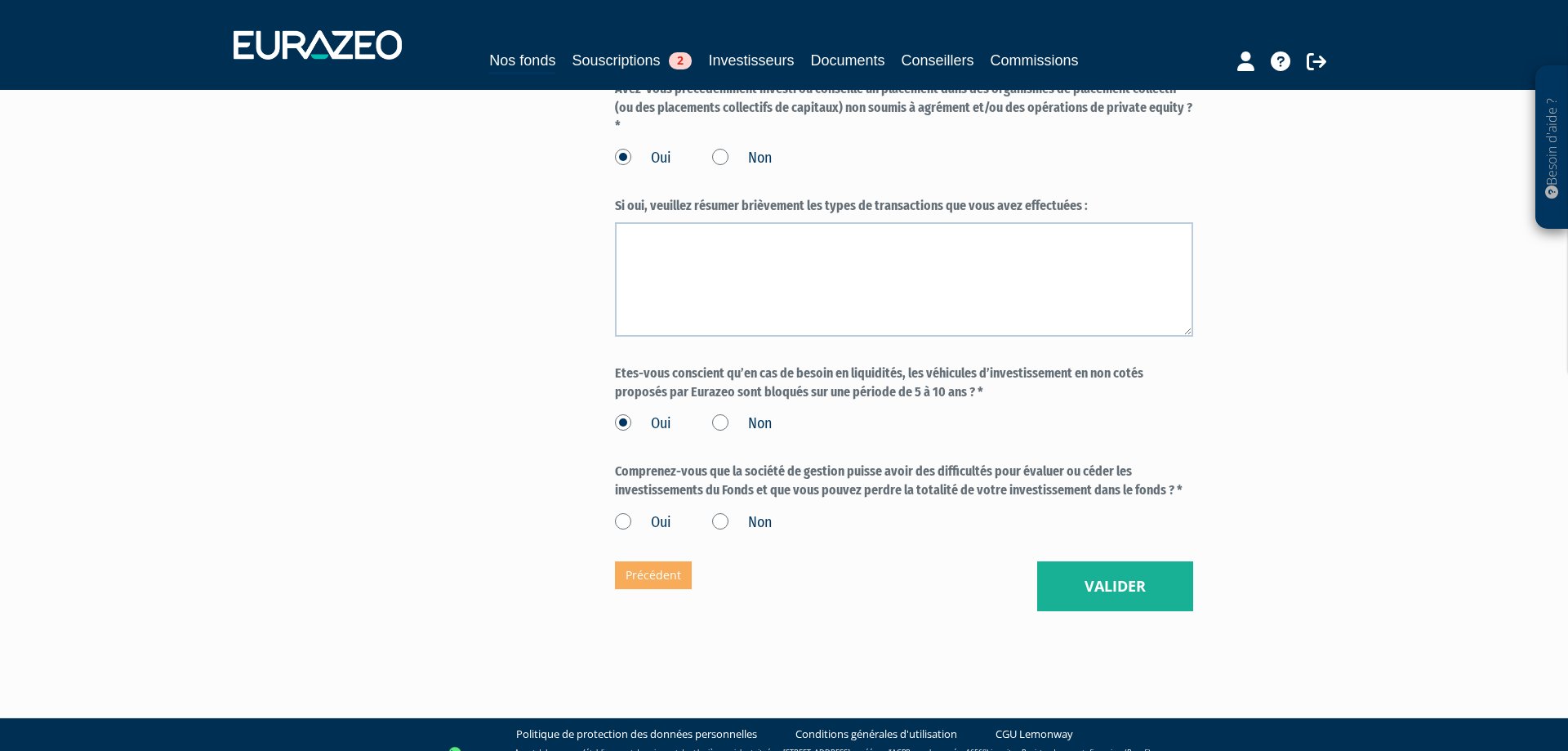
click at [623, 533] on label "Oui" at bounding box center [643, 522] width 57 height 21
click at [0, 0] on input "Oui" at bounding box center [0, 0] width 0 height 0
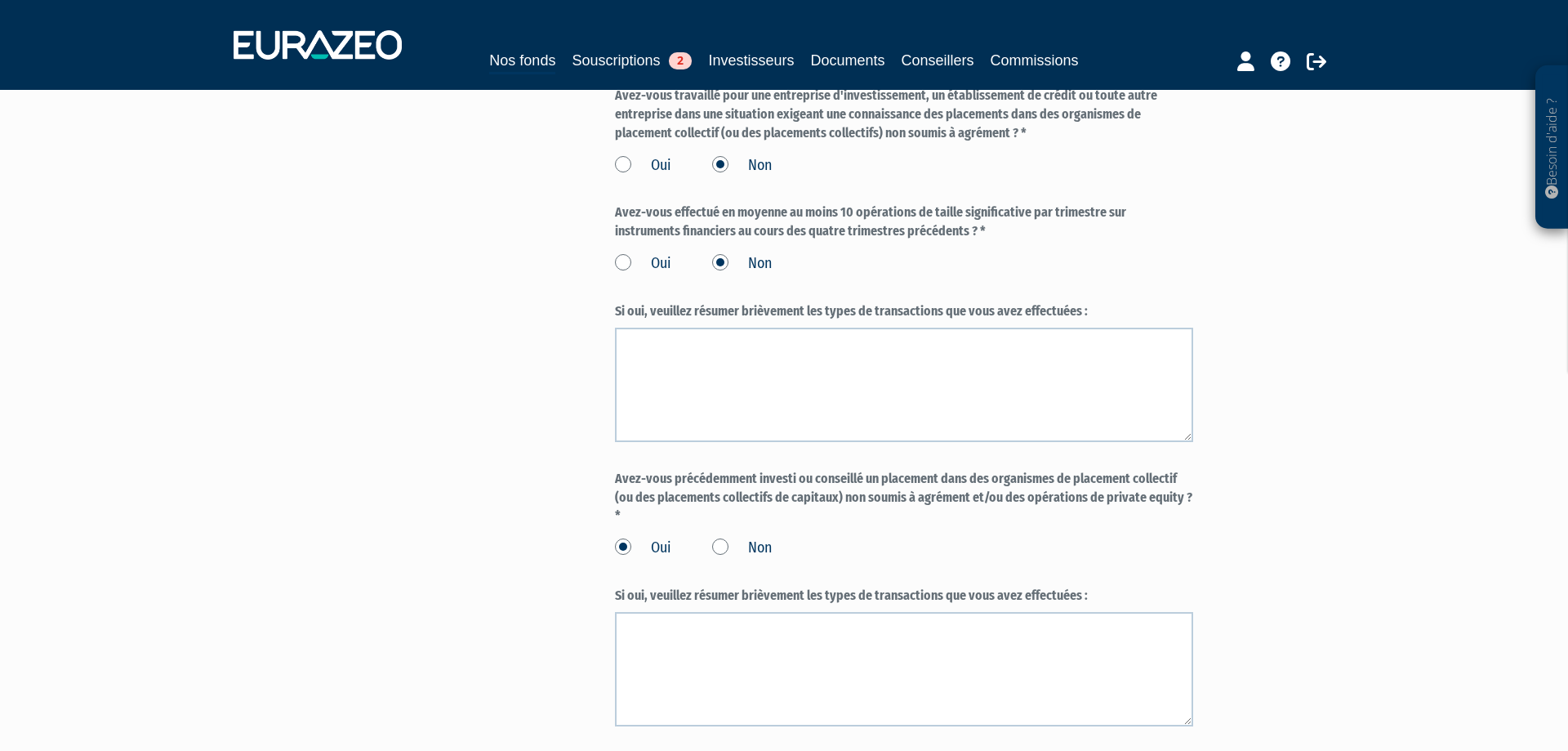
scroll to position [1500, 0]
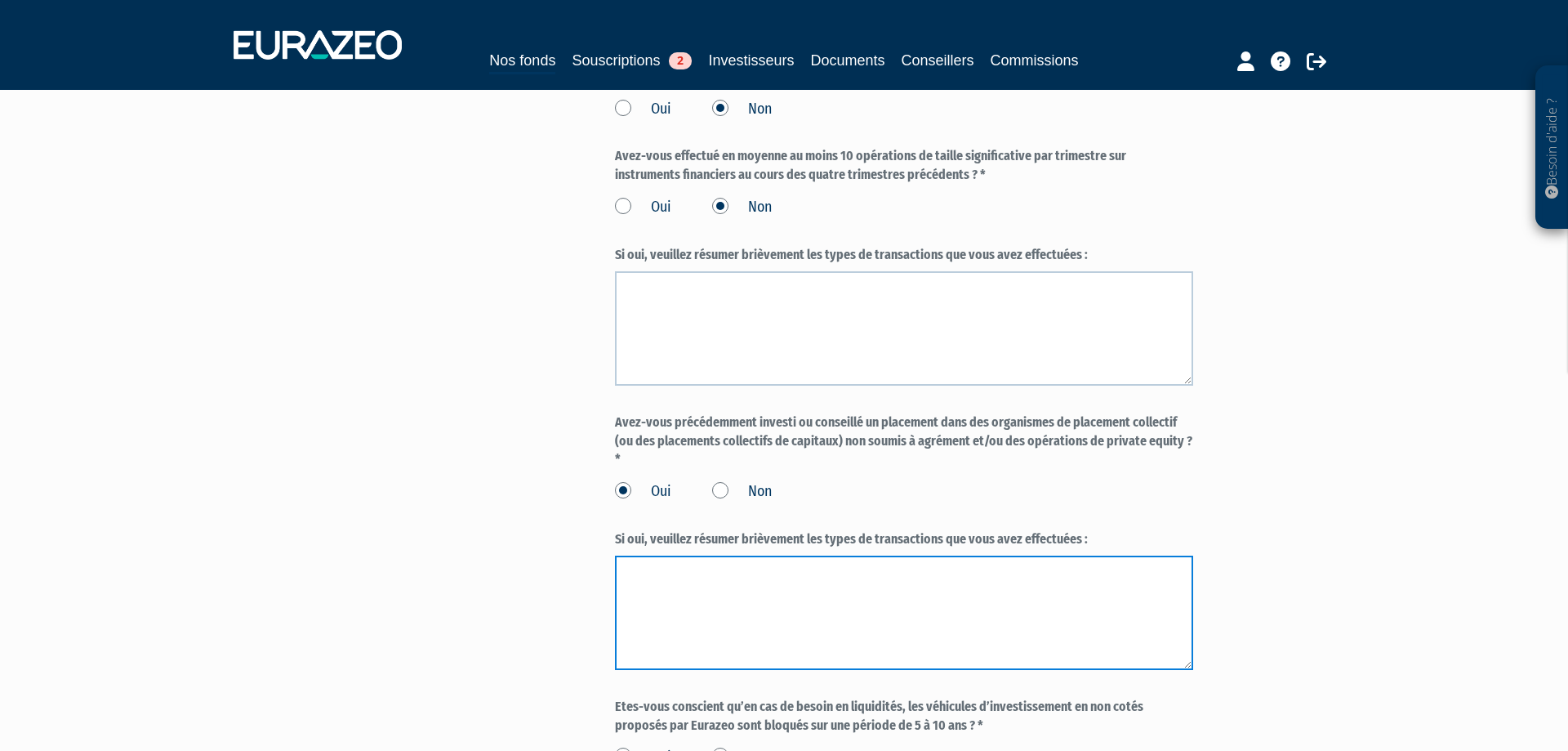
click at [686, 581] on textarea at bounding box center [904, 613] width 579 height 115
type textarea "I"
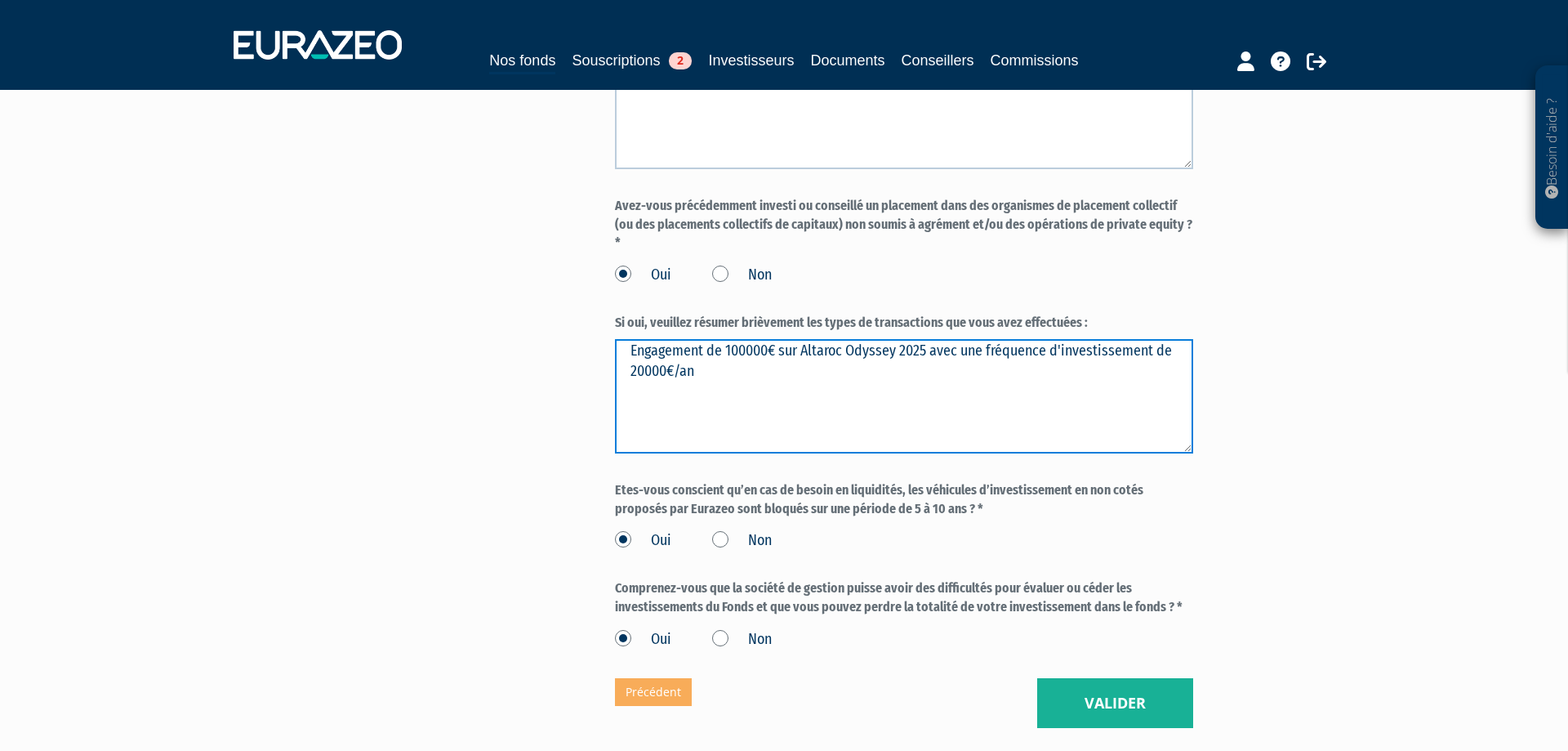
scroll to position [1834, 0]
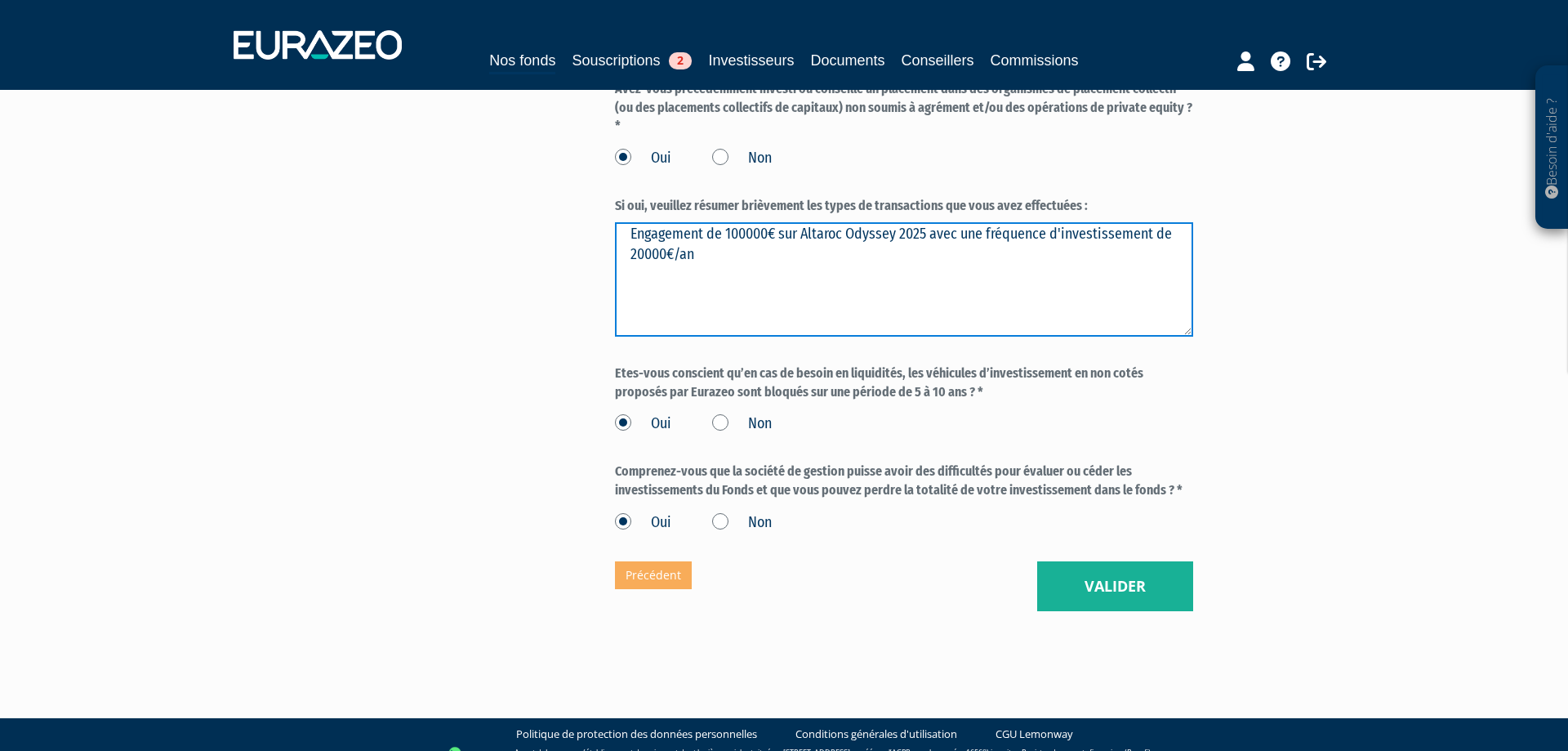
type textarea "Engagement de 100000€ sur Altaroc Odyssey 2025 avec une fréquence d'investissem…"
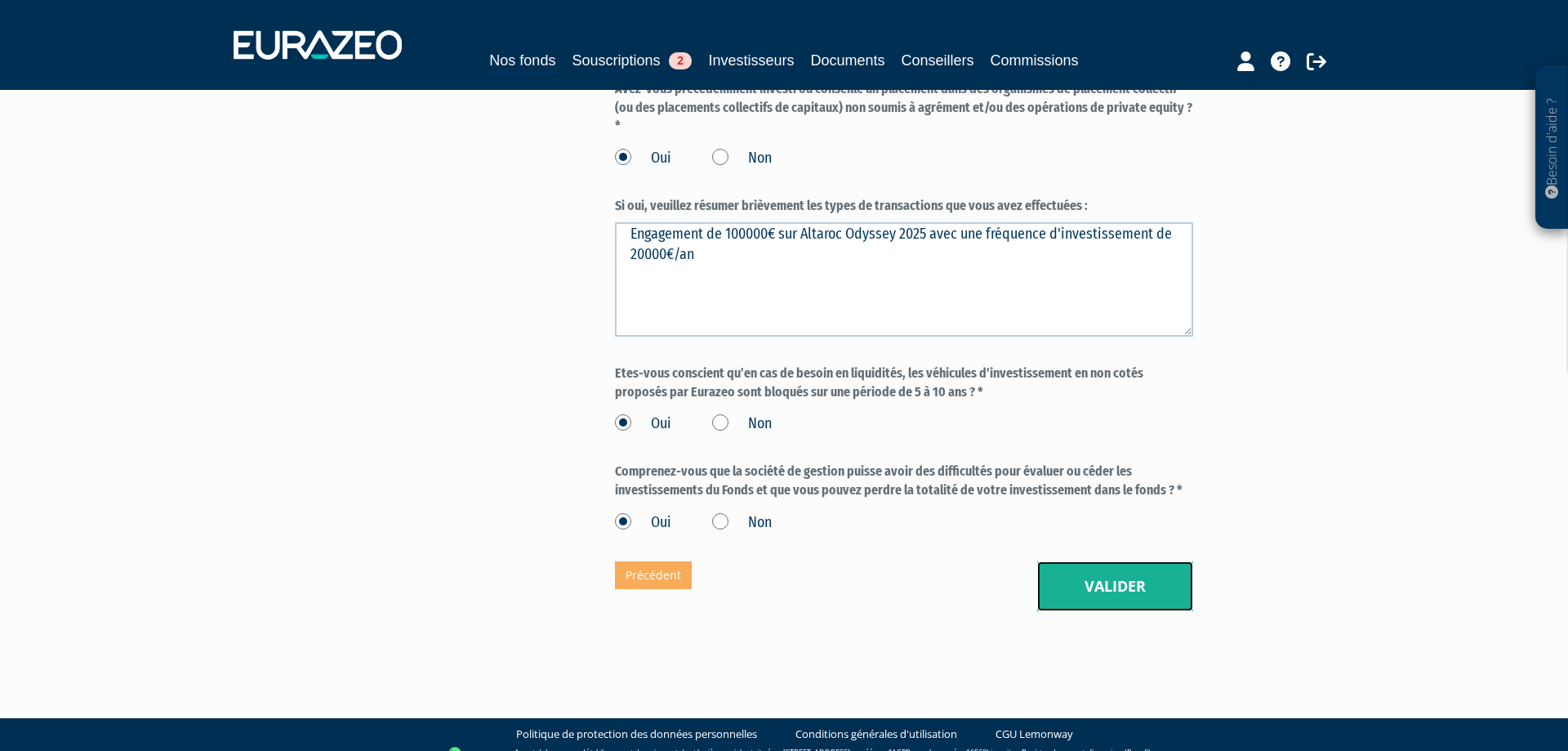
click at [1118, 602] on button "Valider" at bounding box center [1115, 586] width 156 height 51
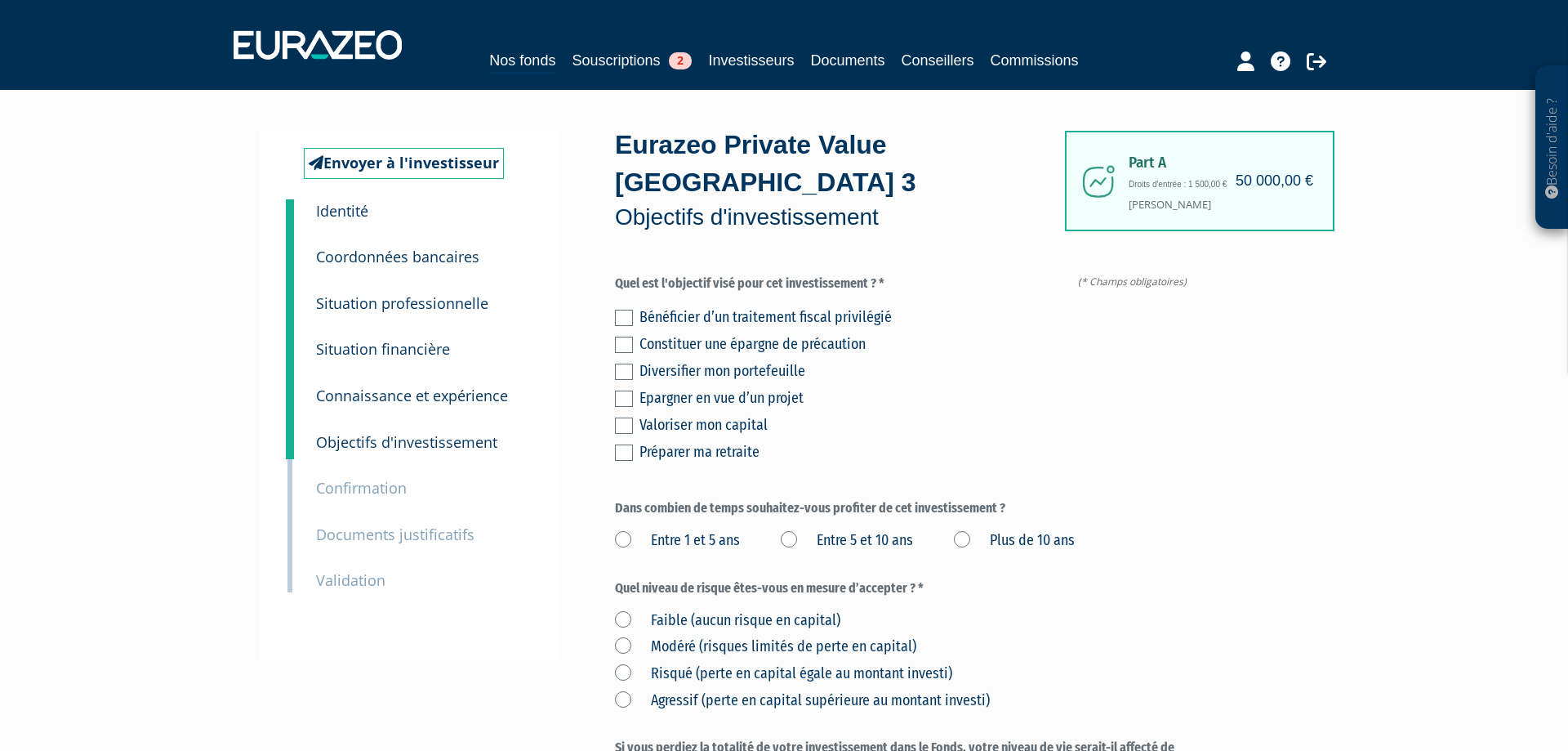
click at [629, 368] on label at bounding box center [623, 371] width 18 height 16
click at [0, 0] on input "checkbox" at bounding box center [0, 0] width 0 height 0
click at [617, 424] on label at bounding box center [623, 425] width 18 height 16
click at [0, 0] on input "checkbox" at bounding box center [0, 0] width 0 height 0
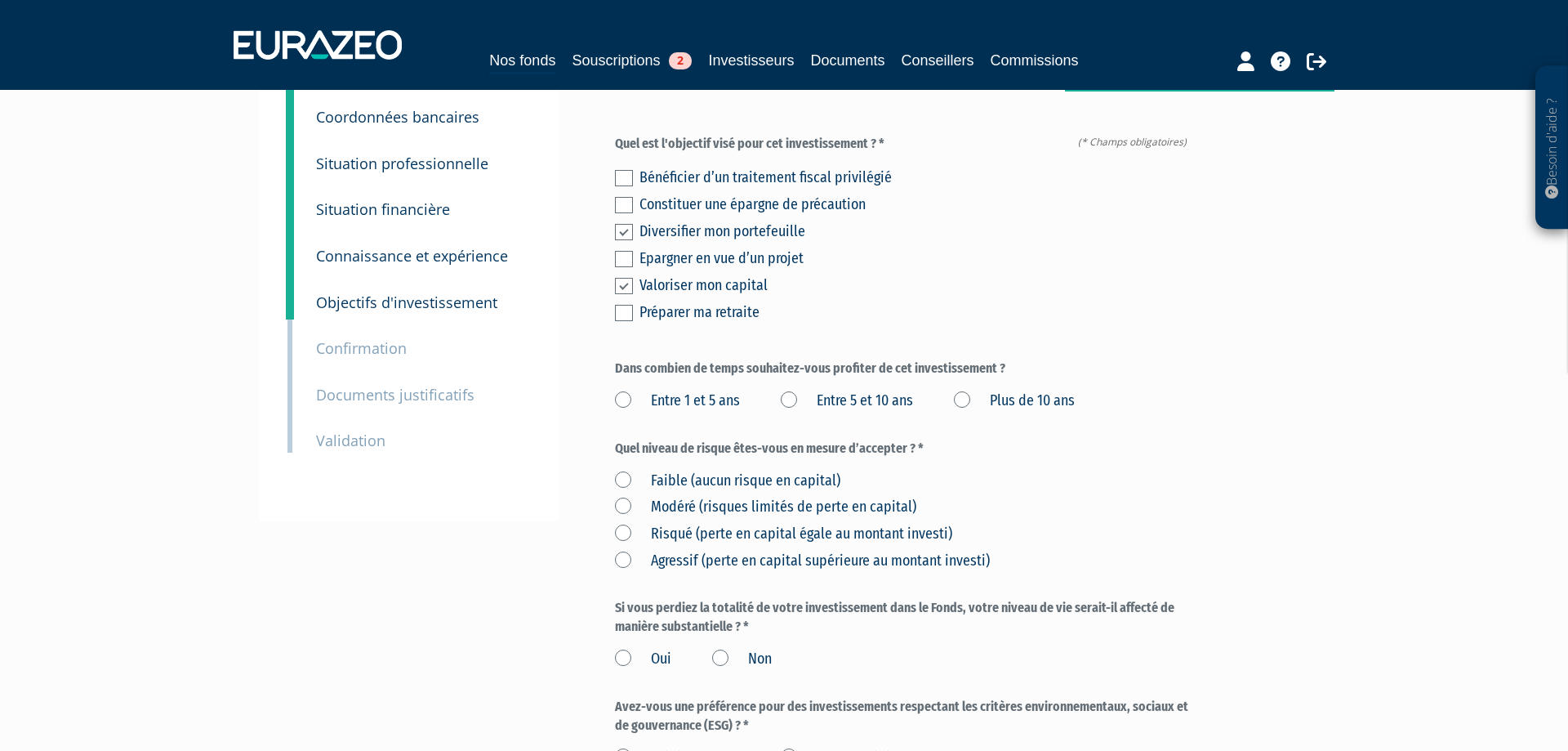
scroll to position [167, 0]
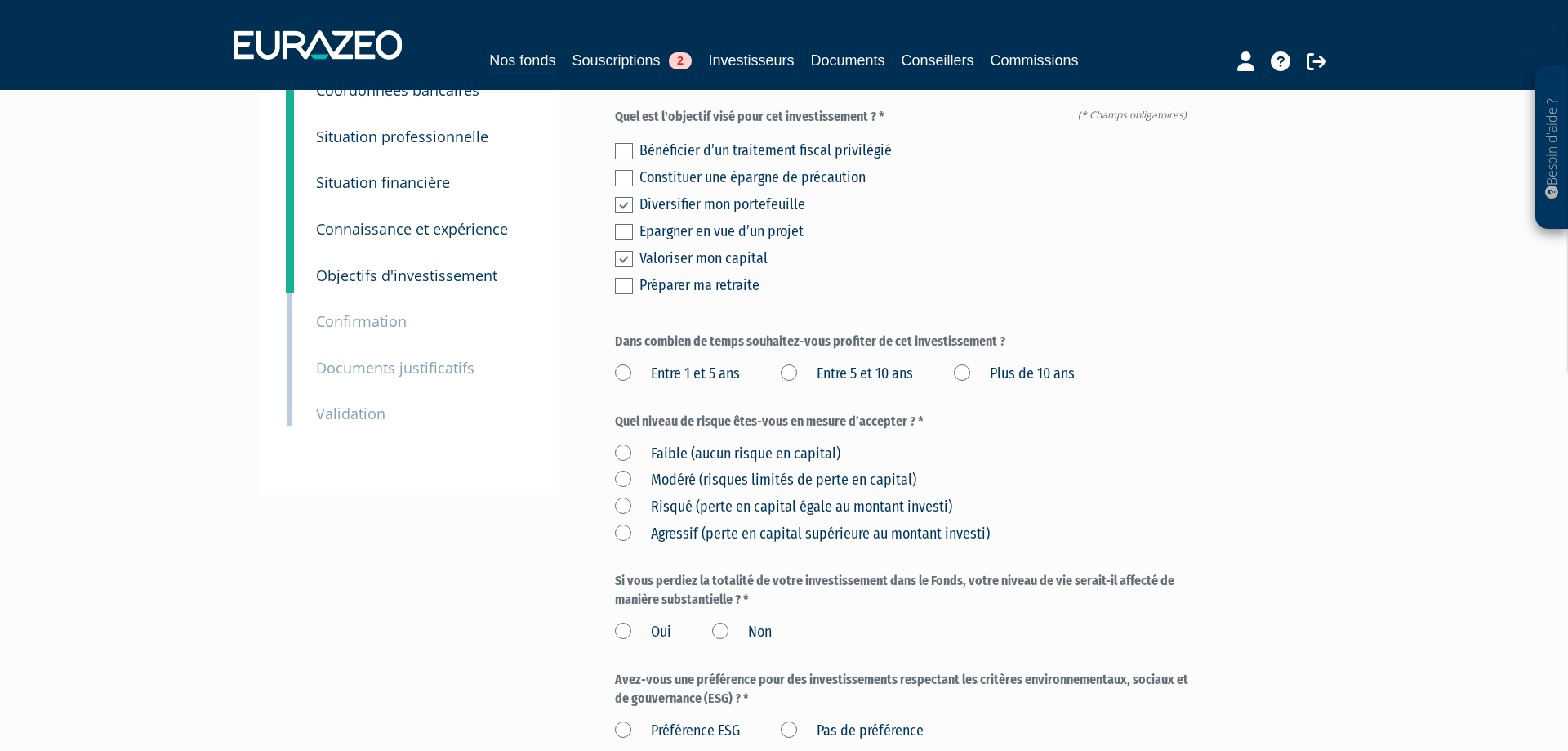
click at [964, 375] on label "Plus de 10 ans" at bounding box center [1014, 374] width 121 height 21
click at [0, 0] on ans "Plus de 10 ans" at bounding box center [0, 0] width 0 height 0
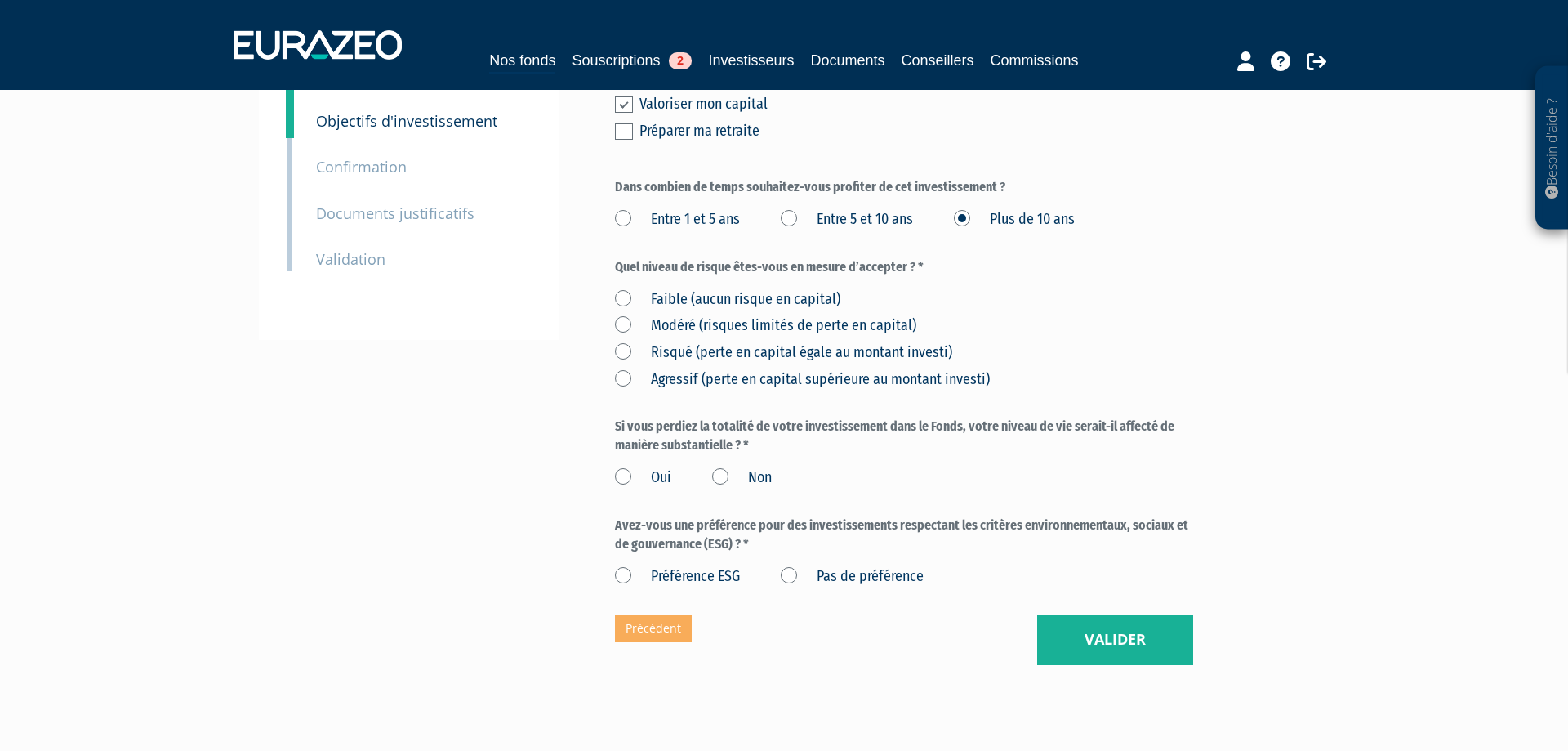
scroll to position [333, 0]
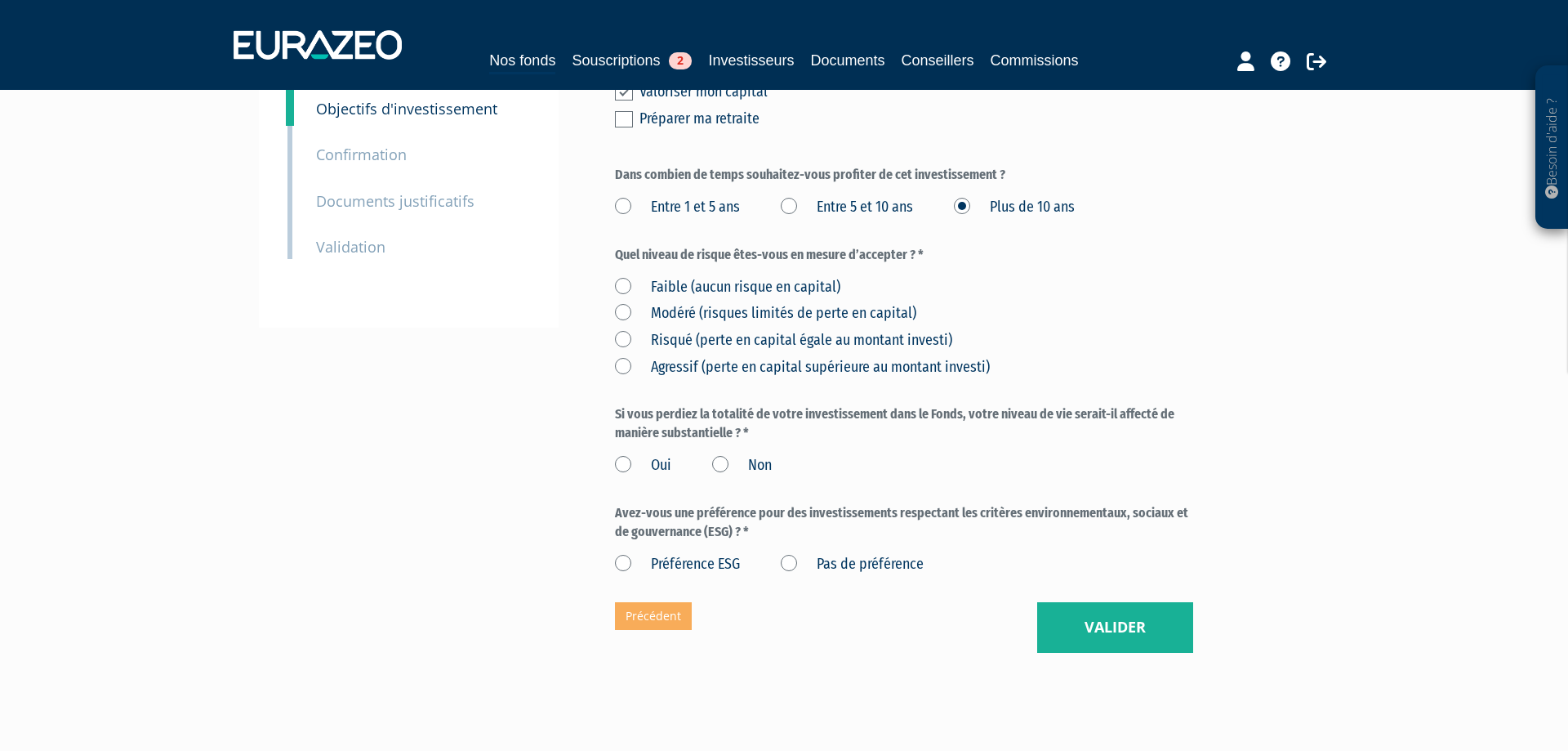
click at [619, 370] on label "Agressif (perte en capital supérieure au montant investi)" at bounding box center [802, 367] width 375 height 21
click at [0, 0] on investi\) "Agressif (perte en capital supérieure au montant investi)" at bounding box center [0, 0] width 0 height 0
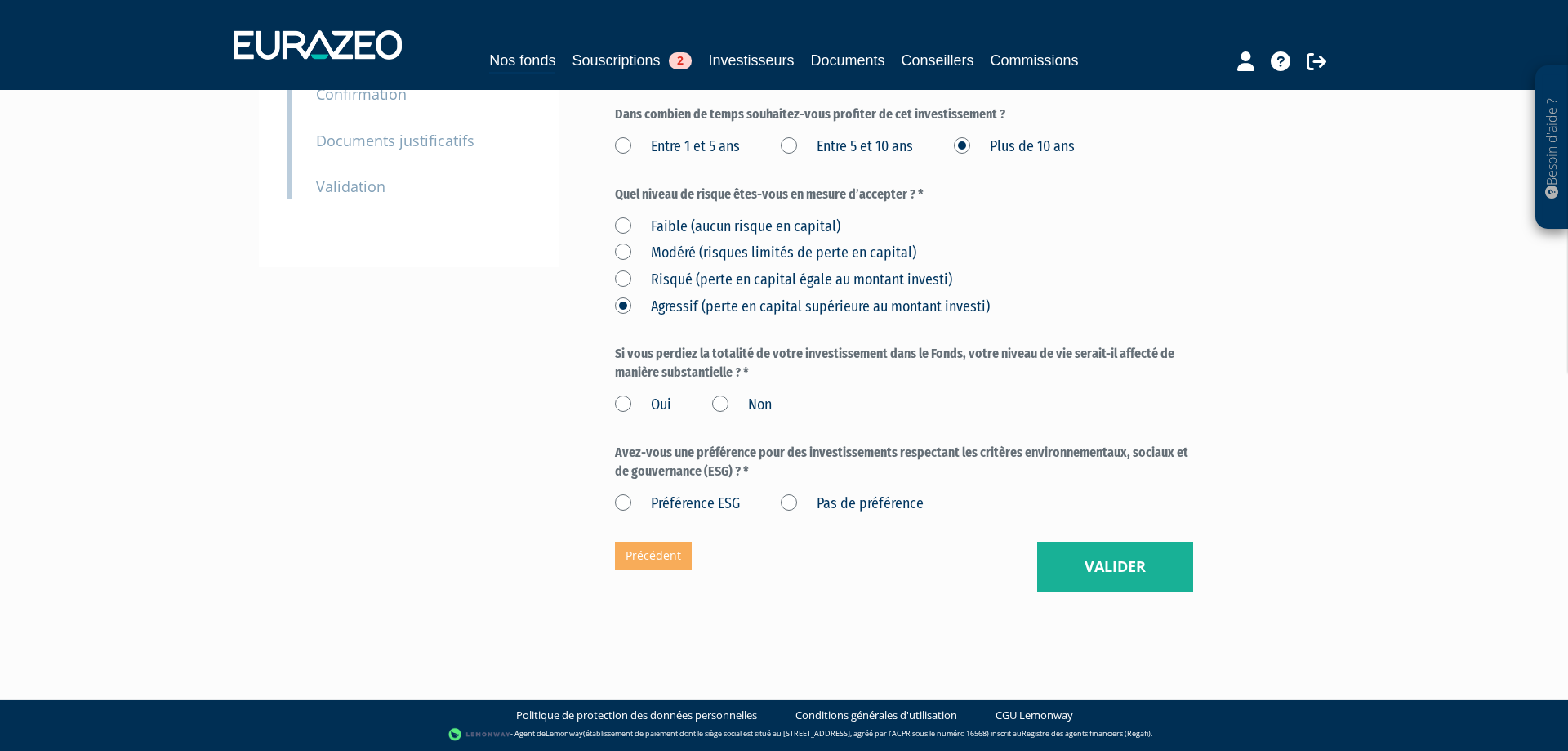
click at [723, 402] on label "Non" at bounding box center [741, 405] width 60 height 21
click at [0, 0] on input "Non" at bounding box center [0, 0] width 0 height 0
click at [619, 501] on label "Préférence ESG" at bounding box center [677, 504] width 125 height 21
click at [0, 0] on ESG "Préférence ESG" at bounding box center [0, 0] width 0 height 0
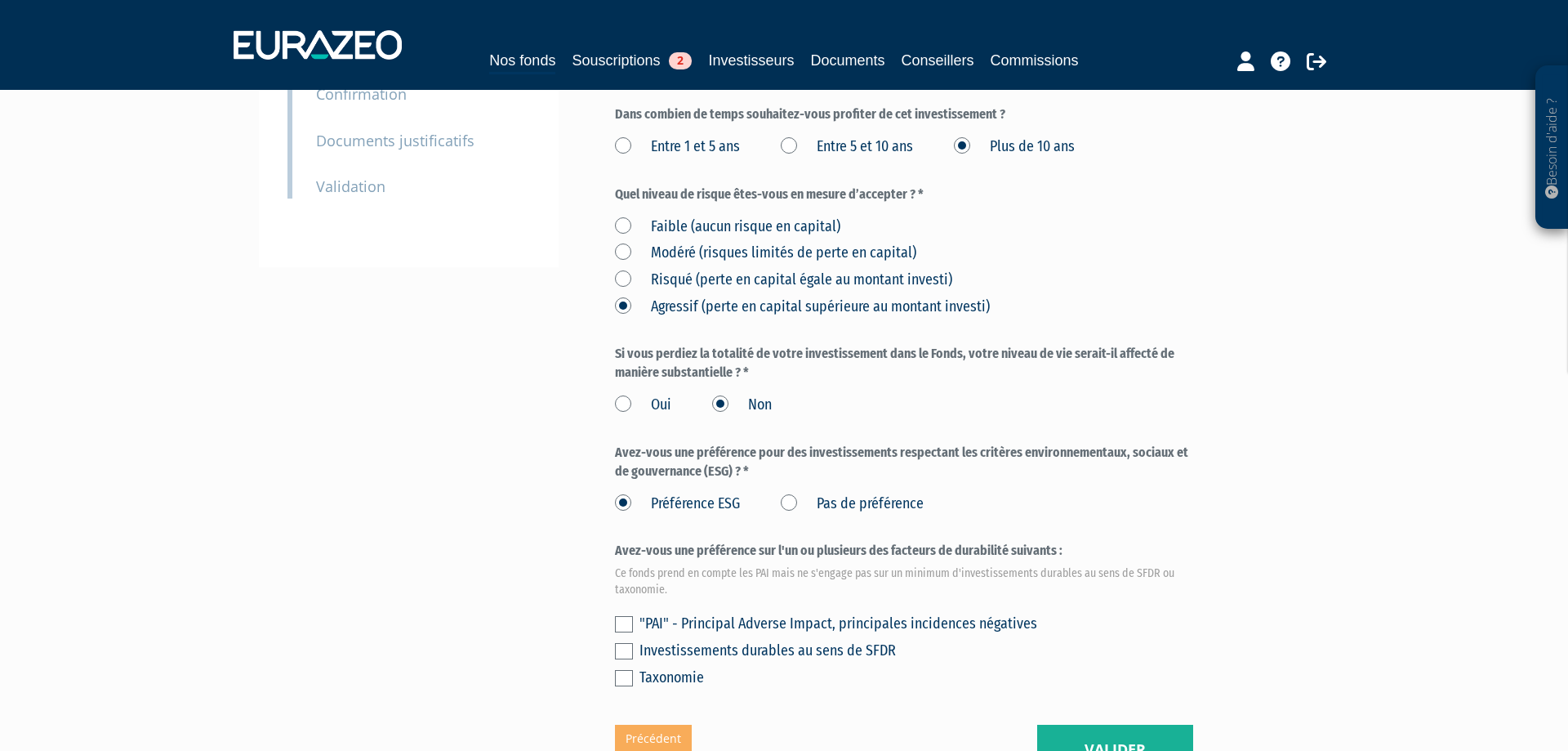
click at [788, 504] on label "Pas de préférence" at bounding box center [852, 504] width 143 height 21
click at [0, 0] on préférence "Pas de préférence" at bounding box center [0, 0] width 0 height 0
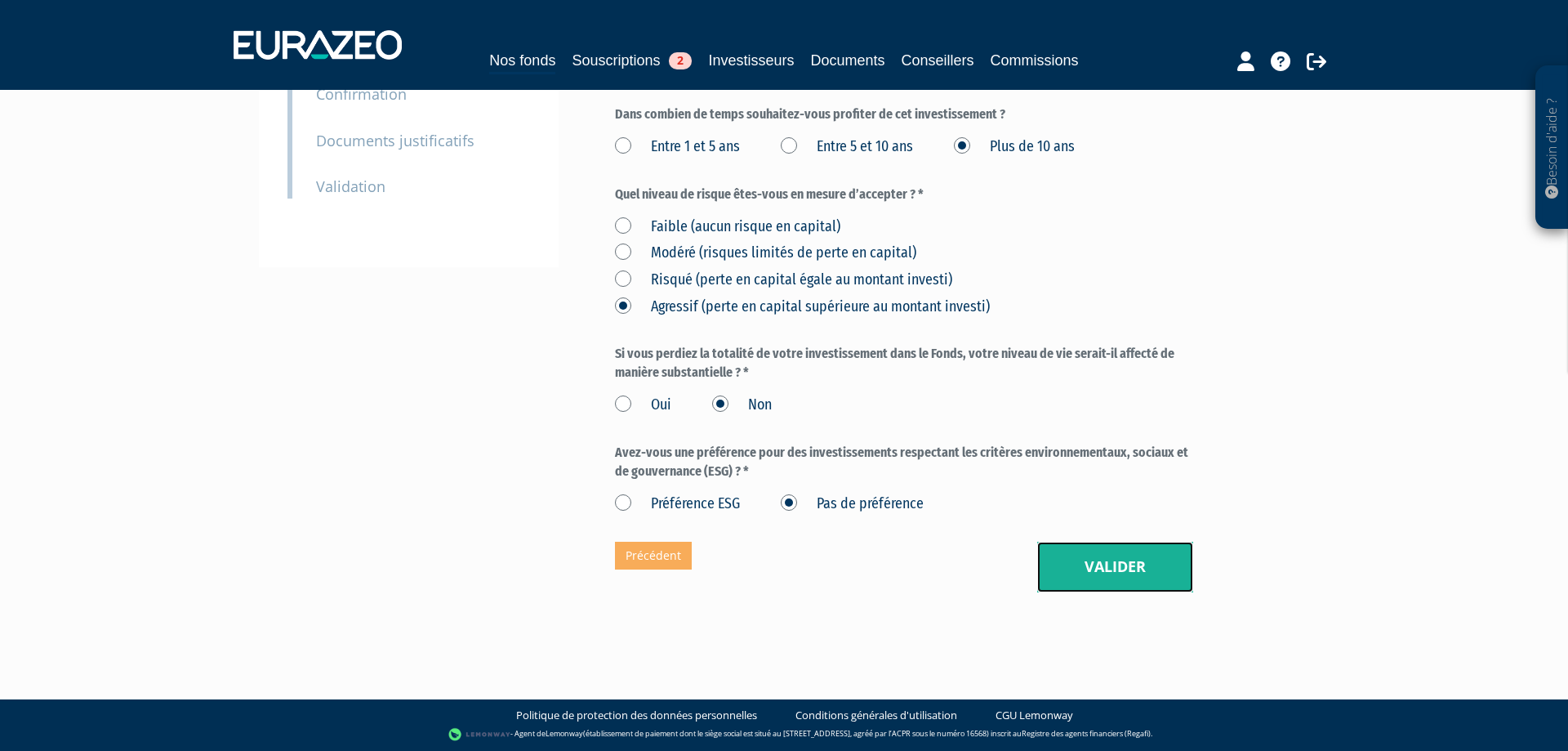
click at [1097, 562] on button "Valider" at bounding box center [1115, 567] width 156 height 51
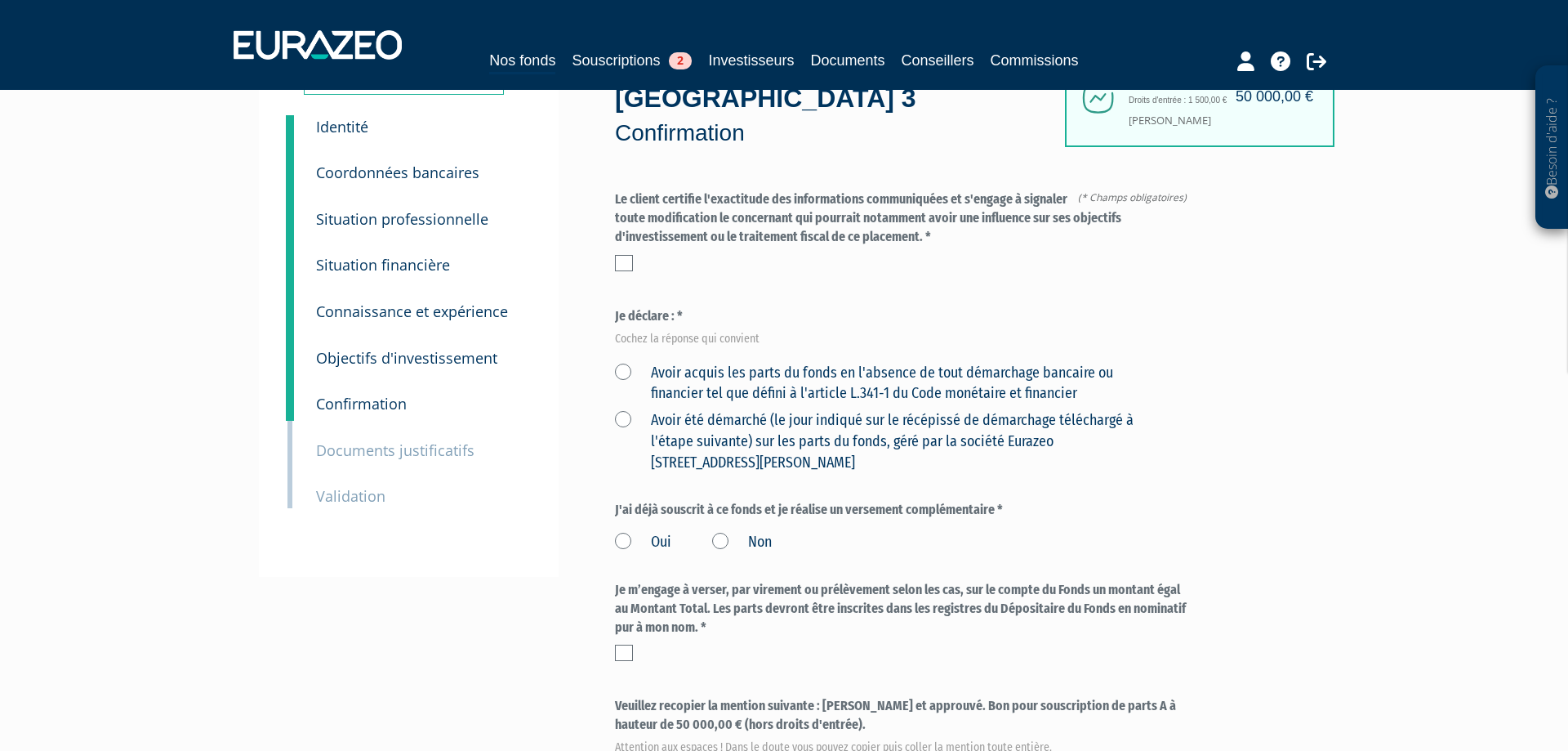
scroll to position [84, 0]
click at [630, 370] on label "Avoir acquis les parts du fonds en l'absence de tout démarchage bancaire ou fin…" at bounding box center [885, 384] width 540 height 41
click at [0, 0] on financier "Avoir acquis les parts du fonds en l'absence de tout démarchage bancaire ou fin…" at bounding box center [0, 0] width 0 height 0
click at [623, 421] on label "Avoir été démarché (le jour indiqué sur le récépissé de démarchage téléchargé à…" at bounding box center [885, 442] width 540 height 63
click at [0, 0] on Paris "Avoir été démarché (le jour indiqué sur le récépissé de démarchage téléchargé à…" at bounding box center [0, 0] width 0 height 0
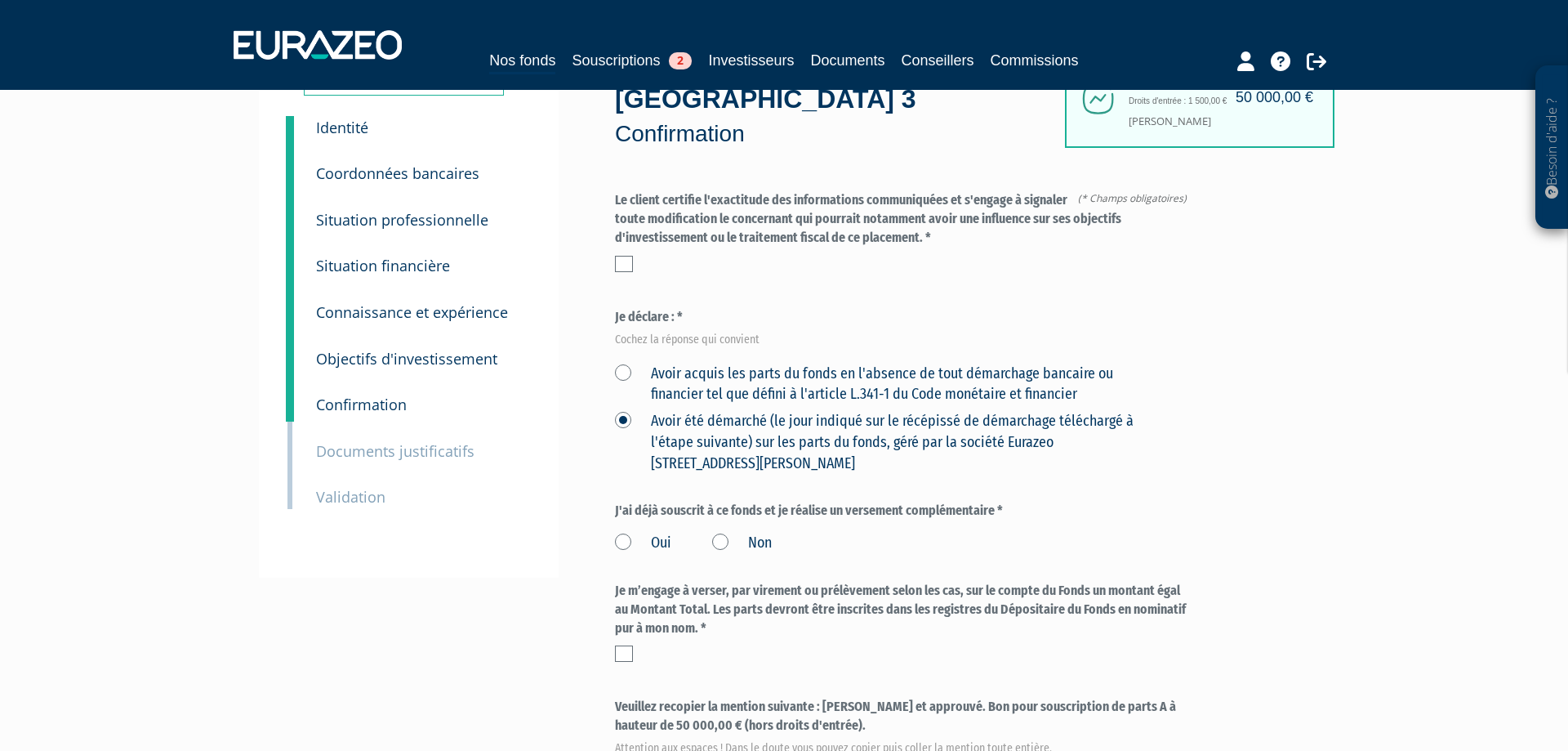
click at [623, 421] on label "Avoir été démarché (le jour indiqué sur le récépissé de démarchage téléchargé à…" at bounding box center [885, 442] width 540 height 63
click at [0, 0] on Paris "Avoir été démarché (le jour indiqué sur le récépissé de démarchage téléchargé à…" at bounding box center [0, 0] width 0 height 0
click at [622, 376] on label "Avoir acquis les parts du fonds en l'absence de tout démarchage bancaire ou fin…" at bounding box center [885, 384] width 540 height 41
click at [0, 0] on financier "Avoir acquis les parts du fonds en l'absence de tout démarchage bancaire ou fin…" at bounding box center [0, 0] width 0 height 0
click at [633, 267] on div at bounding box center [904, 263] width 579 height 16
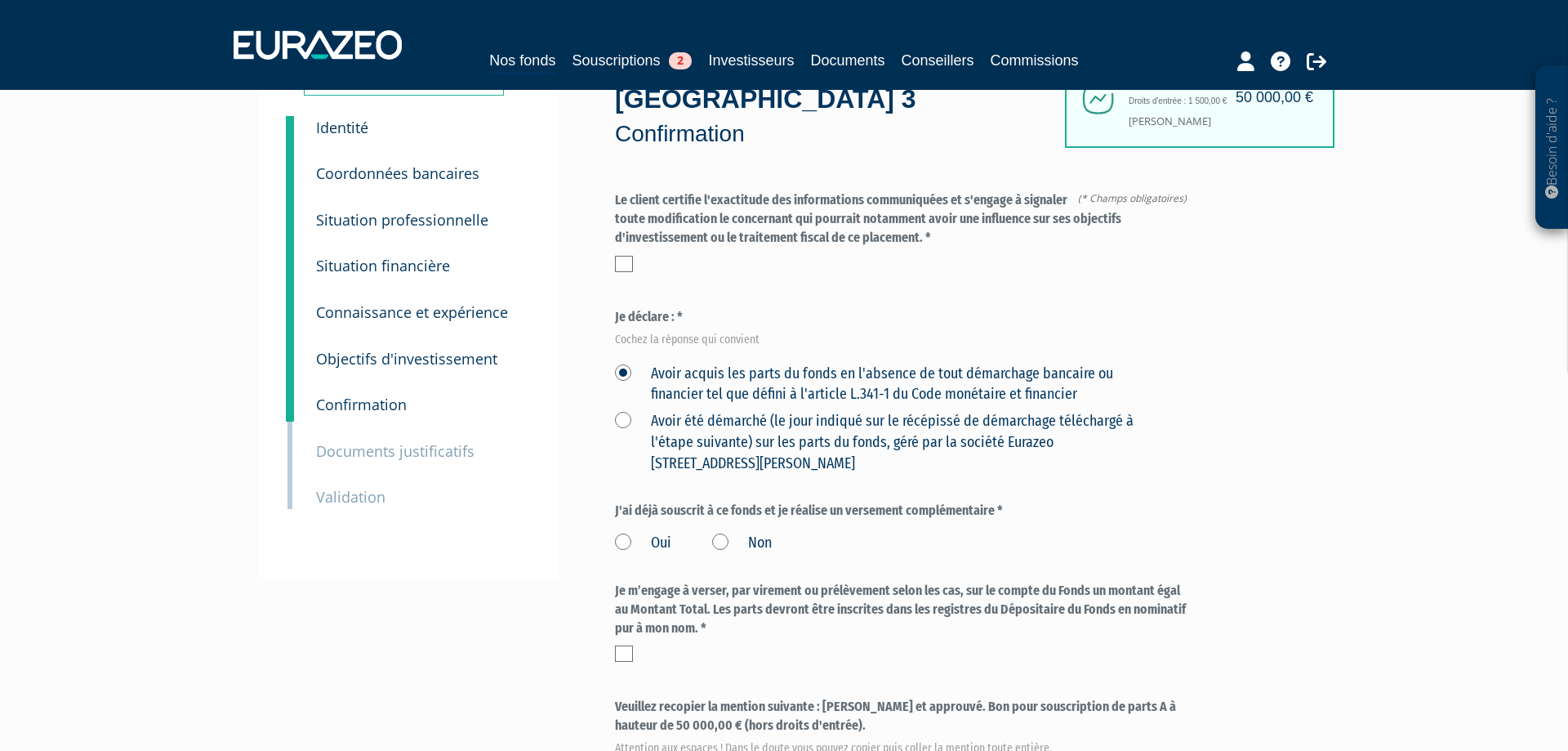
click at [628, 262] on label at bounding box center [623, 263] width 18 height 16
click at [0, 0] on input "checkbox" at bounding box center [0, 0] width 0 height 0
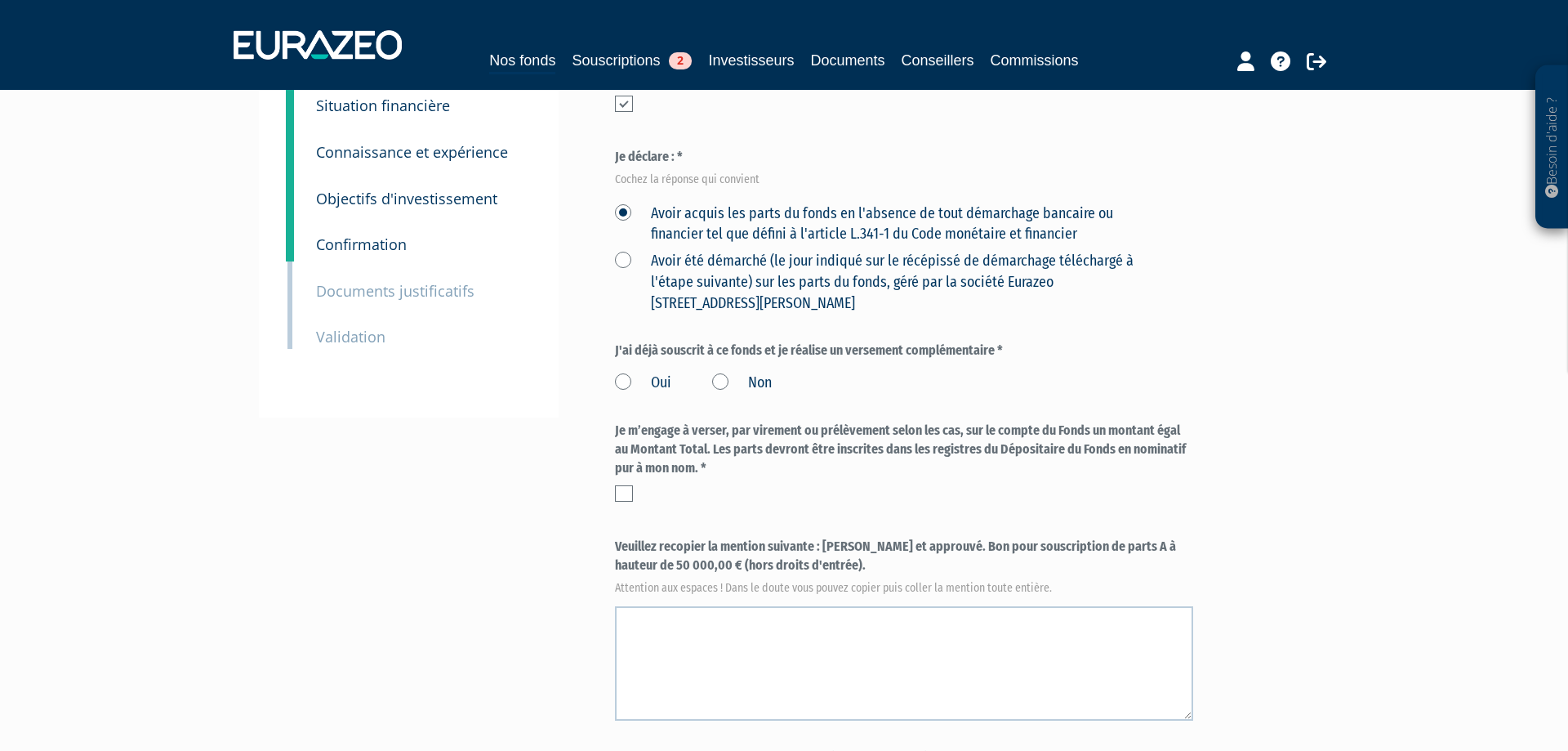
scroll to position [250, 0]
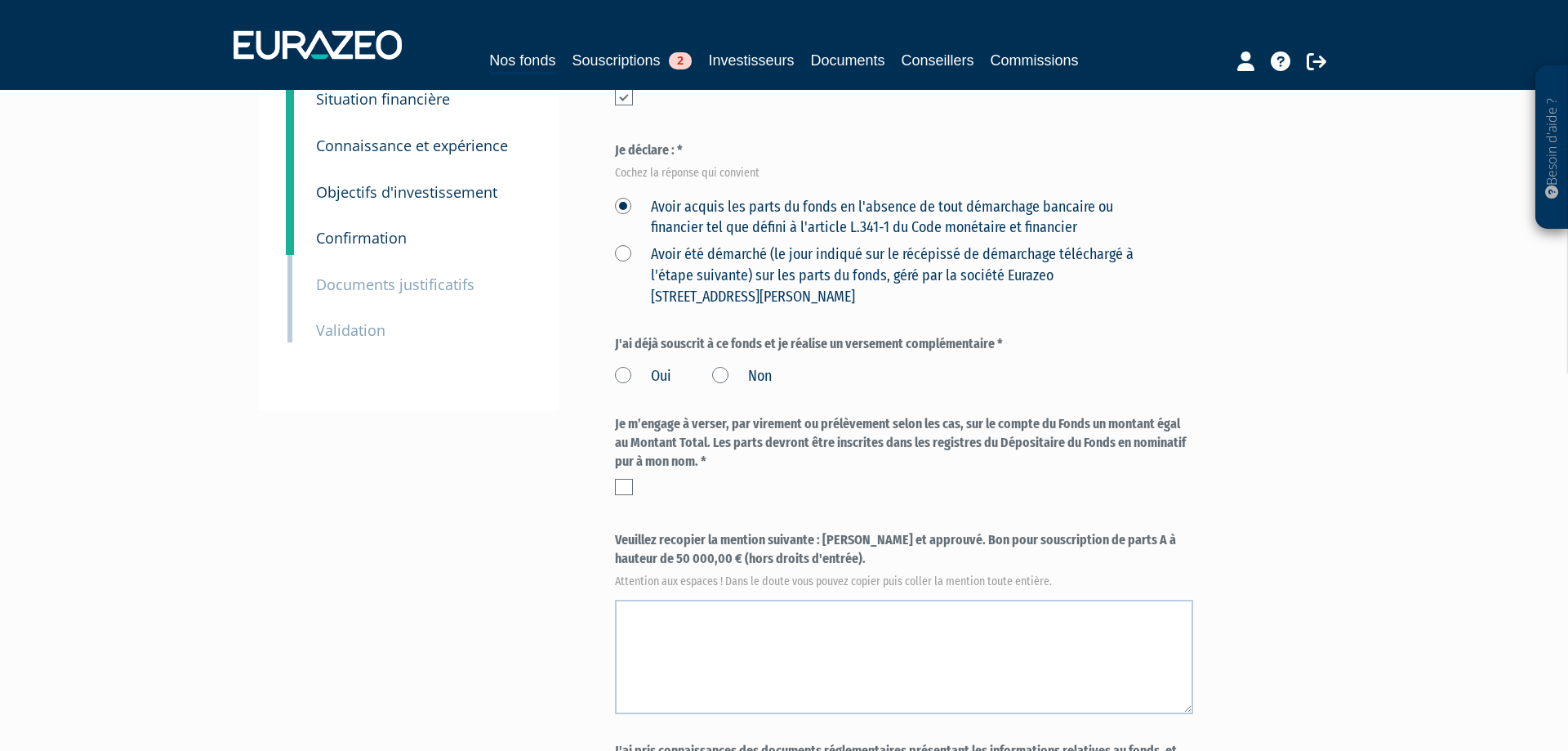
click at [720, 376] on label "Non" at bounding box center [741, 376] width 60 height 21
click at [0, 0] on input "Non" at bounding box center [0, 0] width 0 height 0
click at [623, 486] on label at bounding box center [623, 487] width 18 height 16
click at [0, 0] on input "checkbox" at bounding box center [0, 0] width 0 height 0
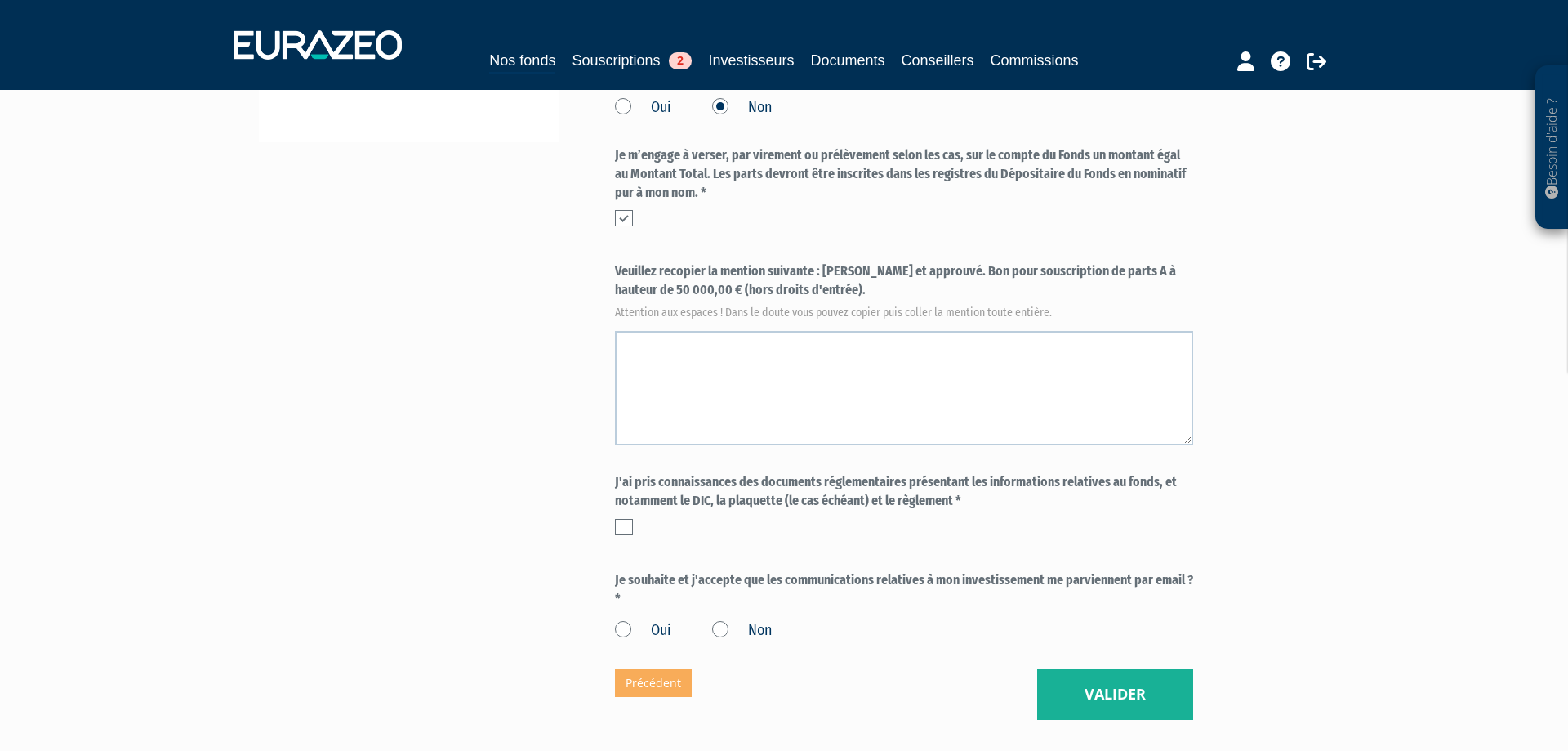
scroll to position [583, 0]
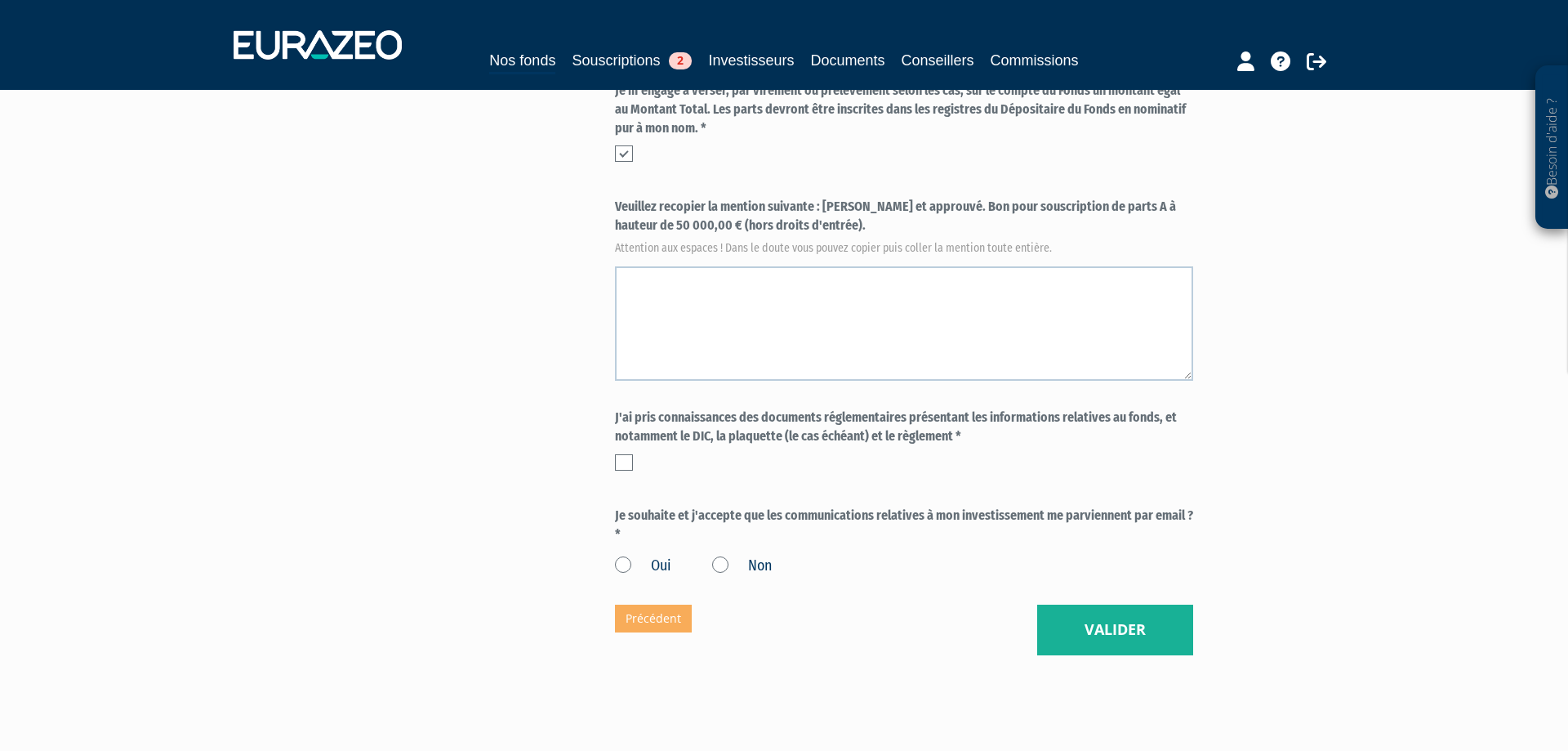
click at [618, 562] on label "Oui" at bounding box center [643, 566] width 57 height 21
click at [0, 0] on input "Oui" at bounding box center [0, 0] width 0 height 0
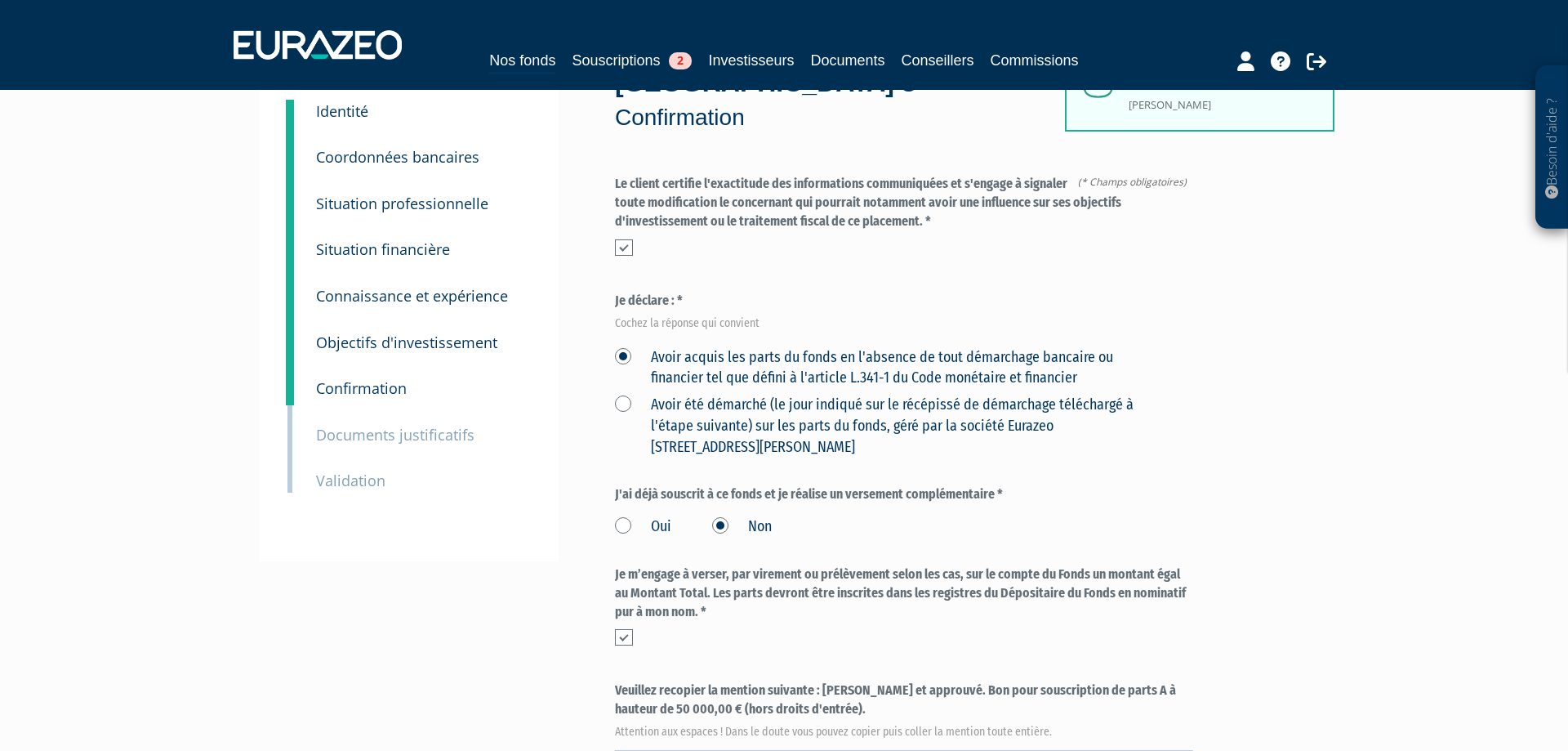
scroll to position [0, 0]
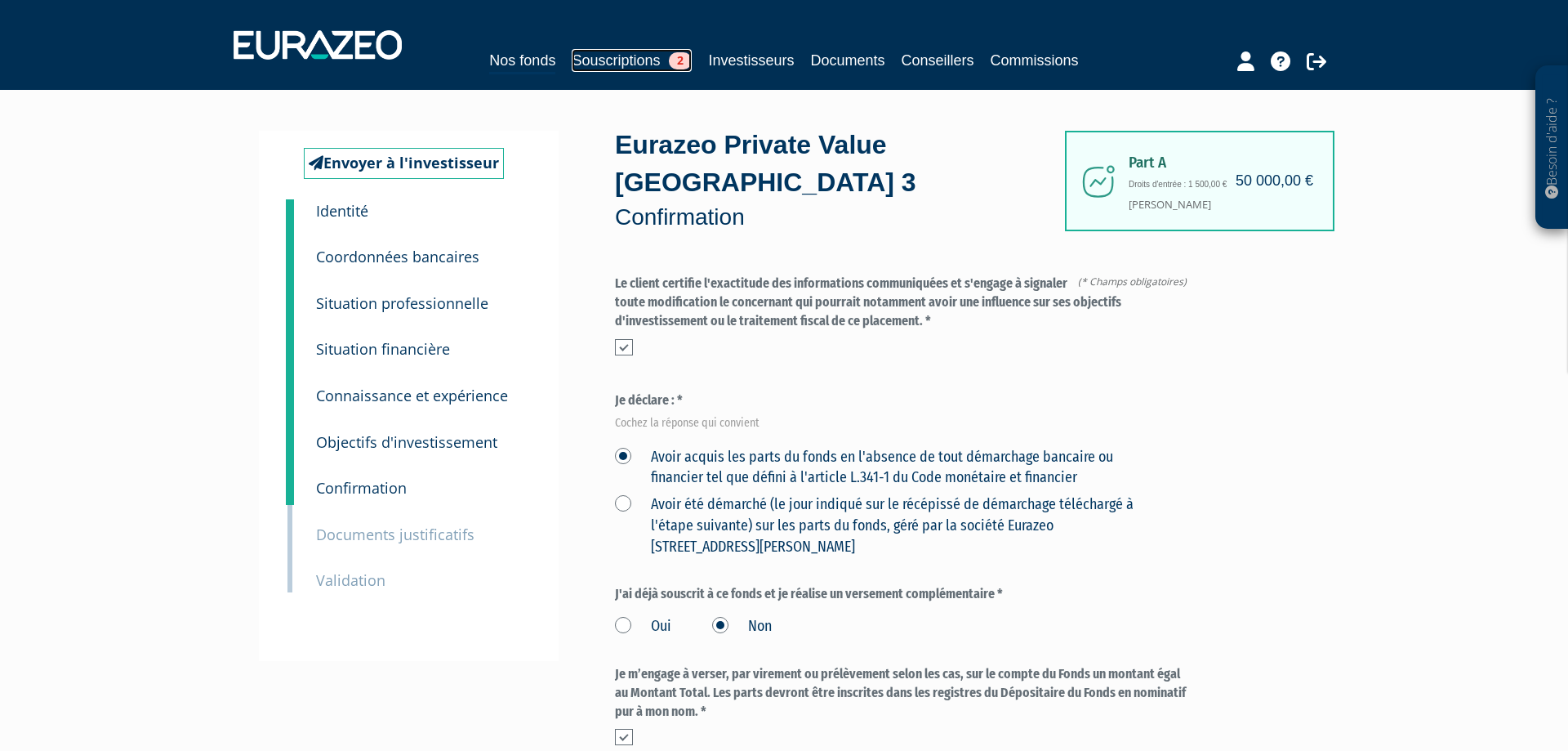
click at [622, 66] on link "Souscriptions 2" at bounding box center [632, 60] width 120 height 23
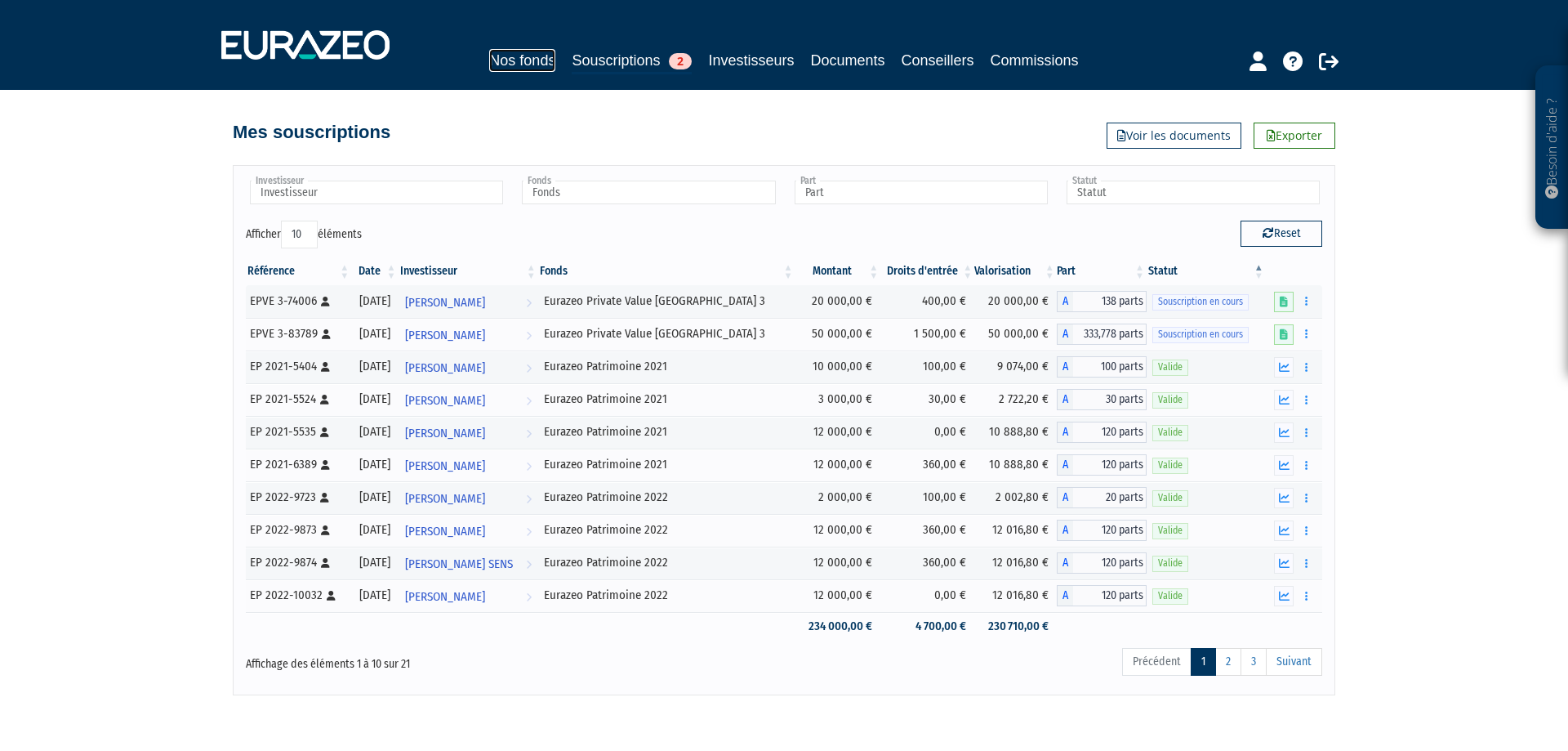
click at [504, 53] on link "Nos fonds" at bounding box center [522, 60] width 66 height 23
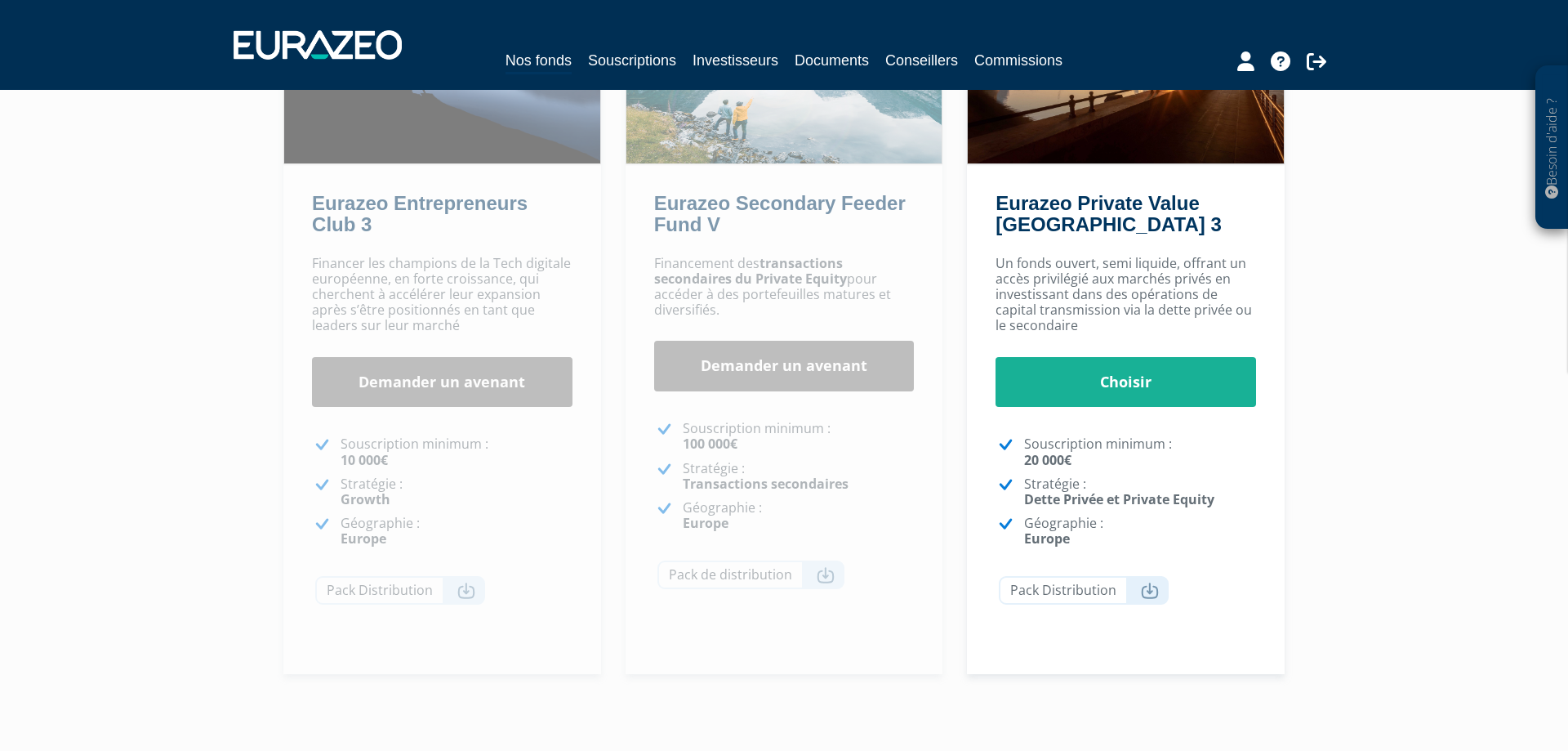
scroll to position [333, 0]
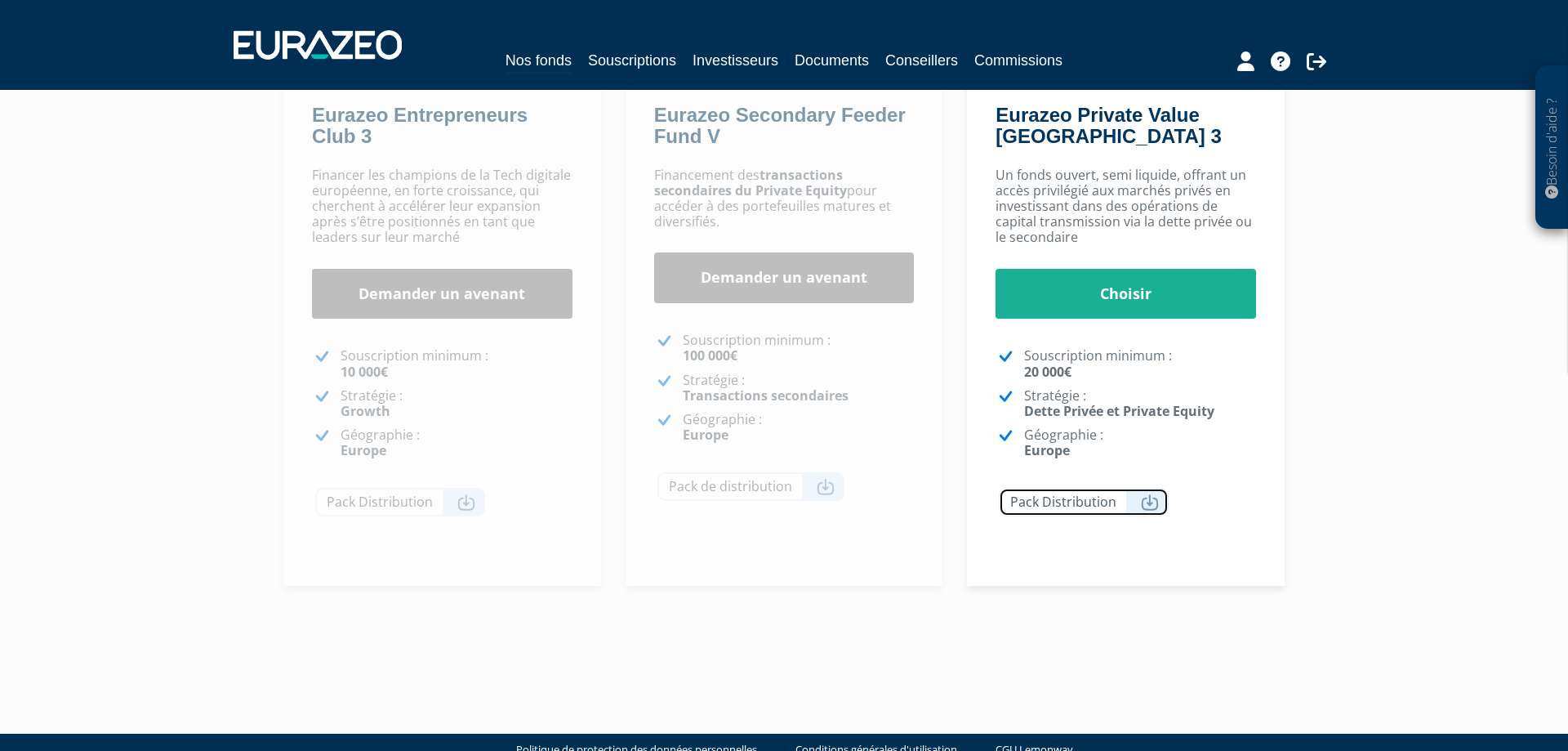
click at [1059, 508] on link "Pack Distribution" at bounding box center [1083, 502] width 170 height 29
click at [708, 54] on link "Investisseurs" at bounding box center [736, 60] width 86 height 23
